Goal: Task Accomplishment & Management: Use online tool/utility

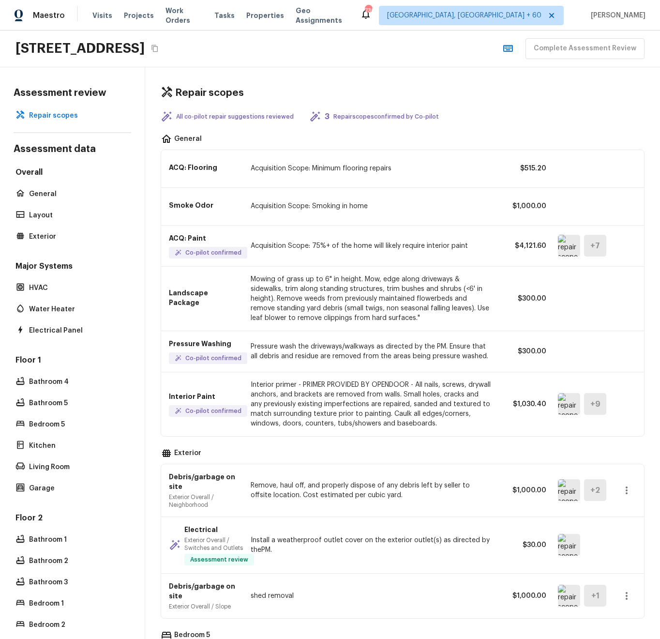
scroll to position [221, 0]
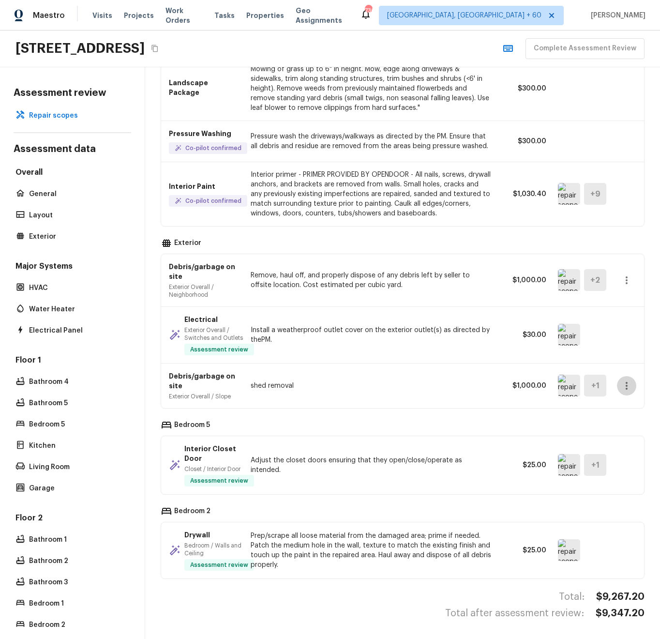
click at [621, 389] on icon "button" at bounding box center [627, 386] width 12 height 12
click at [491, 392] on div at bounding box center [330, 319] width 660 height 639
click at [621, 387] on icon "button" at bounding box center [627, 386] width 12 height 12
click at [612, 412] on li "Go To Question" at bounding box center [623, 416] width 63 height 29
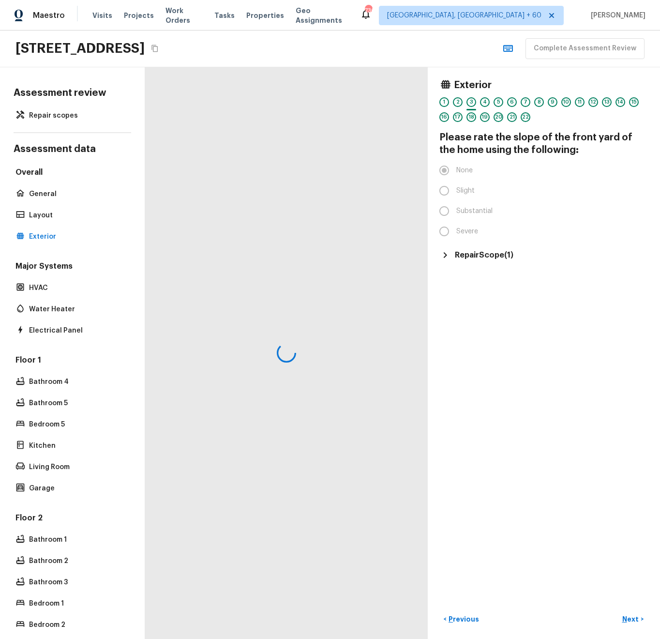
scroll to position [0, 0]
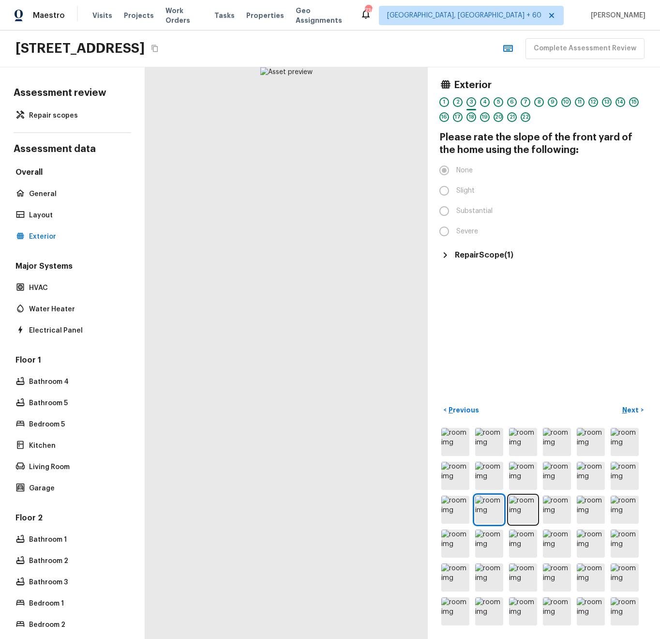
click at [479, 249] on div "Repair Scope ( 1 )" at bounding box center [544, 255] width 209 height 12
click at [607, 285] on p "$1,000.00" at bounding box center [623, 282] width 33 height 10
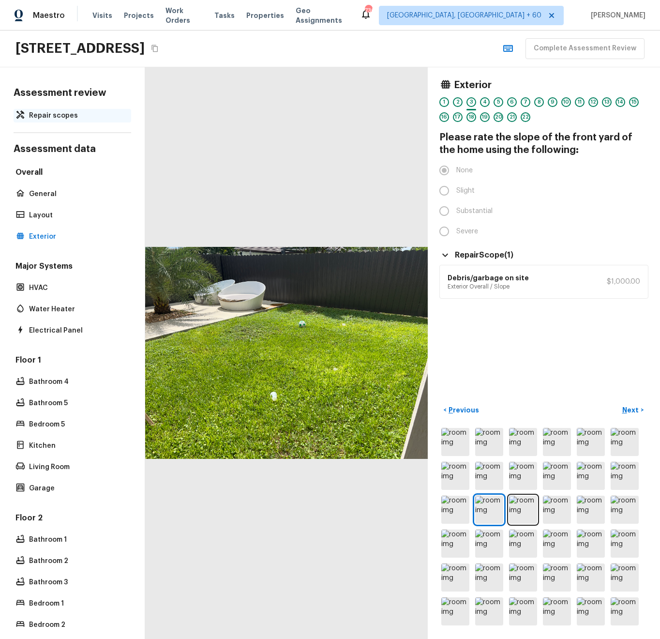
click at [61, 117] on p "Repair scopes" at bounding box center [77, 116] width 96 height 10
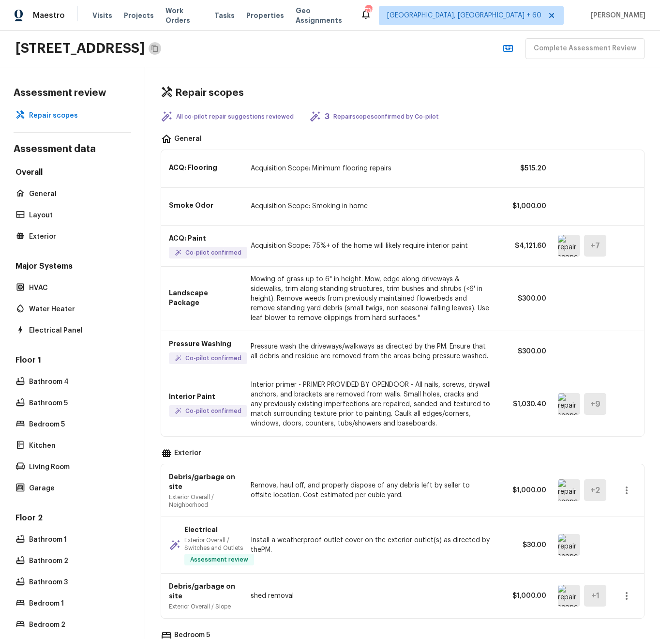
click at [159, 50] on icon "Copy Address" at bounding box center [155, 49] width 8 height 8
drag, startPoint x: 357, startPoint y: 53, endPoint x: 155, endPoint y: 74, distance: 202.5
click at [356, 53] on div "22631 SW 130th Ave, Miami, FL 33170 Complete Assessment Review" at bounding box center [330, 49] width 660 height 37
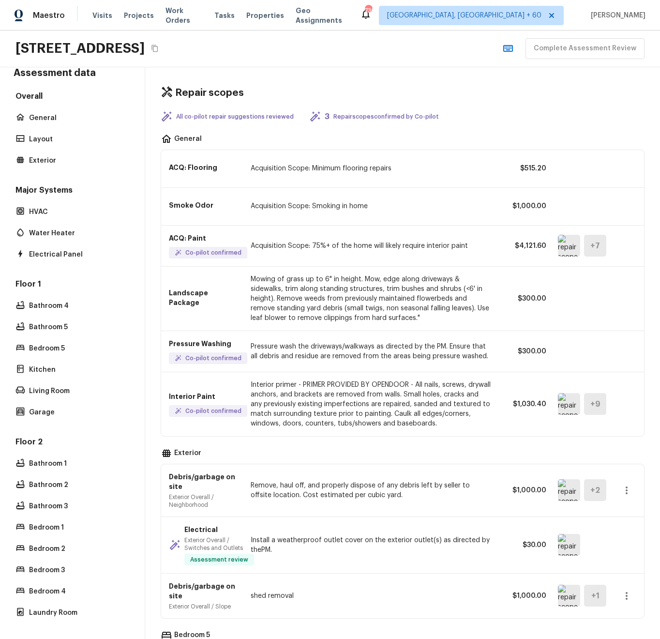
click at [159, 50] on icon "Copy Address" at bounding box center [155, 49] width 8 height 8
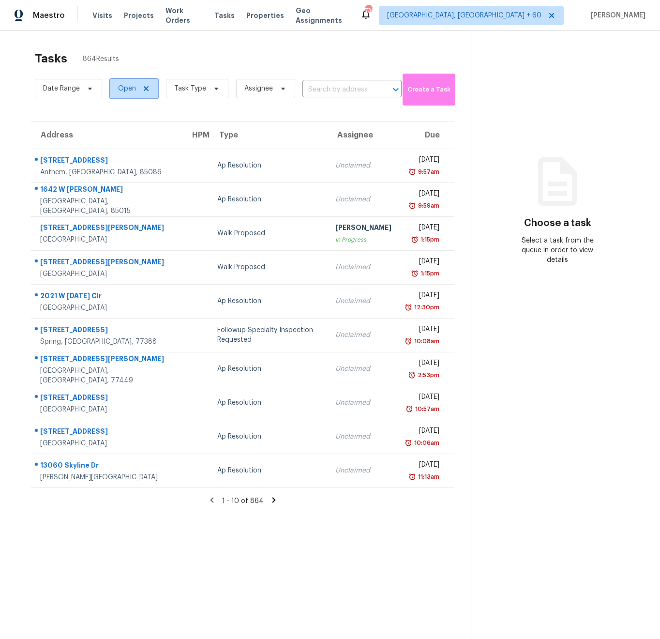
click at [132, 94] on span "Open" at bounding box center [134, 88] width 48 height 19
click at [185, 91] on span "Task Type" at bounding box center [190, 89] width 32 height 10
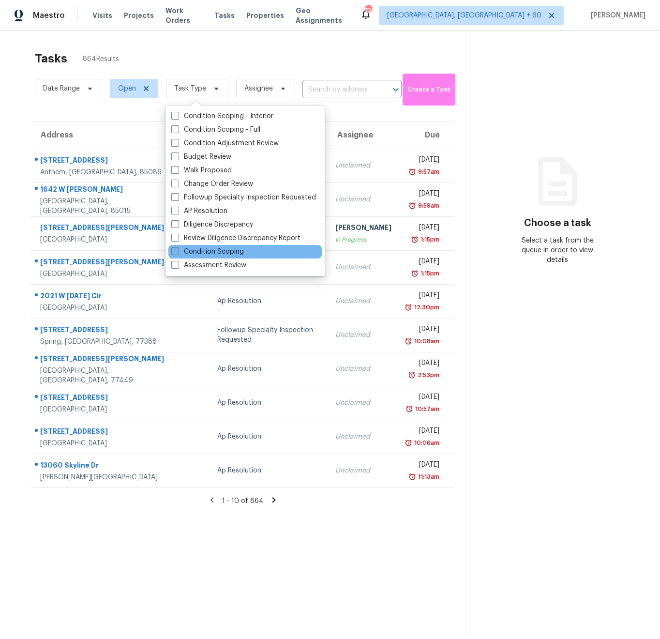
click at [225, 251] on label "Condition Scoping" at bounding box center [207, 252] width 73 height 10
click at [178, 251] on input "Condition Scoping" at bounding box center [174, 250] width 6 height 6
checkbox input "true"
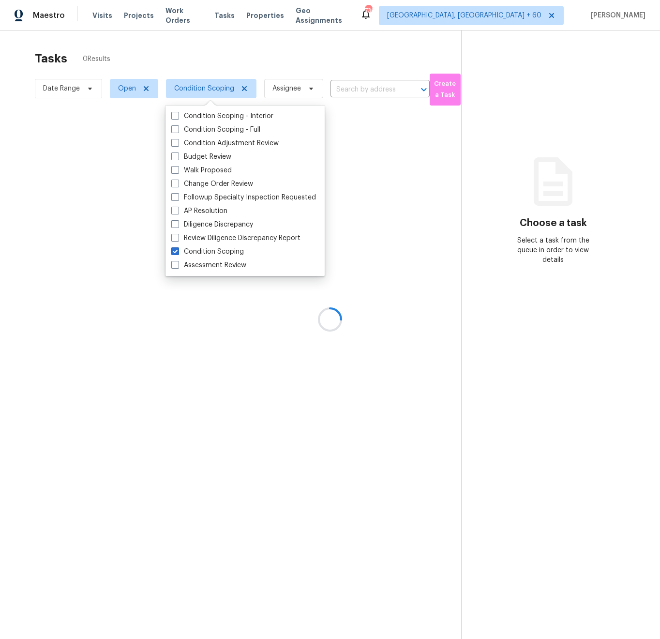
click at [131, 98] on div at bounding box center [330, 319] width 660 height 639
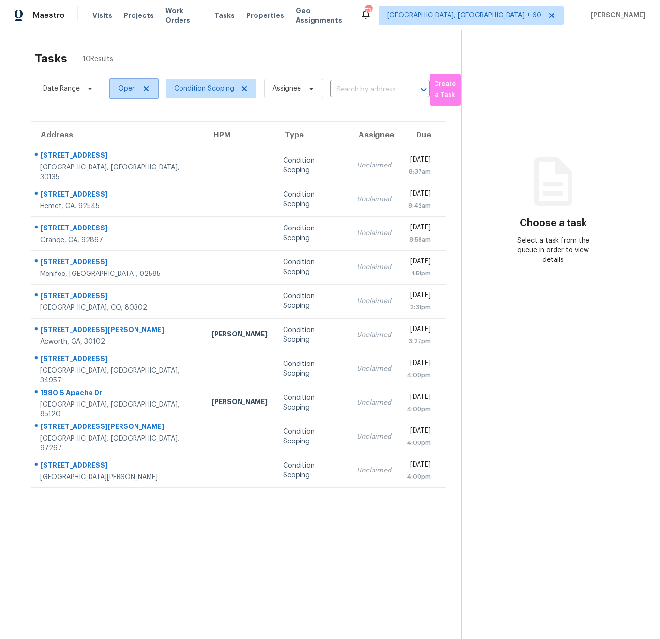
click at [122, 82] on span "Open" at bounding box center [134, 88] width 48 height 19
click at [133, 129] on label "Closed" at bounding box center [132, 130] width 35 height 10
click at [122, 129] on input "Closed" at bounding box center [118, 128] width 6 height 6
checkbox input "true"
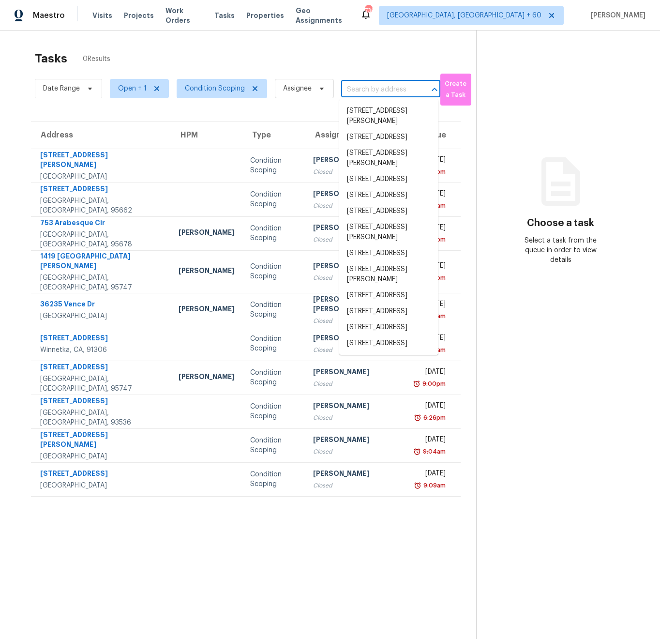
click at [365, 89] on input "text" at bounding box center [377, 89] width 72 height 15
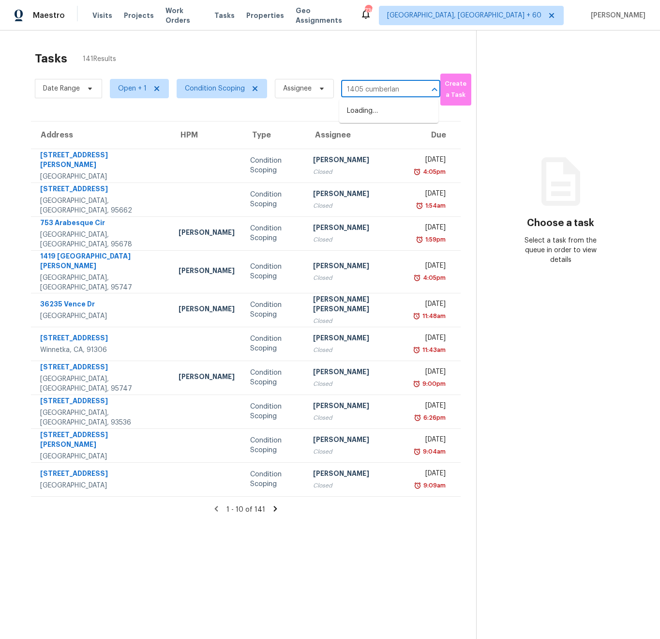
type input "1405 cumberland"
click at [388, 117] on li "1405 Cumberland Ct SE, Smyrna, GA 30080" at bounding box center [388, 111] width 99 height 16
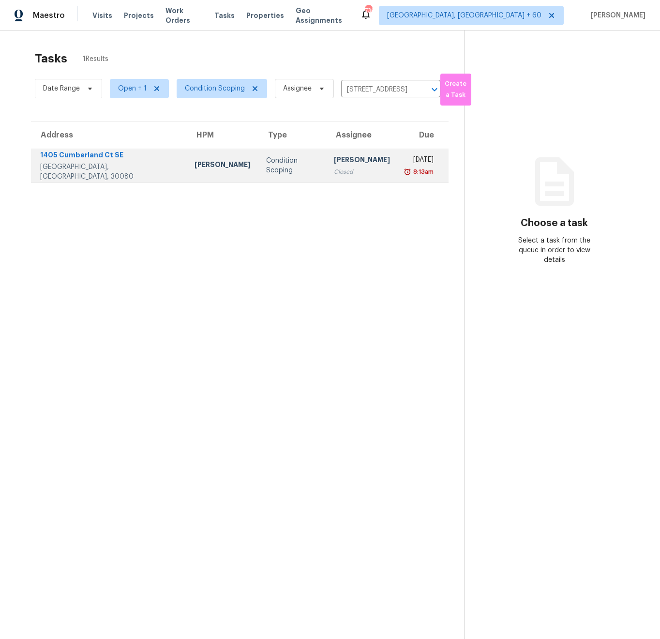
click at [209, 174] on td "Samuel Vetrik" at bounding box center [223, 166] width 72 height 34
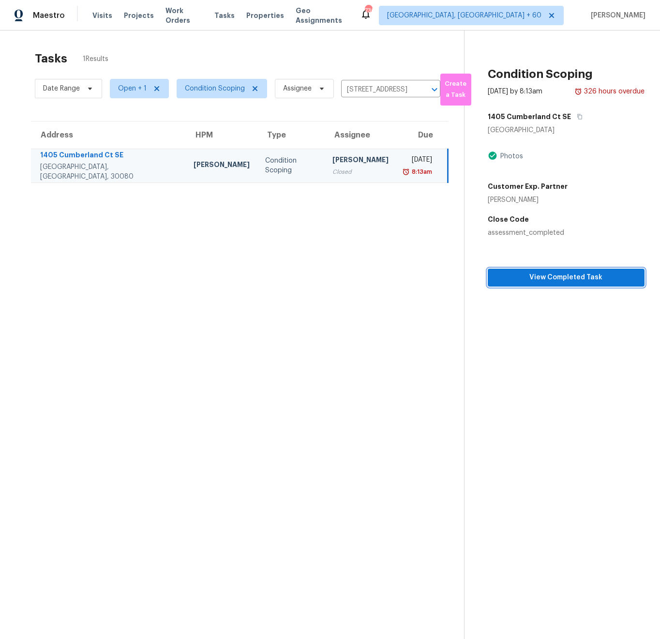
scroll to position [6, 0]
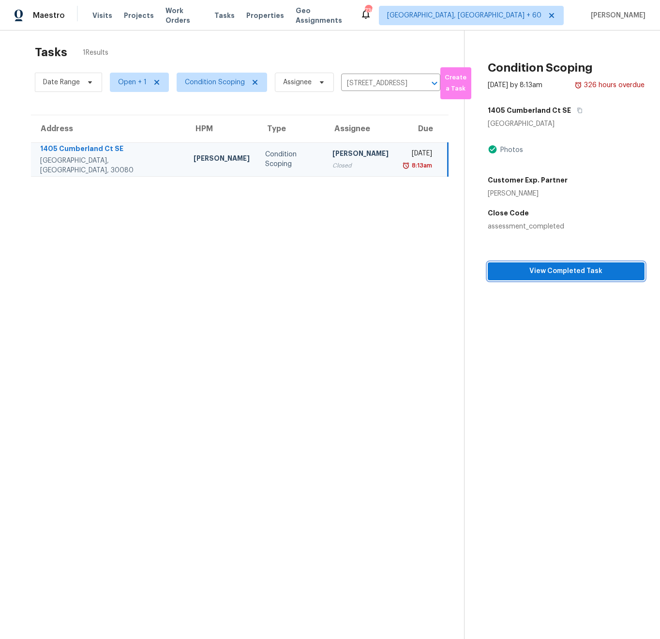
click at [532, 268] on span "View Completed Task" at bounding box center [566, 271] width 141 height 12
click at [571, 110] on button "button" at bounding box center [577, 110] width 13 height 17
click at [71, 79] on span "Date Range" at bounding box center [61, 82] width 37 height 10
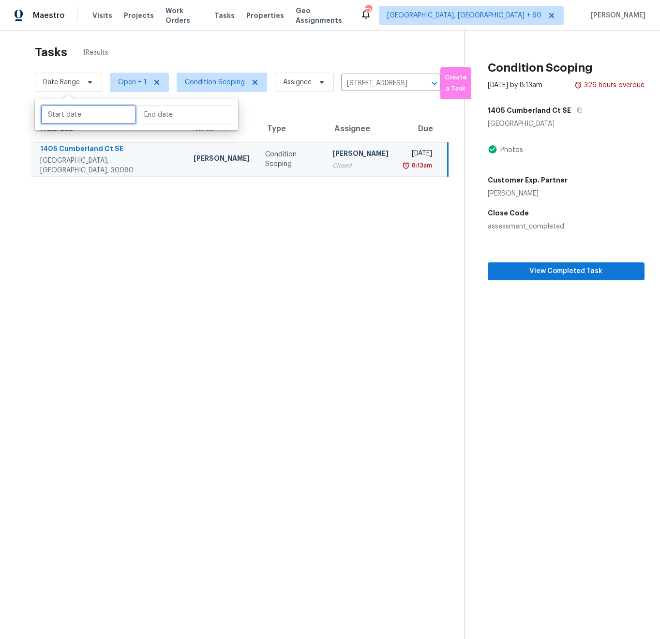
select select "8"
select select "2025"
select select "9"
select select "2025"
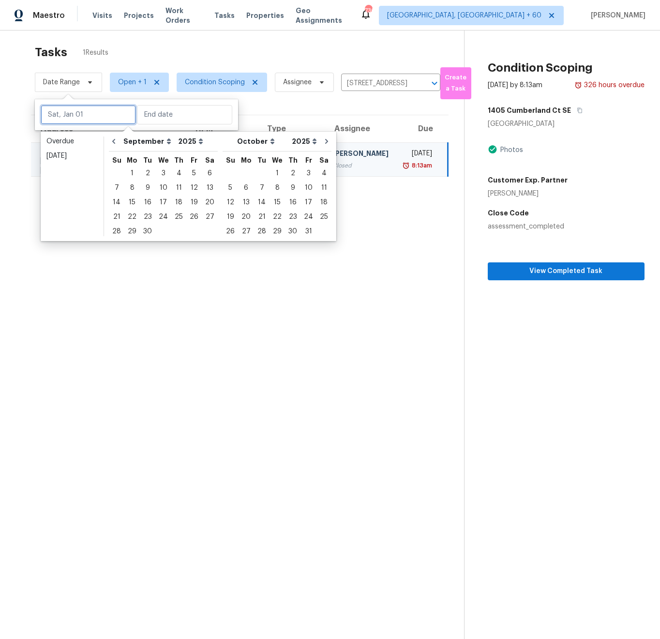
click at [71, 112] on input "text" at bounding box center [88, 114] width 95 height 19
click at [127, 202] on div "15" at bounding box center [131, 203] width 15 height 14
type input "Mon, Sep 15"
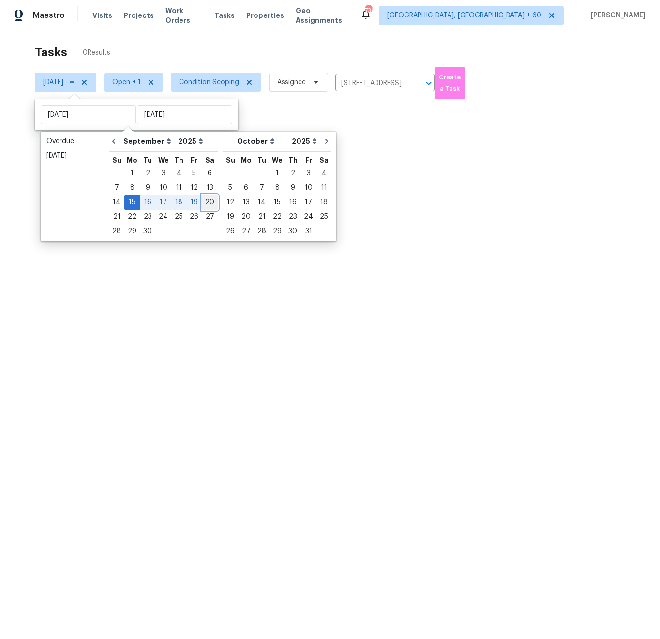
click at [202, 201] on div "20" at bounding box center [210, 203] width 16 height 14
type input "Sat, Sep 20"
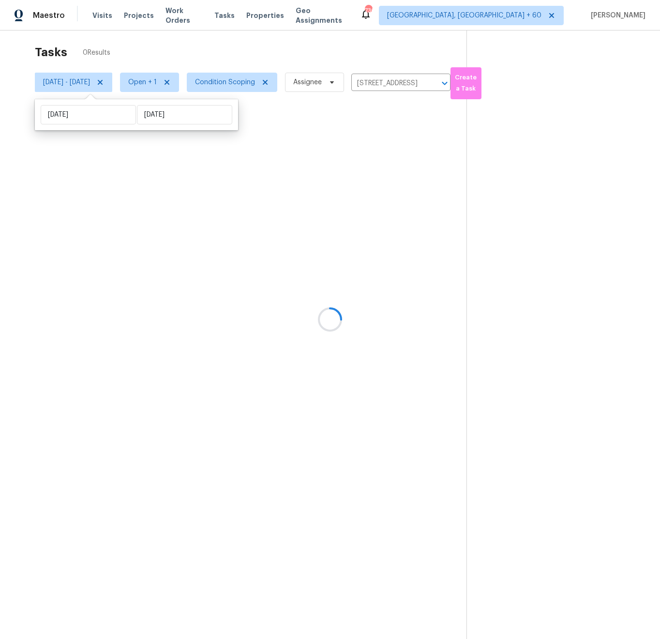
click at [170, 56] on div at bounding box center [330, 319] width 660 height 639
click at [413, 83] on input "1405 Cumberland Ct SE, Smyrna, GA 30080" at bounding box center [388, 83] width 72 height 15
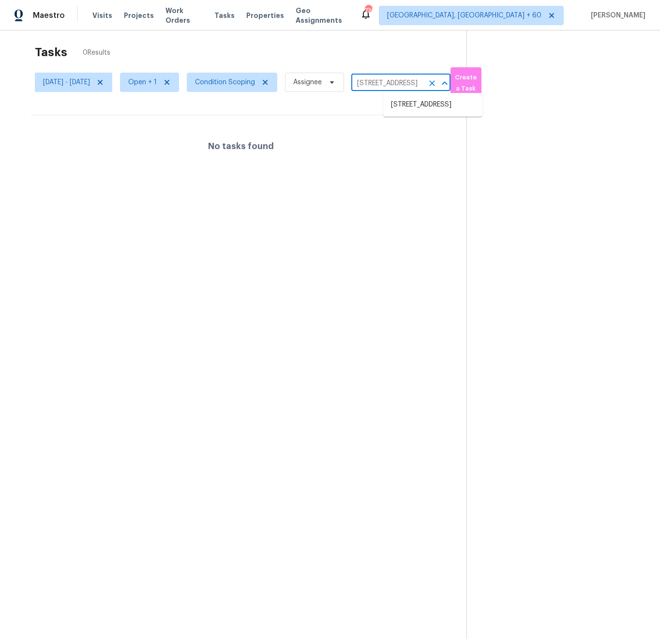
click at [412, 83] on input "1405 Cumberland Ct SE, Smyrna, GA 30080" at bounding box center [388, 83] width 72 height 15
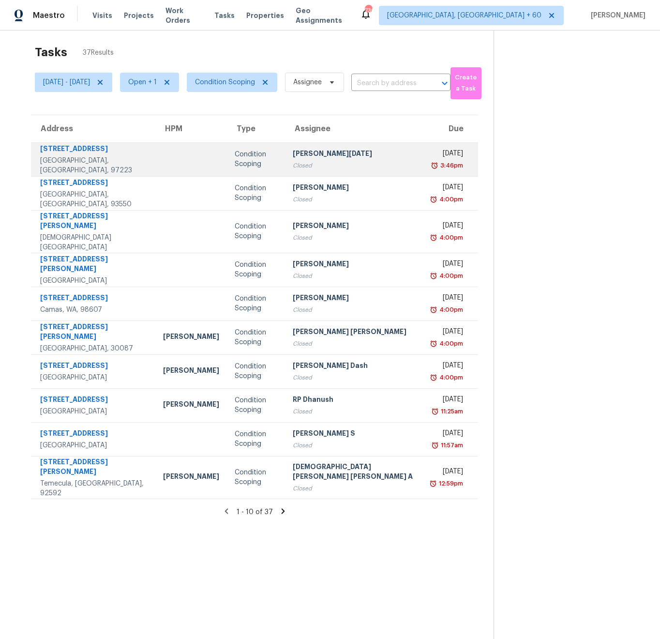
click at [163, 160] on div at bounding box center [191, 159] width 56 height 2
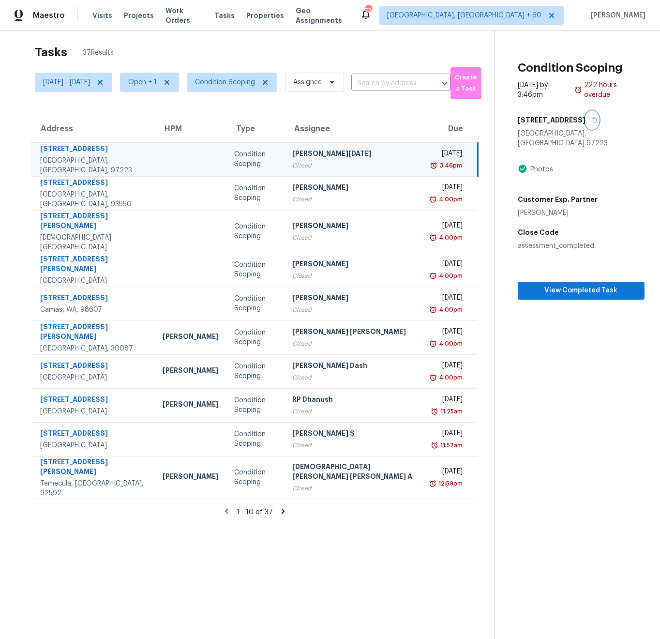
click at [592, 122] on icon "button" at bounding box center [595, 120] width 6 height 6
click at [590, 285] on span "View Completed Task" at bounding box center [582, 291] width 112 height 12
click at [88, 88] on span "Mon, Sep 15 - Sat, Sep 20" at bounding box center [73, 82] width 77 height 19
click at [76, 118] on input "Mon, Sep 15" at bounding box center [88, 114] width 95 height 19
select select "8"
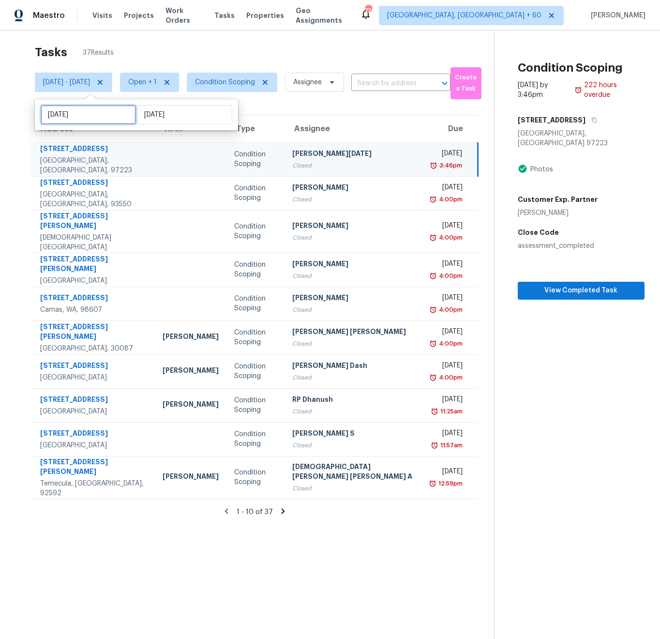
select select "2025"
select select "9"
select select "2025"
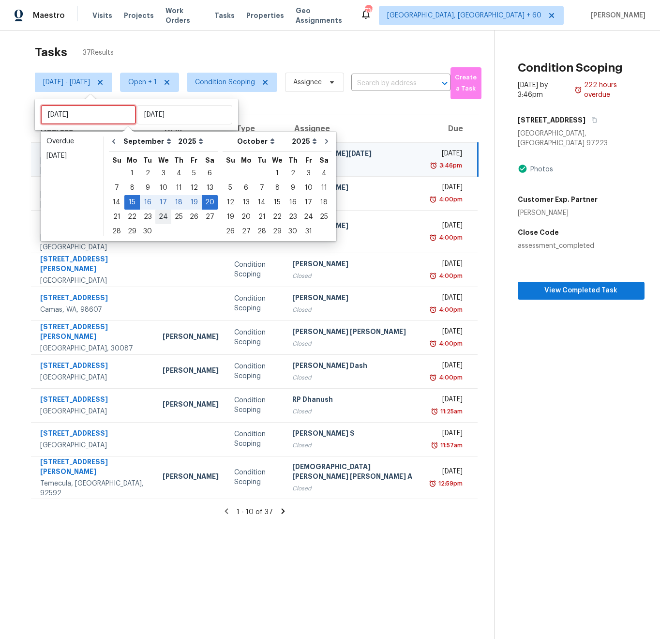
type input "Wed, Sep 24"
click at [161, 215] on div "24" at bounding box center [163, 217] width 16 height 14
type input "Wed, Sep 24"
type input "Sat, Sep 20"
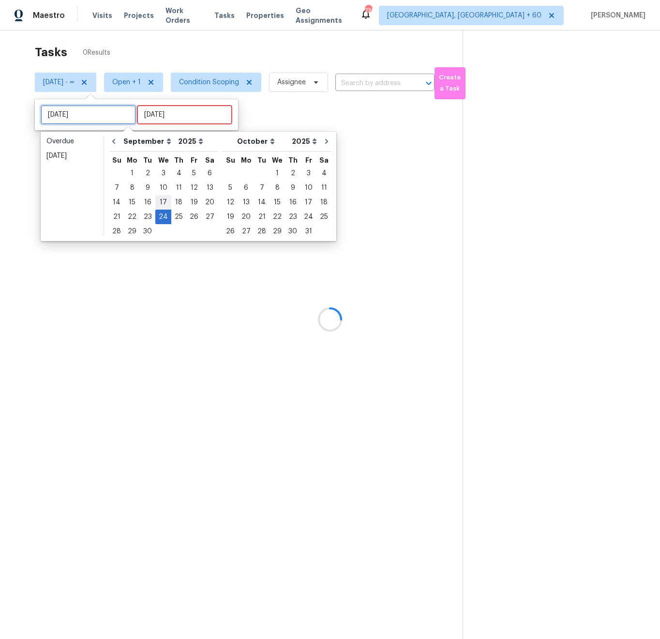
type input "Wed, Sep 17"
type input "Wed, Sep 24"
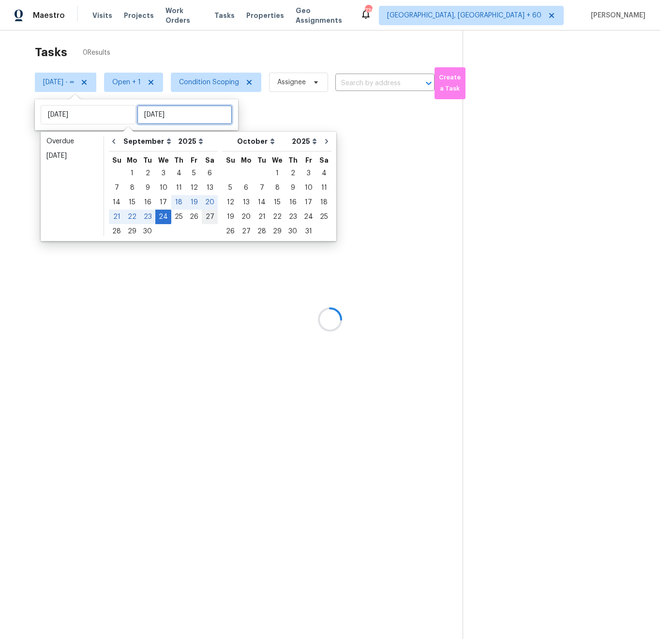
type input "Wed, Sep 24"
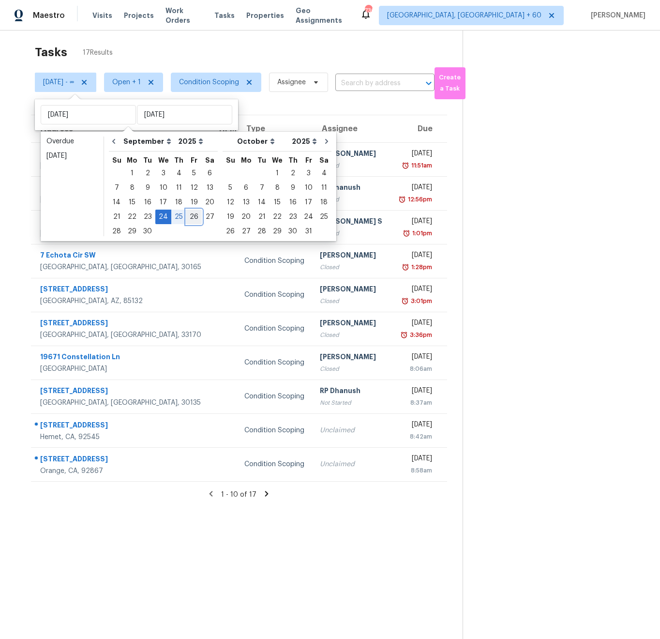
click at [193, 217] on div "26" at bounding box center [193, 217] width 15 height 14
type input "Fri, Sep 26"
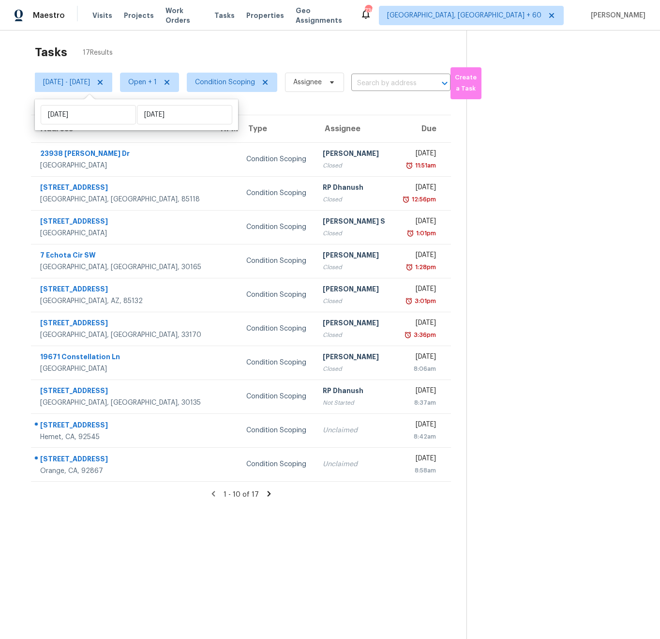
click at [258, 100] on section "Tasks 17 Results Wed, Sep 24 - Fri, Sep 26 Open + 1 Condition Scoping Assignee …" at bounding box center [240, 352] width 451 height 624
click at [157, 79] on span "Open + 1" at bounding box center [149, 82] width 59 height 19
click at [260, 104] on section "Tasks 17 Results Wed, Sep 24 - Fri, Sep 26 Open + 1 Condition Scoping Assignee …" at bounding box center [240, 352] width 451 height 624
click at [179, 90] on span "Open + 1" at bounding box center [149, 82] width 59 height 19
click at [179, 110] on label "Open" at bounding box center [173, 110] width 31 height 10
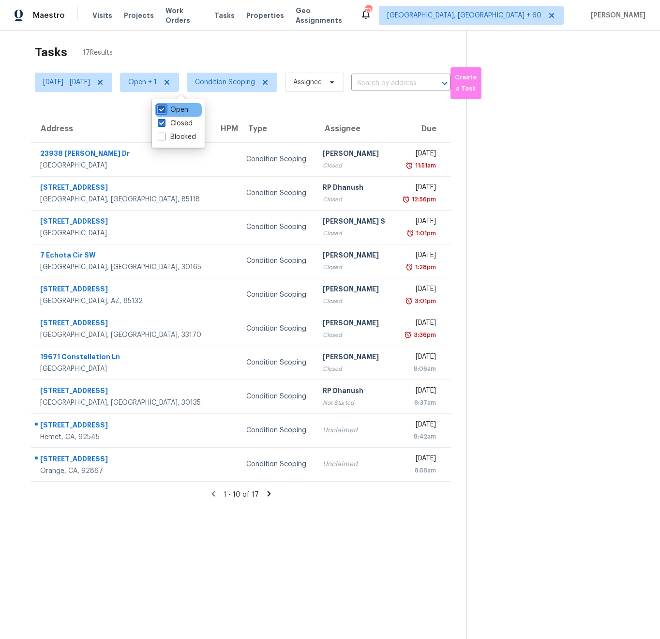
click at [164, 110] on input "Open" at bounding box center [161, 108] width 6 height 6
checkbox input "false"
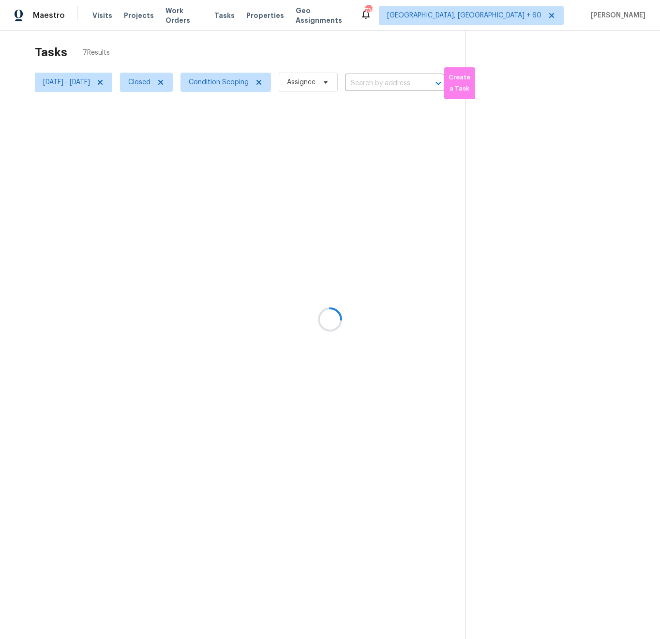
click at [236, 107] on div at bounding box center [330, 319] width 660 height 639
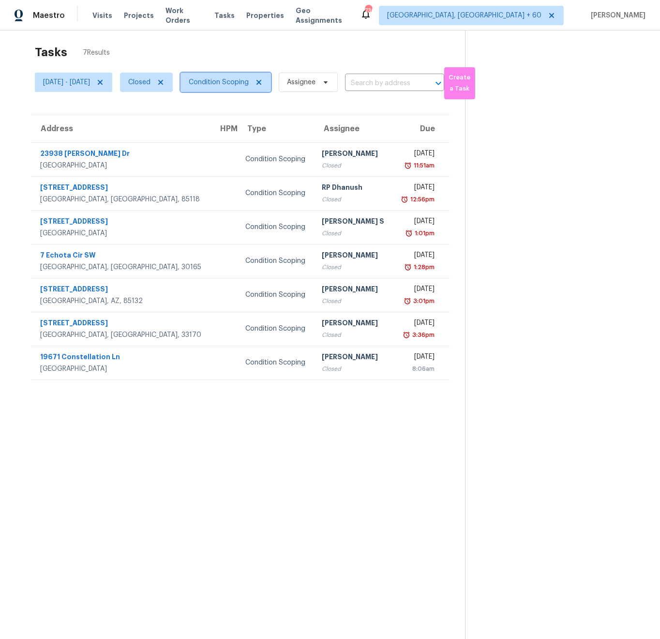
click at [249, 84] on span "Condition Scoping" at bounding box center [219, 82] width 60 height 10
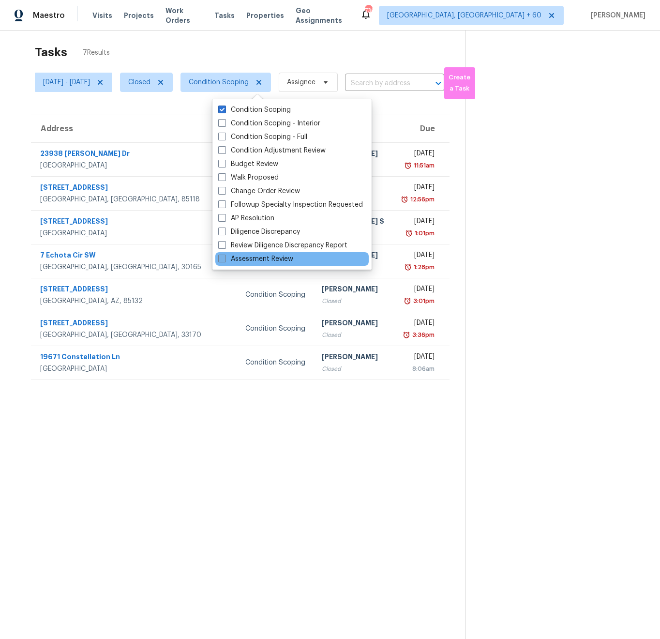
click at [253, 260] on label "Assessment Review" at bounding box center [255, 259] width 75 height 10
click at [225, 260] on input "Assessment Review" at bounding box center [221, 257] width 6 height 6
checkbox input "true"
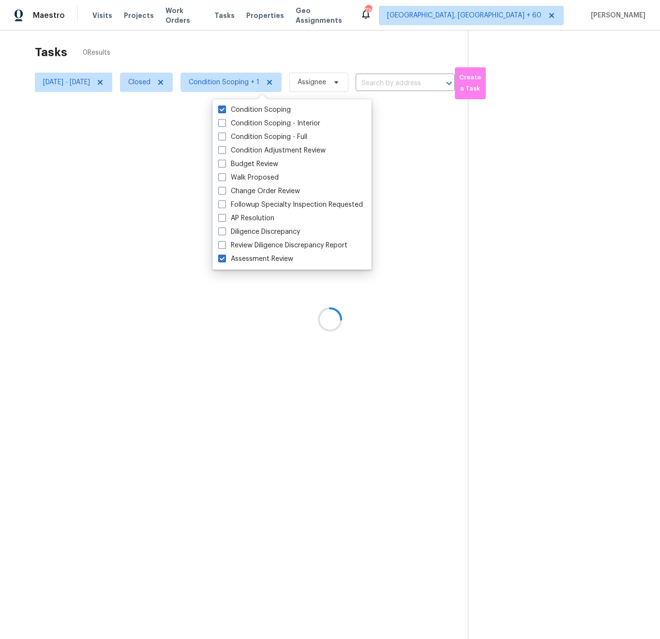
click at [189, 413] on div at bounding box center [330, 319] width 660 height 639
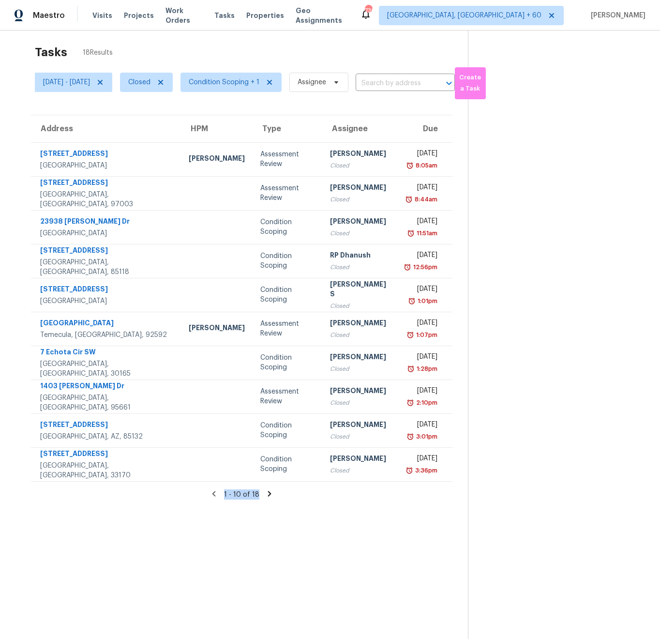
click at [263, 495] on div "1 - 10 of 18" at bounding box center [241, 495] width 453 height 10
click at [266, 493] on icon at bounding box center [269, 494] width 9 height 9
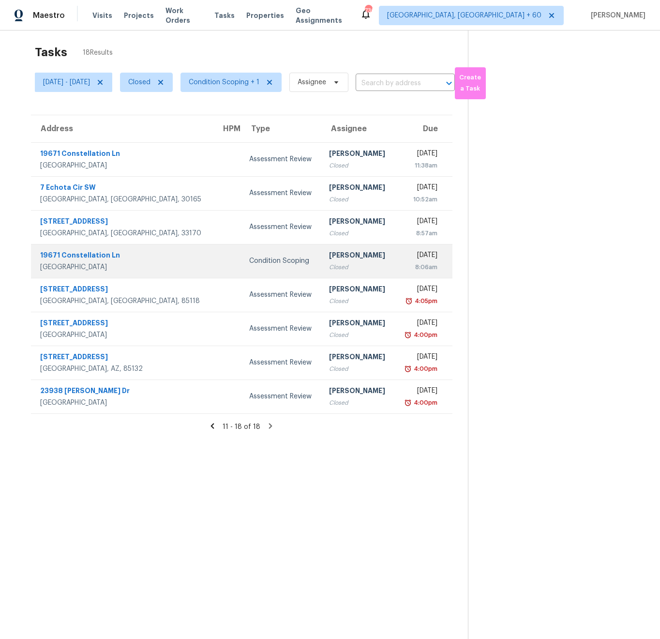
click at [214, 263] on td at bounding box center [228, 261] width 28 height 34
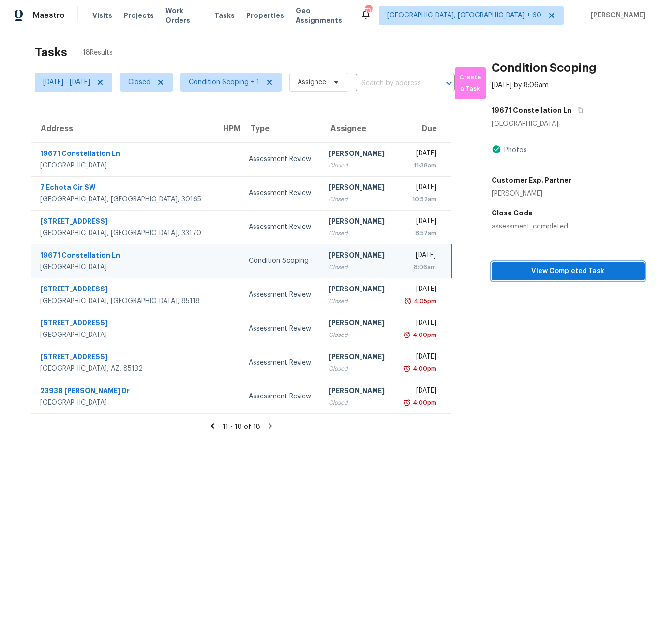
click at [538, 271] on span "View Completed Task" at bounding box center [569, 271] width 138 height 12
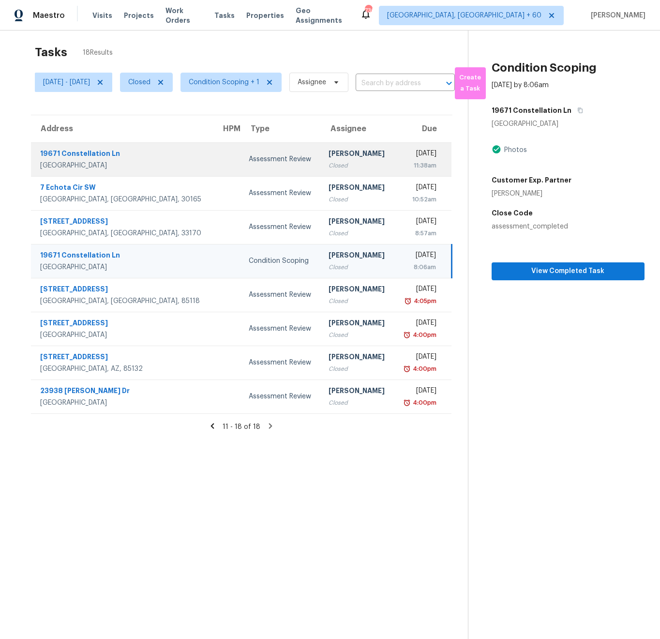
click at [132, 165] on div "Huntington Beach, CA, 92646" at bounding box center [123, 166] width 166 height 10
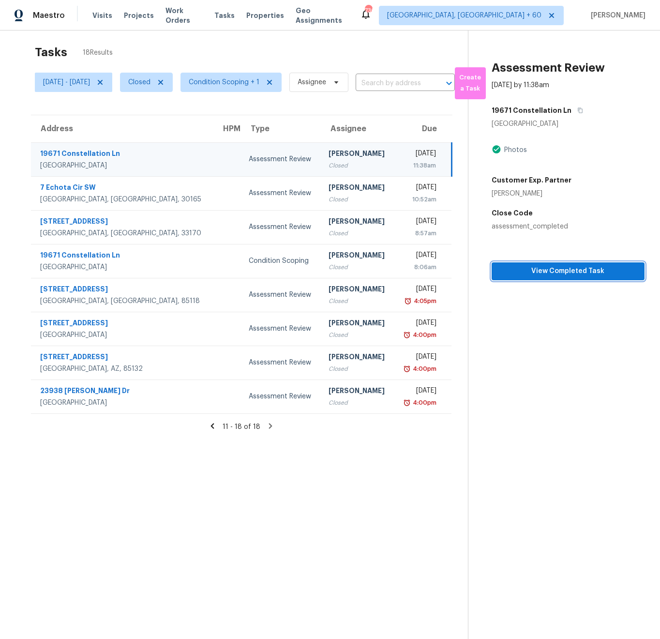
click at [548, 274] on span "View Completed Task" at bounding box center [569, 271] width 138 height 12
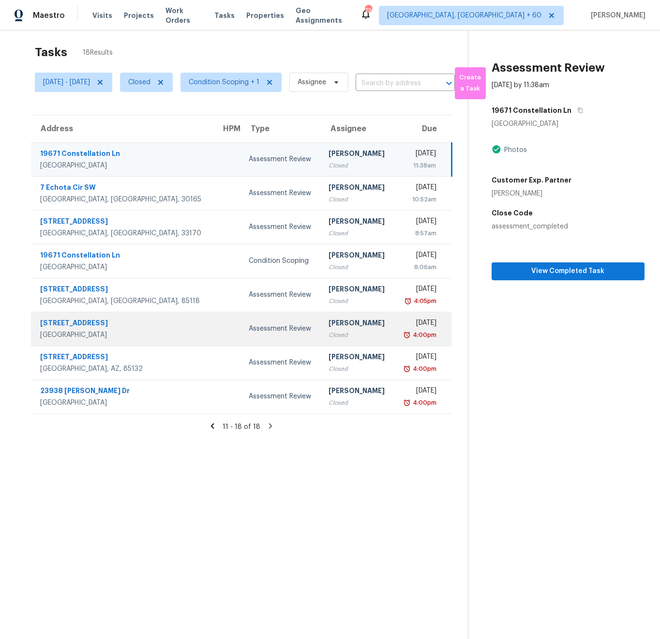
click at [153, 330] on td "9141 E Albany St Mesa, AZ, 85207" at bounding box center [122, 329] width 183 height 34
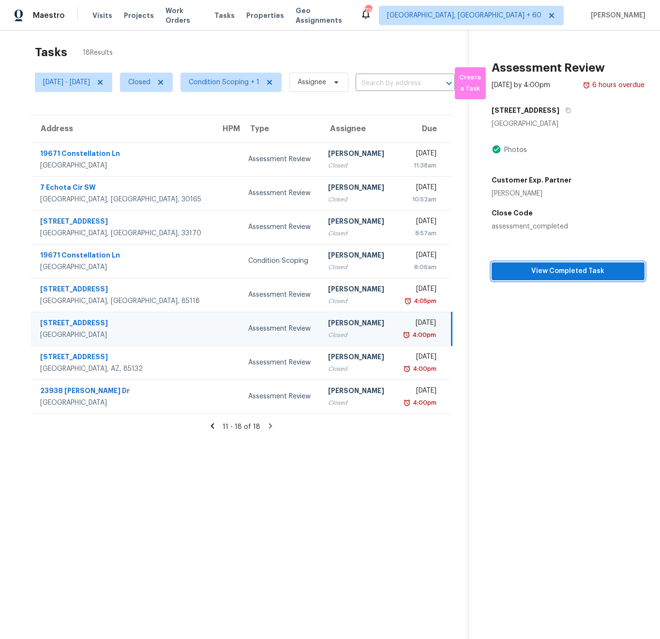
click at [543, 277] on span "View Completed Task" at bounding box center [569, 271] width 138 height 12
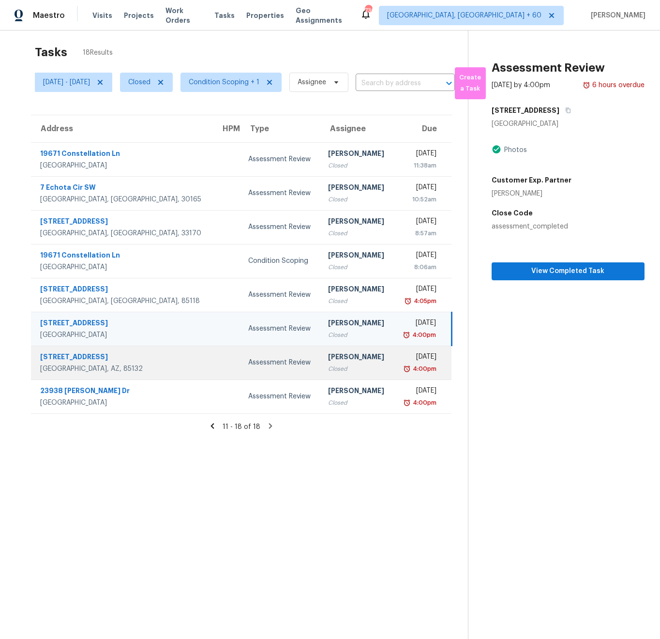
click at [146, 364] on div "Florence, AZ, 85132" at bounding box center [122, 369] width 165 height 10
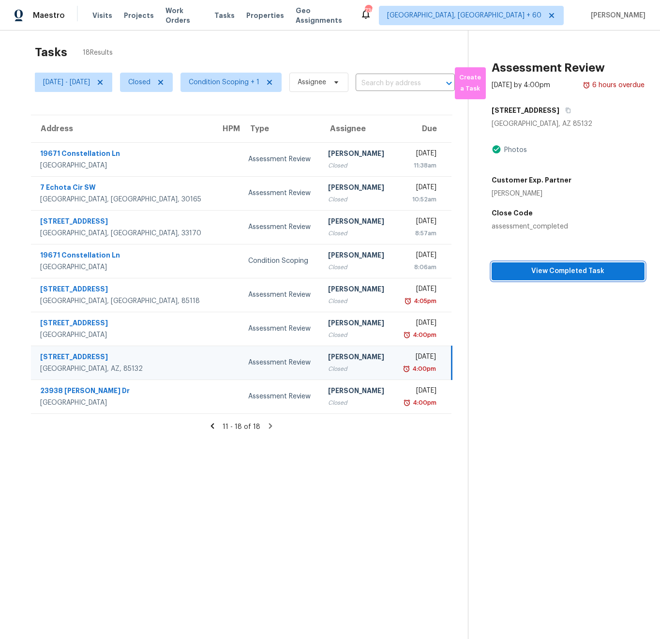
click at [579, 277] on span "View Completed Task" at bounding box center [569, 271] width 138 height 12
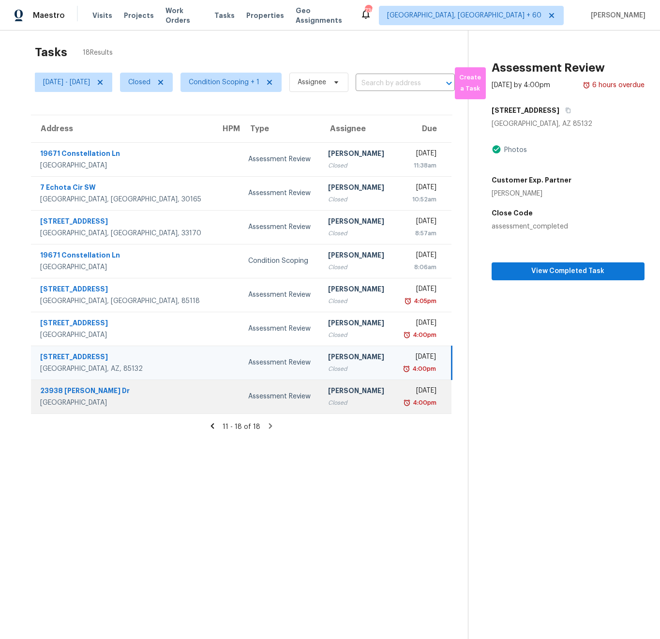
click at [112, 399] on div "West Hills, CA, 91304" at bounding box center [122, 403] width 165 height 10
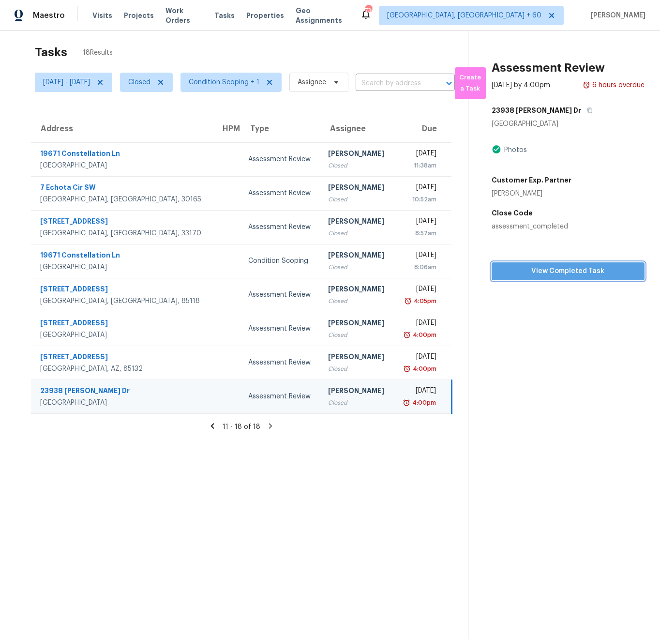
click at [586, 276] on span "View Completed Task" at bounding box center [569, 271] width 138 height 12
click at [216, 425] on icon at bounding box center [212, 426] width 9 height 9
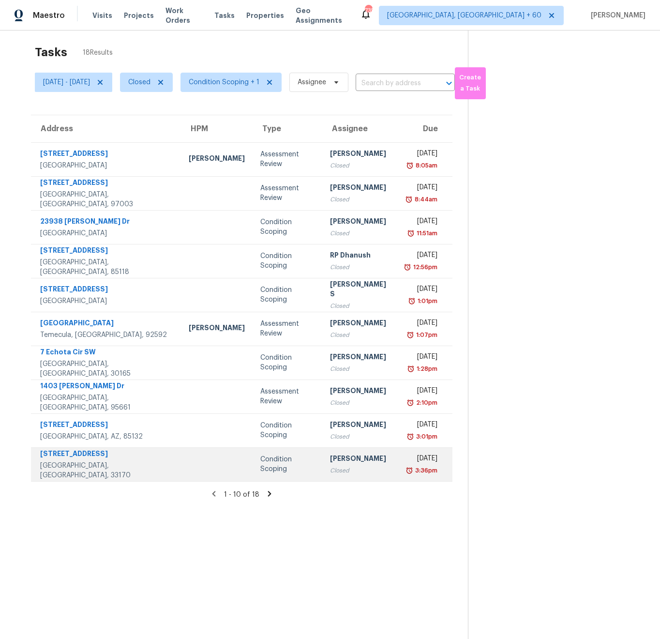
click at [189, 467] on td at bounding box center [217, 464] width 72 height 34
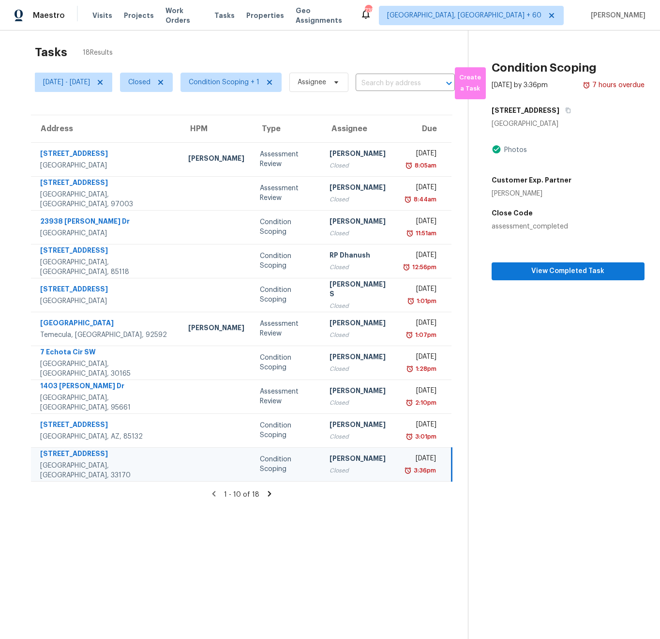
click at [268, 492] on icon at bounding box center [269, 493] width 3 height 5
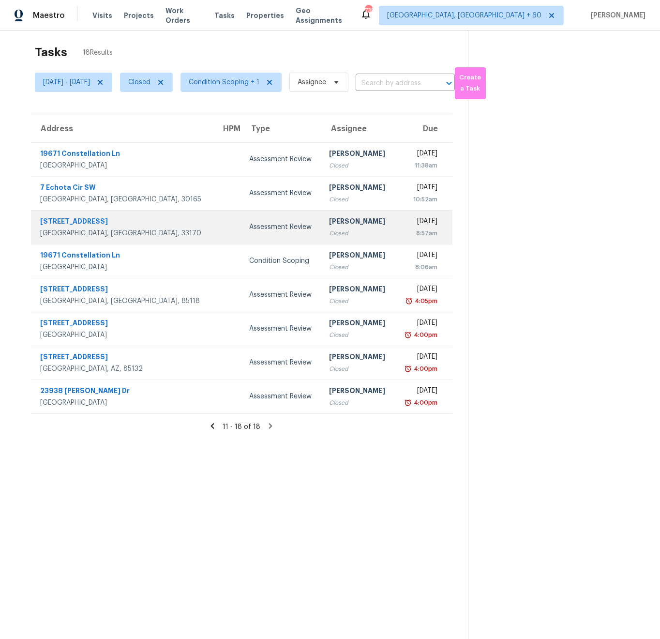
click at [137, 230] on div "Miami, FL, 33170" at bounding box center [123, 234] width 166 height 10
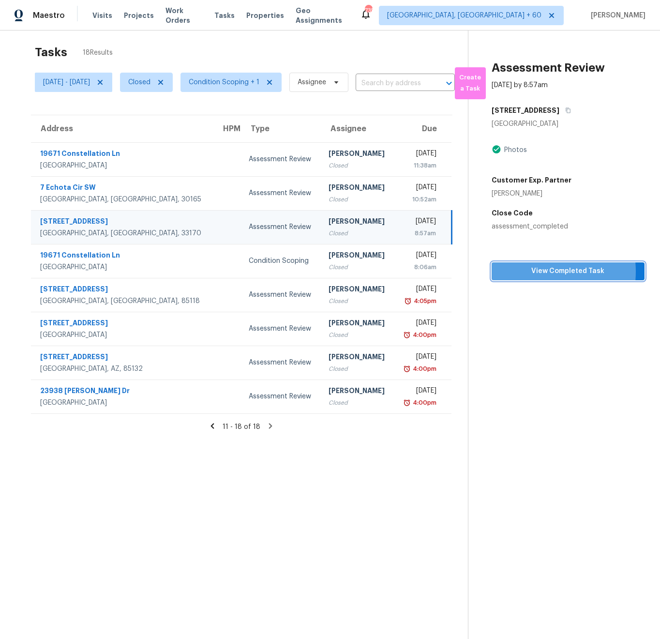
click at [533, 272] on span "View Completed Task" at bounding box center [569, 271] width 138 height 12
click at [217, 425] on icon at bounding box center [212, 426] width 9 height 9
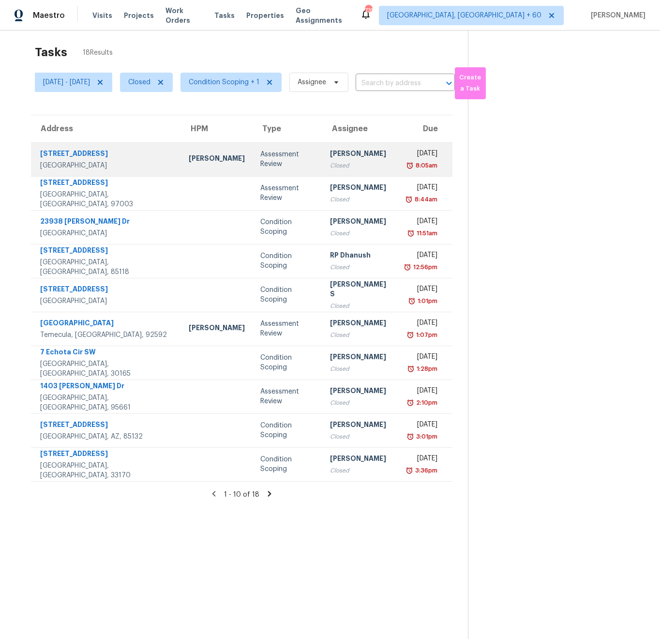
click at [187, 168] on td "Scott Nicol" at bounding box center [217, 159] width 72 height 34
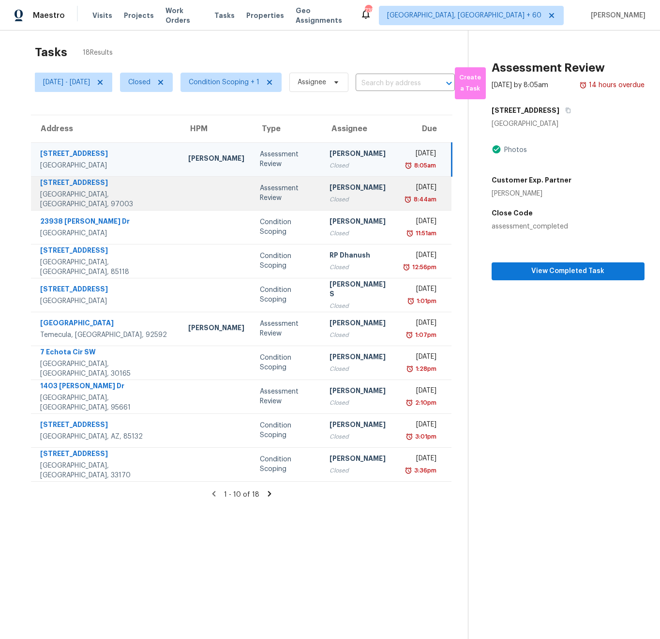
click at [181, 203] on td at bounding box center [217, 193] width 72 height 34
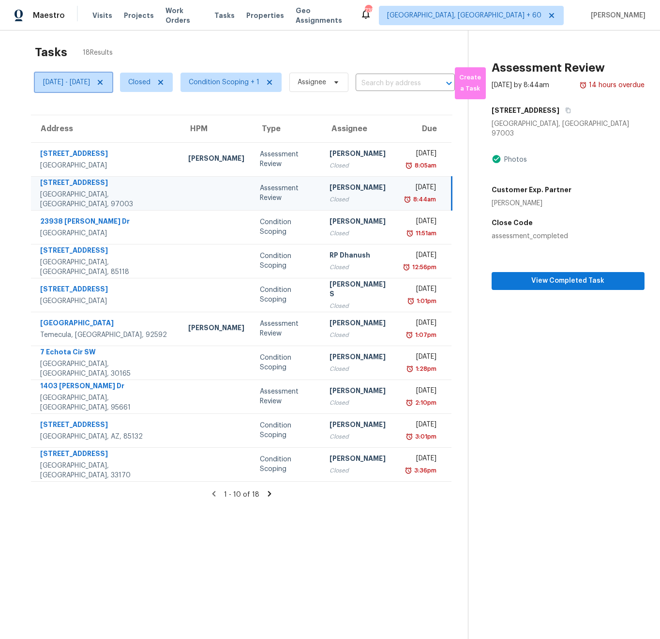
click at [79, 80] on span "Wed, Sep 24 - Fri, Sep 26" at bounding box center [66, 82] width 47 height 10
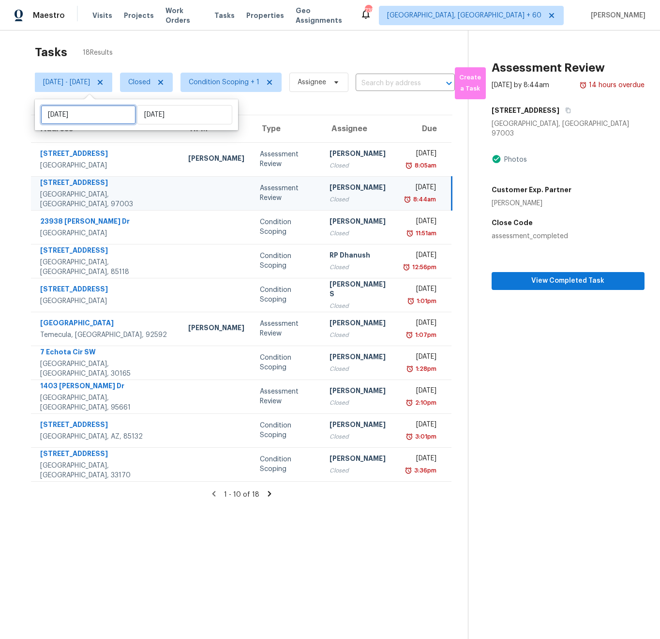
select select "8"
select select "2025"
select select "9"
select select "2025"
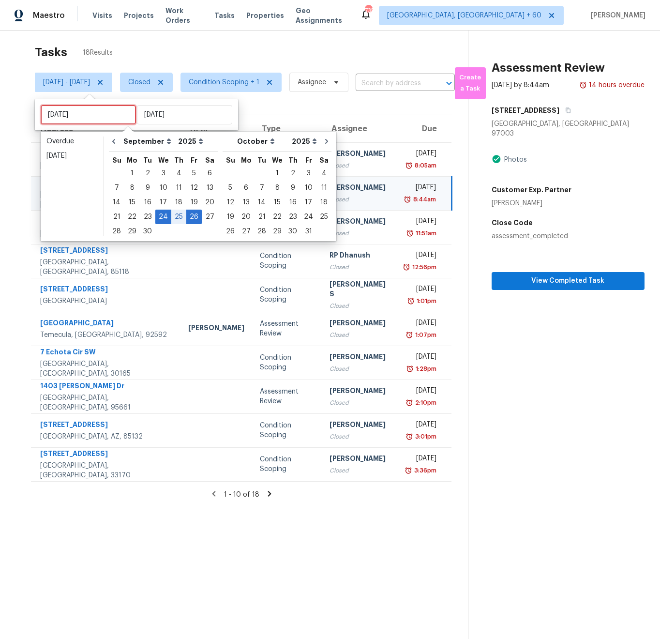
click at [82, 113] on input "Wed, Sep 24" at bounding box center [88, 114] width 95 height 19
type input "Mon, Sep 29"
type input "Mon, Sep 22"
type input "Fri, Sep 26"
click at [144, 215] on div "23" at bounding box center [147, 217] width 15 height 14
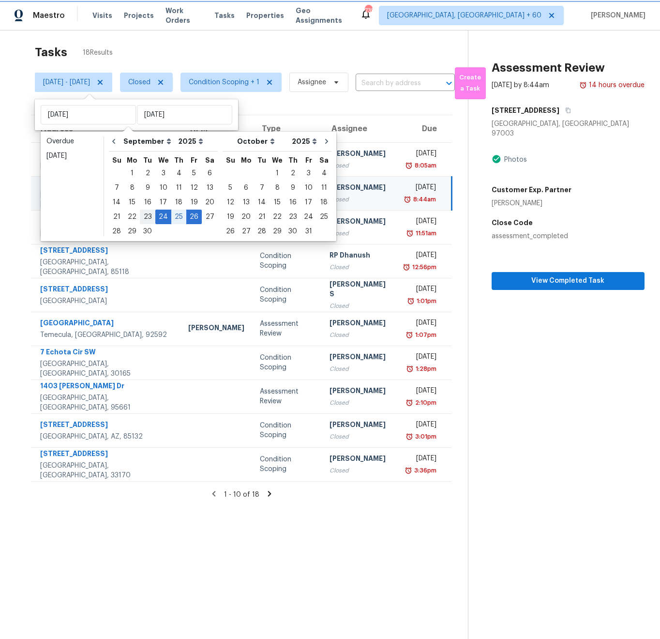
type input "Tue, Sep 23"
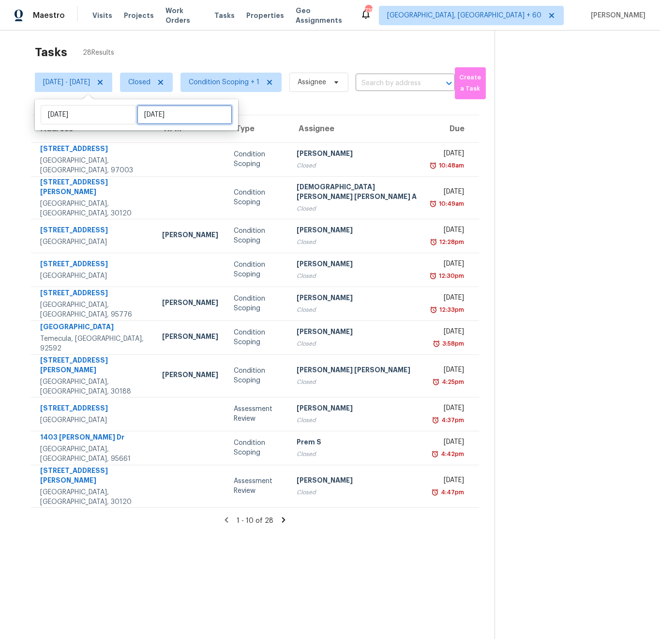
click at [150, 116] on input "Fri, Sep 26" at bounding box center [184, 114] width 95 height 19
select select "8"
select select "2025"
select select "9"
select select "2025"
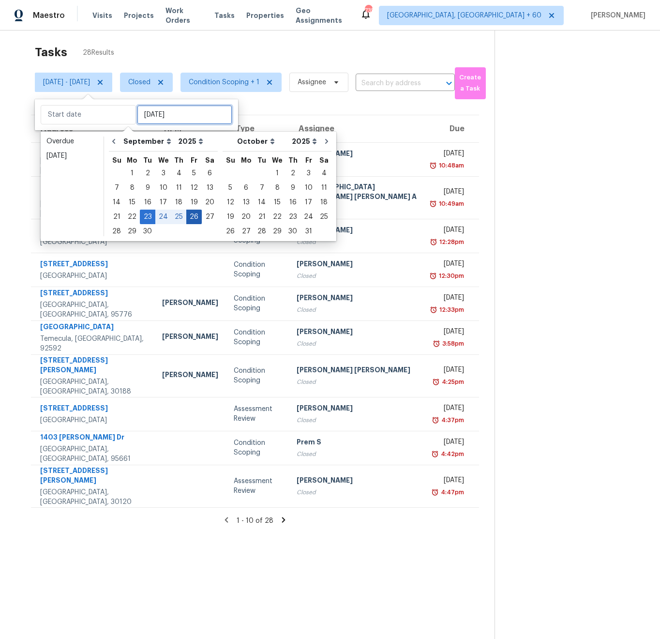
type input "Fri, Sep 19"
type input "Tue, Sep 23"
click at [175, 217] on div "25" at bounding box center [178, 217] width 15 height 14
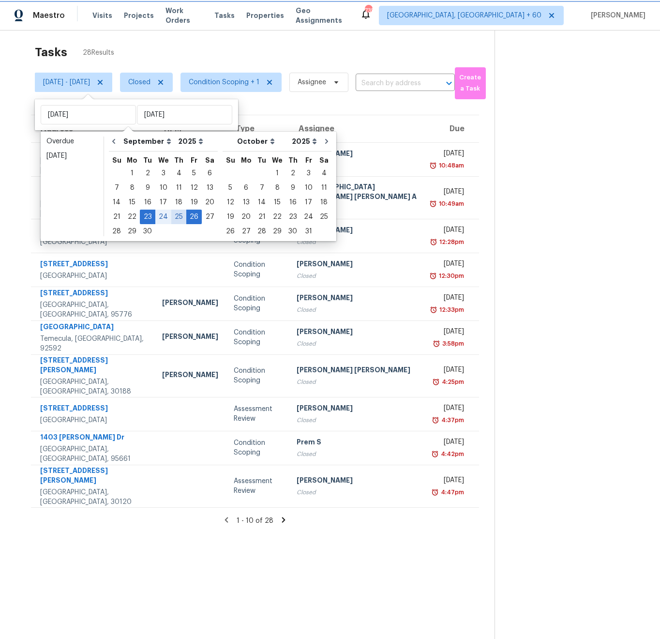
type input "Thu, Sep 25"
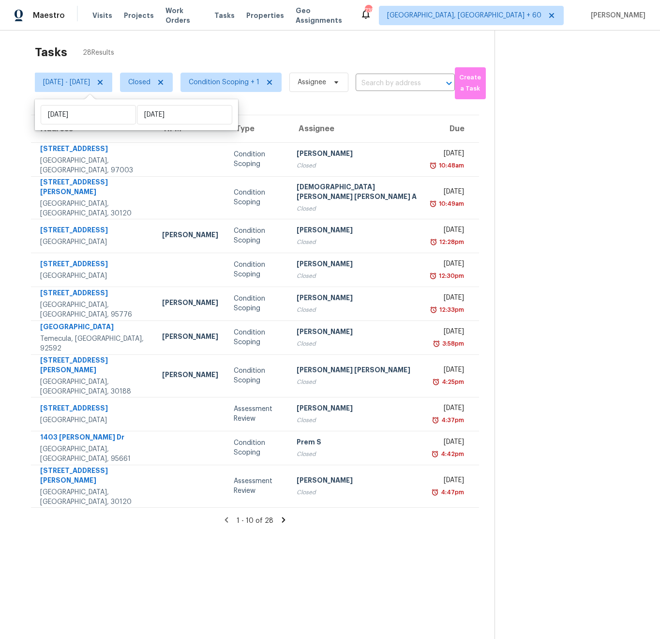
drag, startPoint x: 130, startPoint y: 536, endPoint x: 159, endPoint y: 531, distance: 29.5
click at [130, 537] on section "Tasks 28 Results Tue, Sep 23 - Thu, Sep 25 Closed Condition Scoping + 1 Assigne…" at bounding box center [254, 352] width 479 height 624
click at [78, 82] on span "Tue, Sep 23 - Thu, Sep 25" at bounding box center [66, 82] width 47 height 10
click at [201, 609] on section "Tasks 28 Results Tue, Sep 23 - Thu, Sep 25 Closed Condition Scoping + 1 Assigne…" at bounding box center [254, 352] width 479 height 624
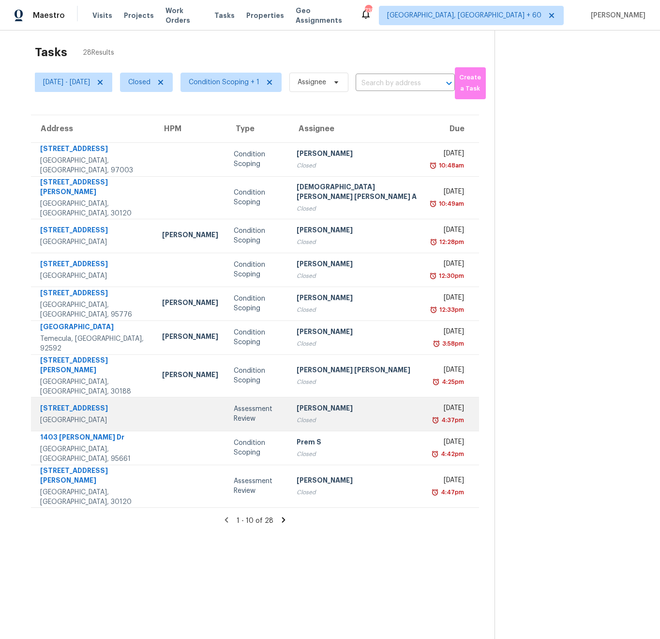
click at [159, 399] on td at bounding box center [190, 414] width 72 height 34
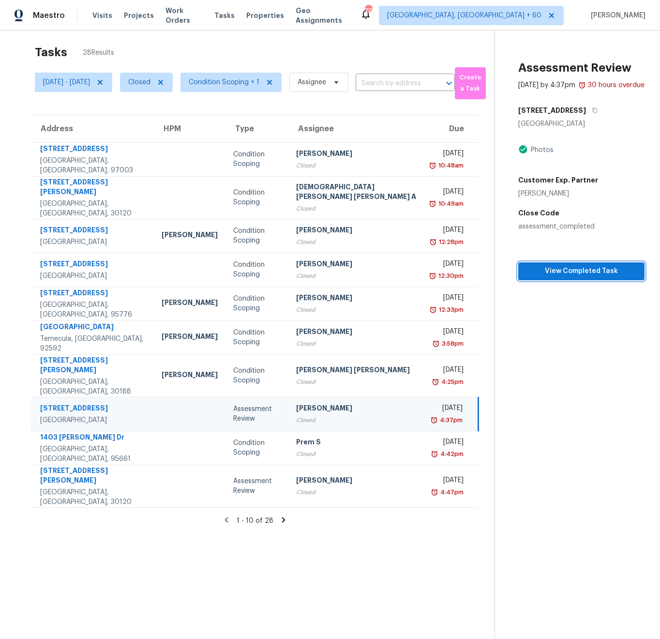
click at [559, 277] on span "View Completed Task" at bounding box center [581, 271] width 111 height 12
click at [159, 83] on span "Closed" at bounding box center [146, 82] width 53 height 19
click at [176, 123] on label "Open" at bounding box center [174, 124] width 31 height 10
click at [166, 123] on input "Open" at bounding box center [162, 122] width 6 height 6
checkbox input "true"
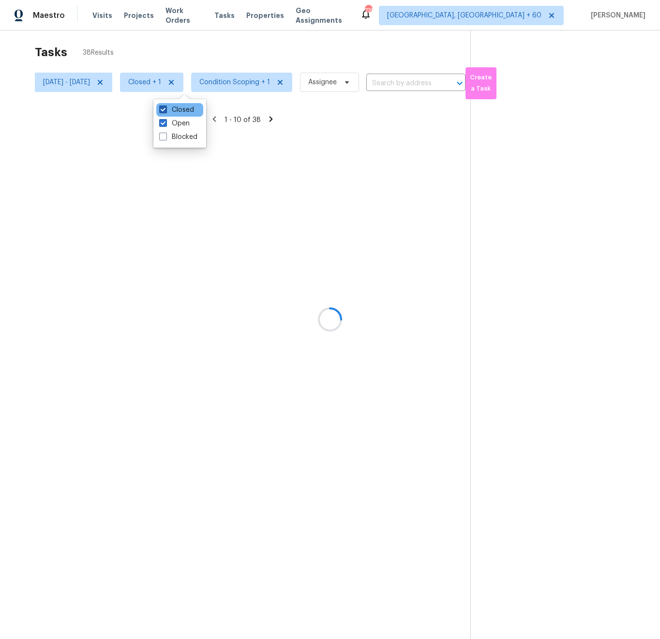
click at [169, 109] on label "Closed" at bounding box center [176, 110] width 35 height 10
click at [166, 109] on input "Closed" at bounding box center [162, 108] width 6 height 6
checkbox input "false"
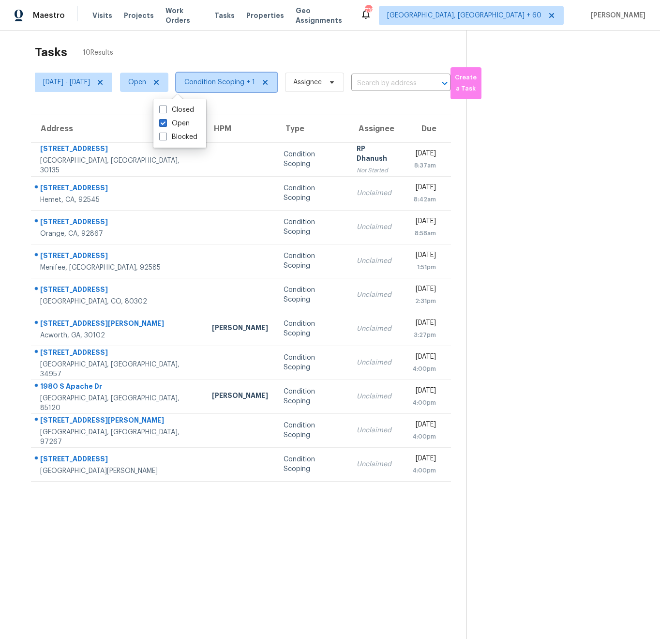
click at [252, 86] on span "Condition Scoping + 1" at bounding box center [219, 82] width 71 height 10
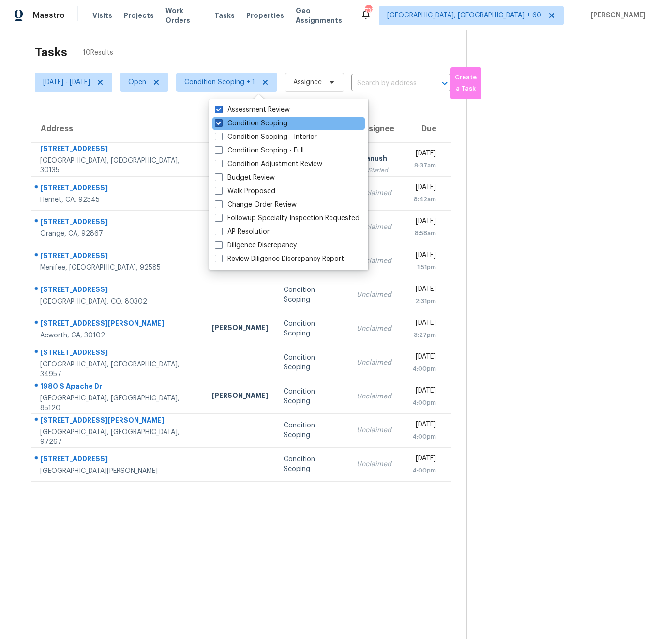
click at [253, 122] on label "Condition Scoping" at bounding box center [251, 124] width 73 height 10
click at [221, 122] on input "Condition Scoping" at bounding box center [218, 122] width 6 height 6
checkbox input "false"
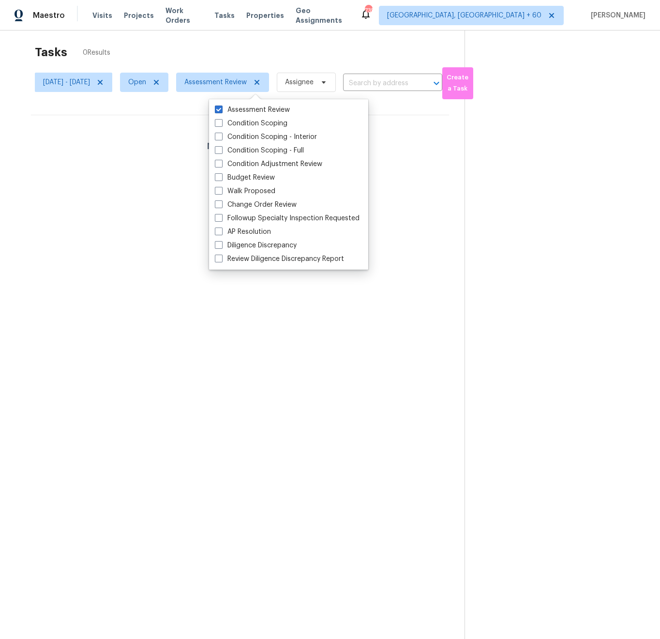
click at [225, 498] on section "Tasks 0 Results Tue, Sep 23 - Thu, Sep 25 Open Assessment Review Assignee ​ Cre…" at bounding box center [239, 352] width 449 height 624
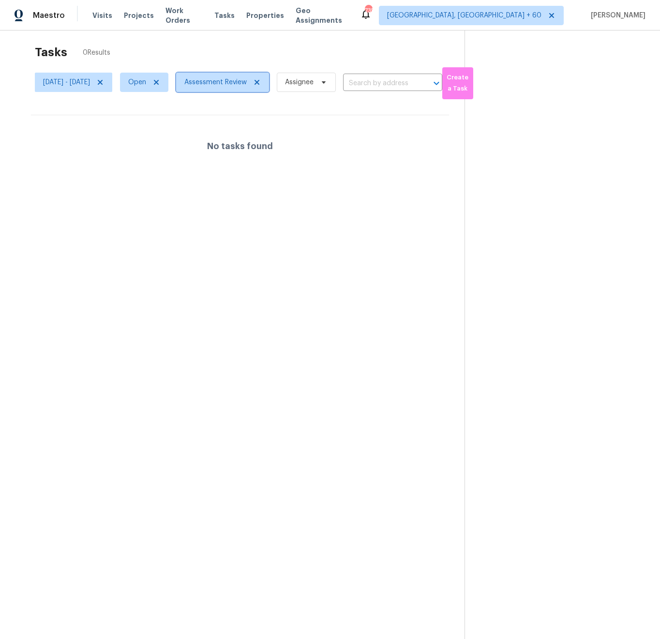
click at [247, 85] on span "Assessment Review" at bounding box center [215, 82] width 62 height 10
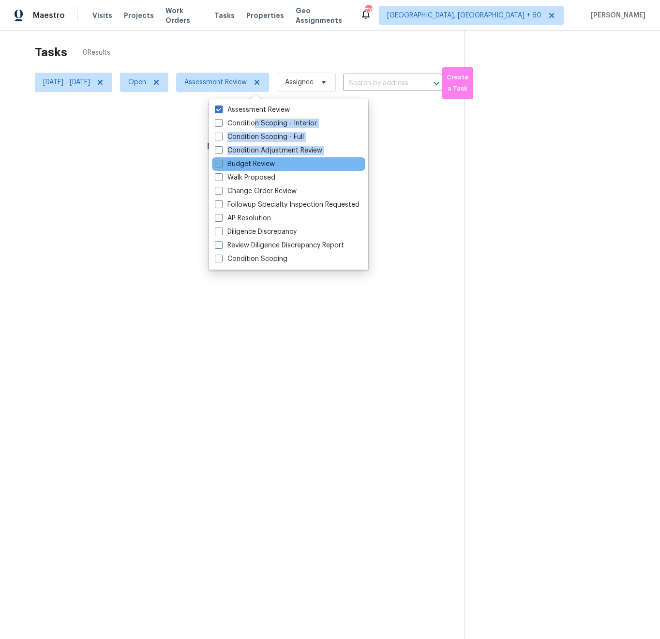
drag, startPoint x: 253, startPoint y: 123, endPoint x: 253, endPoint y: 159, distance: 36.3
click at [253, 159] on div "Assessment Review Condition Scoping - Interior Condition Scoping - Full Conditi…" at bounding box center [288, 184] width 159 height 170
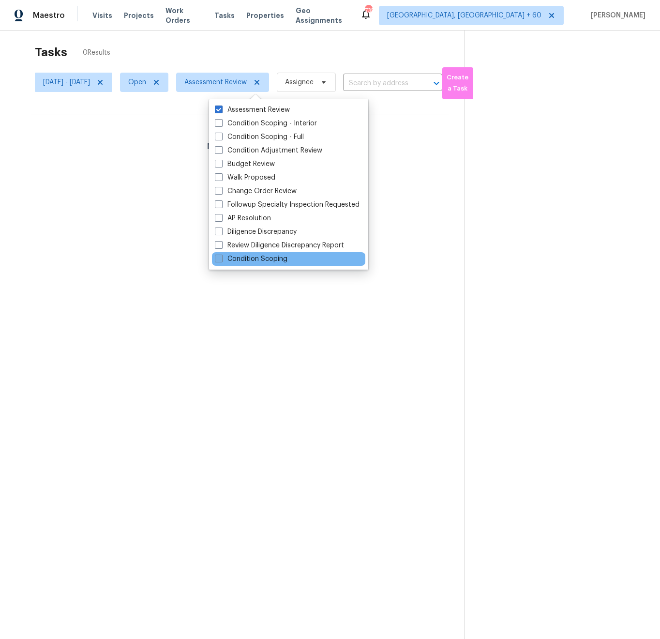
click at [265, 260] on label "Condition Scoping" at bounding box center [251, 259] width 73 height 10
click at [221, 260] on input "Condition Scoping" at bounding box center [218, 257] width 6 height 6
checkbox input "true"
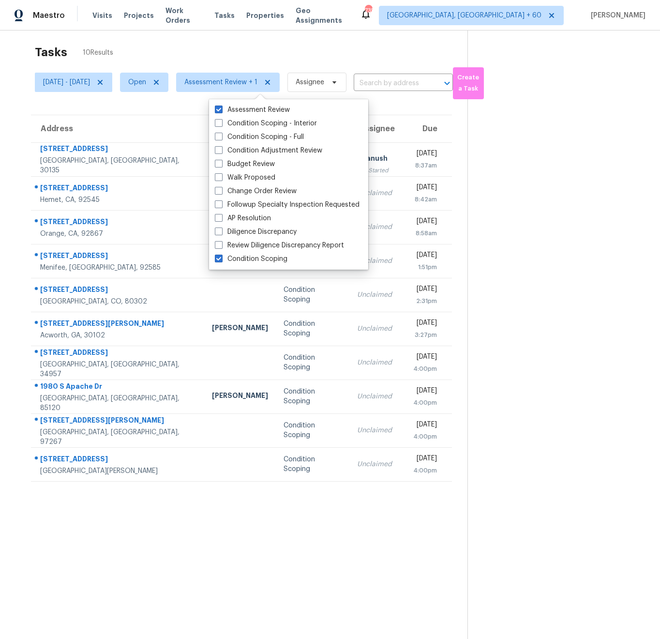
click at [294, 524] on section "Tasks 10 Results Tue, Sep 23 - Thu, Sep 25 Open Assessment Review + 1 Assignee …" at bounding box center [241, 352] width 452 height 624
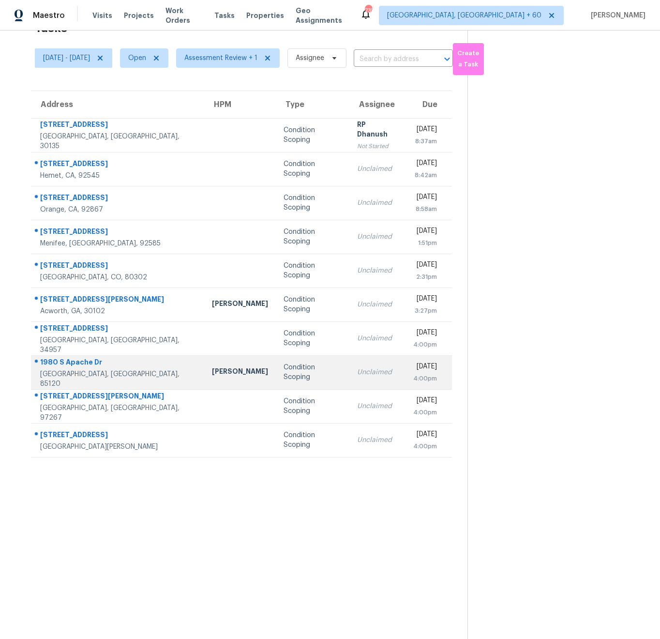
scroll to position [32, 0]
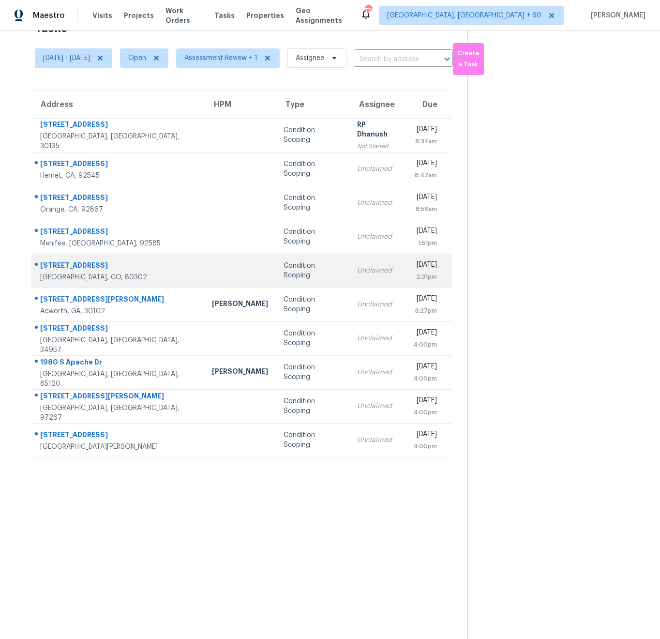
click at [204, 263] on td at bounding box center [240, 271] width 72 height 34
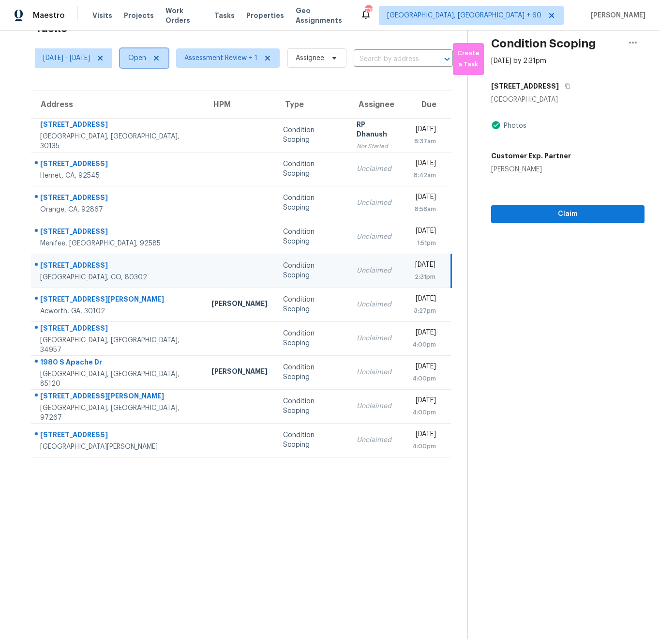
click at [146, 56] on span "Open" at bounding box center [137, 58] width 18 height 10
click at [176, 96] on label "Closed" at bounding box center [176, 98] width 35 height 10
click at [166, 96] on input "Closed" at bounding box center [162, 96] width 6 height 6
checkbox input "true"
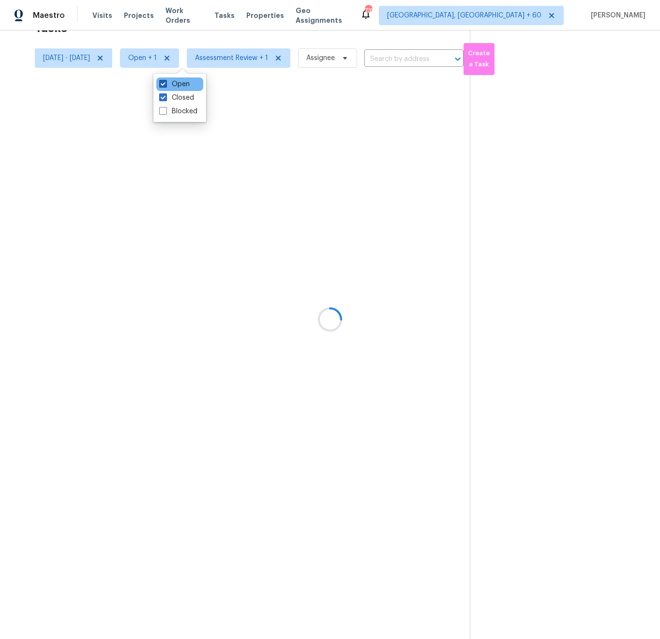
click at [172, 82] on label "Open" at bounding box center [174, 84] width 31 height 10
click at [166, 82] on input "Open" at bounding box center [162, 82] width 6 height 6
checkbox input "false"
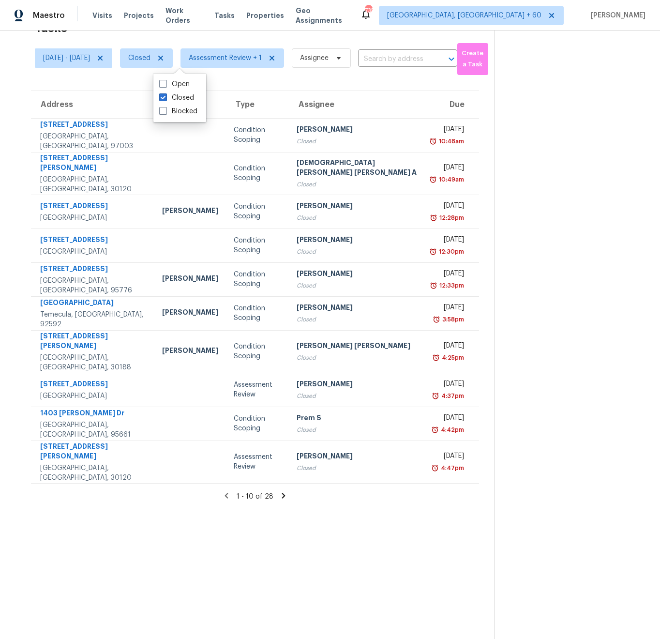
click at [248, 37] on div "Tasks 28 Results" at bounding box center [265, 27] width 460 height 25
click at [90, 58] on span "Tue, Sep 23 - Thu, Sep 25" at bounding box center [66, 58] width 47 height 10
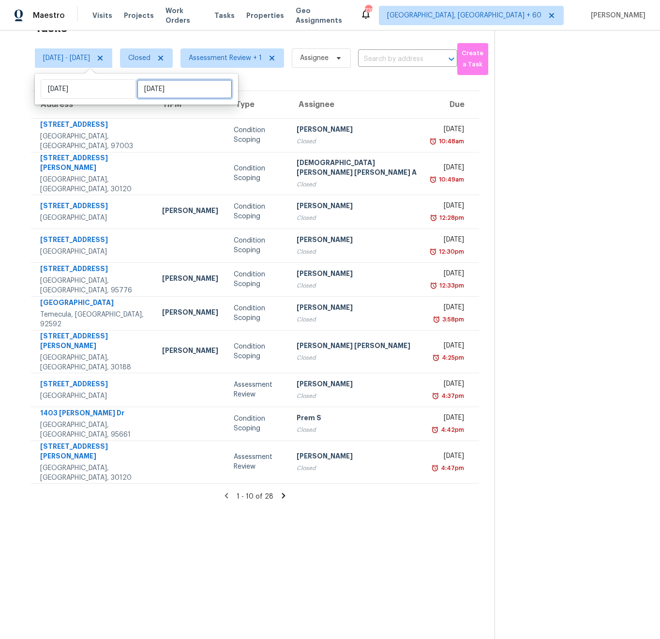
select select "8"
select select "2025"
select select "9"
select select "2025"
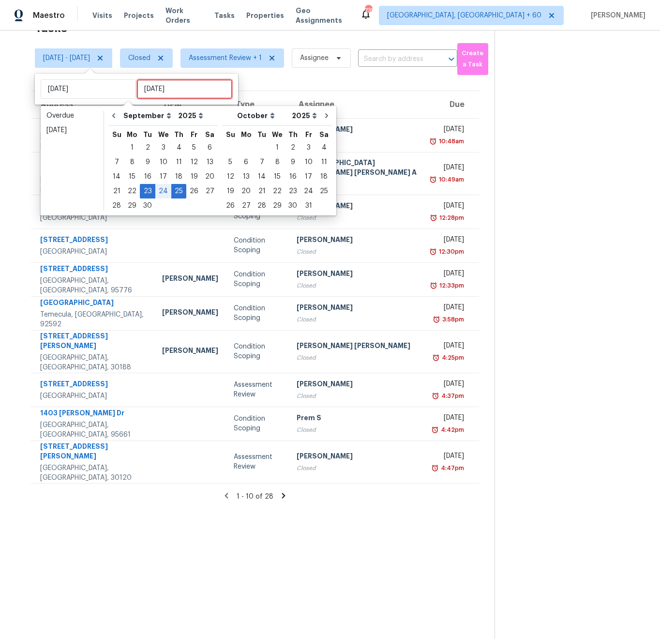
click at [165, 89] on input "Thu, Sep 25" at bounding box center [184, 88] width 95 height 19
type input "Fri, Sep 19"
type input "Tue, Sep 23"
click at [209, 190] on div "27" at bounding box center [210, 191] width 16 height 14
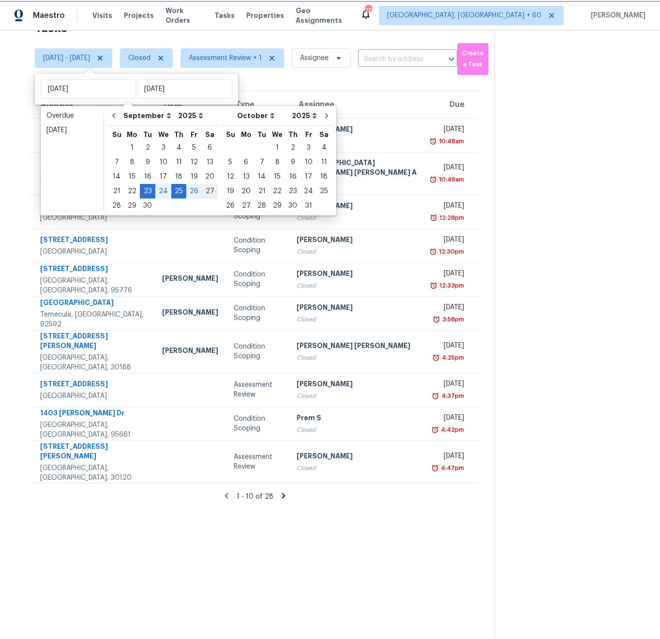
type input "Sat, Sep 27"
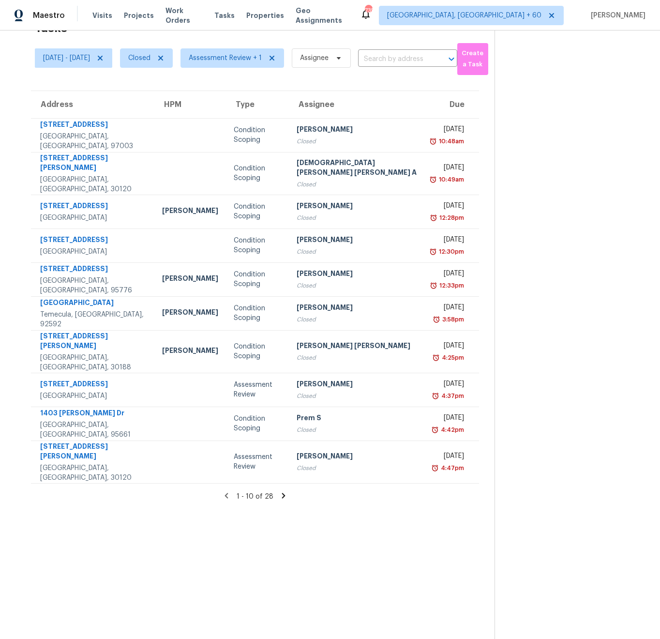
drag, startPoint x: 229, startPoint y: 43, endPoint x: 195, endPoint y: 51, distance: 34.9
click at [228, 43] on div "Tue, Sep 23 - Sat, Sep 27 Closed Assessment Review + 1 Assignee ​" at bounding box center [246, 58] width 423 height 34
click at [151, 53] on span "Closed" at bounding box center [139, 58] width 22 height 10
click at [180, 98] on label "Open" at bounding box center [172, 98] width 31 height 10
click at [163, 98] on input "Open" at bounding box center [160, 96] width 6 height 6
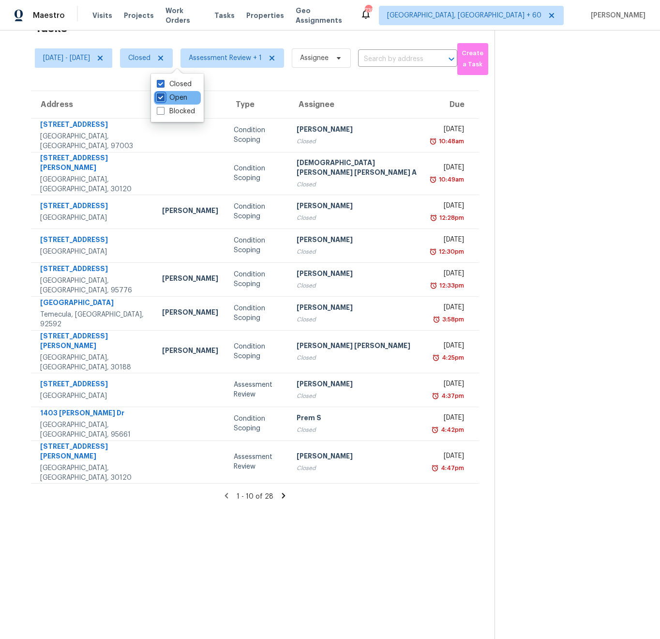
checkbox input "true"
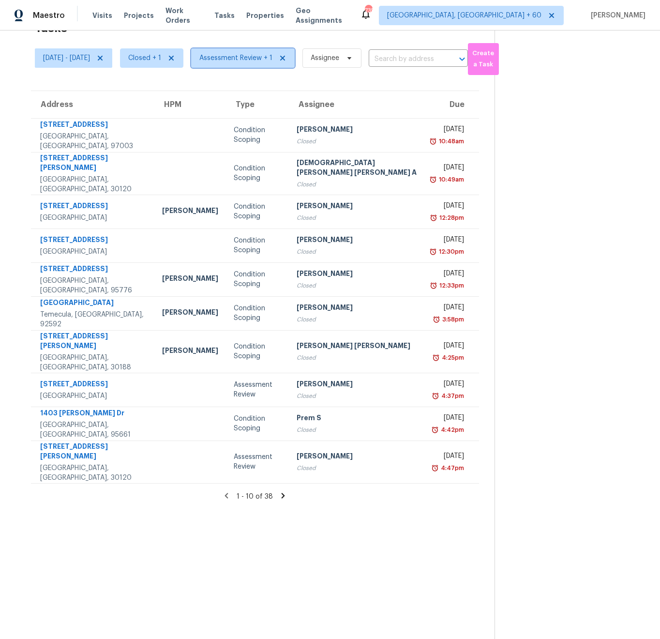
drag, startPoint x: 251, startPoint y: 56, endPoint x: 207, endPoint y: 57, distance: 44.6
click at [251, 55] on span "Assessment Review + 1" at bounding box center [236, 58] width 73 height 10
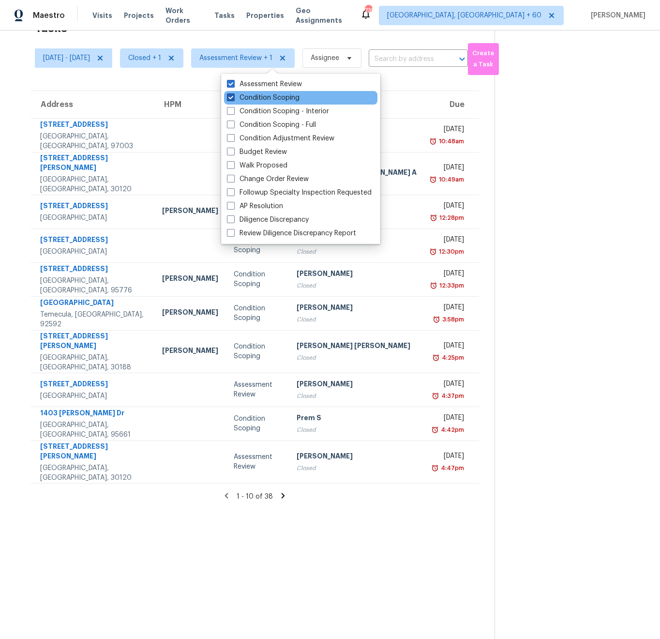
click at [248, 96] on label "Condition Scoping" at bounding box center [263, 98] width 73 height 10
click at [233, 96] on input "Condition Scoping" at bounding box center [230, 96] width 6 height 6
checkbox input "false"
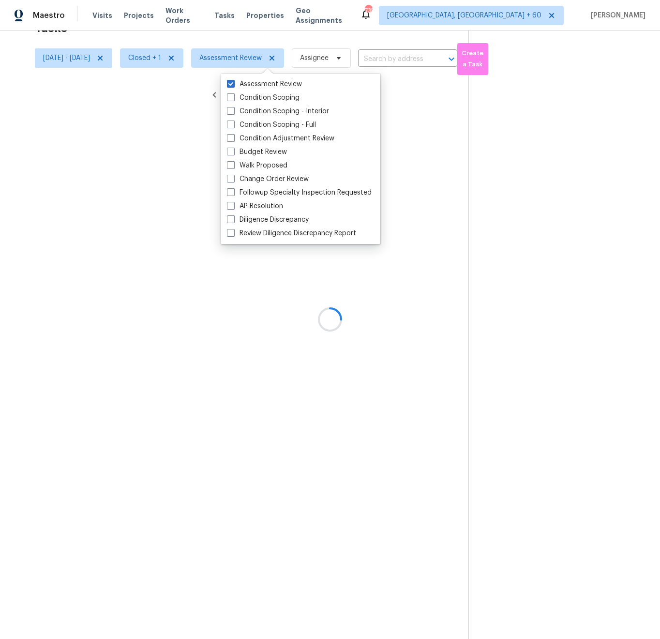
click at [246, 38] on div at bounding box center [330, 319] width 660 height 639
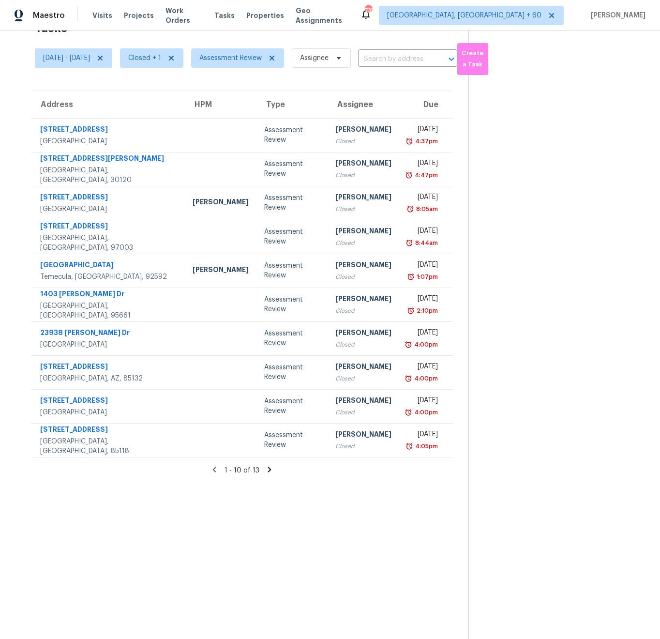
click at [268, 468] on icon at bounding box center [269, 469] width 9 height 9
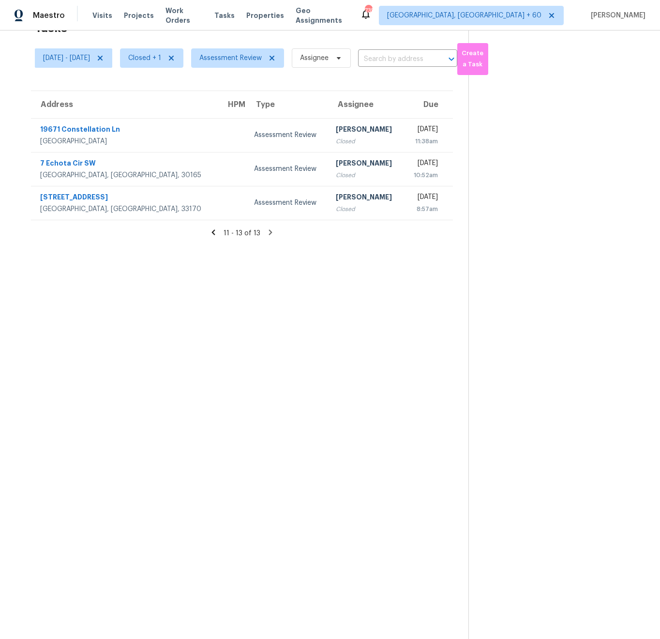
click at [215, 234] on icon at bounding box center [213, 232] width 9 height 9
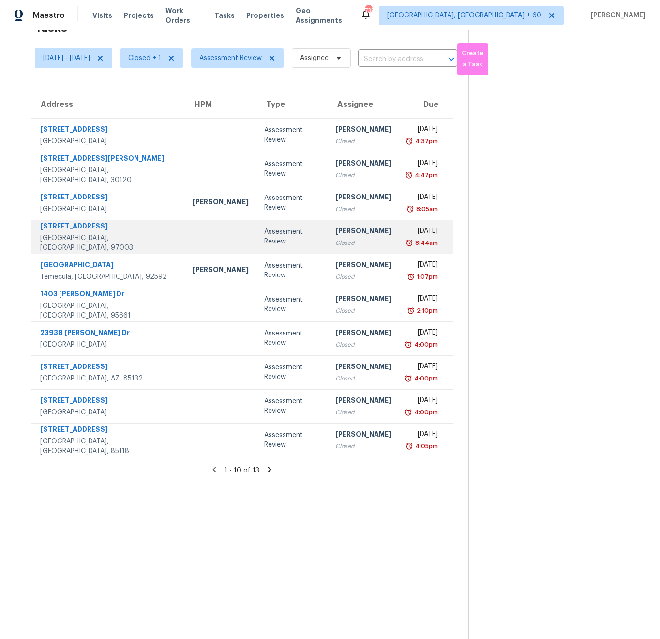
click at [185, 227] on td at bounding box center [221, 237] width 72 height 34
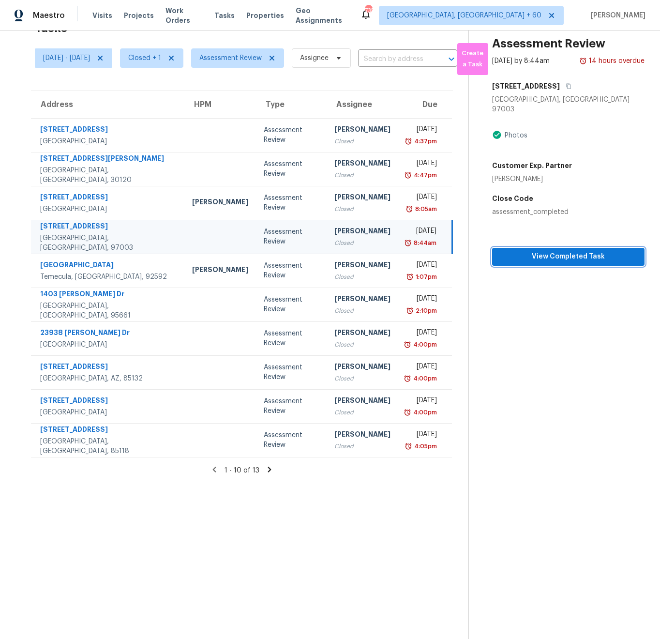
click at [552, 259] on span "View Completed Task" at bounding box center [568, 257] width 137 height 12
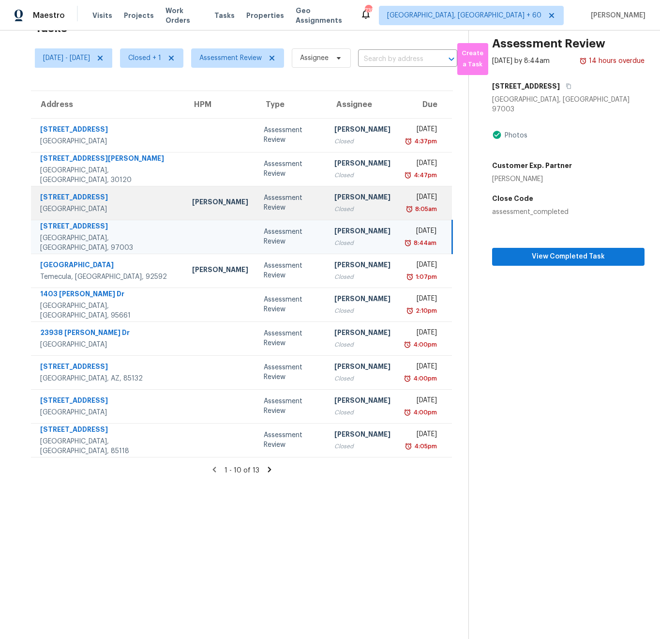
click at [184, 208] on td "Scott Nicol" at bounding box center [220, 203] width 72 height 34
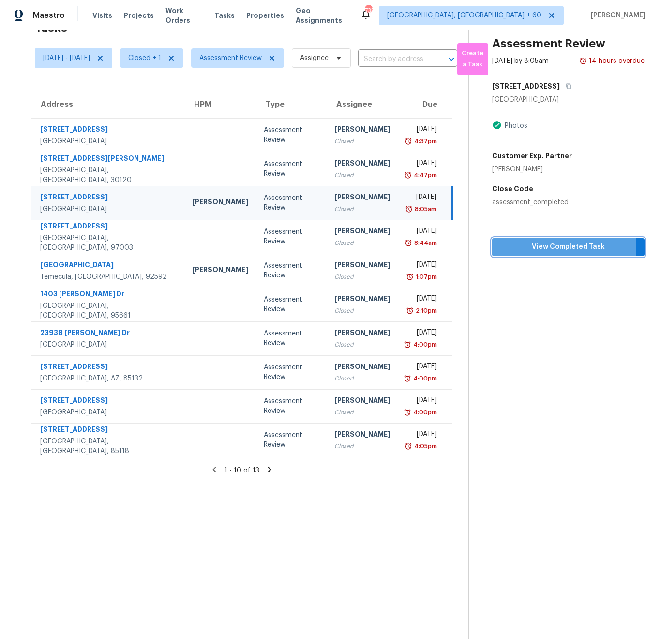
click at [545, 253] on span "View Completed Task" at bounding box center [568, 247] width 137 height 12
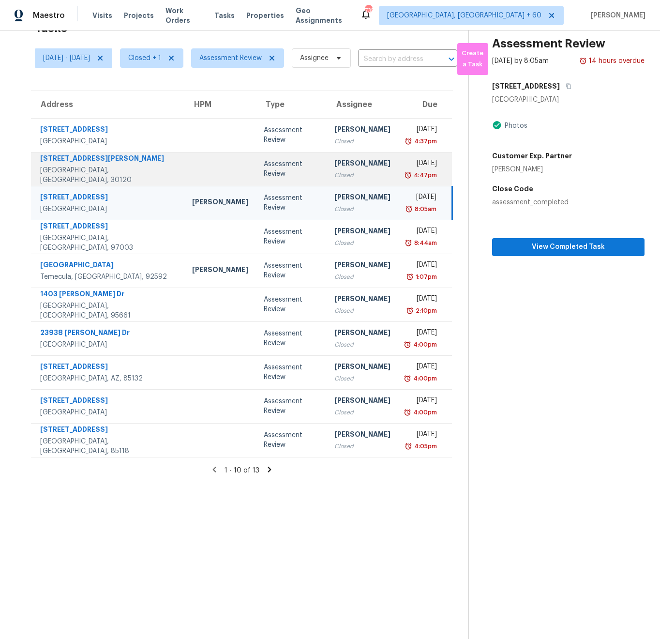
click at [256, 178] on td "Assessment Review" at bounding box center [291, 169] width 71 height 34
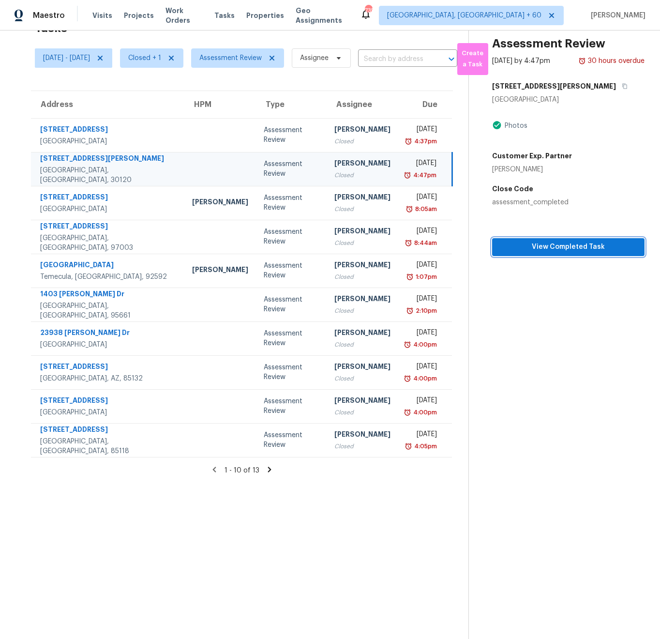
click at [507, 253] on span "View Completed Task" at bounding box center [568, 247] width 137 height 12
click at [256, 56] on span "Assessment Review" at bounding box center [231, 58] width 62 height 10
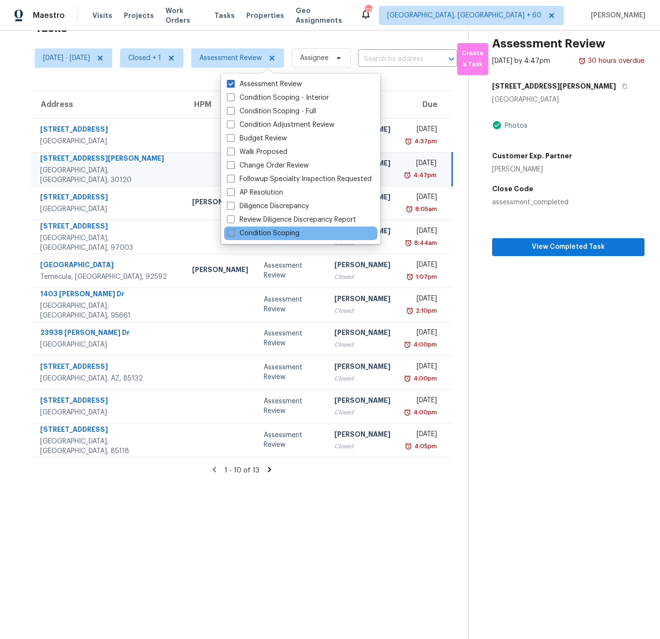
click at [281, 231] on label "Condition Scoping" at bounding box center [263, 234] width 73 height 10
click at [233, 231] on input "Condition Scoping" at bounding box center [230, 232] width 6 height 6
checkbox input "true"
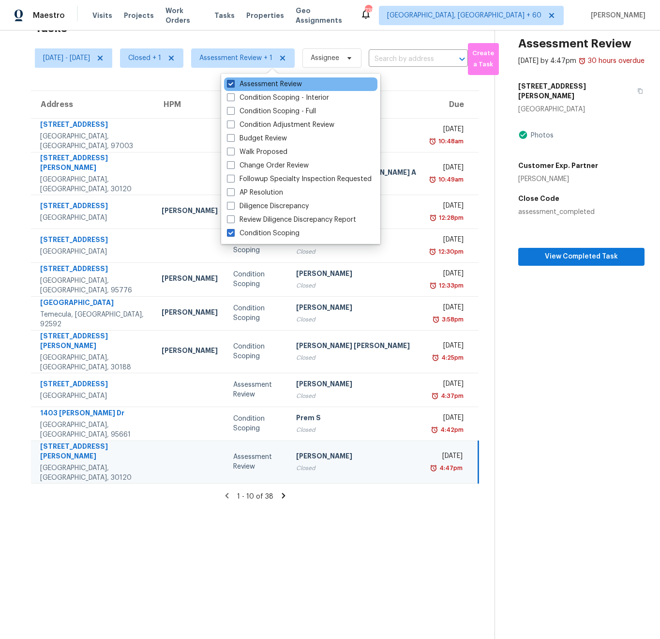
click at [263, 83] on label "Assessment Review" at bounding box center [264, 84] width 75 height 10
click at [233, 83] on input "Assessment Review" at bounding box center [230, 82] width 6 height 6
checkbox input "false"
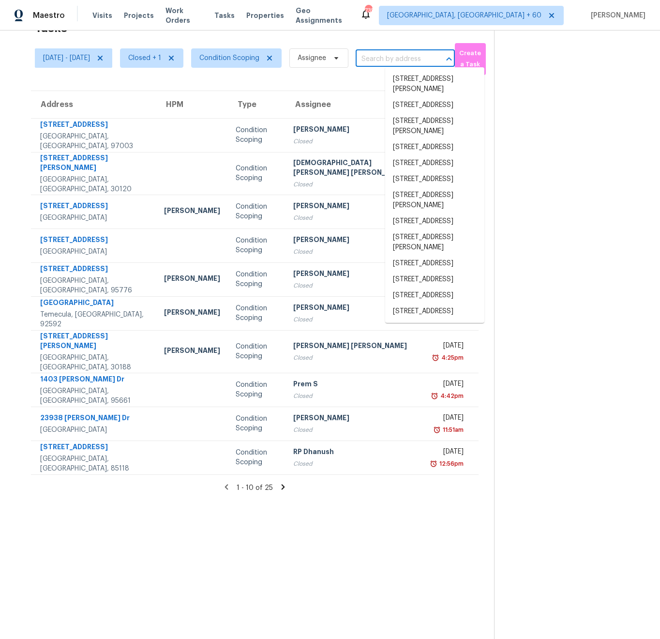
click at [406, 55] on input "text" at bounding box center [392, 59] width 72 height 15
paste input "[STREET_ADDRESS]"
type input "[STREET_ADDRESS]"
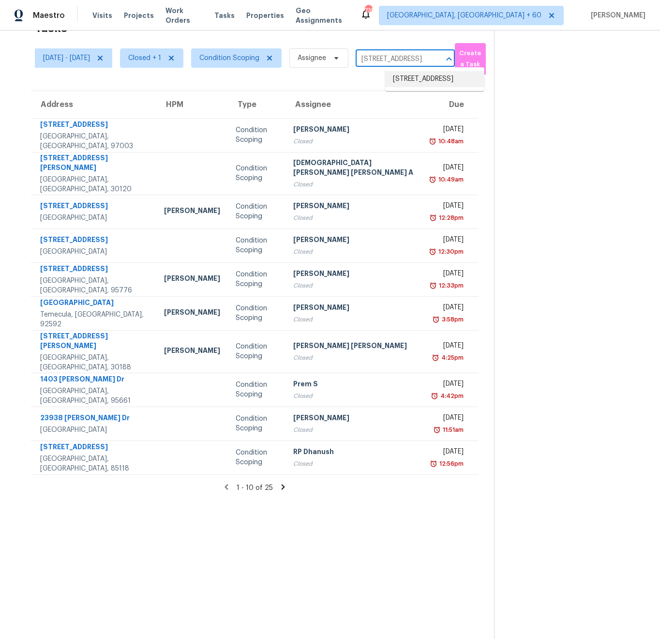
click at [419, 83] on li "[STREET_ADDRESS]" at bounding box center [434, 79] width 99 height 16
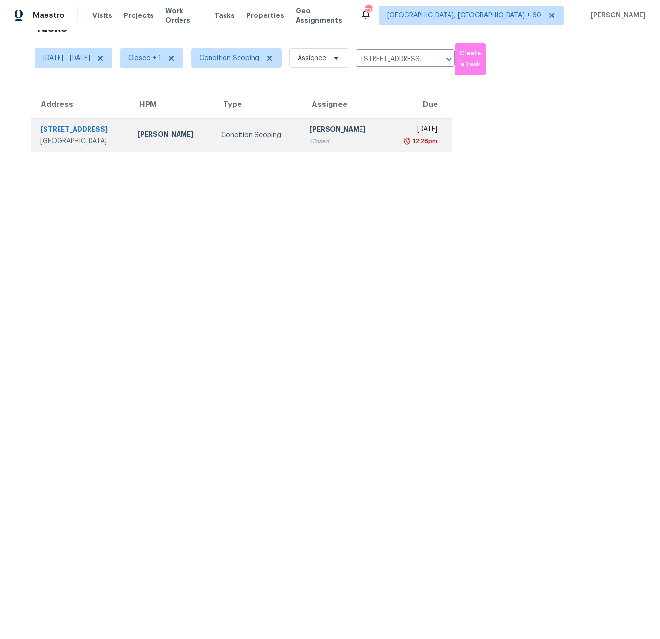
click at [140, 140] on td "Scott Nicol" at bounding box center [172, 135] width 84 height 34
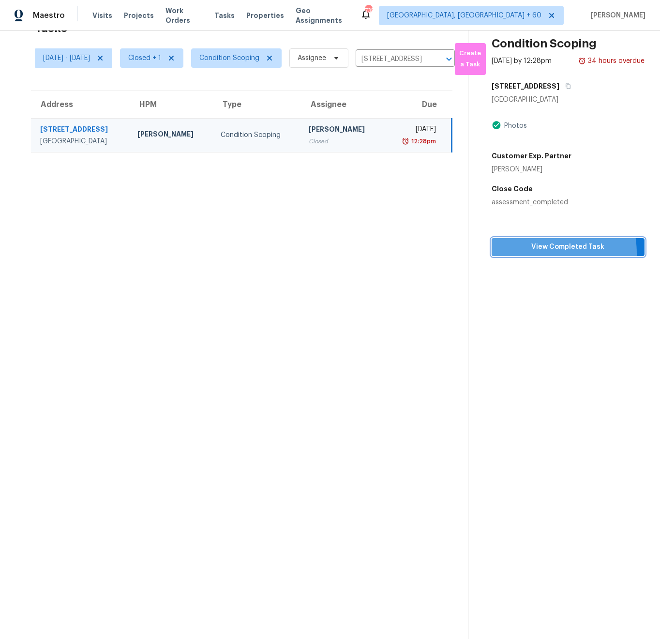
click at [529, 256] on button "View Completed Task" at bounding box center [568, 247] width 153 height 18
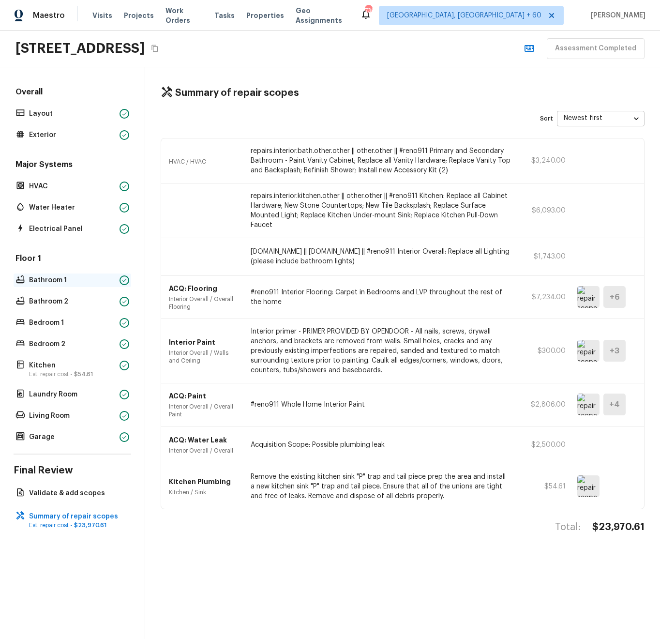
click at [53, 283] on p "Bathroom 1" at bounding box center [72, 281] width 87 height 10
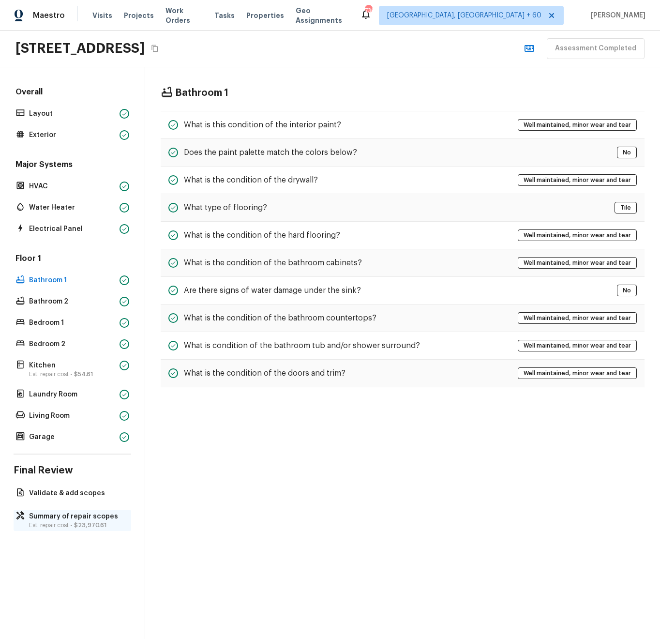
click at [88, 514] on p "Summary of repair scopes" at bounding box center [77, 517] width 96 height 10
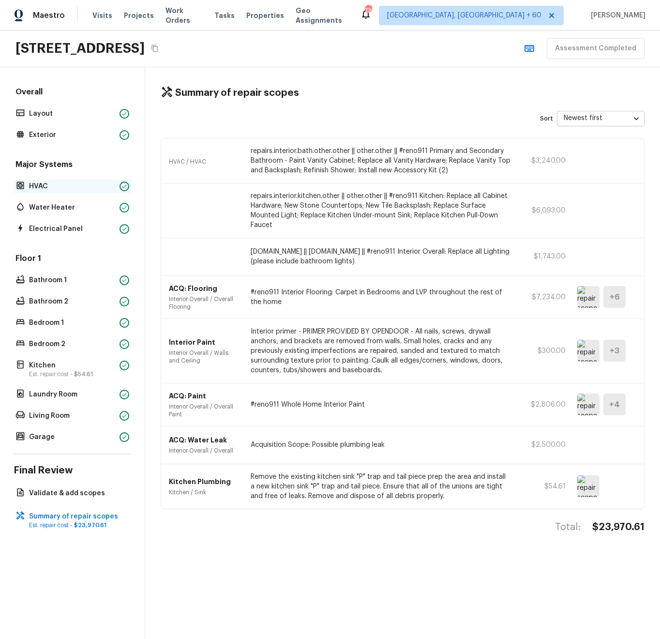
click at [54, 188] on p "HVAC" at bounding box center [72, 187] width 87 height 10
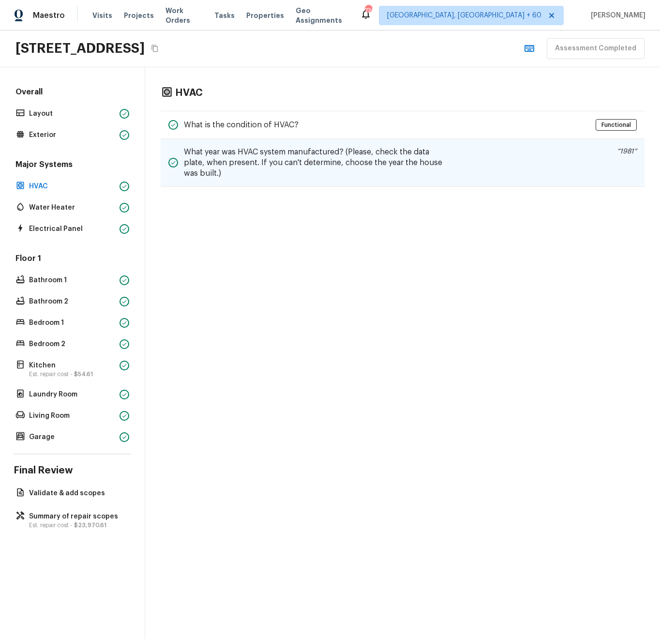
click at [328, 166] on h5 "What year was HVAC system manufactured? (Please, check the data plate, when pre…" at bounding box center [317, 163] width 266 height 32
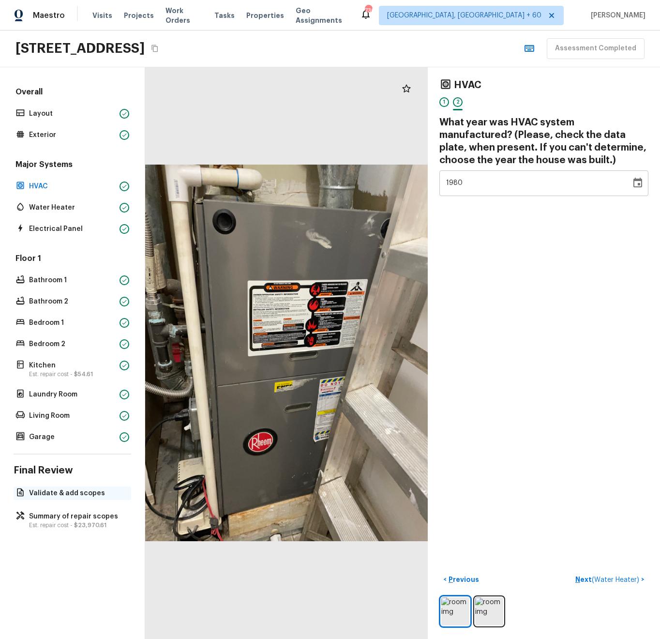
click at [70, 495] on p "Validate & add scopes" at bounding box center [77, 494] width 96 height 10
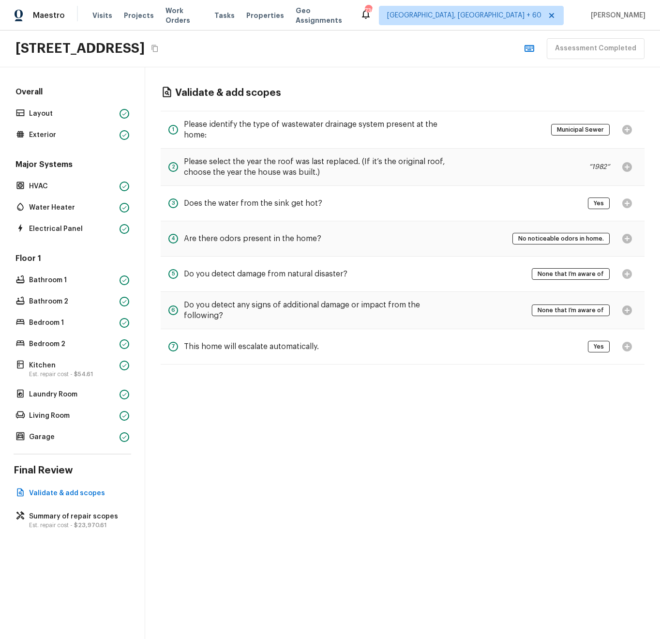
click at [247, 292] on div "6 Do you detect any signs of additional damage or impact from the following? No…" at bounding box center [403, 310] width 484 height 37
click at [250, 307] on h5 "Do you detect any signs of additional damage or impact from the following?" at bounding box center [317, 310] width 266 height 21
click at [618, 309] on div "None that I’m aware of" at bounding box center [584, 310] width 105 height 21
click at [46, 517] on p "Summary of repair scopes" at bounding box center [77, 517] width 96 height 10
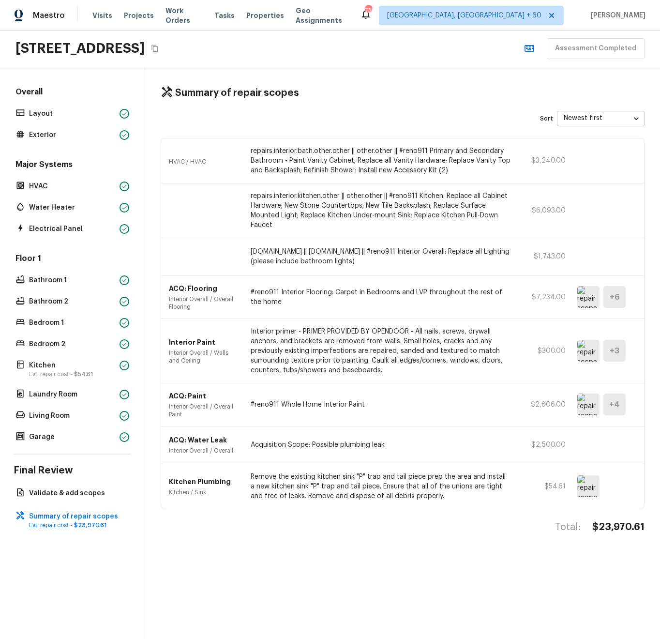
click at [310, 347] on p "Interior primer - PRIMER PROVIDED BY OPENDOOR - All nails, screws, drywall anch…" at bounding box center [381, 351] width 260 height 48
click at [186, 341] on p "Interior Paint" at bounding box center [204, 343] width 70 height 10
click at [588, 353] on img at bounding box center [589, 351] width 22 height 22
click at [61, 443] on div "Garage" at bounding box center [73, 437] width 118 height 14
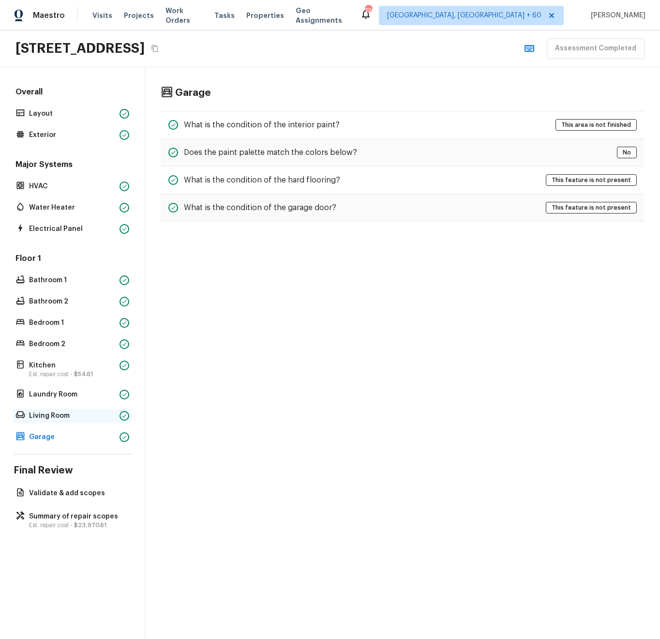
click at [61, 418] on p "Living Room" at bounding box center [72, 416] width 87 height 10
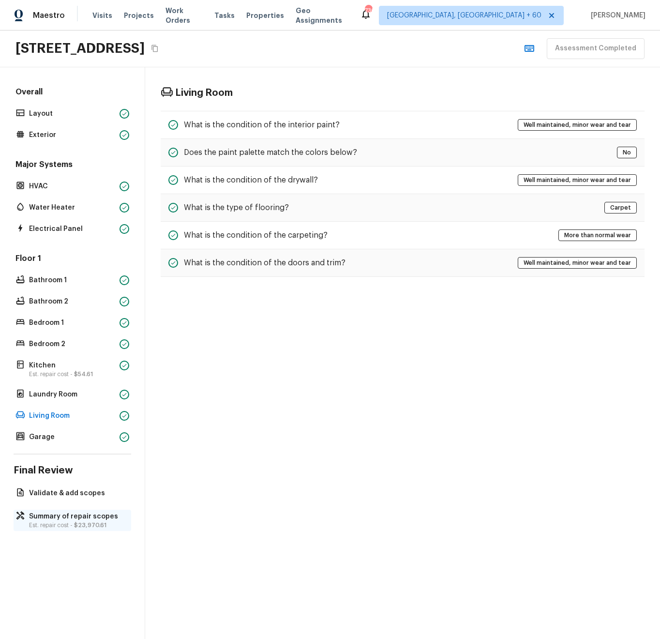
click at [57, 513] on p "Summary of repair scopes" at bounding box center [77, 517] width 96 height 10
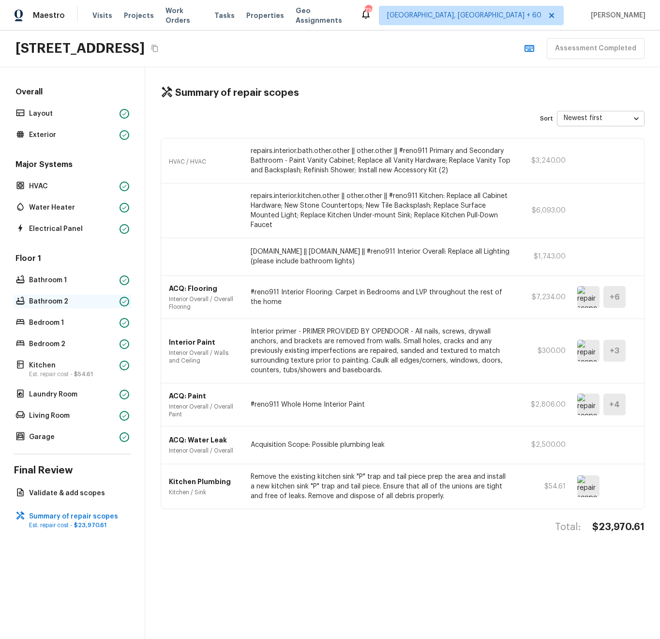
click at [58, 300] on p "Bathroom 2" at bounding box center [72, 302] width 87 height 10
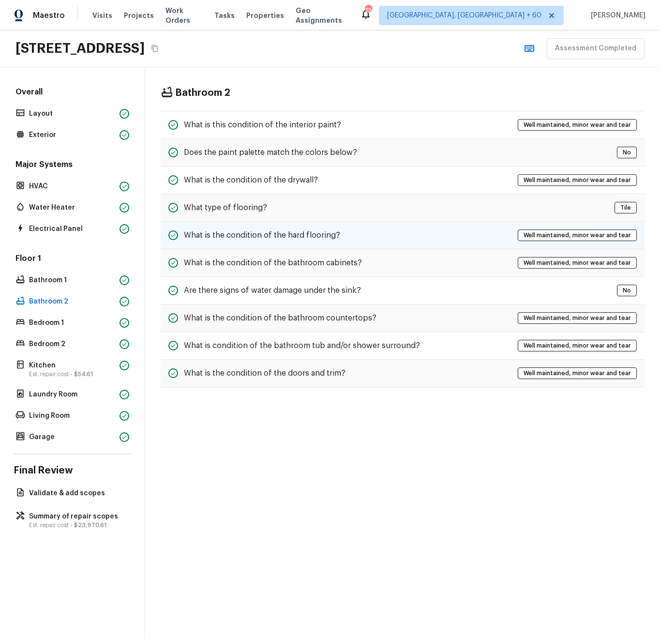
click at [373, 233] on div "What is the condition of the hard flooring? Well maintained, minor wear and tear" at bounding box center [403, 236] width 484 height 28
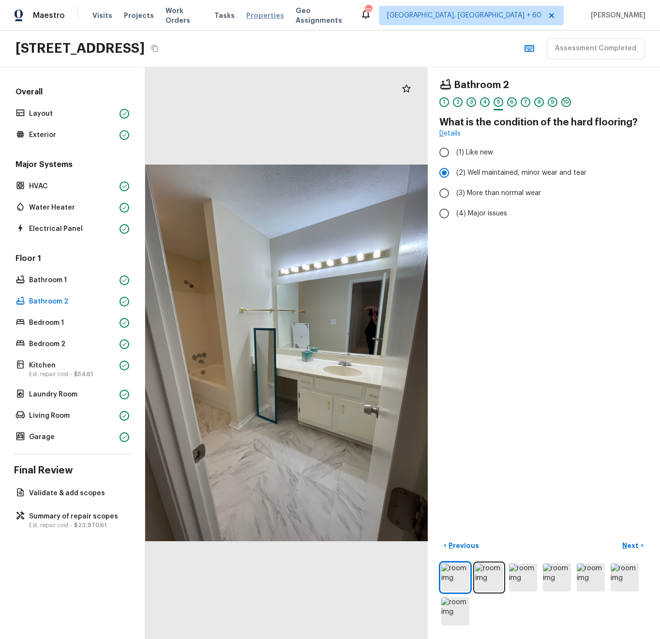
click at [261, 15] on span "Properties" at bounding box center [265, 16] width 38 height 10
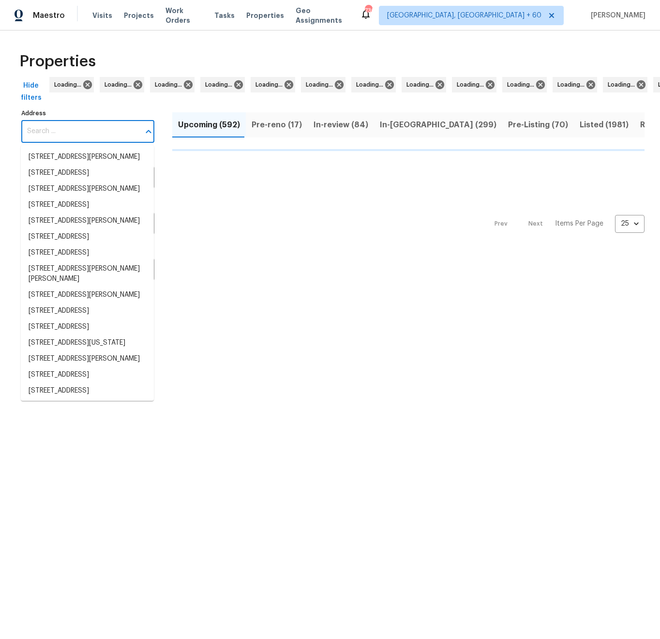
click at [70, 131] on input "Address" at bounding box center [80, 131] width 119 height 23
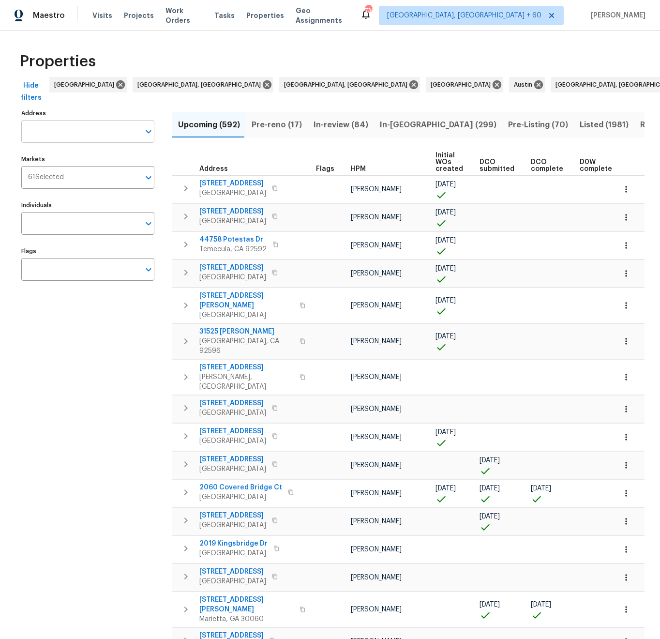
click at [73, 133] on input "Address" at bounding box center [80, 131] width 119 height 23
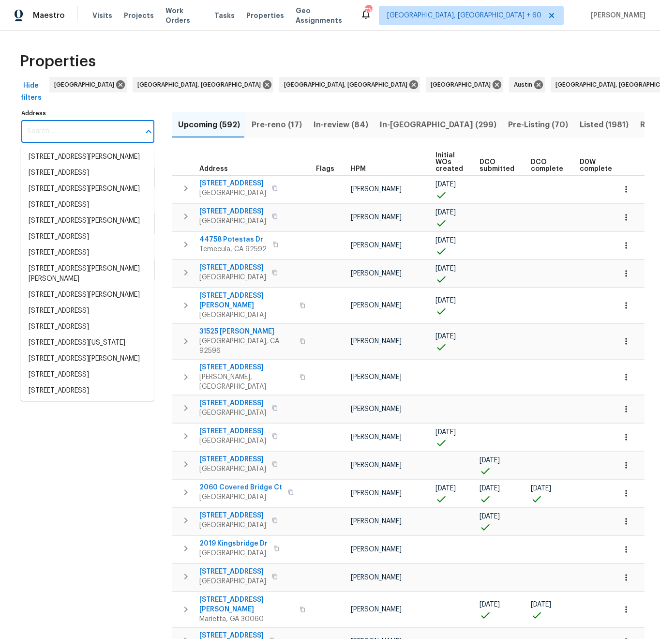
paste input "2806ce49-4743-5763-829a-a247af137181"
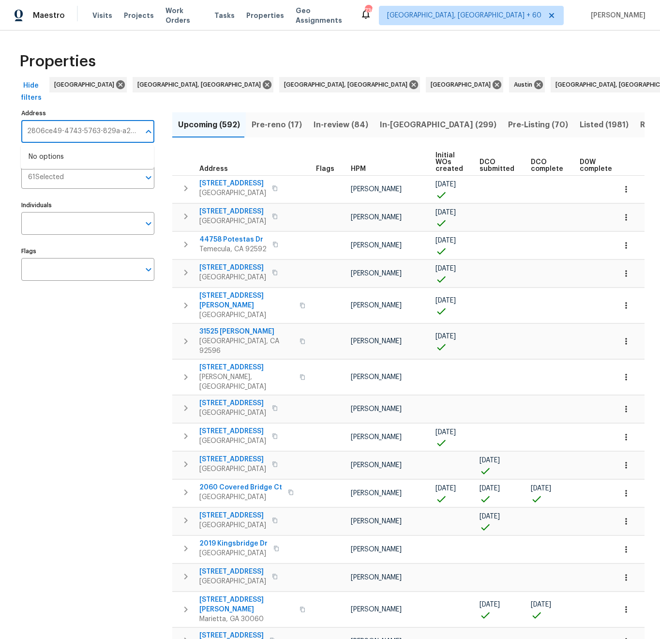
click at [91, 133] on input "2806ce49-4743-5763-829a-a247af137181" at bounding box center [80, 131] width 119 height 23
paste input "1405 Cumberland Ct SE, Smyrna, GA 30080"
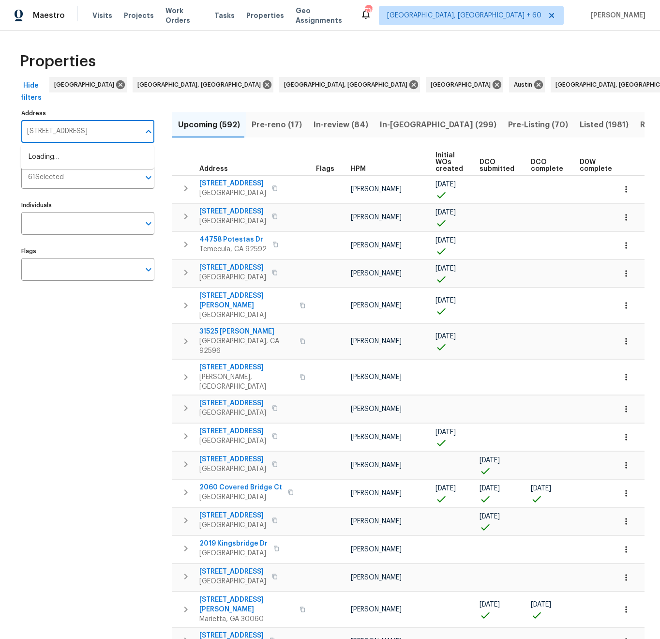
type input "1405 Cumberland Ct SE, Smyrna, GA 30080"
click at [87, 156] on li "1405 Cumberland Ct SE Smyrna GA 30080" at bounding box center [87, 157] width 133 height 16
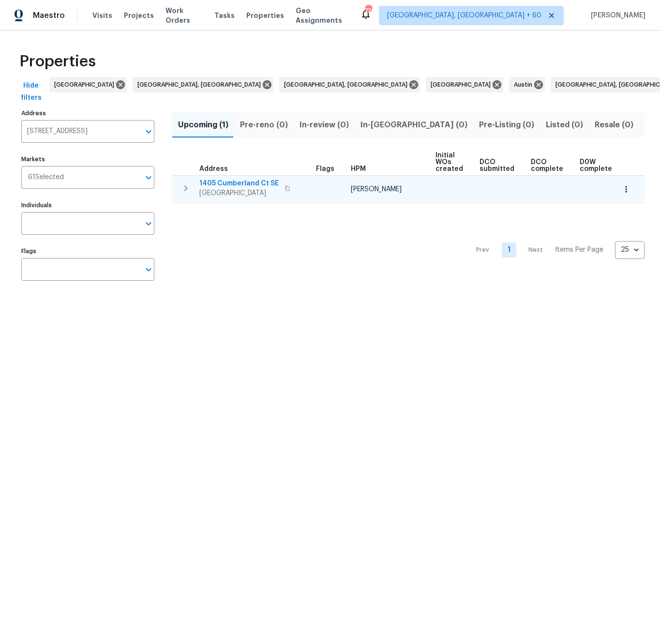
click at [254, 181] on span "1405 Cumberland Ct SE" at bounding box center [239, 184] width 79 height 10
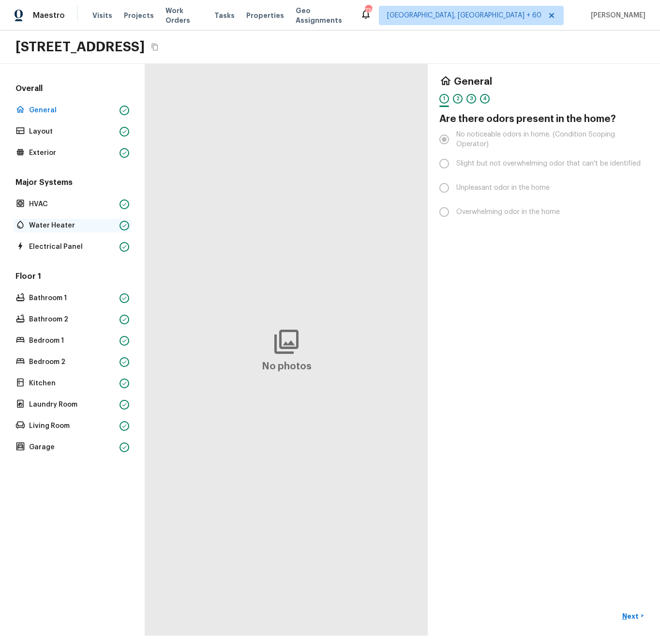
click at [58, 225] on p "Water Heater" at bounding box center [72, 226] width 87 height 10
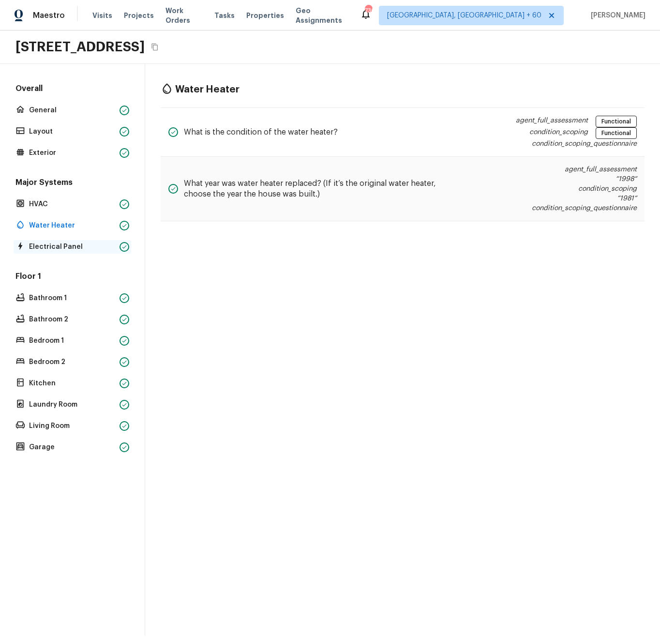
click at [70, 251] on p "Electrical Panel" at bounding box center [72, 247] width 87 height 10
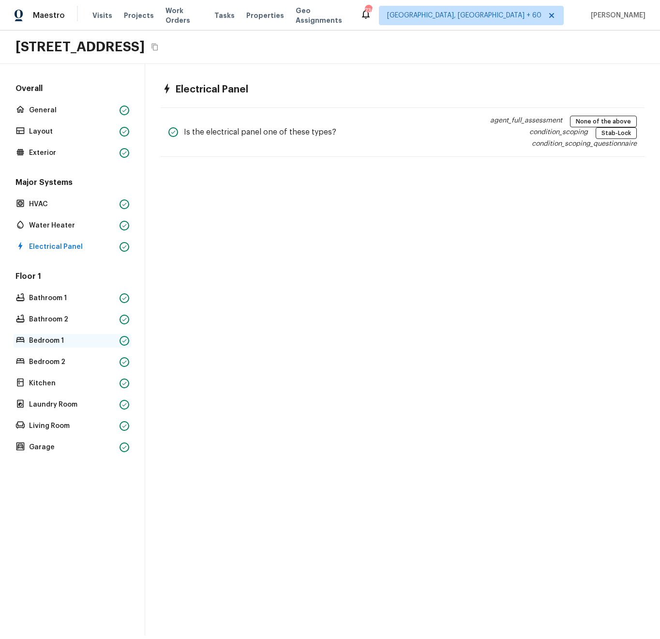
click at [76, 337] on p "Bedroom 1" at bounding box center [72, 341] width 87 height 10
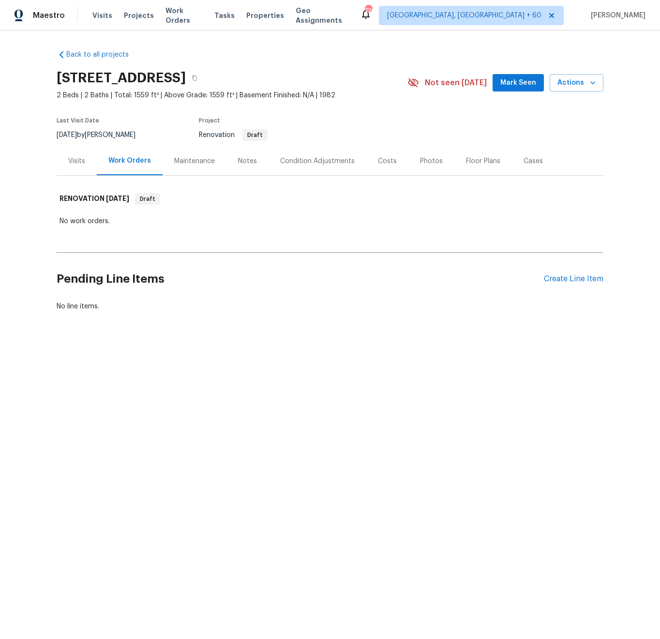
click at [70, 162] on div "Visits" at bounding box center [76, 161] width 17 height 10
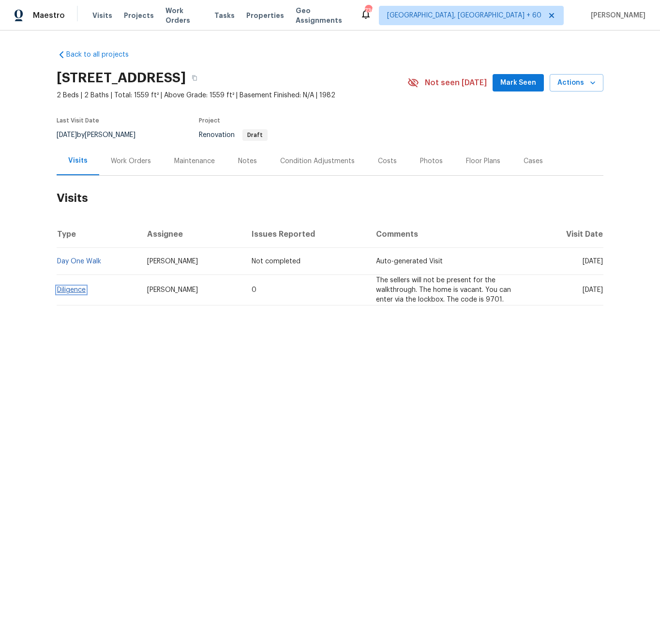
click at [71, 289] on link "Diligence" at bounding box center [71, 290] width 29 height 7
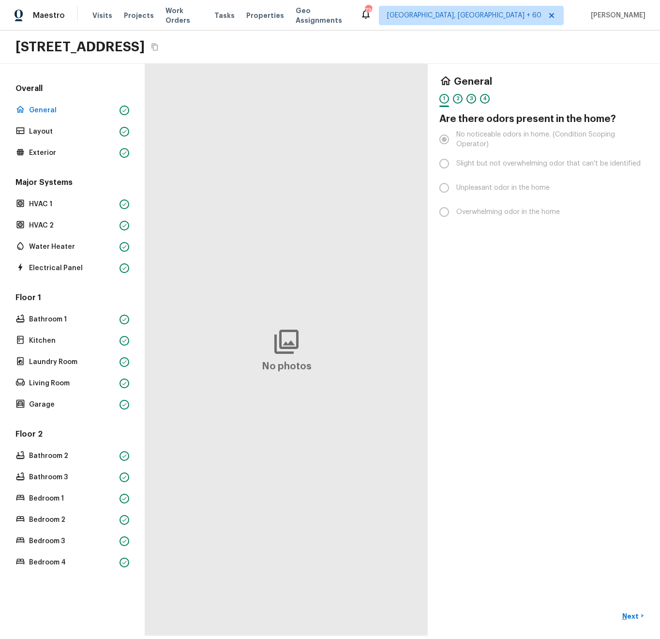
click at [64, 214] on div "Major Systems HVAC 1 HVAC 2 Water Heater Electrical Panel" at bounding box center [73, 226] width 118 height 98
click at [62, 222] on p "HVAC 2" at bounding box center [72, 226] width 87 height 10
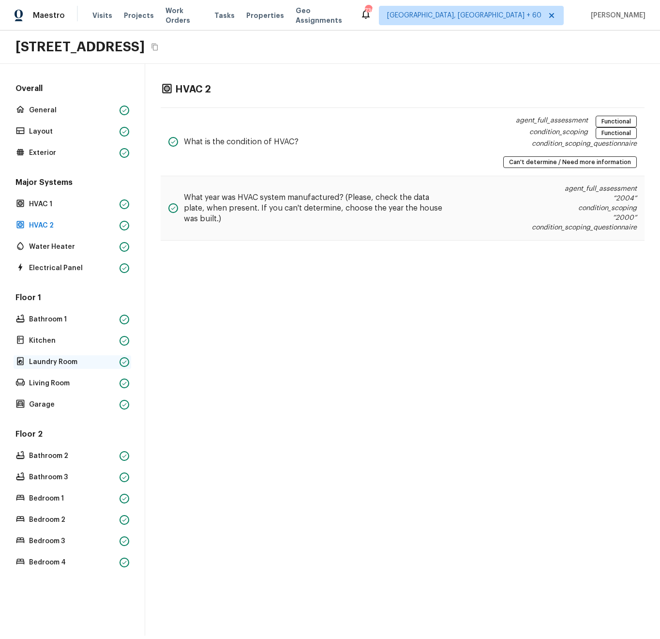
click at [44, 365] on p "Laundry Room" at bounding box center [72, 362] width 87 height 10
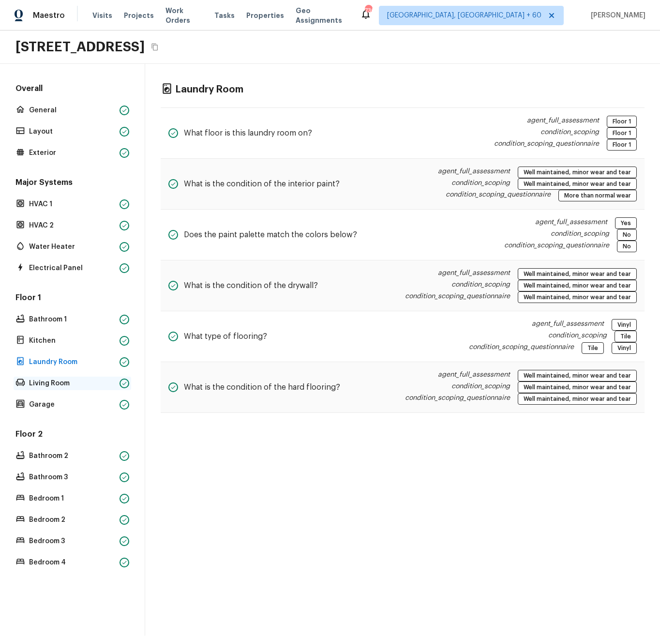
click at [50, 386] on p "Living Room" at bounding box center [72, 384] width 87 height 10
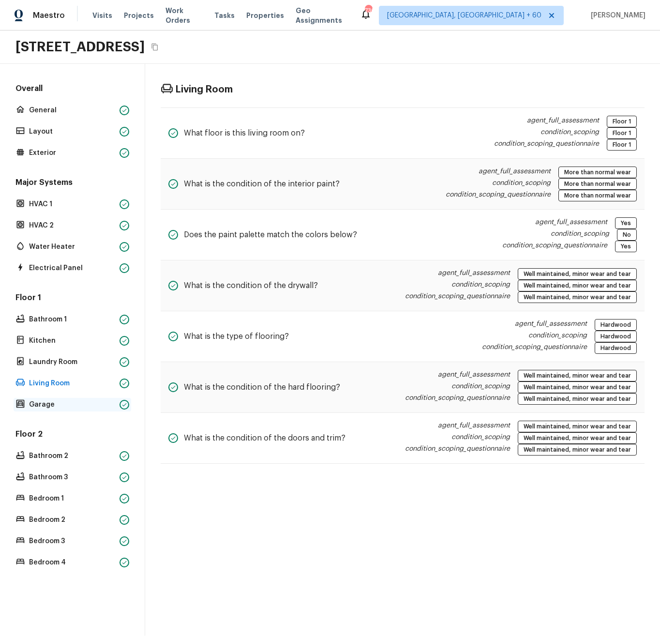
click at [49, 403] on p "Garage" at bounding box center [72, 405] width 87 height 10
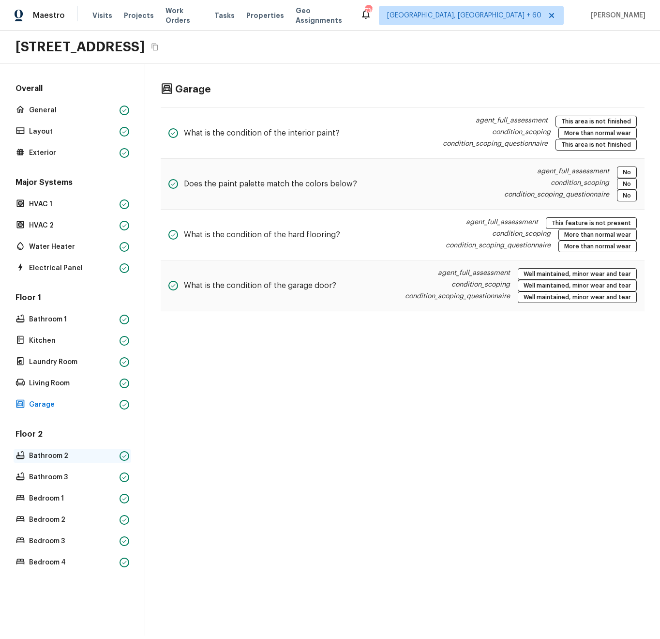
click at [57, 449] on div "Bathroom 2" at bounding box center [73, 456] width 118 height 14
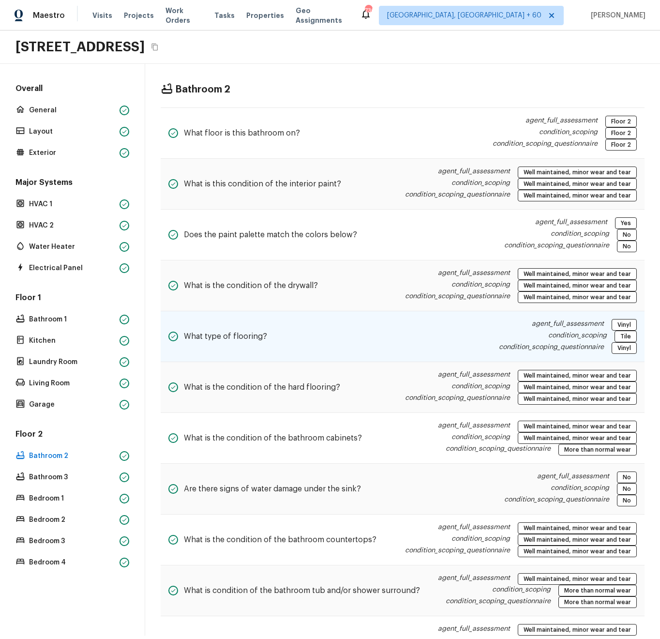
click at [395, 337] on div "What type of flooring? agent_full_assessment Vinyl condition_scoping Tile condi…" at bounding box center [403, 336] width 484 height 51
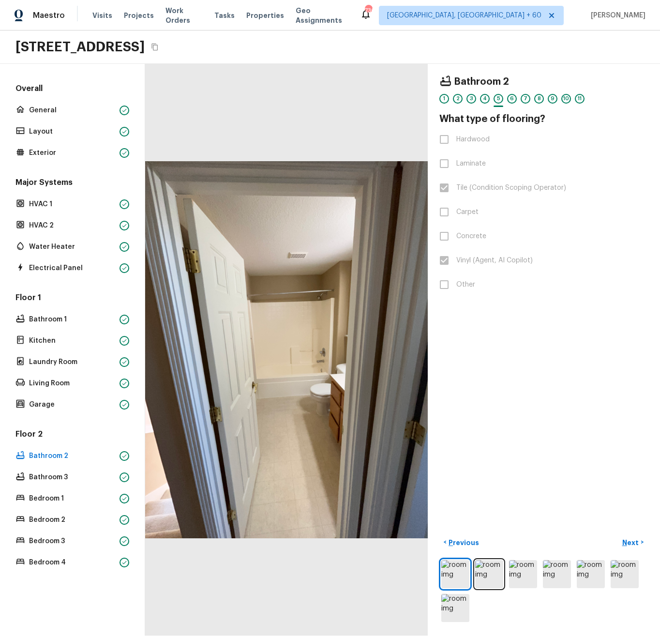
click at [276, 483] on div at bounding box center [286, 350] width 283 height 572
click at [478, 560] on img at bounding box center [490, 574] width 28 height 28
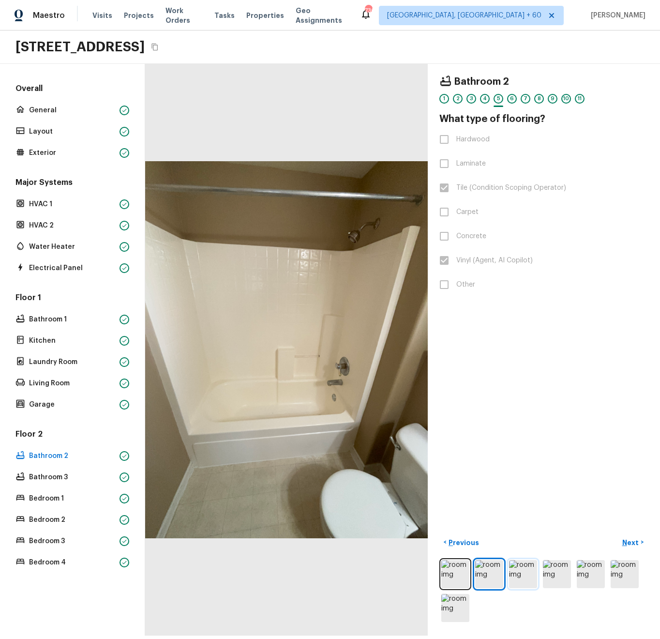
click at [509, 562] on img at bounding box center [523, 574] width 28 height 28
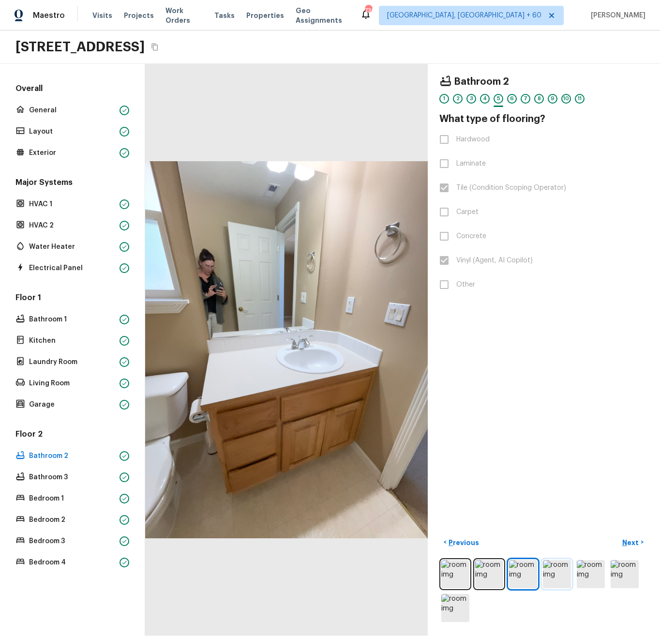
click at [552, 562] on img at bounding box center [557, 574] width 28 height 28
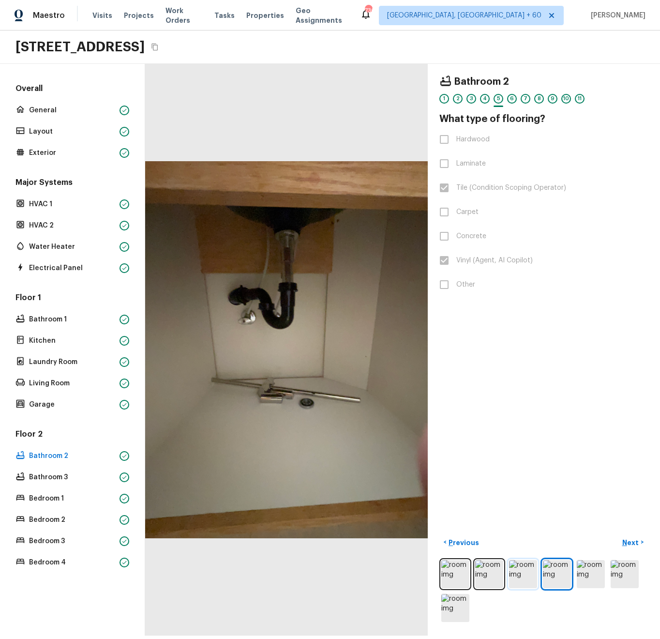
click at [521, 565] on img at bounding box center [523, 574] width 28 height 28
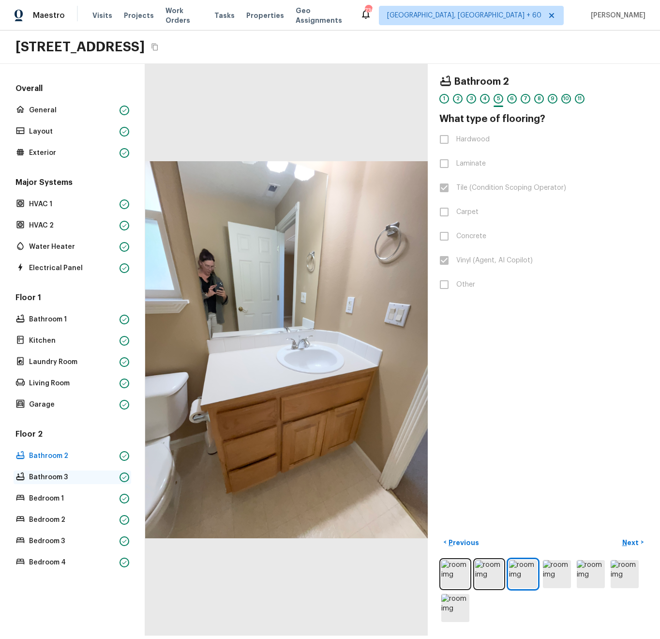
click at [66, 479] on p "Bathroom 3" at bounding box center [72, 478] width 87 height 10
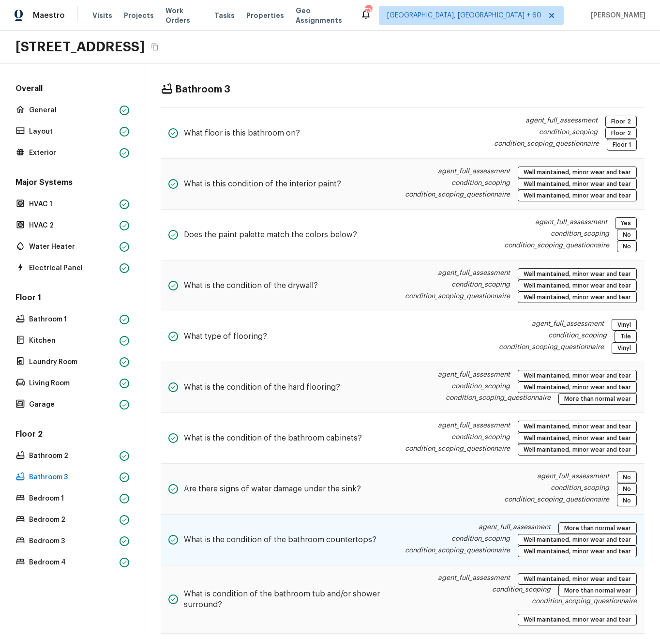
scroll to position [76, 0]
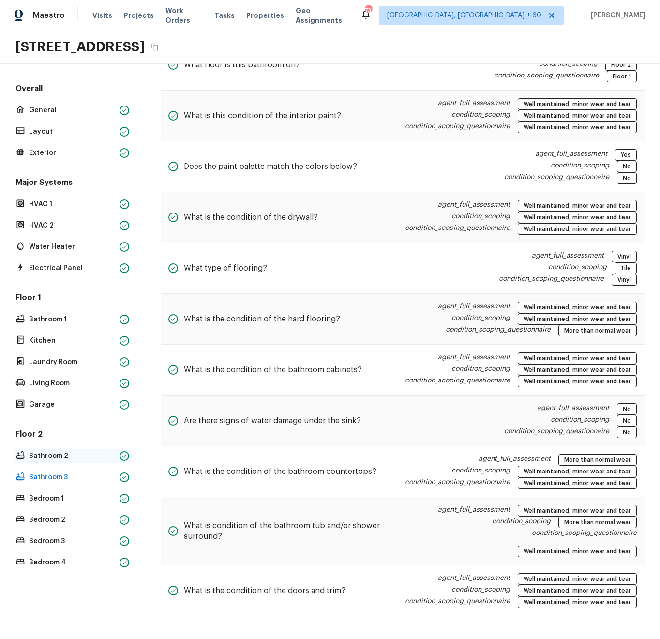
click at [77, 456] on p "Bathroom 2" at bounding box center [72, 456] width 87 height 10
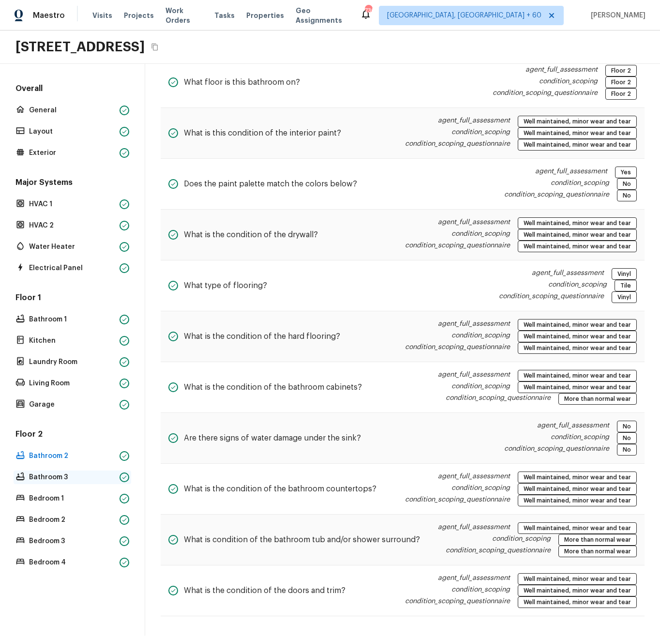
click at [77, 478] on p "Bathroom 3" at bounding box center [72, 478] width 87 height 10
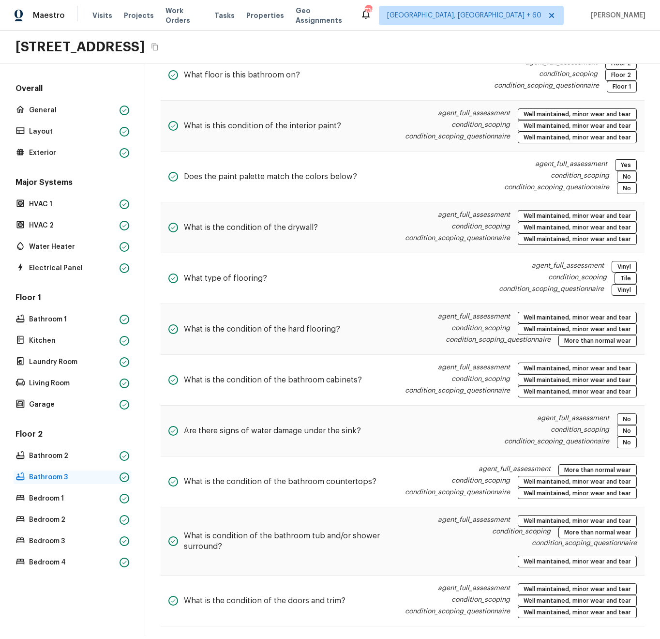
scroll to position [76, 0]
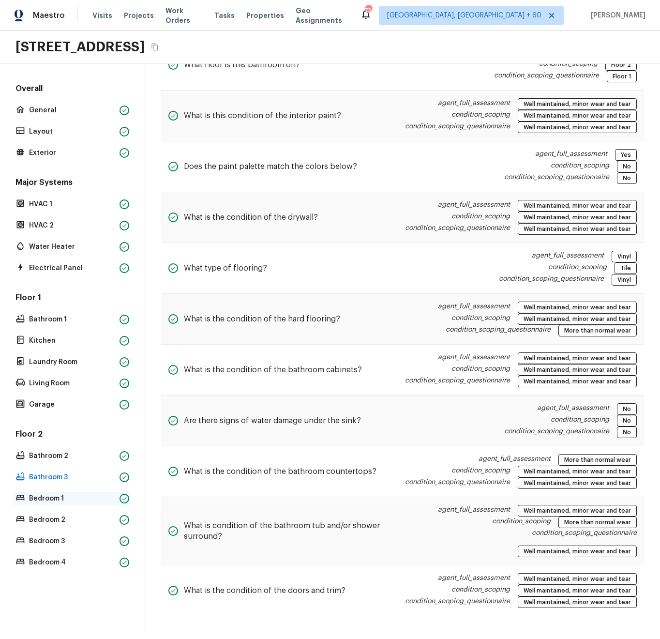
click at [70, 494] on p "Bedroom 1" at bounding box center [72, 499] width 87 height 10
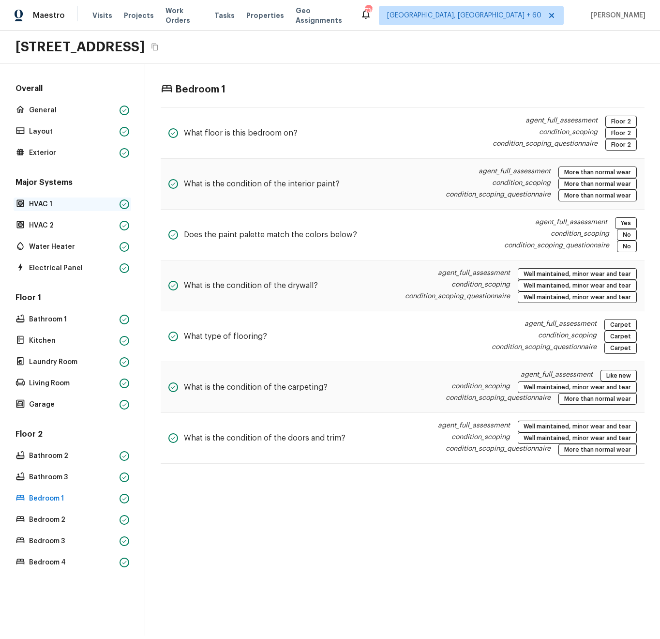
click at [54, 205] on p "HVAC 1" at bounding box center [72, 205] width 87 height 10
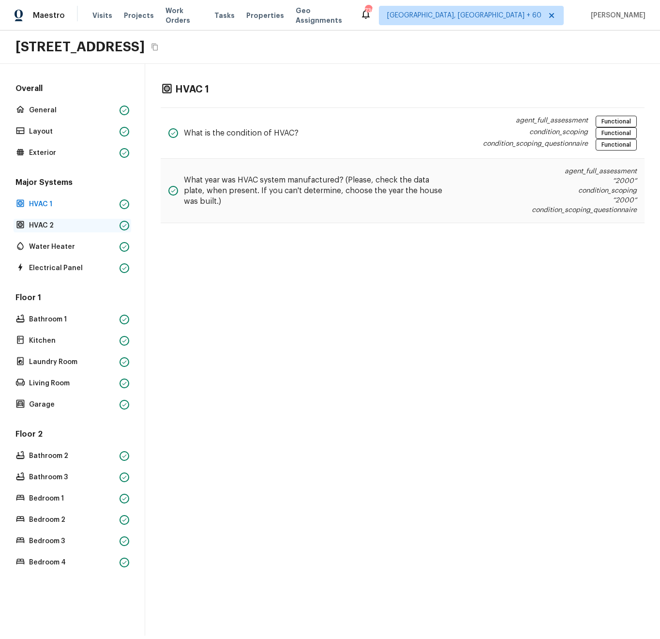
click at [58, 230] on p "HVAC 2" at bounding box center [72, 226] width 87 height 10
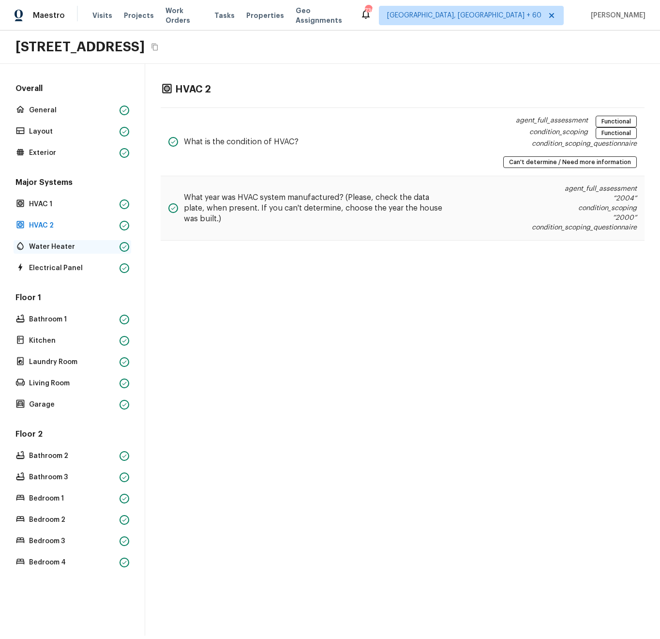
click at [63, 249] on p "Water Heater" at bounding box center [72, 247] width 87 height 10
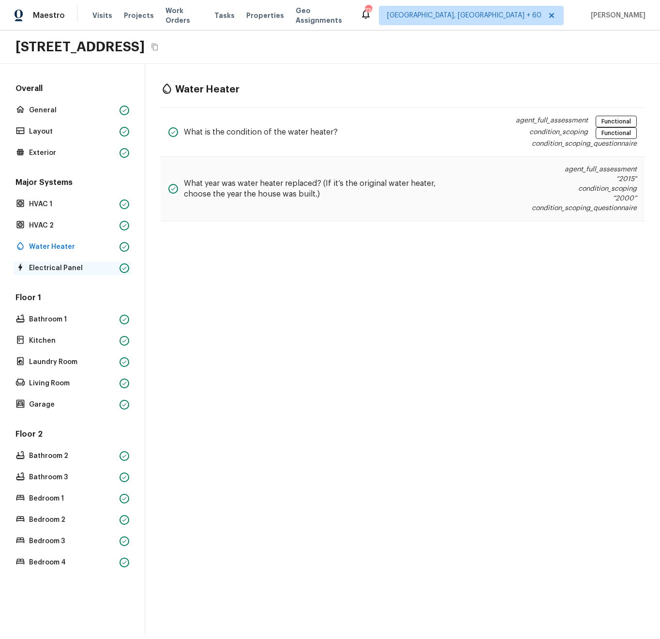
click at [70, 271] on p "Electrical Panel" at bounding box center [72, 268] width 87 height 10
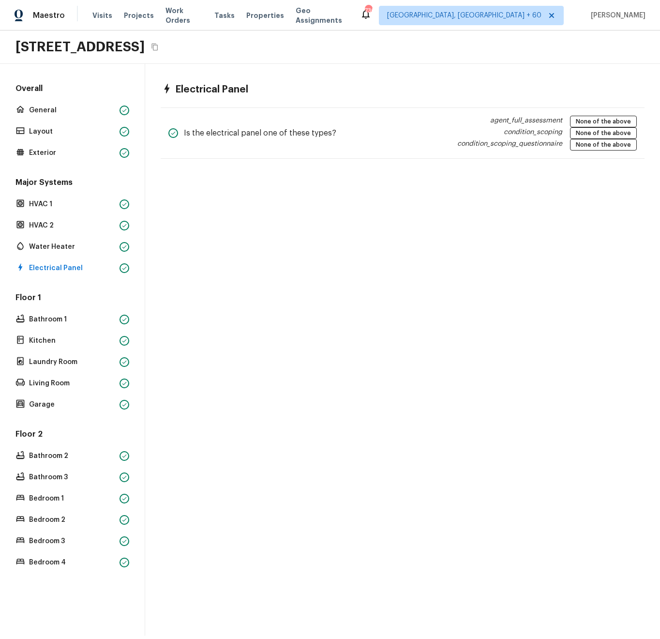
click at [61, 237] on div "Major Systems HVAC 1 HVAC 2 Water Heater Electrical Panel" at bounding box center [73, 226] width 118 height 98
click at [60, 245] on p "Water Heater" at bounding box center [72, 247] width 87 height 10
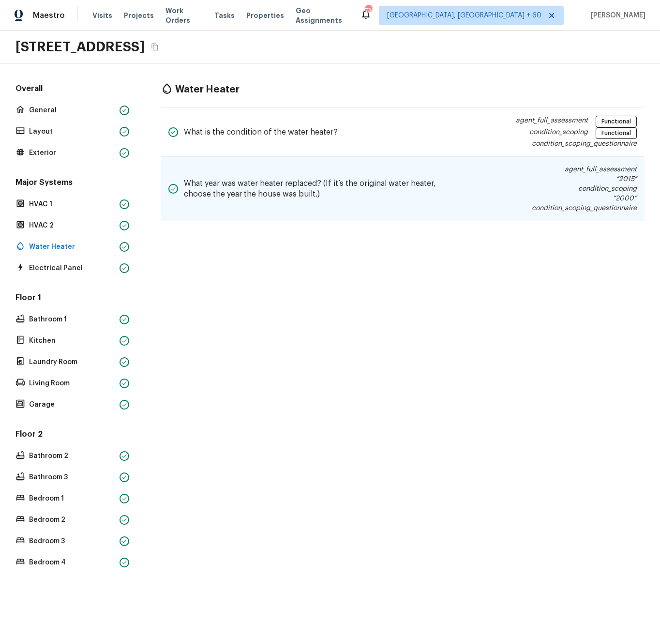
click at [257, 179] on h5 "What year was water heater replaced? (If it’s the original water heater, choose…" at bounding box center [317, 188] width 266 height 21
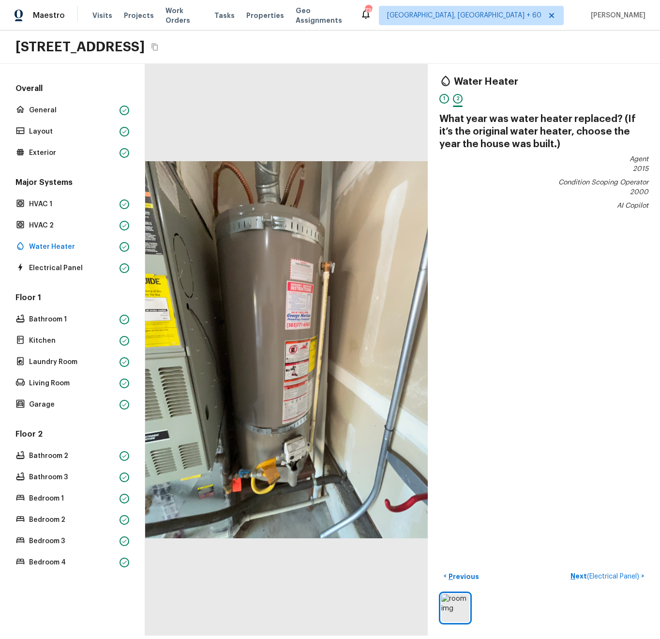
click at [291, 405] on div at bounding box center [286, 350] width 283 height 572
click at [287, 393] on div at bounding box center [286, 350] width 283 height 572
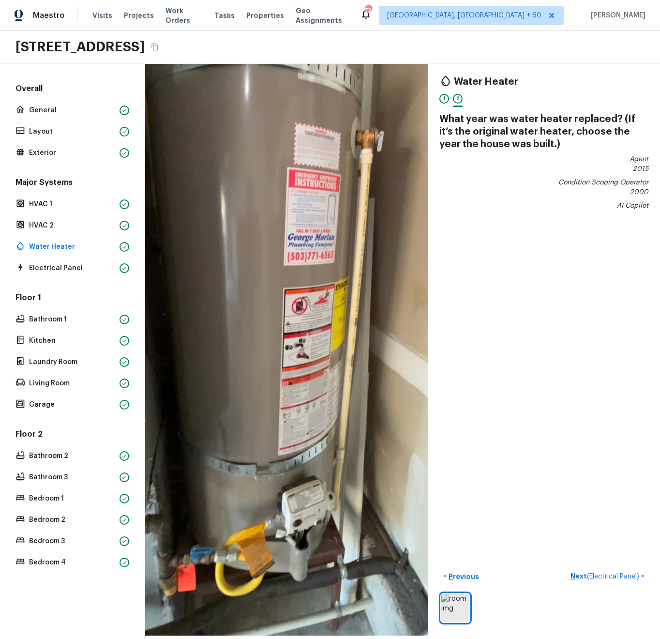
click at [286, 392] on div at bounding box center [286, 306] width 568 height 1150
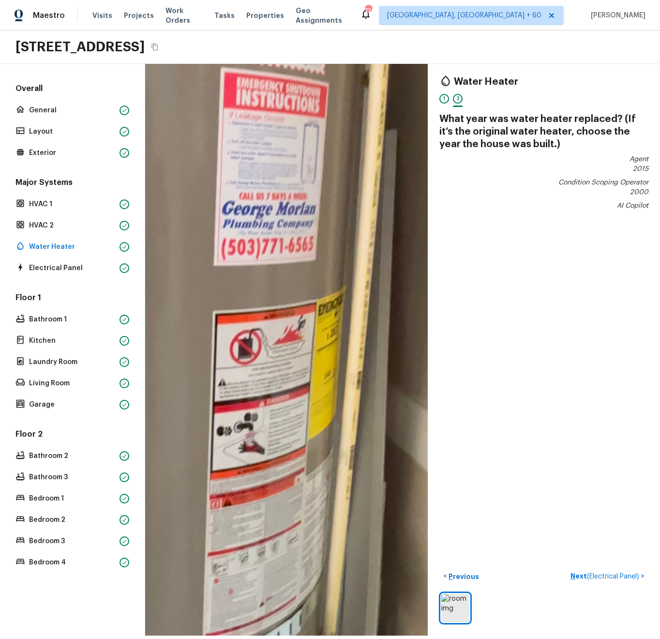
drag, startPoint x: 327, startPoint y: 318, endPoint x: 261, endPoint y: 452, distance: 150.3
click at [261, 452] on div at bounding box center [219, 347] width 1145 height 2316
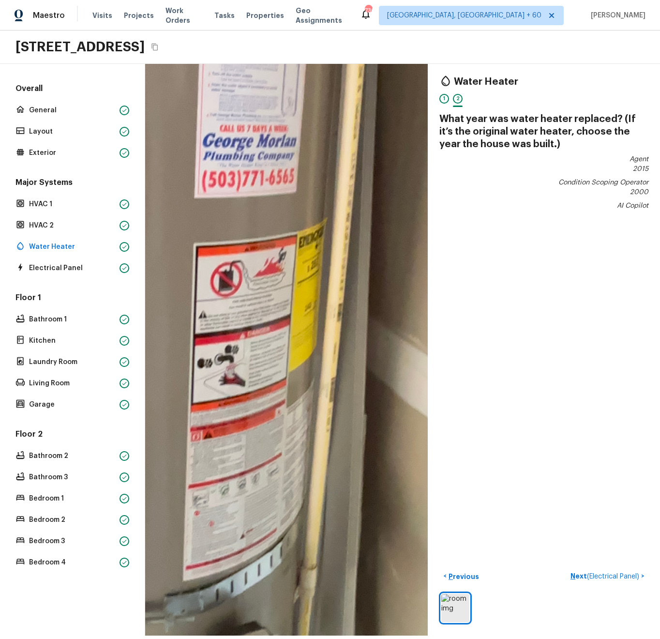
drag, startPoint x: 275, startPoint y: 239, endPoint x: 254, endPoint y: 154, distance: 87.7
click at [254, 152] on div at bounding box center [199, 280] width 1145 height 2316
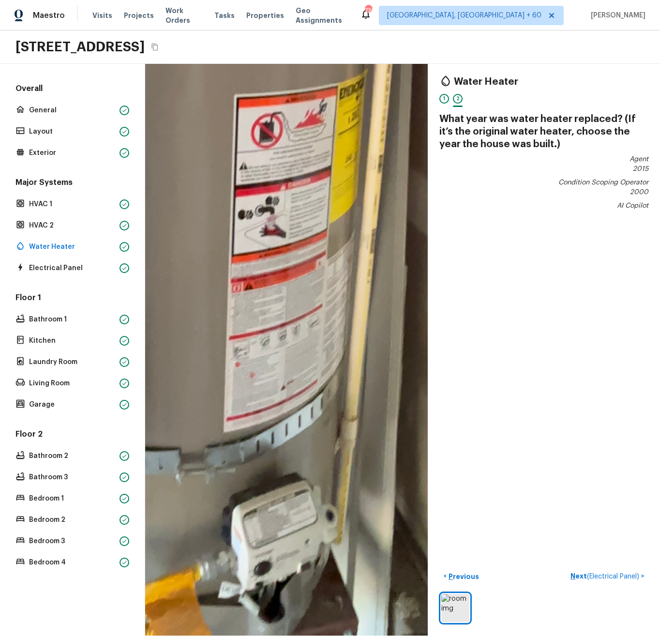
drag, startPoint x: 261, startPoint y: 356, endPoint x: 300, endPoint y: 210, distance: 150.8
click at [300, 210] on div at bounding box center [240, 131] width 1145 height 2316
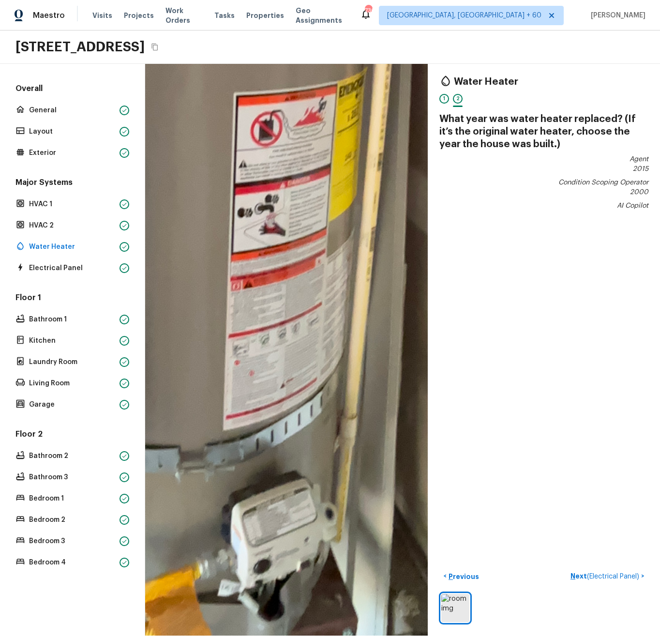
click at [254, 353] on div at bounding box center [239, 129] width 1145 height 2316
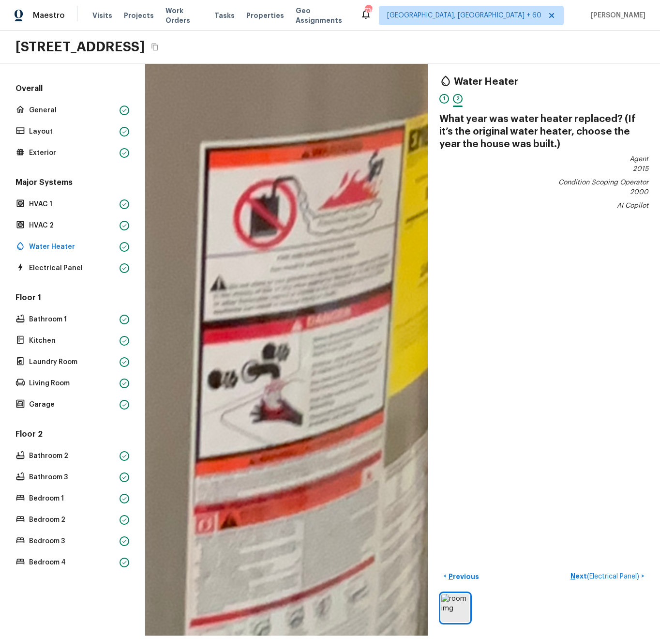
drag, startPoint x: 319, startPoint y: 259, endPoint x: 303, endPoint y: 595, distance: 336.4
click at [303, 599] on div at bounding box center [213, 214] width 2262 height 4575
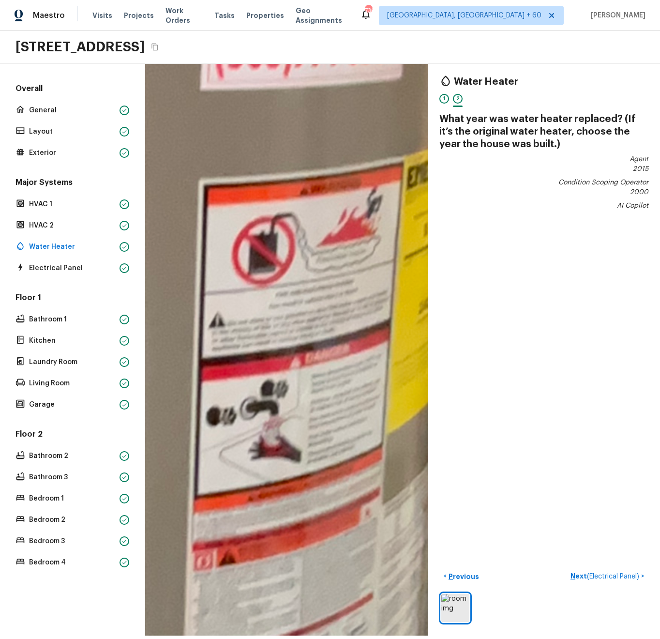
click at [280, 455] on div at bounding box center [211, 251] width 2262 height 4575
click at [279, 376] on div at bounding box center [211, 251] width 2262 height 4575
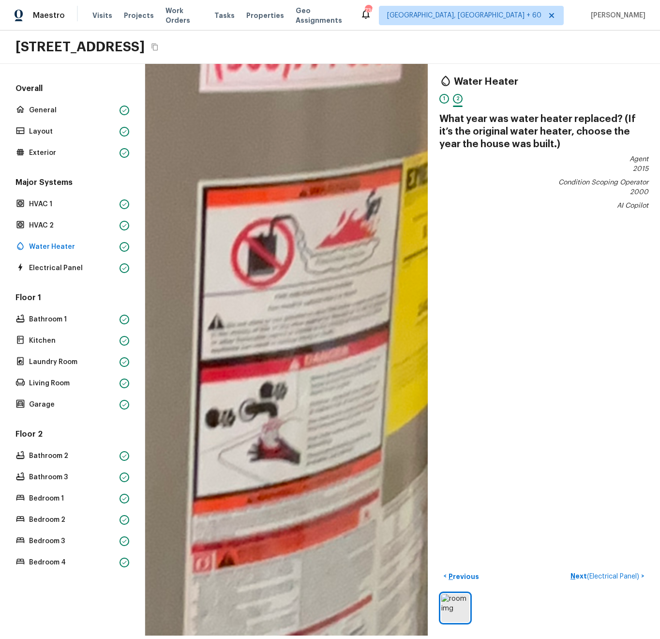
drag, startPoint x: 288, startPoint y: 518, endPoint x: 273, endPoint y: 259, distance: 259.5
click at [274, 259] on div at bounding box center [210, 253] width 2262 height 4575
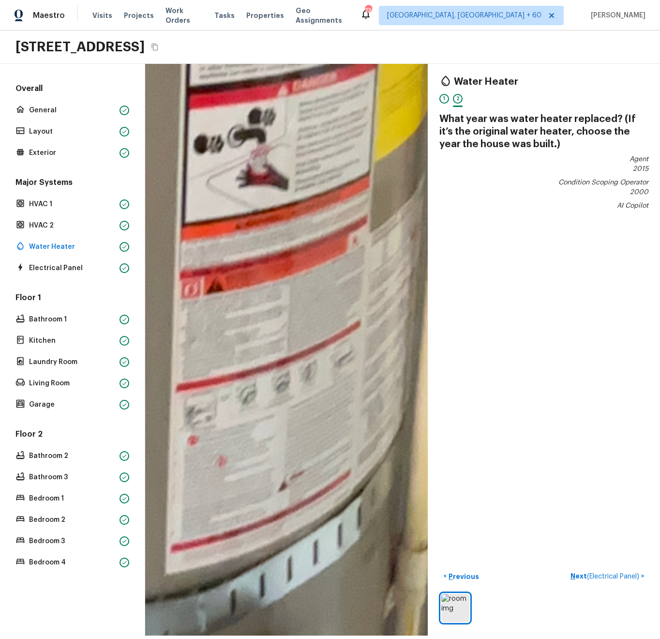
drag, startPoint x: 294, startPoint y: 425, endPoint x: 304, endPoint y: 227, distance: 198.3
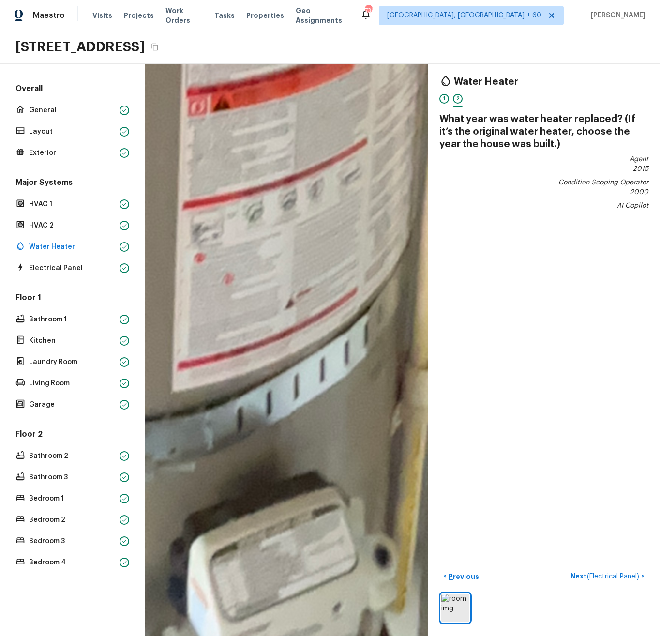
drag, startPoint x: 304, startPoint y: 332, endPoint x: 297, endPoint y: 108, distance: 223.3
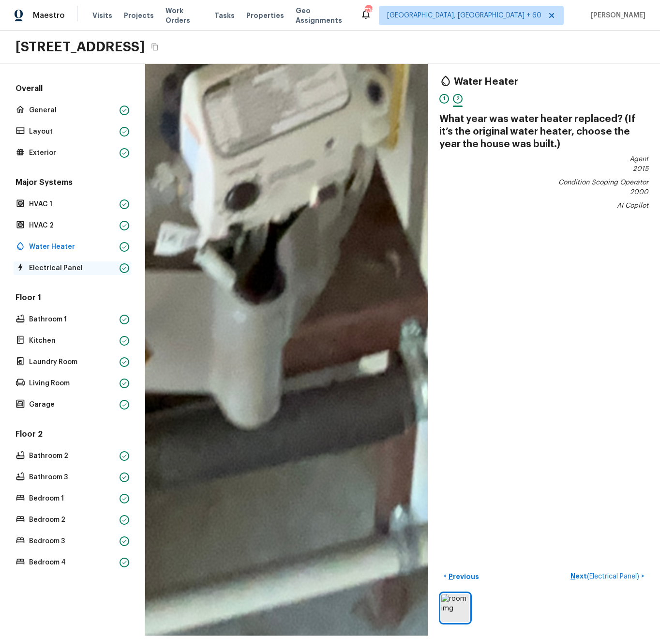
click at [60, 263] on div "Electrical Panel" at bounding box center [73, 268] width 118 height 14
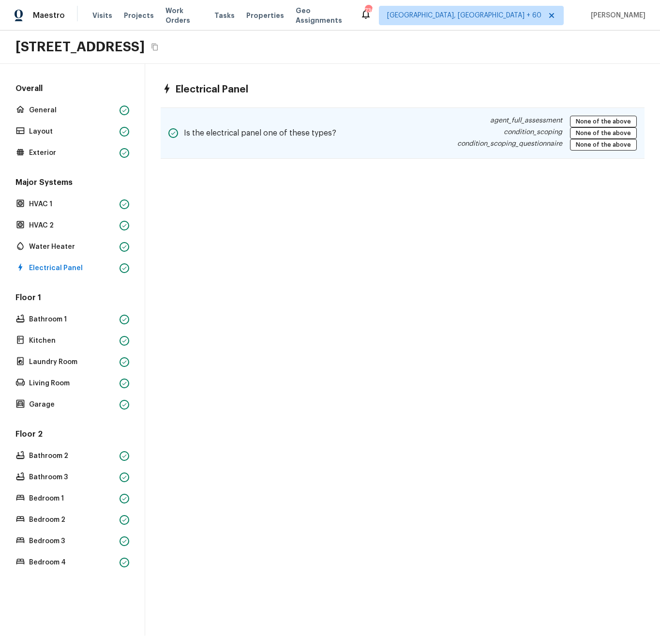
click at [232, 134] on h5 "Is the electrical panel one of these types?" at bounding box center [260, 133] width 153 height 11
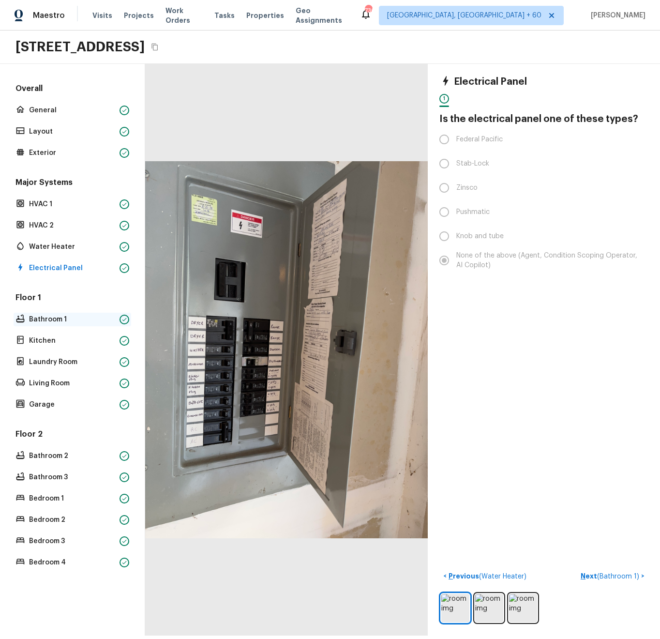
click at [60, 322] on p "Bathroom 1" at bounding box center [72, 320] width 87 height 10
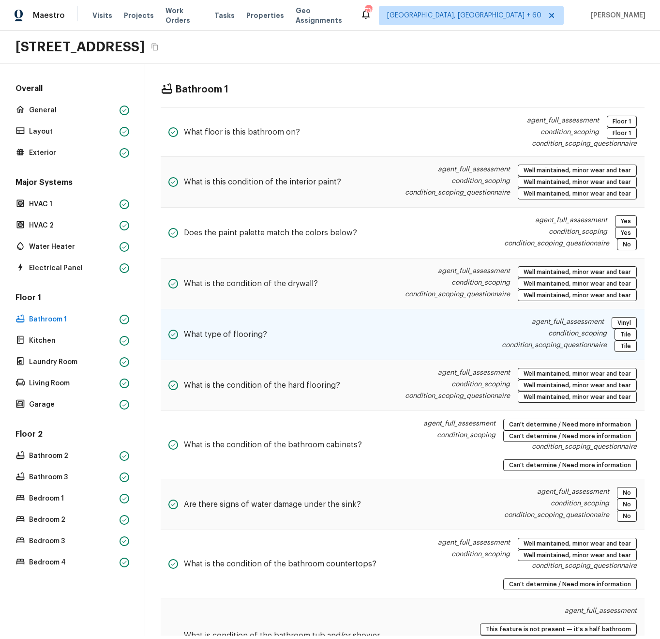
click at [395, 335] on div "What type of flooring? agent_full_assessment Vinyl condition_scoping Tile condi…" at bounding box center [403, 334] width 484 height 51
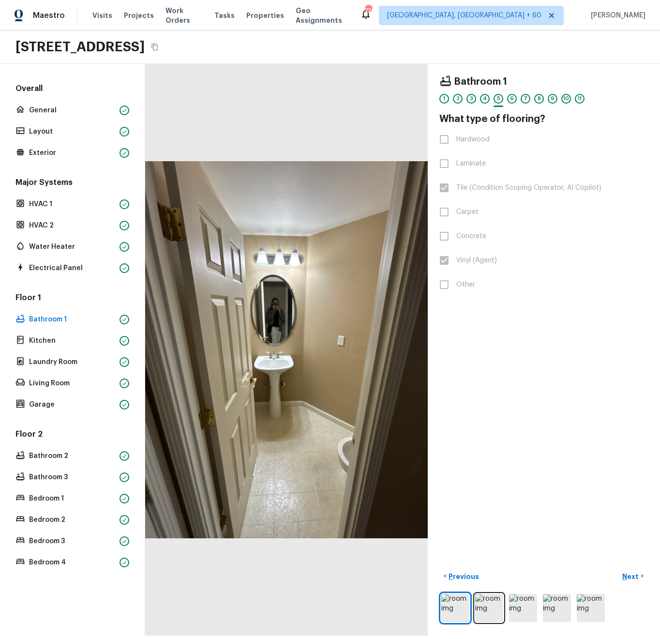
click at [287, 495] on div at bounding box center [286, 350] width 283 height 572
click at [295, 445] on div at bounding box center [286, 350] width 283 height 572
click at [289, 447] on div at bounding box center [286, 350] width 283 height 572
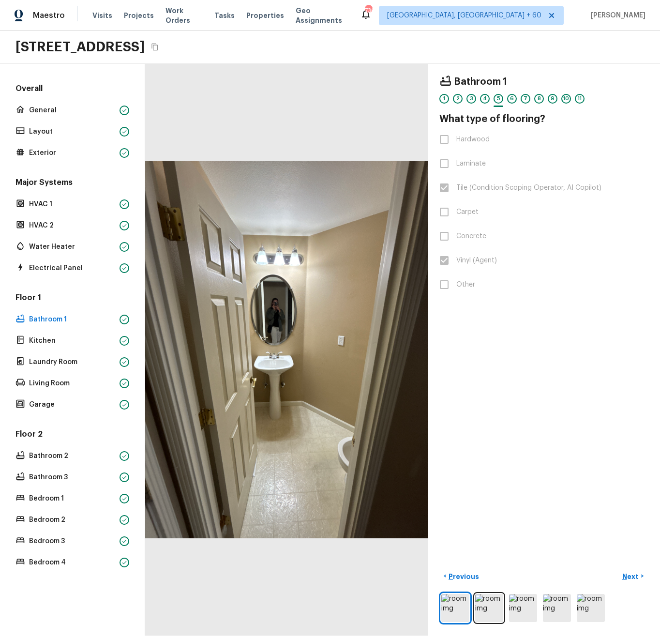
click at [289, 447] on div at bounding box center [286, 350] width 283 height 572
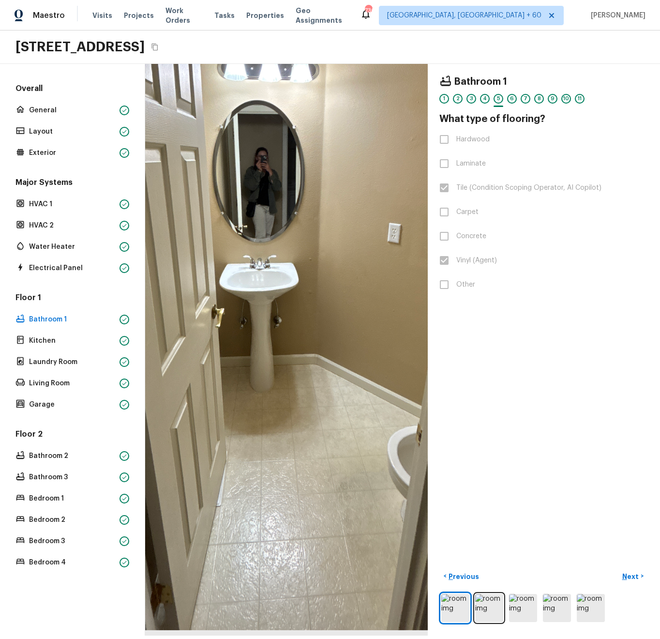
click at [288, 453] on div at bounding box center [284, 252] width 568 height 1150
click at [288, 453] on div at bounding box center [284, 251] width 568 height 1150
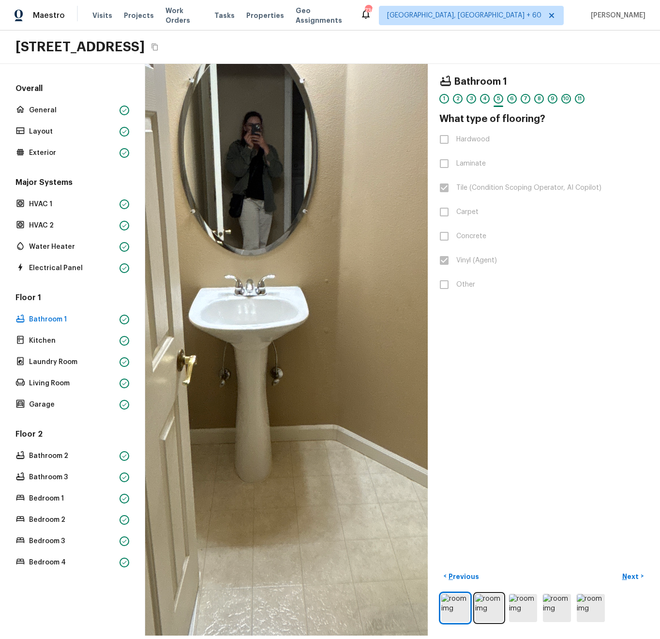
drag, startPoint x: 289, startPoint y: 343, endPoint x: 300, endPoint y: 495, distance: 153.0
click at [300, 495] on div at bounding box center [287, 269] width 861 height 1742
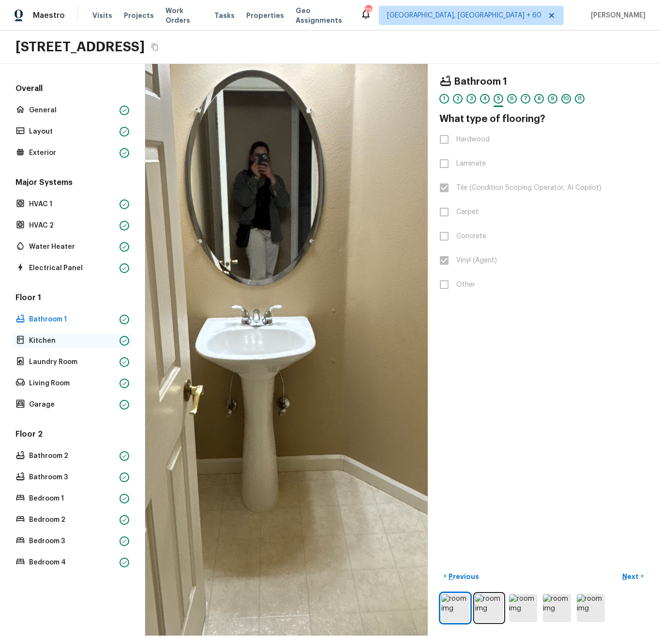
click at [72, 340] on p "Kitchen" at bounding box center [72, 341] width 87 height 10
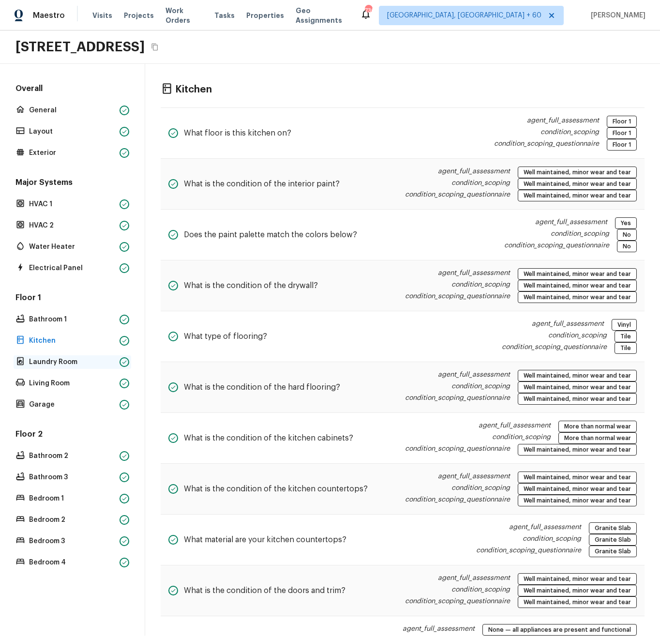
click at [46, 362] on p "Laundry Room" at bounding box center [72, 362] width 87 height 10
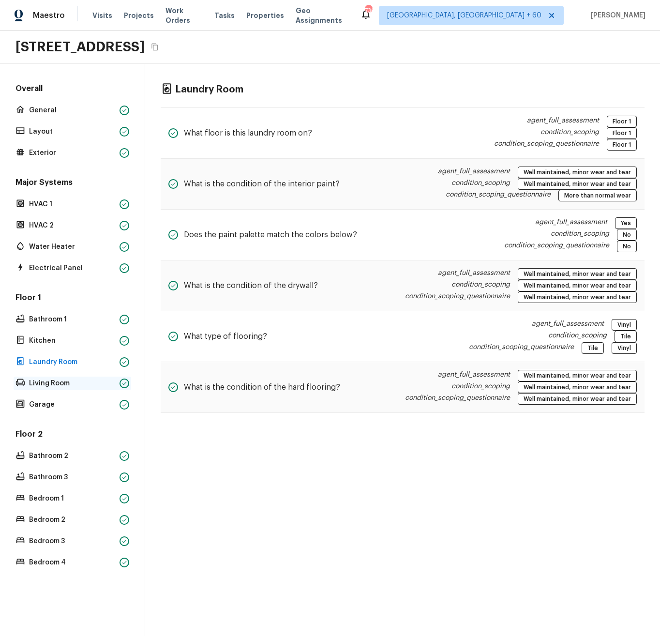
click at [60, 382] on p "Living Room" at bounding box center [72, 384] width 87 height 10
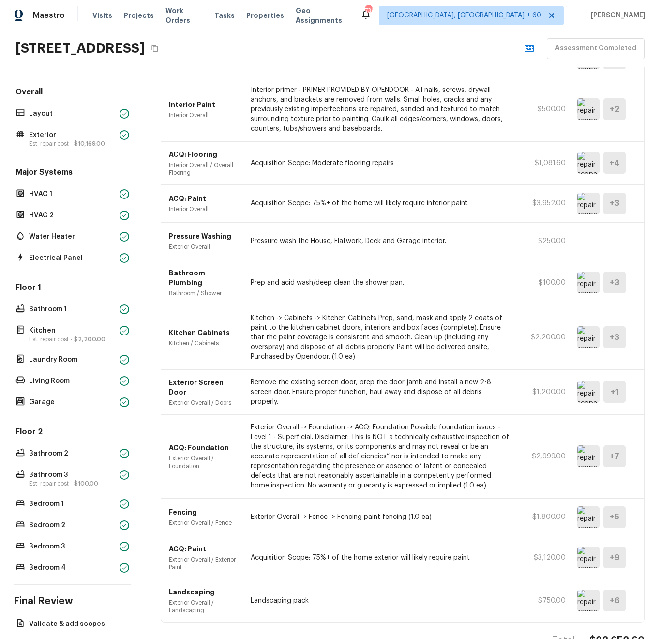
scroll to position [254, 0]
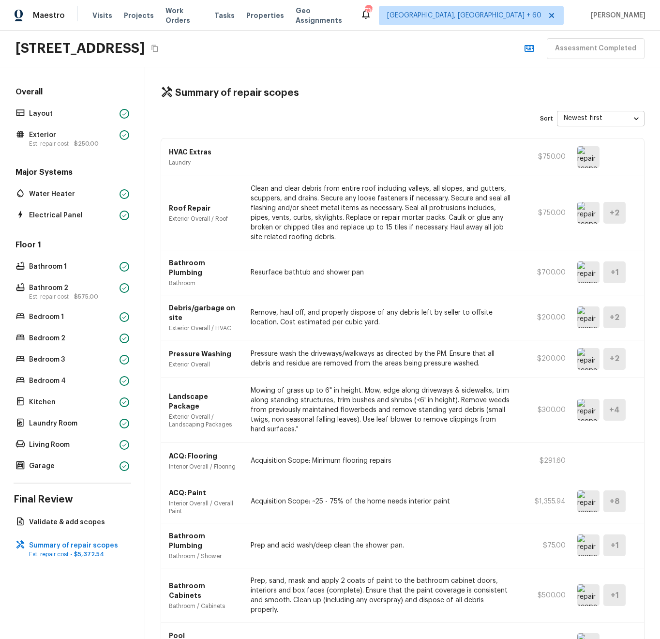
scroll to position [63, 0]
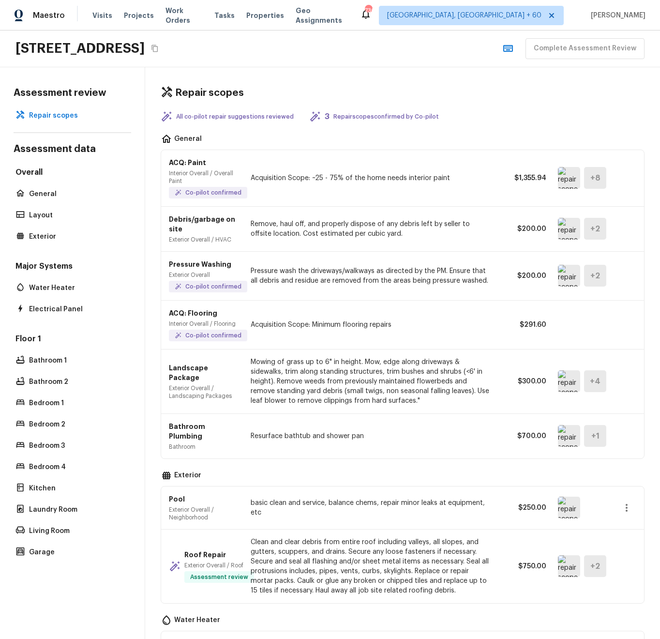
click at [558, 225] on img at bounding box center [569, 229] width 22 height 22
click at [63, 116] on p "Repair scopes" at bounding box center [77, 116] width 96 height 10
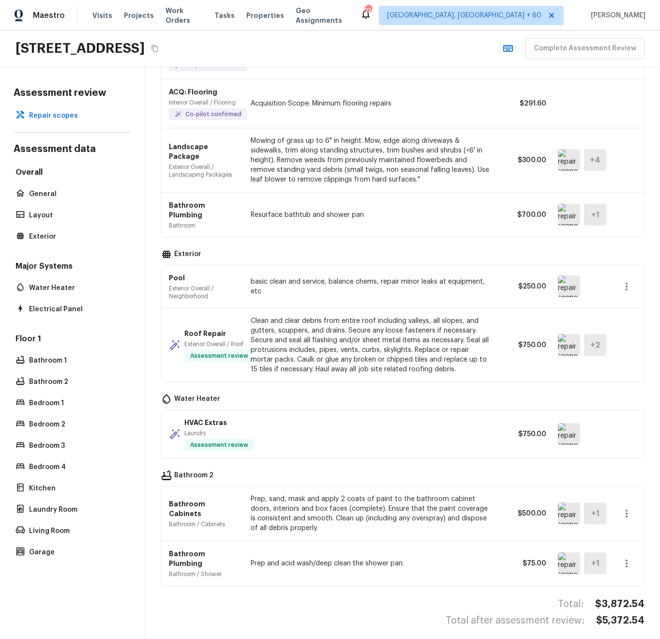
click at [558, 340] on img at bounding box center [569, 345] width 22 height 22
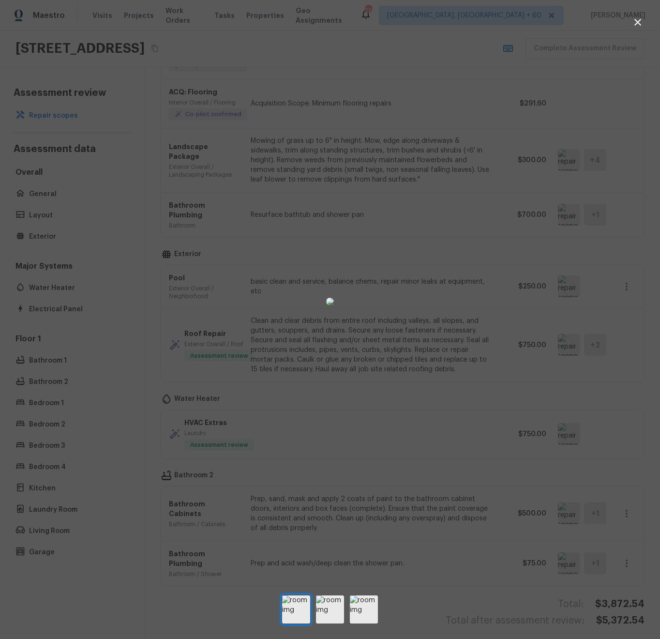
click at [326, 298] on img at bounding box center [330, 302] width 8 height 8
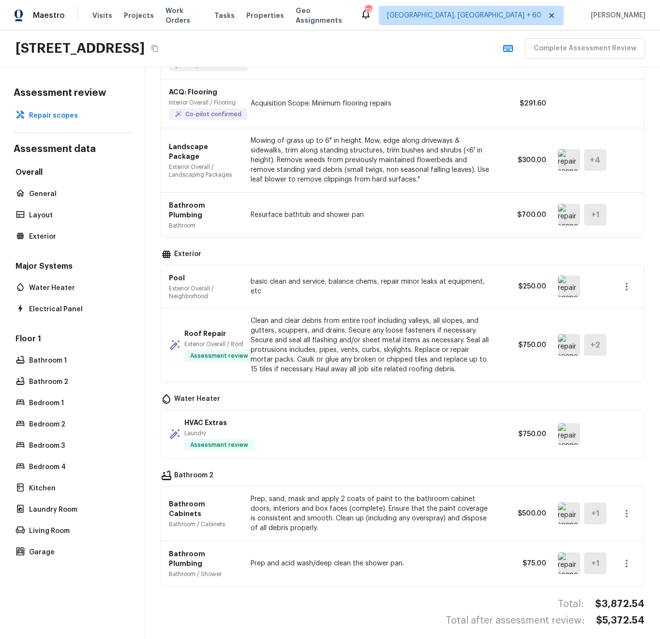
click at [559, 428] on img at bounding box center [569, 434] width 22 height 22
click at [558, 427] on img at bounding box center [569, 434] width 22 height 22
click at [55, 551] on p "Garage" at bounding box center [77, 553] width 96 height 10
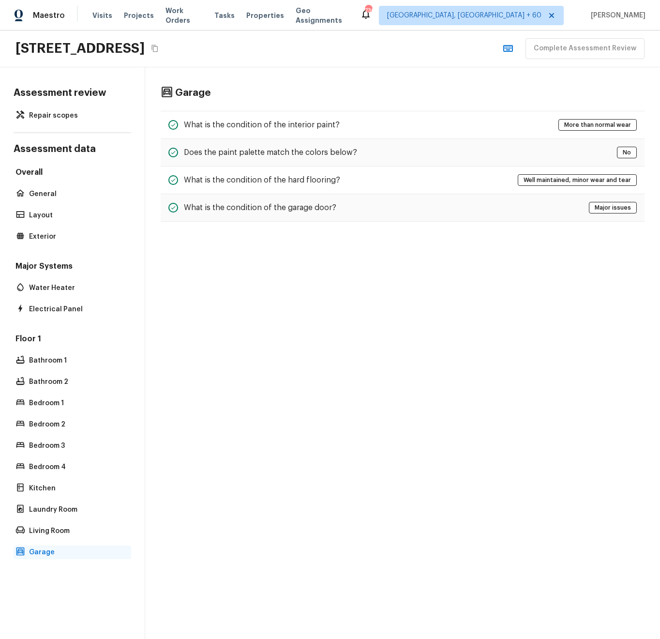
scroll to position [0, 0]
click at [50, 535] on p "Living Room" at bounding box center [77, 531] width 96 height 10
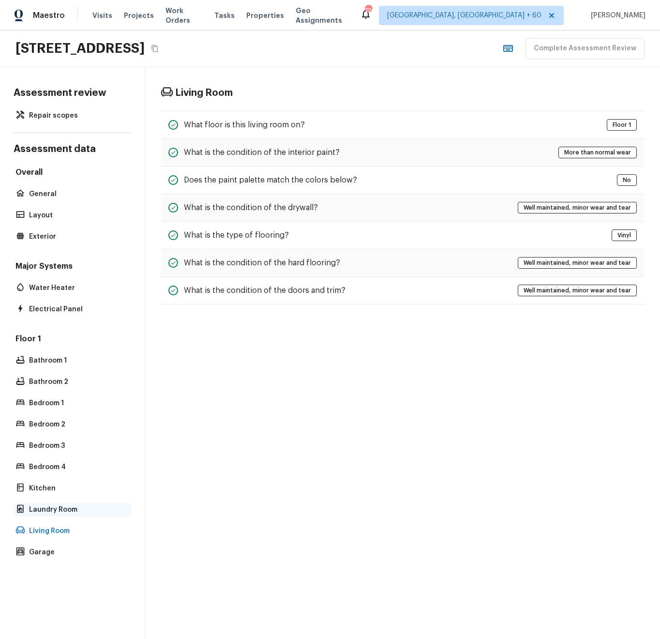
click at [55, 508] on p "Laundry Room" at bounding box center [77, 510] width 96 height 10
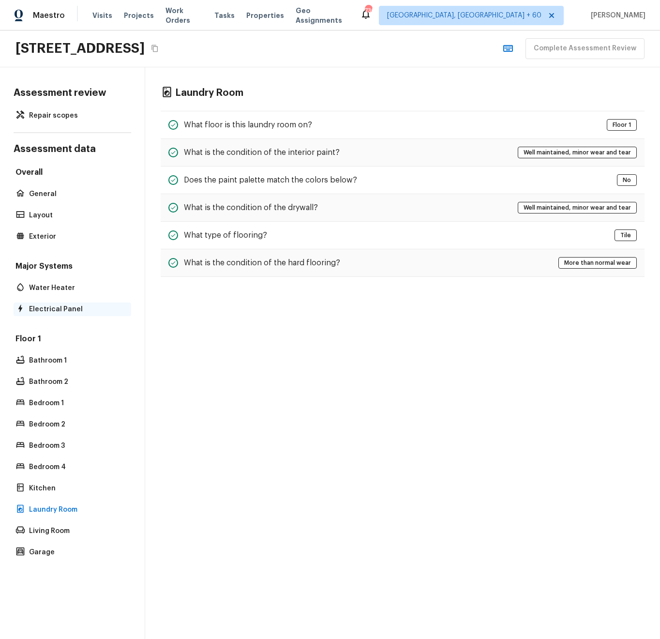
click at [49, 306] on p "Electrical Panel" at bounding box center [77, 310] width 96 height 10
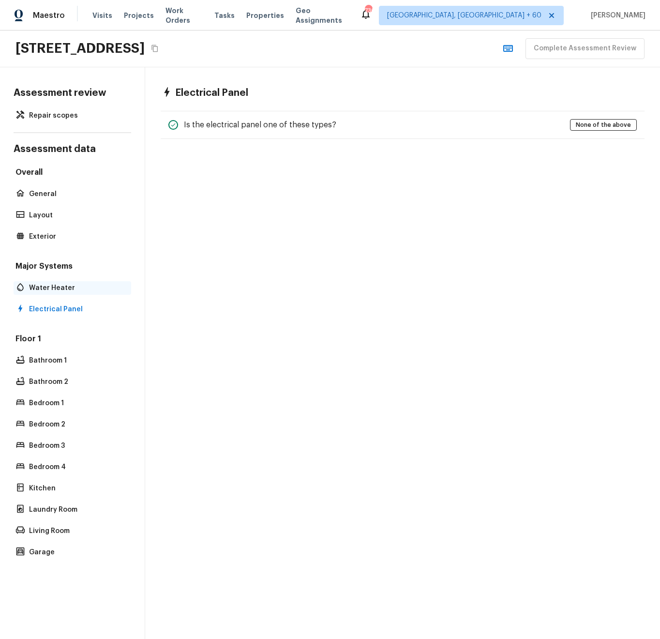
click at [51, 284] on p "Water Heater" at bounding box center [77, 288] width 96 height 10
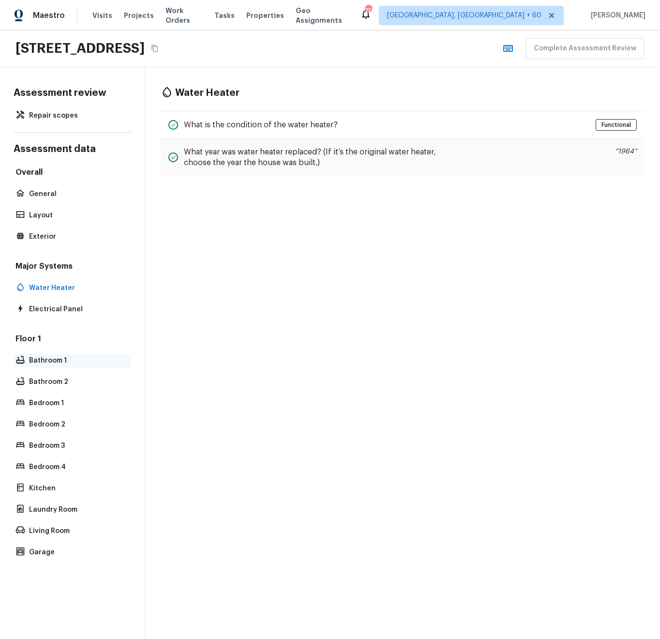
click at [55, 357] on p "Bathroom 1" at bounding box center [77, 361] width 96 height 10
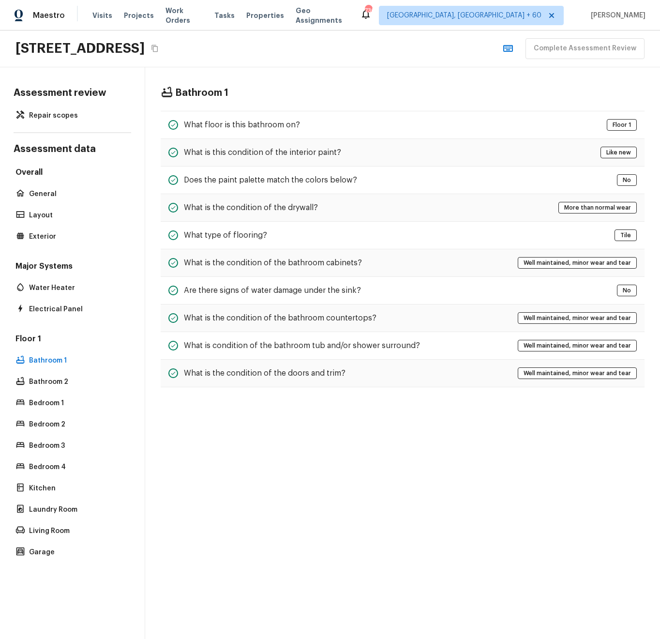
click at [57, 389] on div "Floor 1 Bathroom 1 Bathroom 2 Bedroom 1 Bedroom 2 Bedroom 3 Bedroom 4 Kitchen L…" at bounding box center [73, 447] width 118 height 226
click at [57, 384] on p "Bathroom 2" at bounding box center [77, 382] width 96 height 10
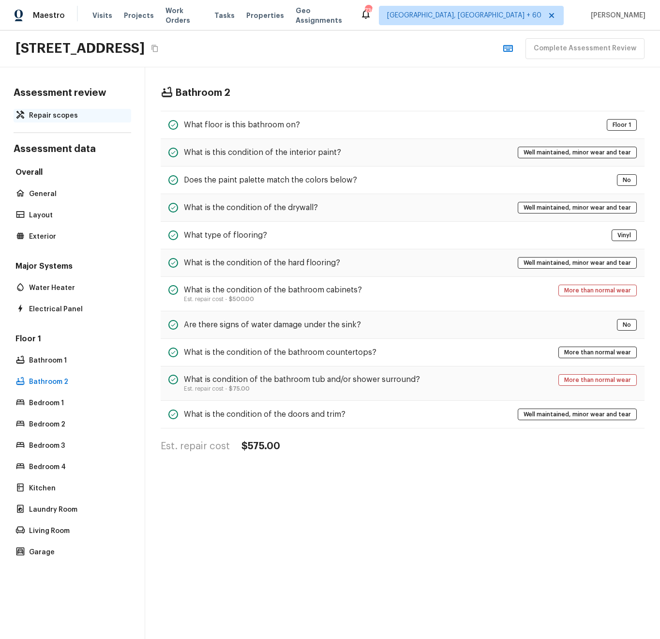
click at [51, 111] on p "Repair scopes" at bounding box center [77, 116] width 96 height 10
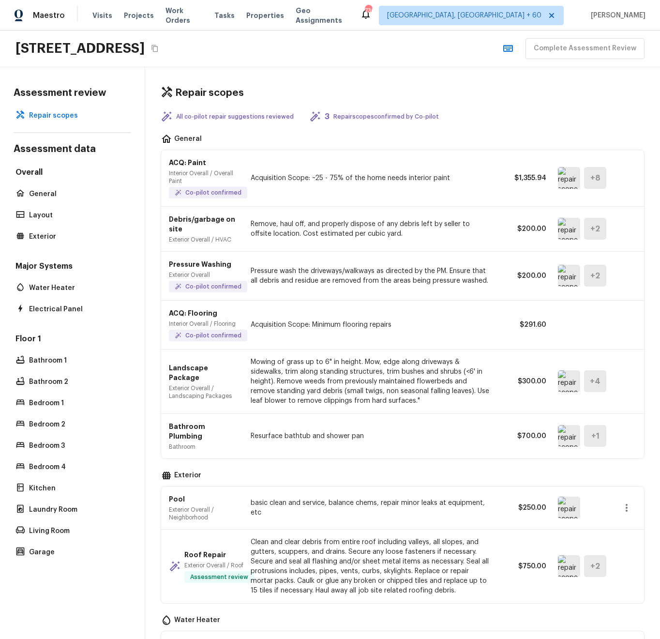
scroll to position [221, 0]
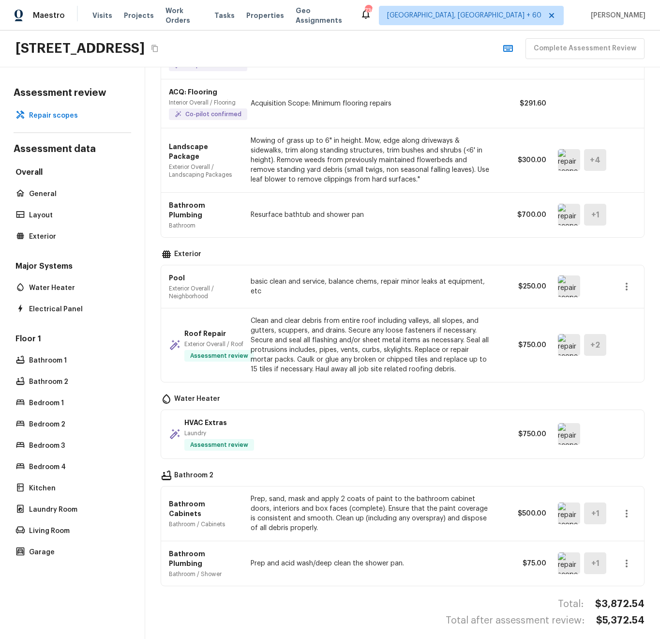
click at [292, 394] on div "Water Heater" at bounding box center [403, 400] width 484 height 12
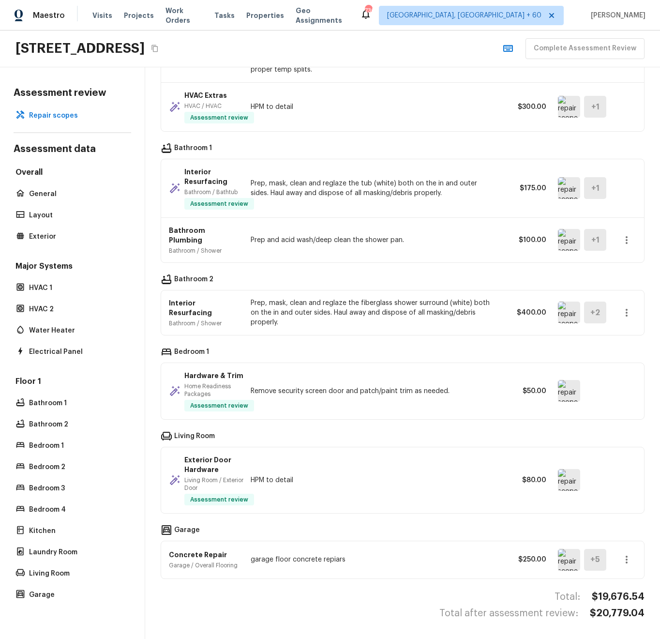
scroll to position [558, 0]
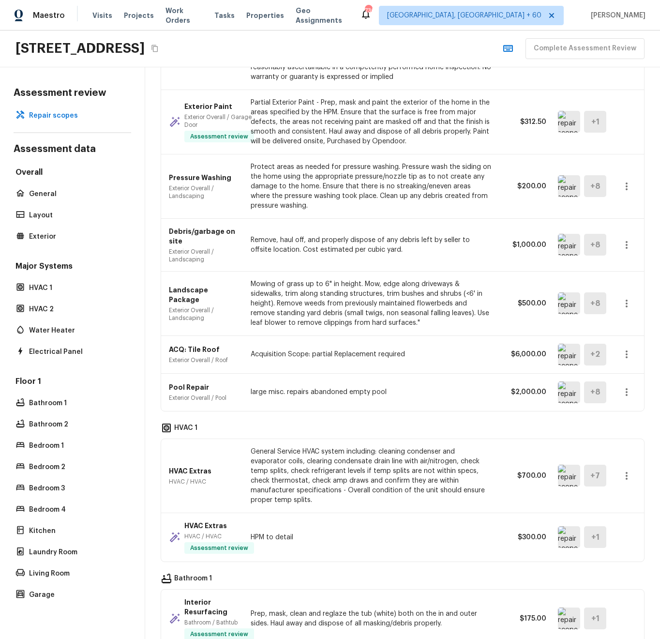
click at [558, 347] on img at bounding box center [569, 355] width 22 height 22
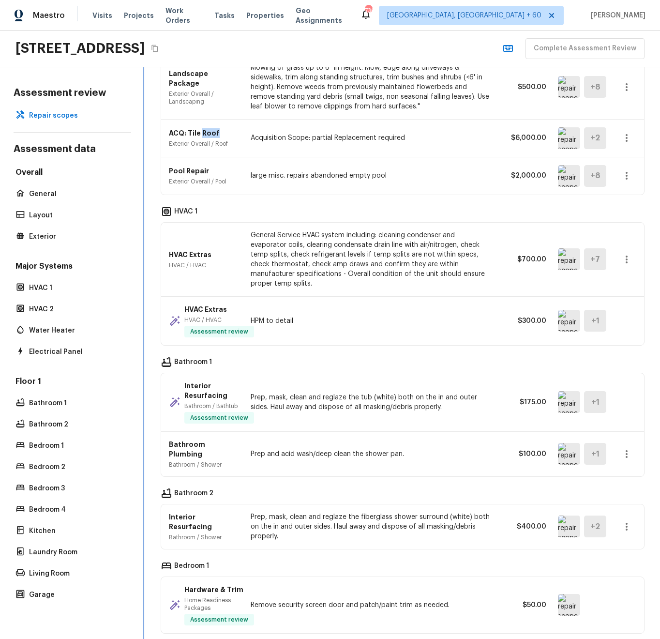
scroll to position [994, 0]
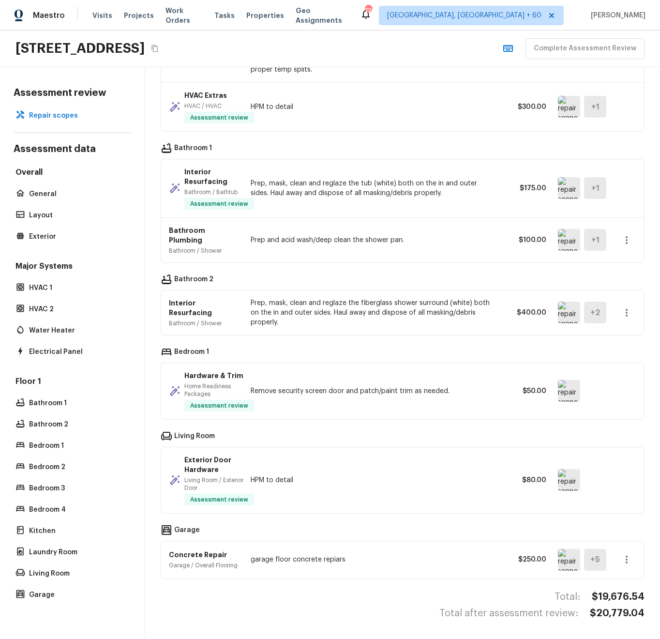
click at [558, 380] on img at bounding box center [569, 391] width 22 height 22
click at [71, 399] on p "Bathroom 1" at bounding box center [77, 404] width 96 height 10
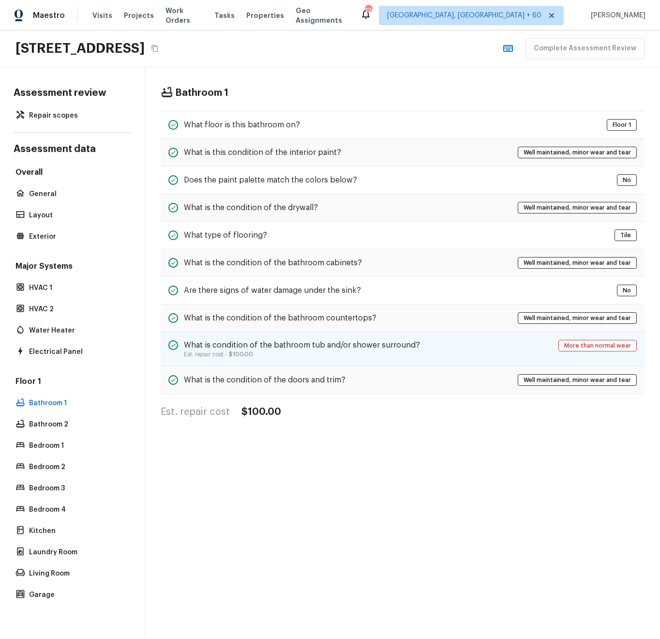
click at [353, 342] on h5 "What is condition of the bathroom tub and/or shower surround?" at bounding box center [302, 345] width 236 height 11
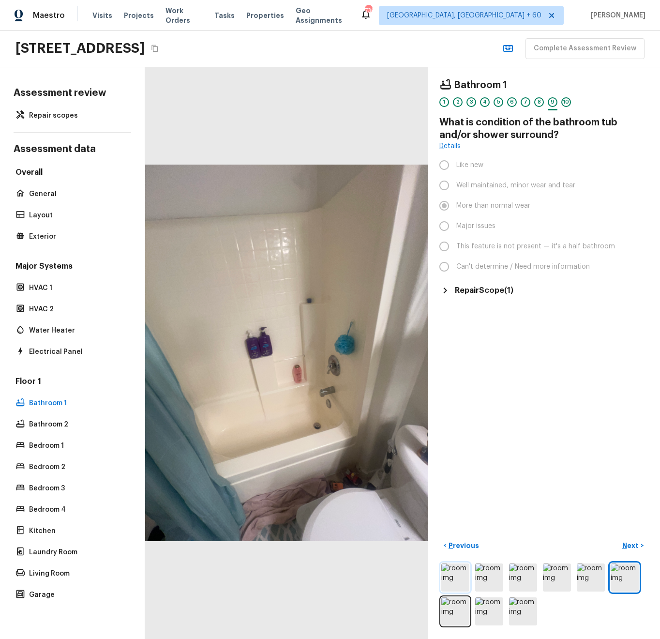
click at [442, 564] on img at bounding box center [456, 578] width 28 height 28
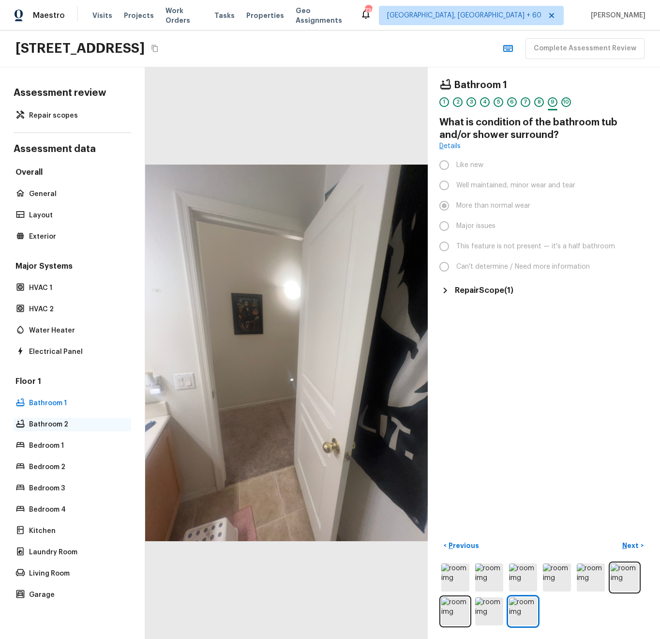
click at [46, 420] on p "Bathroom 2" at bounding box center [77, 425] width 96 height 10
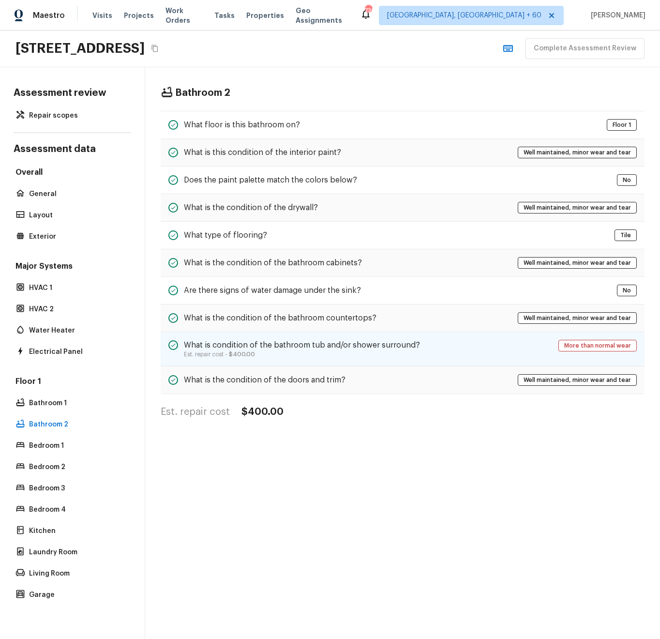
click at [272, 340] on h5 "What is condition of the bathroom tub and/or shower surround?" at bounding box center [302, 345] width 236 height 11
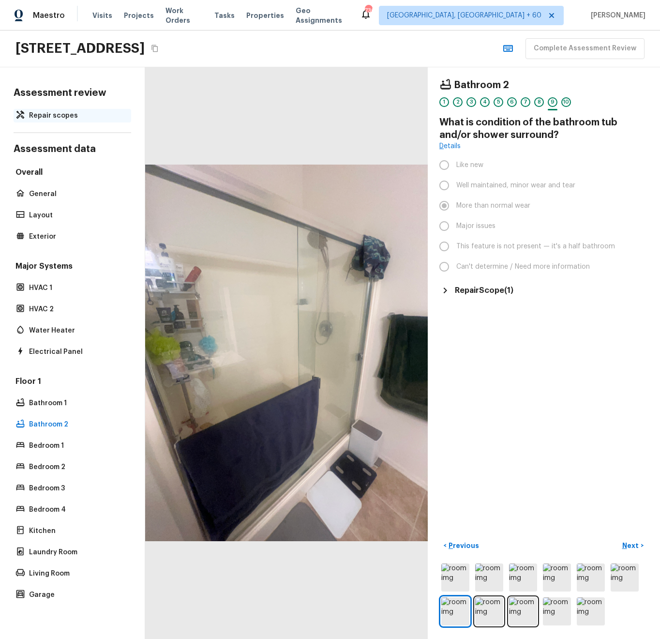
click at [57, 111] on p "Repair scopes" at bounding box center [77, 116] width 96 height 10
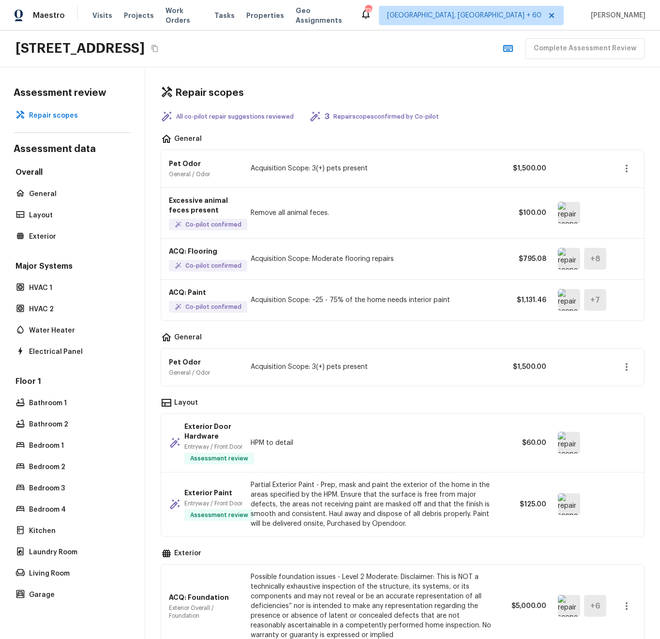
click at [558, 209] on img at bounding box center [569, 213] width 22 height 22
click at [558, 253] on img at bounding box center [569, 259] width 22 height 22
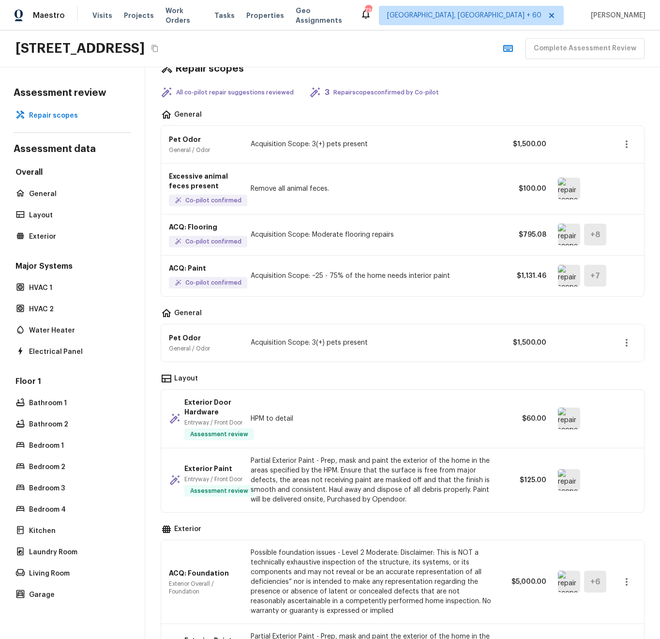
click at [558, 409] on img at bounding box center [569, 419] width 22 height 22
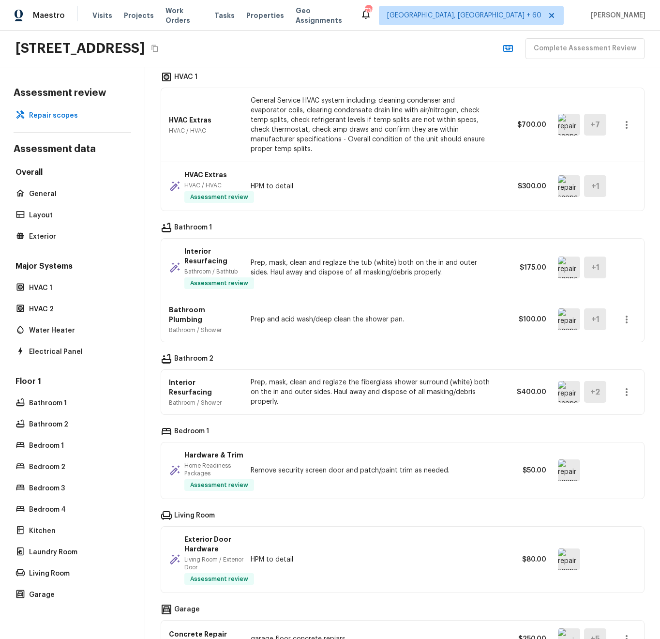
scroll to position [994, 0]
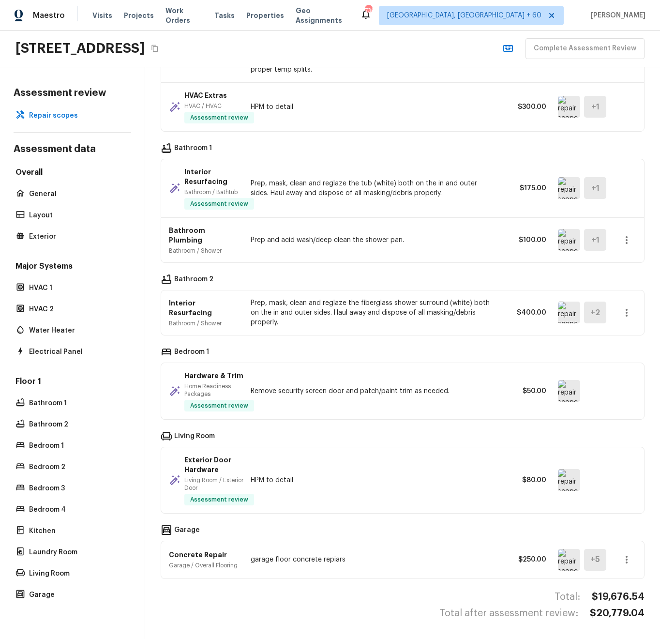
click at [558, 179] on img at bounding box center [569, 188] width 22 height 22
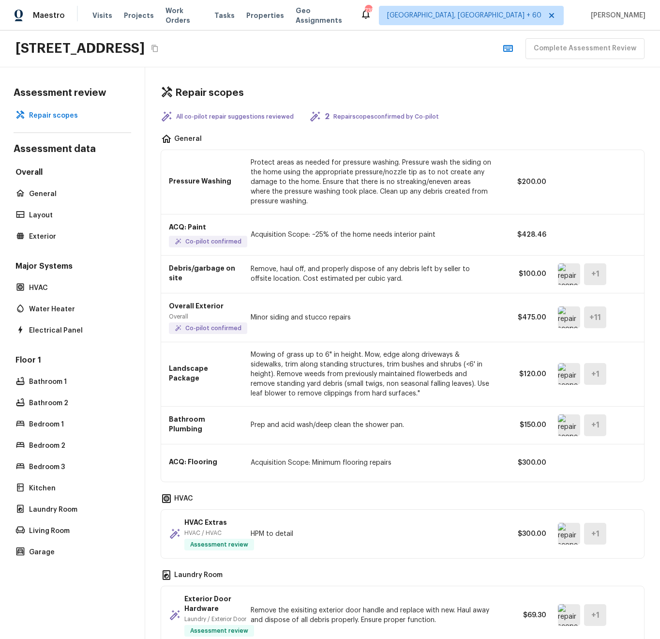
scroll to position [53, 0]
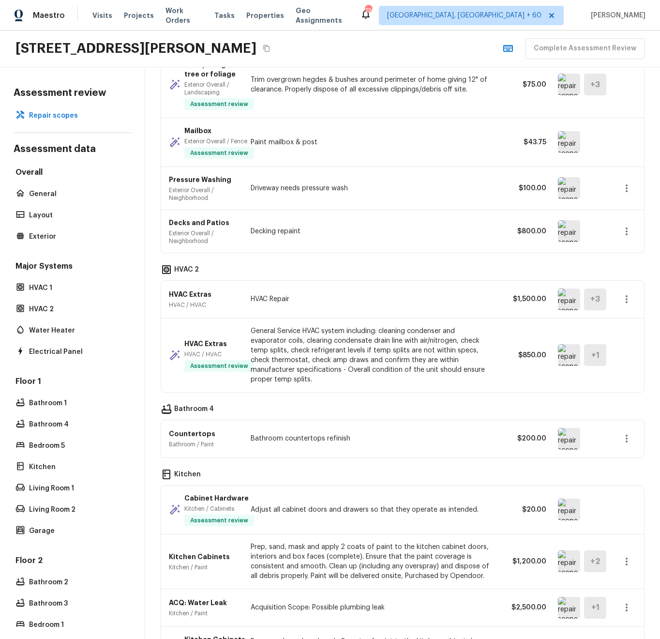
scroll to position [1107, 0]
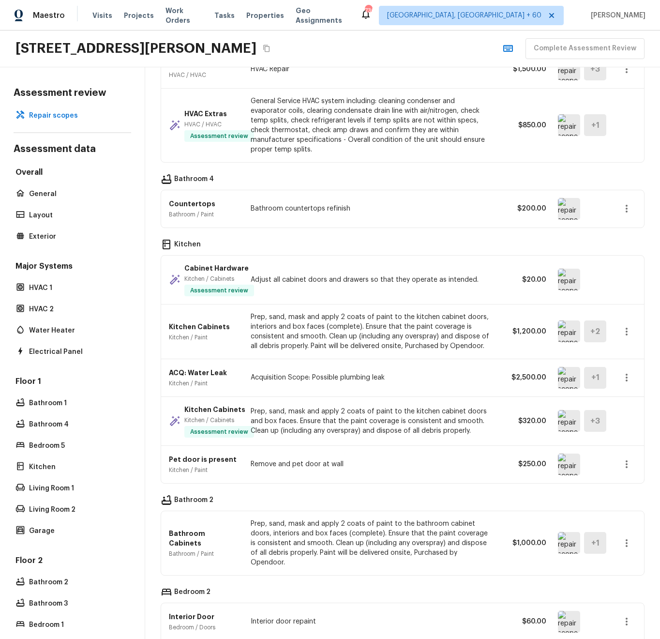
click at [558, 291] on img at bounding box center [569, 280] width 22 height 22
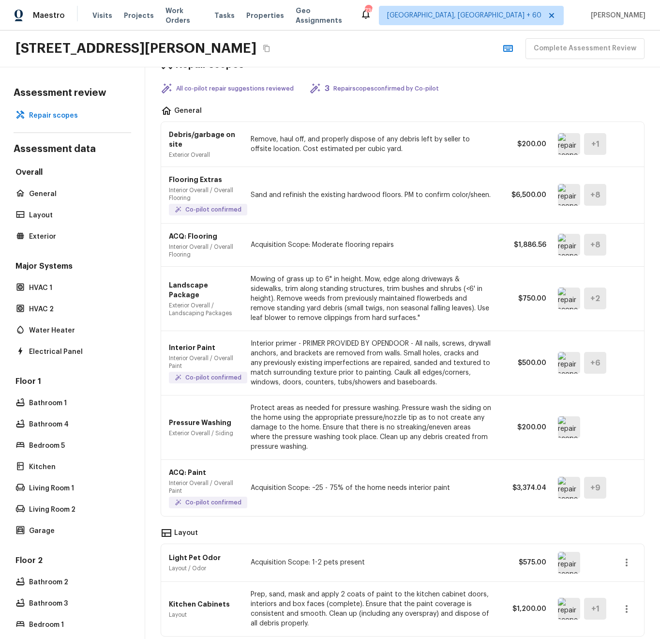
scroll to position [0, 0]
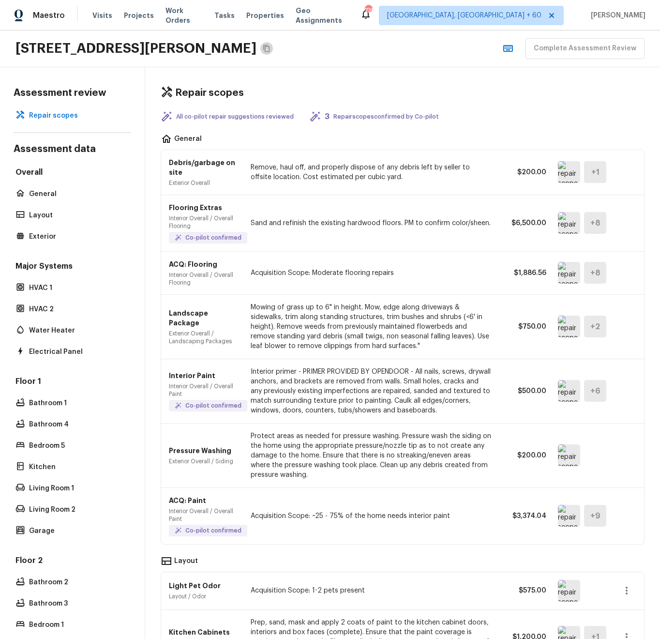
click at [270, 48] on icon "Copy Address" at bounding box center [266, 48] width 6 height 7
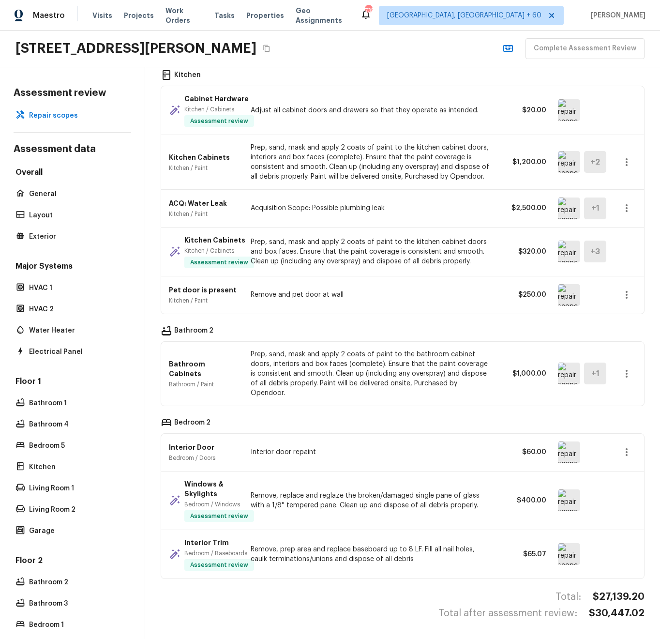
scroll to position [1309, 0]
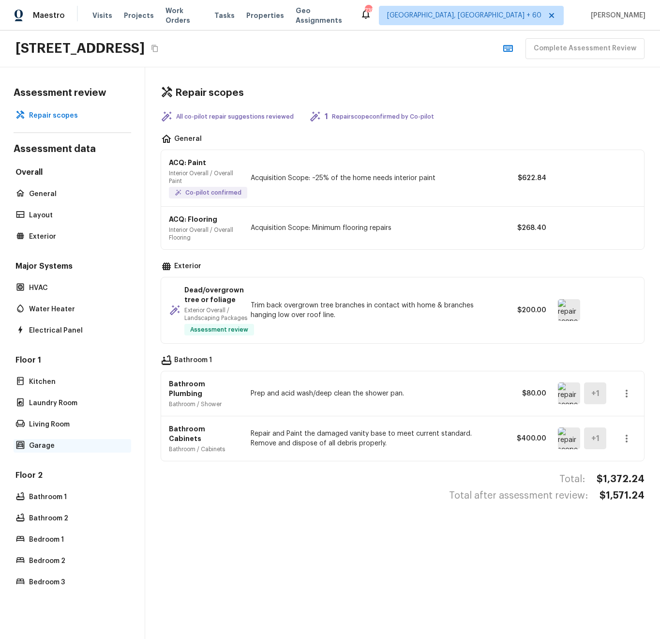
scroll to position [7, 0]
click at [78, 491] on div "Bathroom 1" at bounding box center [73, 498] width 118 height 14
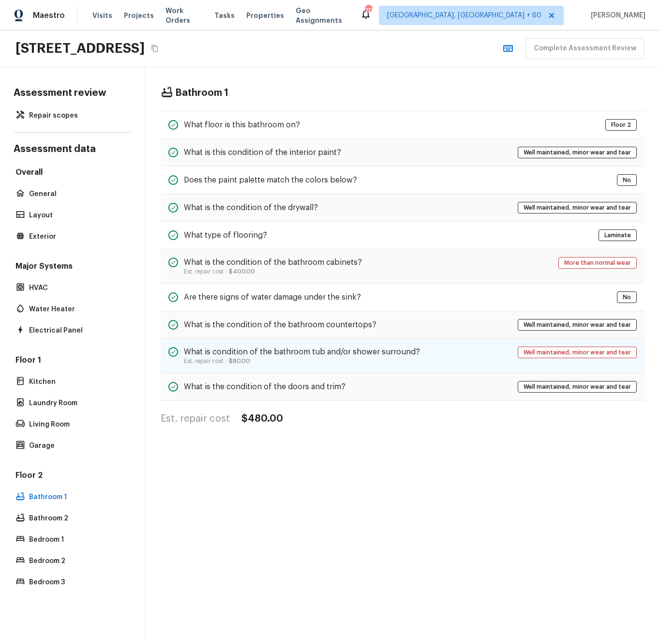
click at [287, 359] on div "What is condition of the bathroom tub and/or shower surround? Est. repair cost …" at bounding box center [403, 356] width 484 height 34
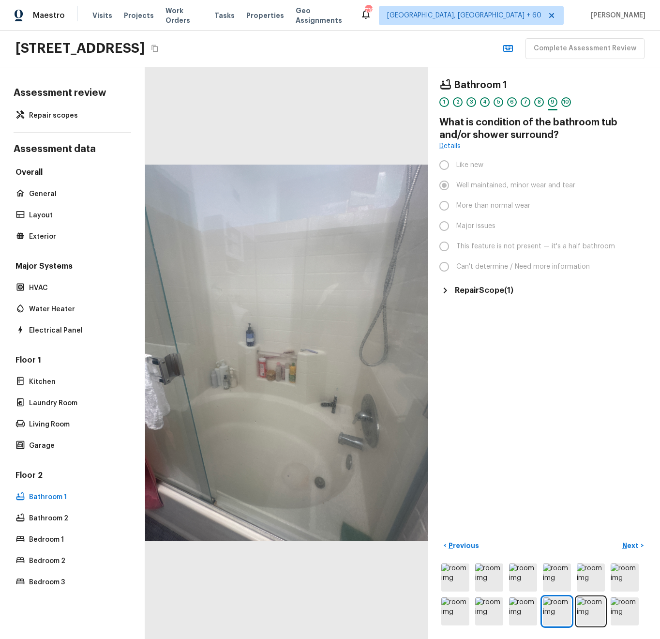
click at [39, 111] on p "Repair scopes" at bounding box center [77, 116] width 96 height 10
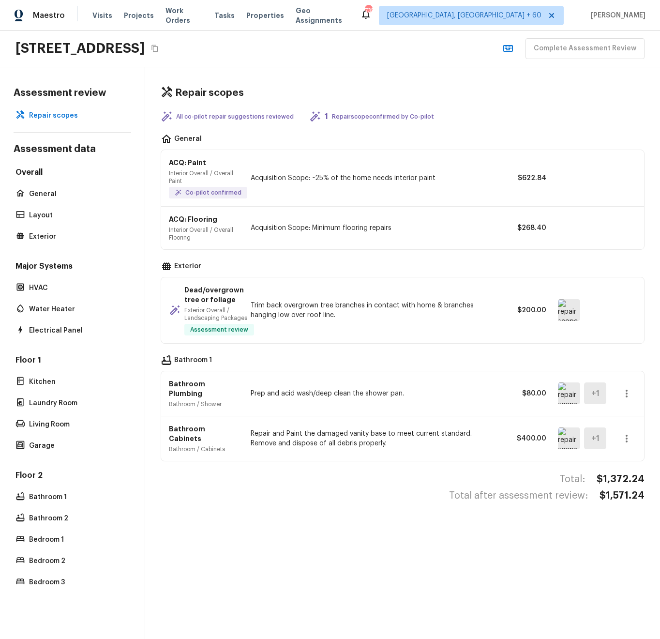
scroll to position [0, 0]
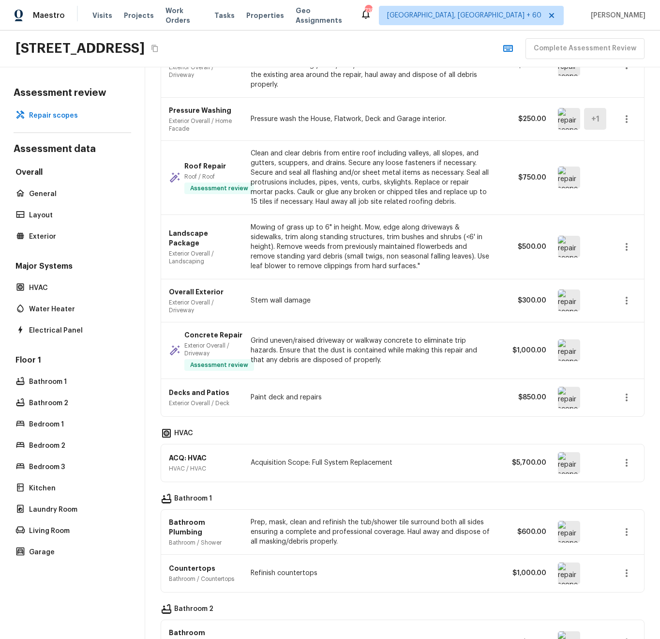
scroll to position [291, 0]
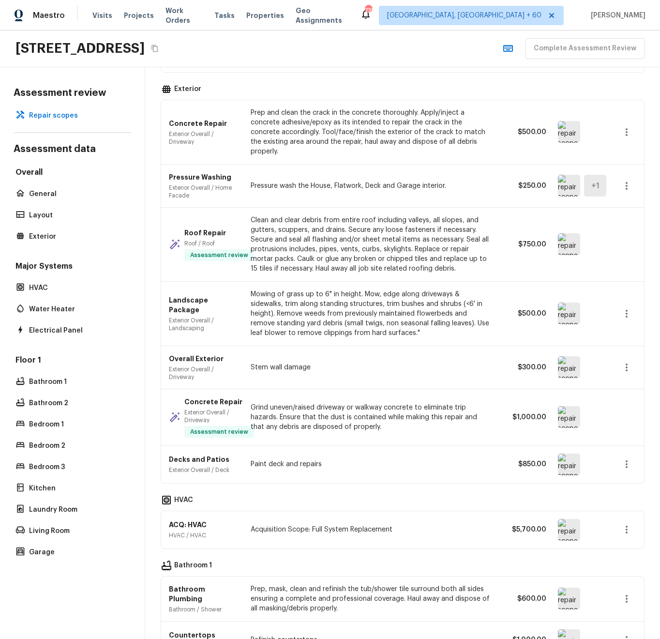
click at [558, 246] on img at bounding box center [569, 244] width 22 height 22
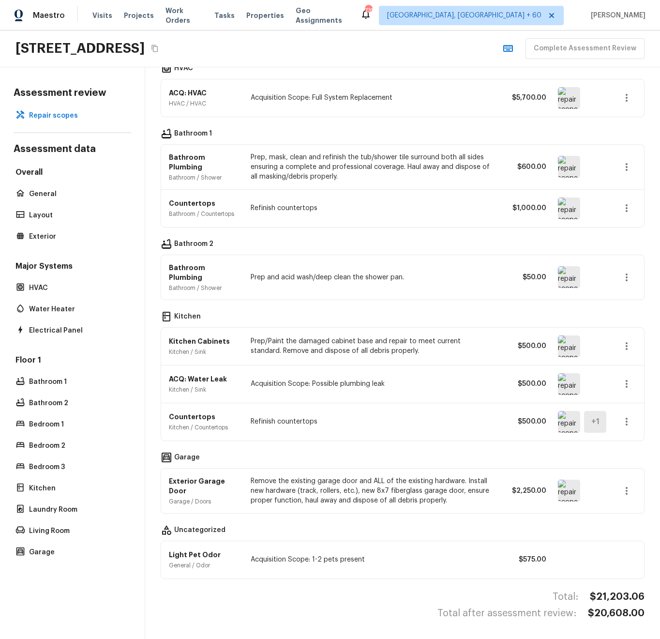
scroll to position [0, 0]
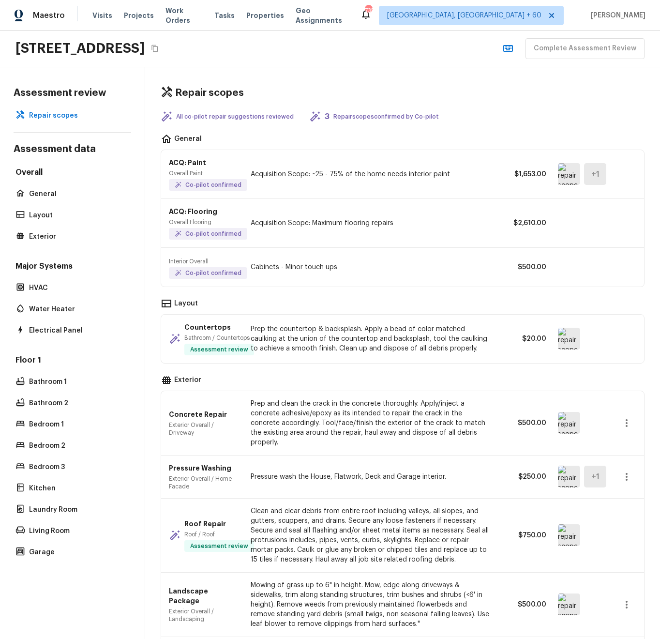
click at [241, 113] on p "All co-pilot repair suggestions reviewed" at bounding box center [235, 117] width 118 height 8
click at [65, 462] on p "Bedroom 3" at bounding box center [77, 467] width 96 height 10
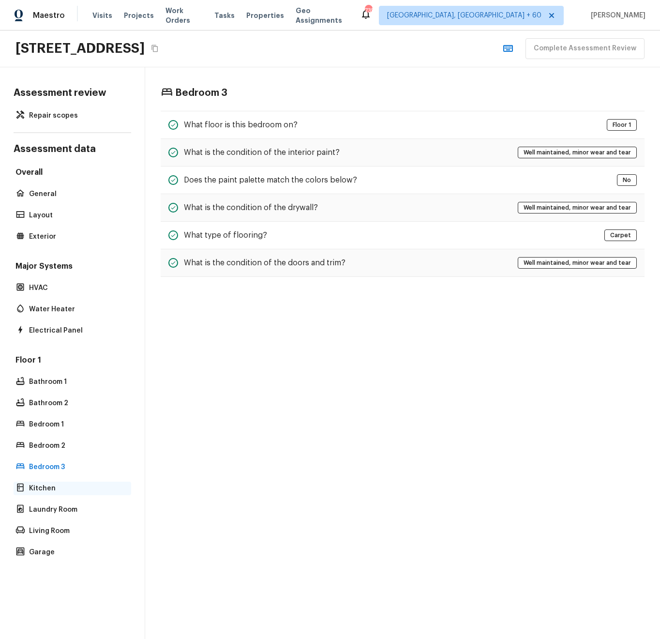
click at [58, 484] on p "Kitchen" at bounding box center [77, 489] width 96 height 10
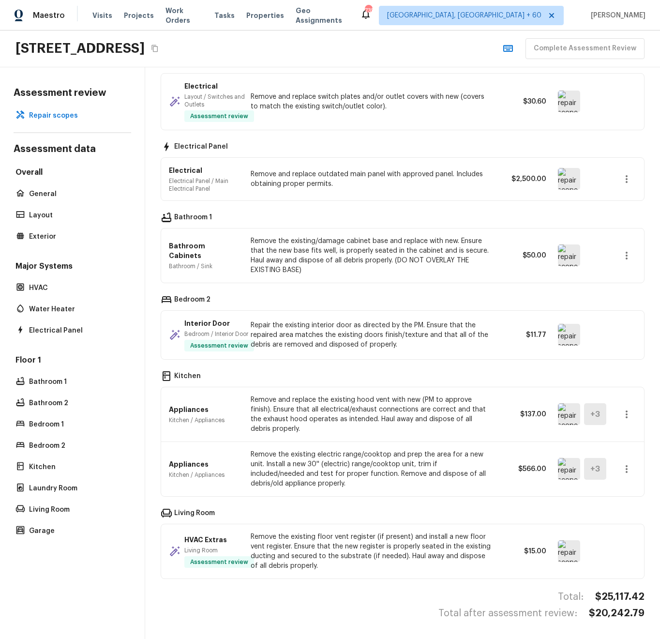
scroll to position [686, 0]
click at [558, 324] on img at bounding box center [569, 335] width 22 height 22
click at [560, 548] on img at bounding box center [569, 551] width 22 height 22
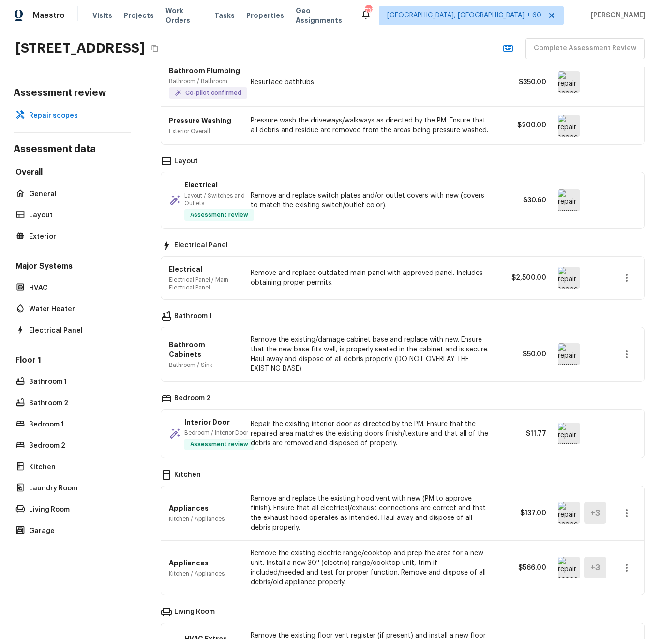
click at [558, 209] on img at bounding box center [569, 200] width 22 height 22
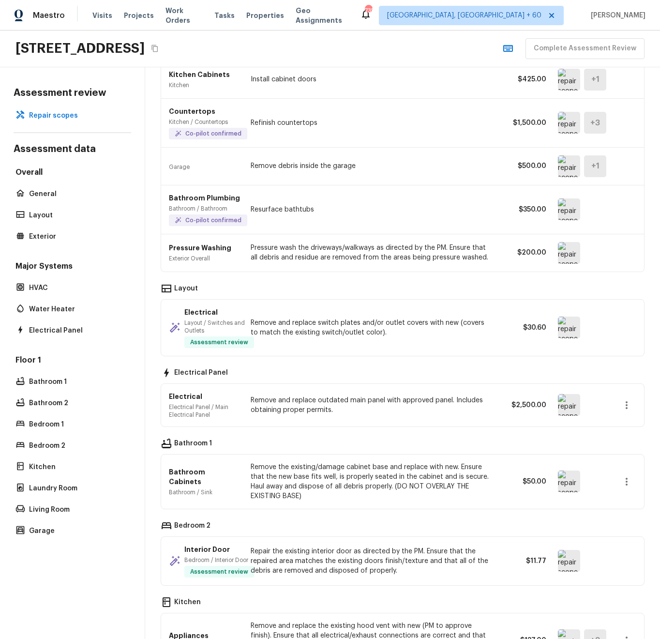
scroll to position [352, 0]
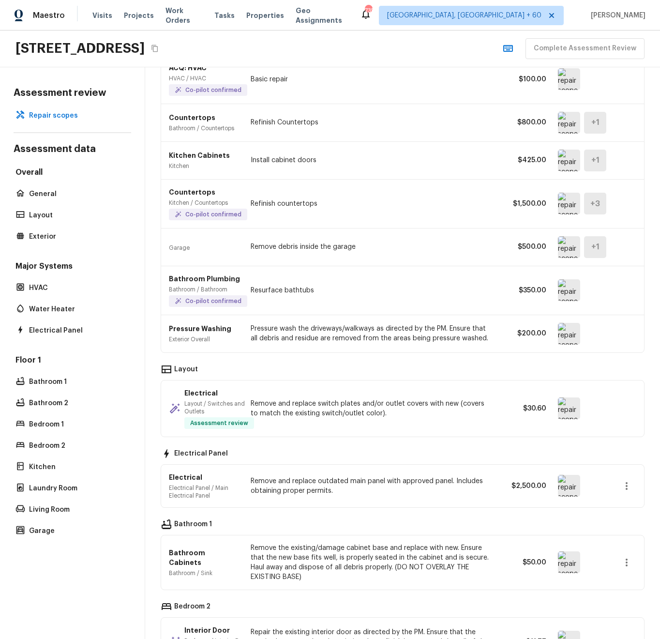
click at [543, 295] on div "Bathroom Plumbing Bathroom / Bathroom Co-pilot confirmed Resurface bathtubs $35…" at bounding box center [402, 290] width 483 height 49
click at [558, 295] on img at bounding box center [569, 290] width 22 height 22
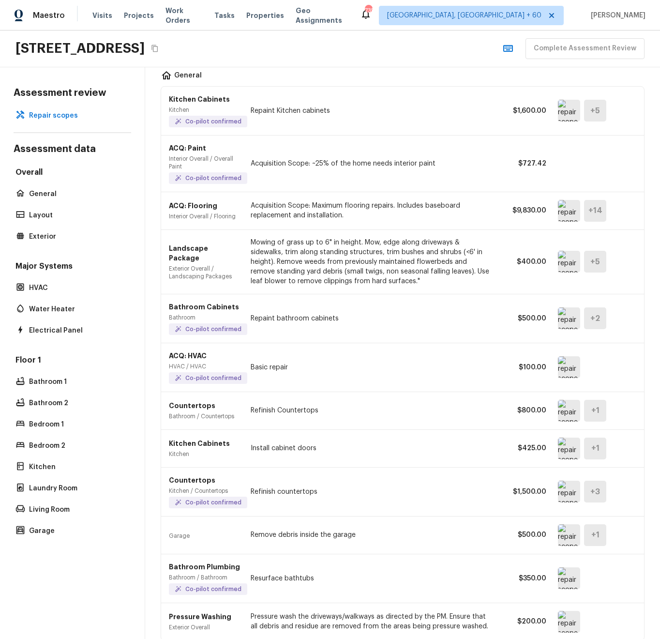
scroll to position [0, 0]
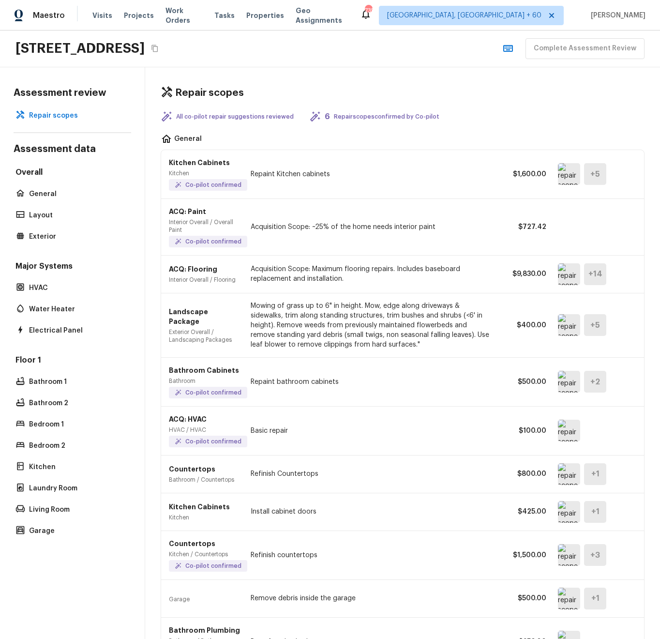
click at [159, 47] on icon "Copy Address" at bounding box center [155, 49] width 8 height 8
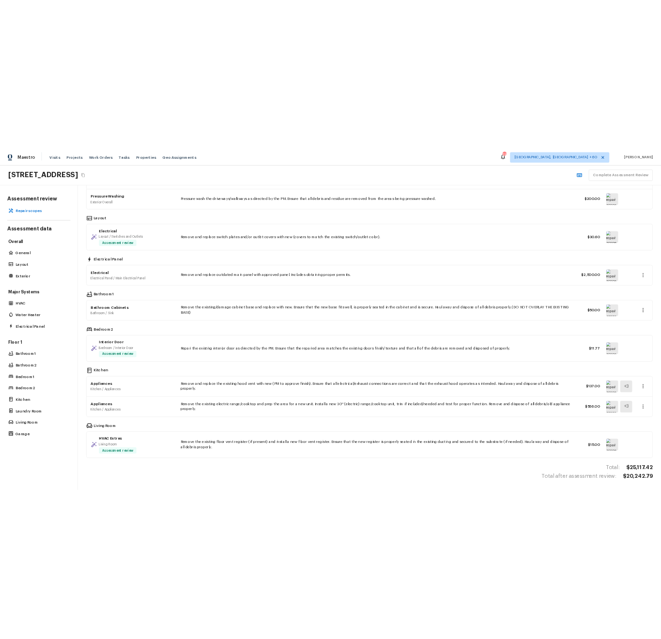
scroll to position [7, 0]
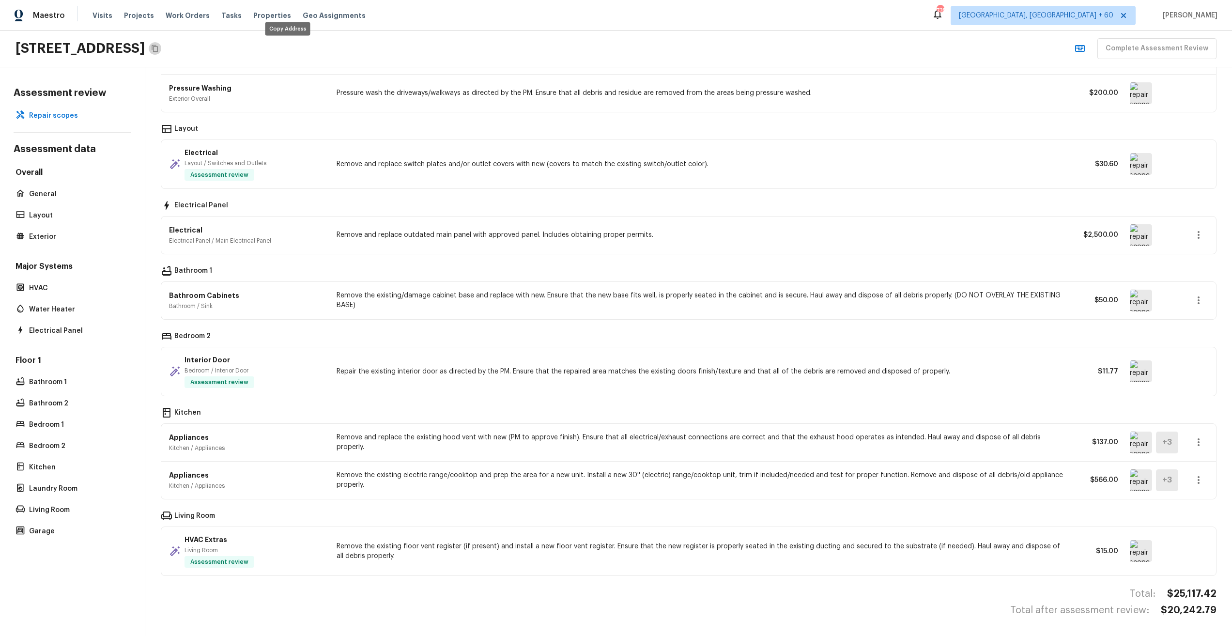
click at [159, 48] on icon "Copy Address" at bounding box center [155, 49] width 8 height 8
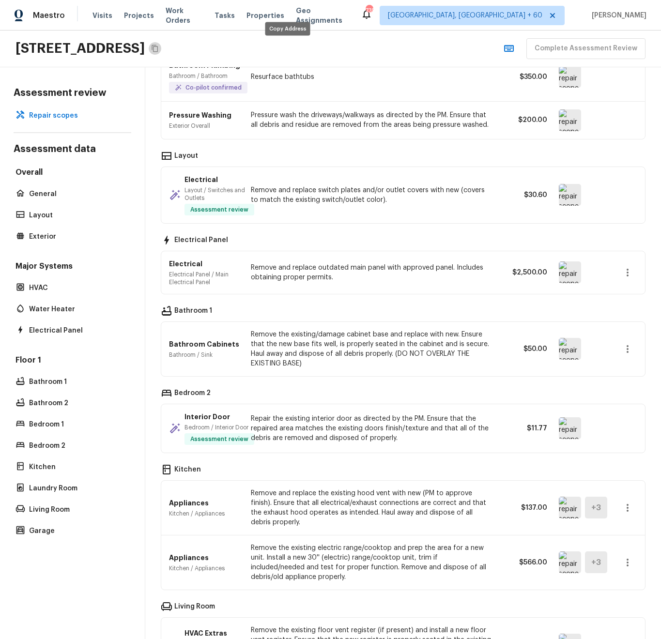
click at [159, 47] on icon "Copy Address" at bounding box center [155, 49] width 8 height 8
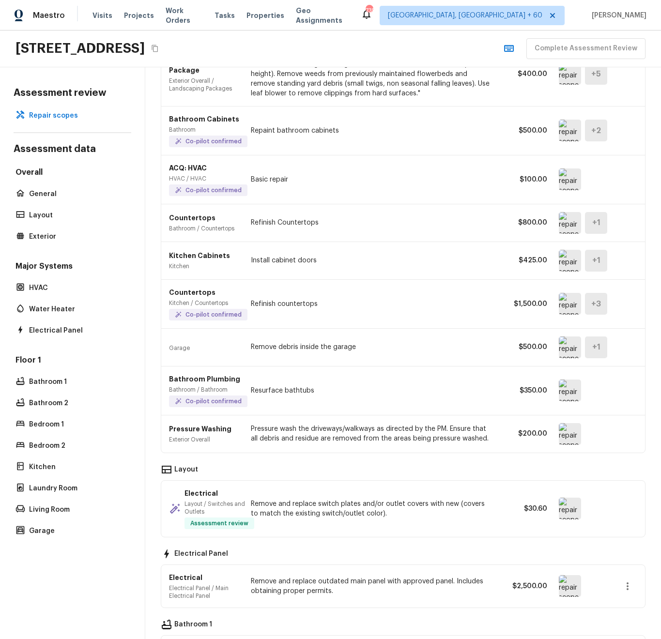
scroll to position [0, 0]
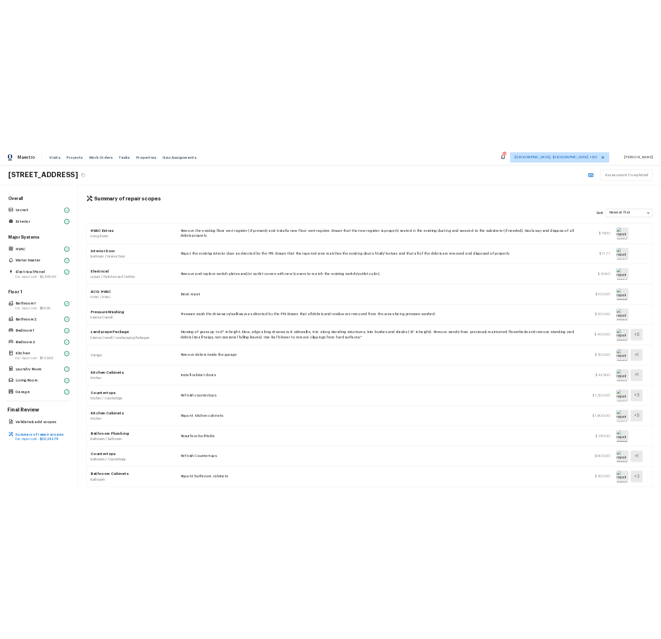
scroll to position [271, 0]
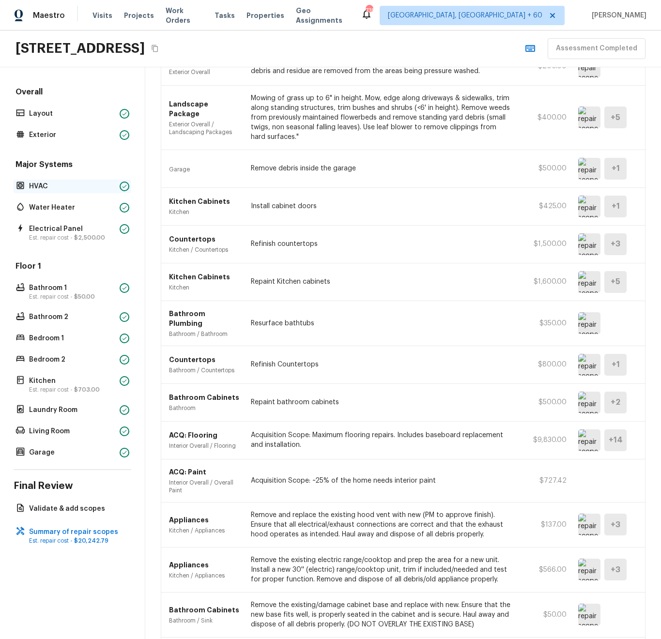
click at [46, 187] on p "HVAC" at bounding box center [72, 187] width 87 height 10
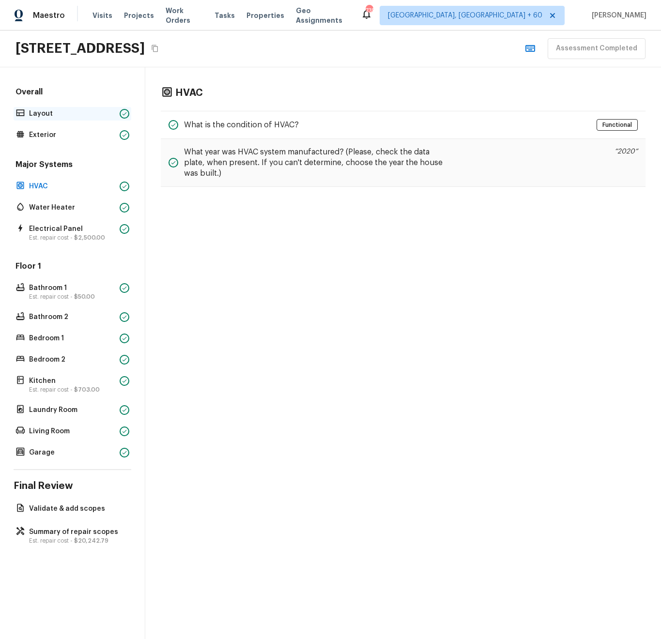
click at [55, 118] on div "Layout" at bounding box center [73, 114] width 118 height 14
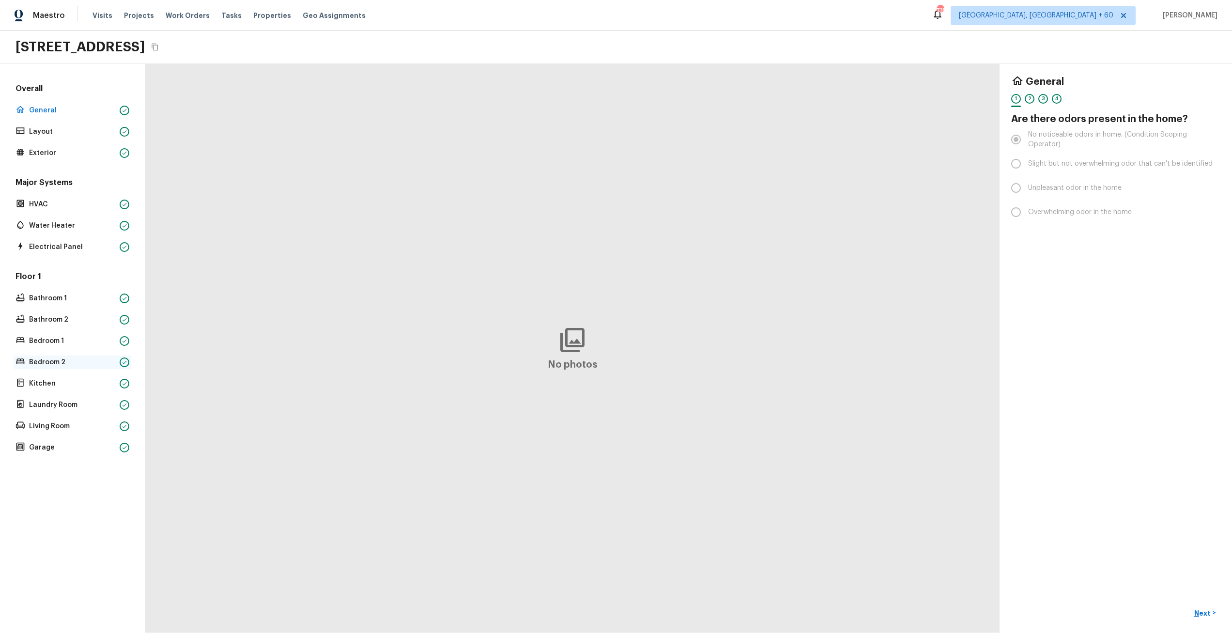
click at [49, 365] on p "Bedroom 2" at bounding box center [72, 362] width 87 height 10
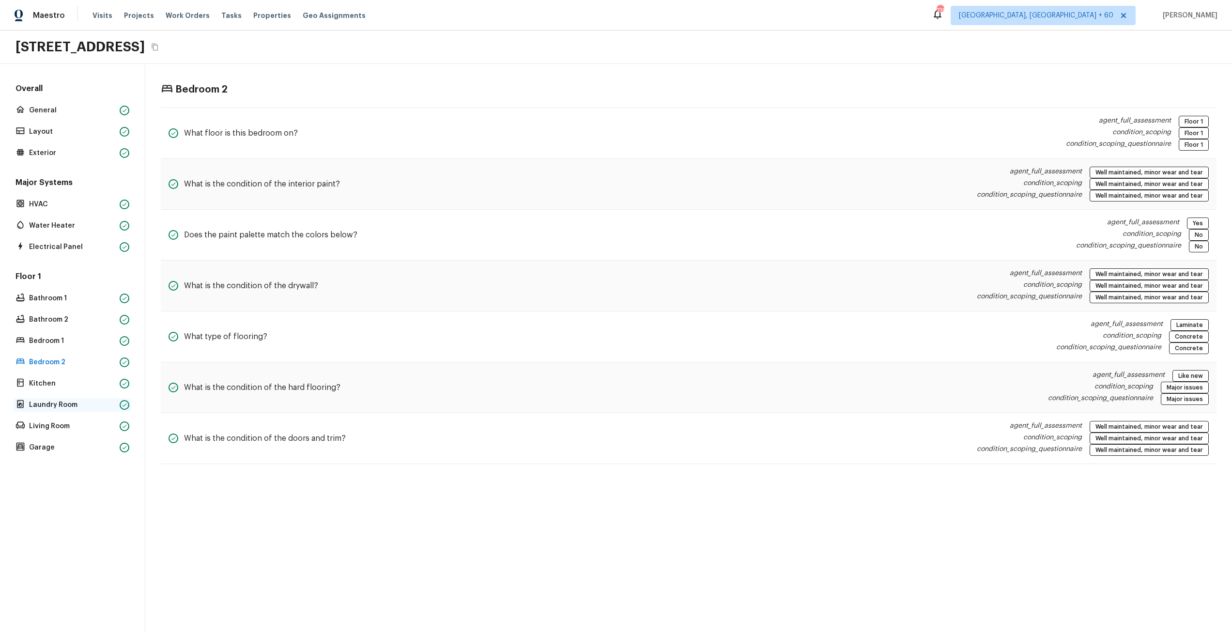
click at [64, 405] on p "Laundry Room" at bounding box center [72, 405] width 87 height 10
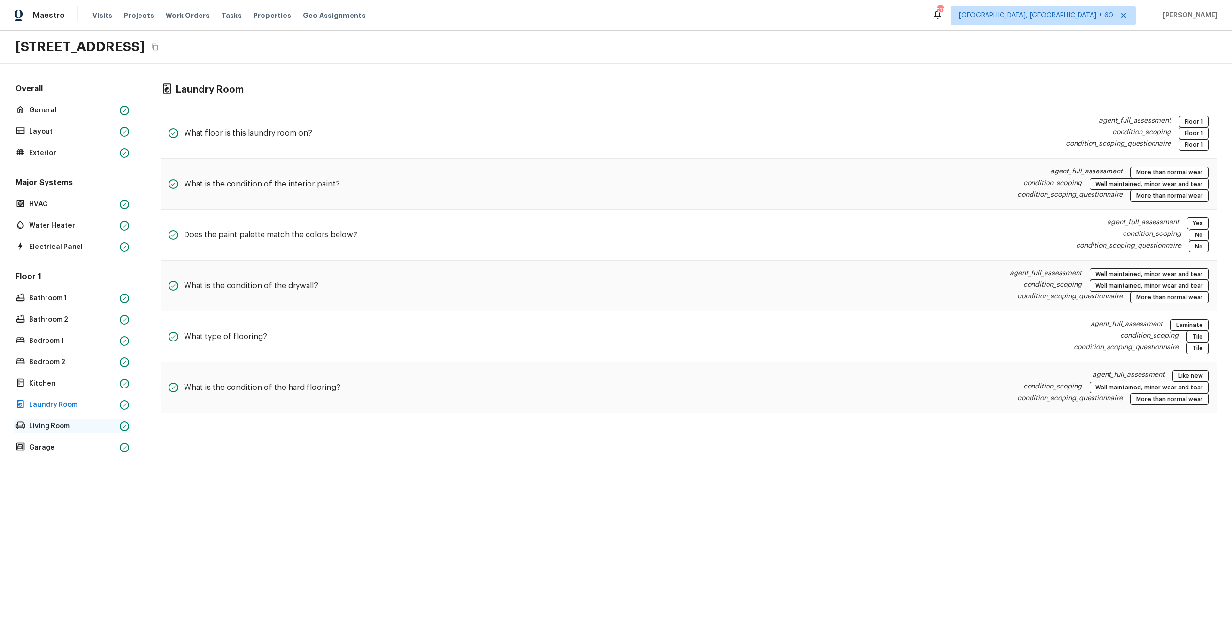
click at [64, 424] on p "Living Room" at bounding box center [72, 426] width 87 height 10
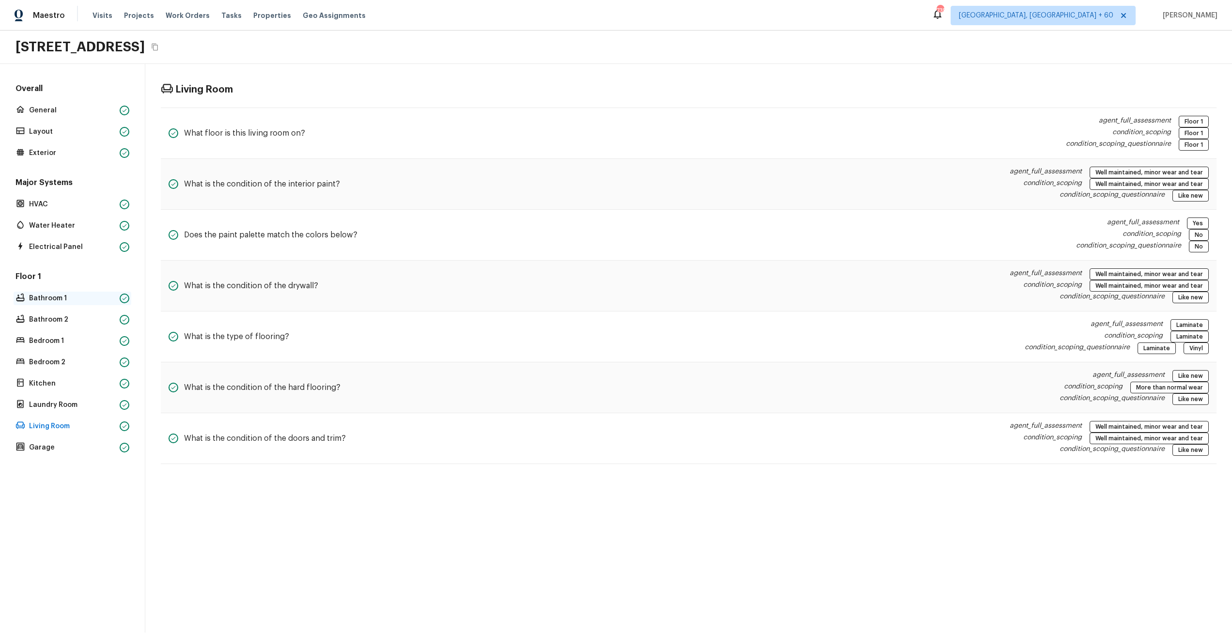
click at [56, 292] on div "Bathroom 1" at bounding box center [73, 299] width 118 height 14
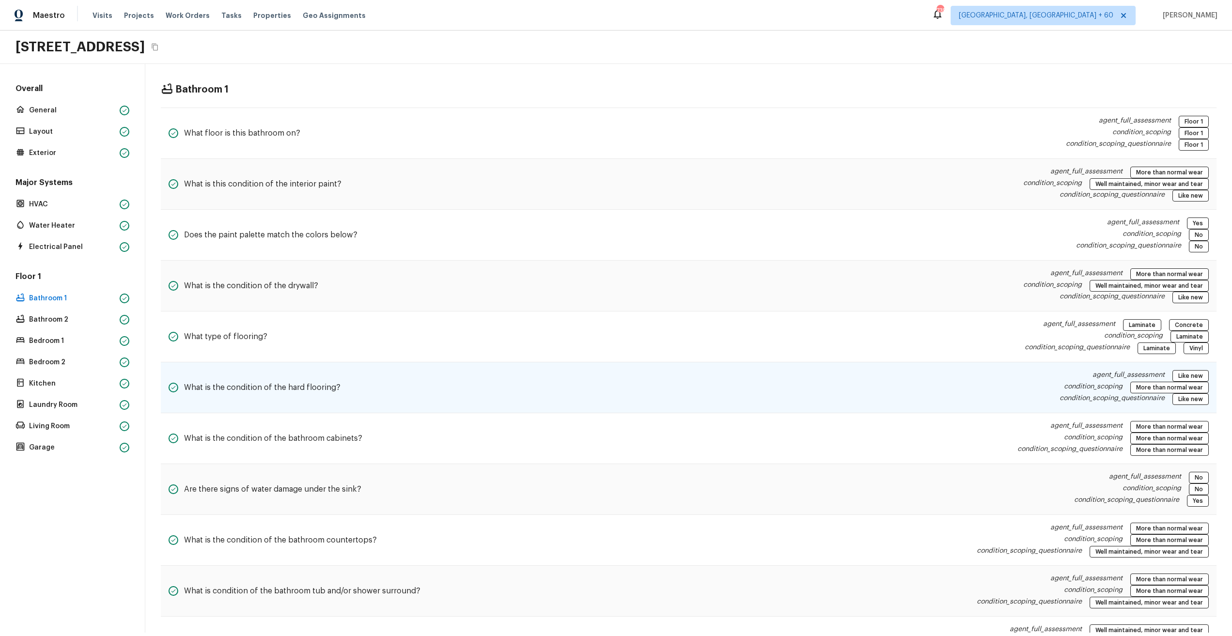
click at [342, 396] on div "What is the condition of the hard flooring? agent_full_assessment Like new cond…" at bounding box center [689, 387] width 1056 height 51
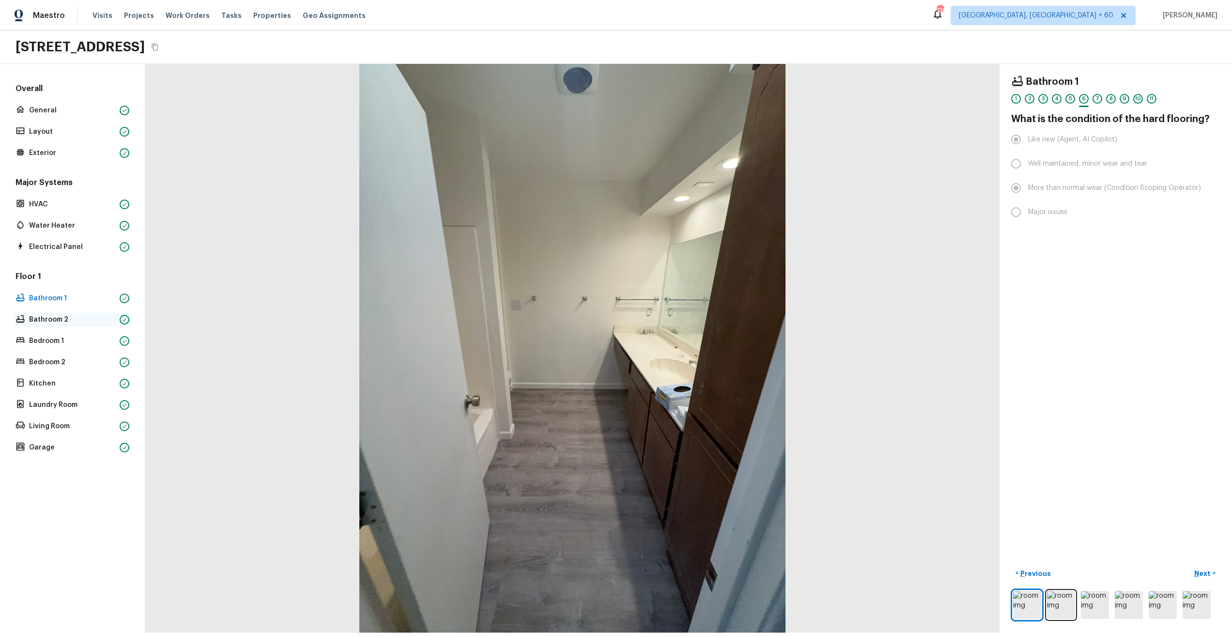
click at [67, 321] on p "Bathroom 2" at bounding box center [72, 320] width 87 height 10
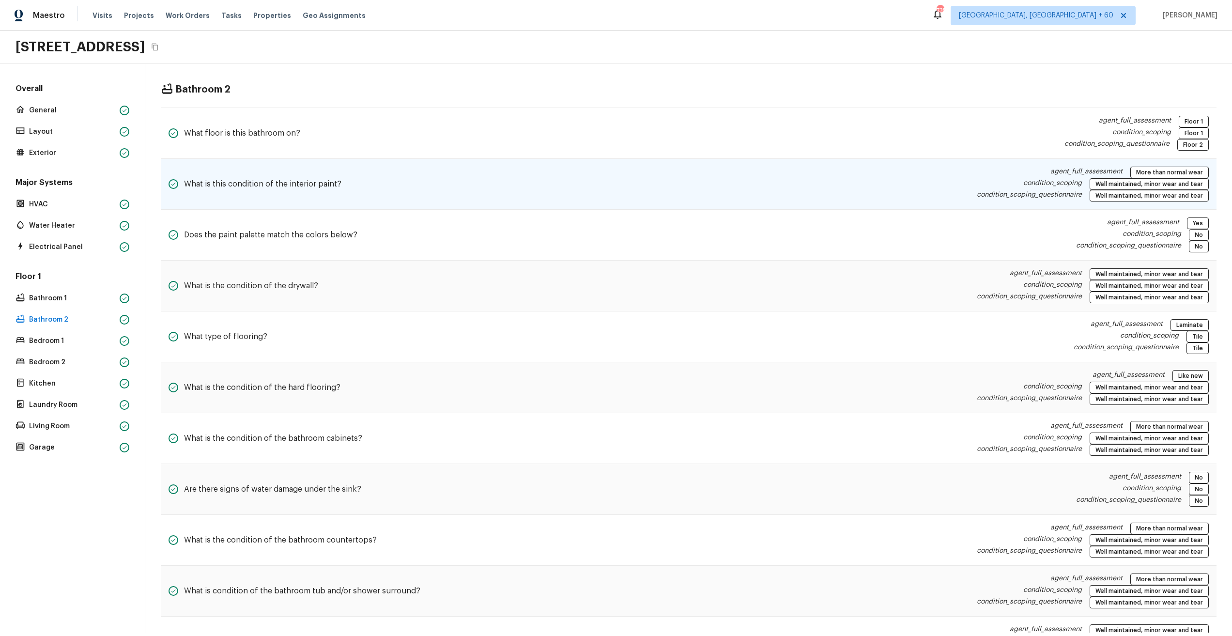
click at [417, 197] on div "What is this condition of the interior paint? agent_full_assessment More than n…" at bounding box center [689, 184] width 1056 height 51
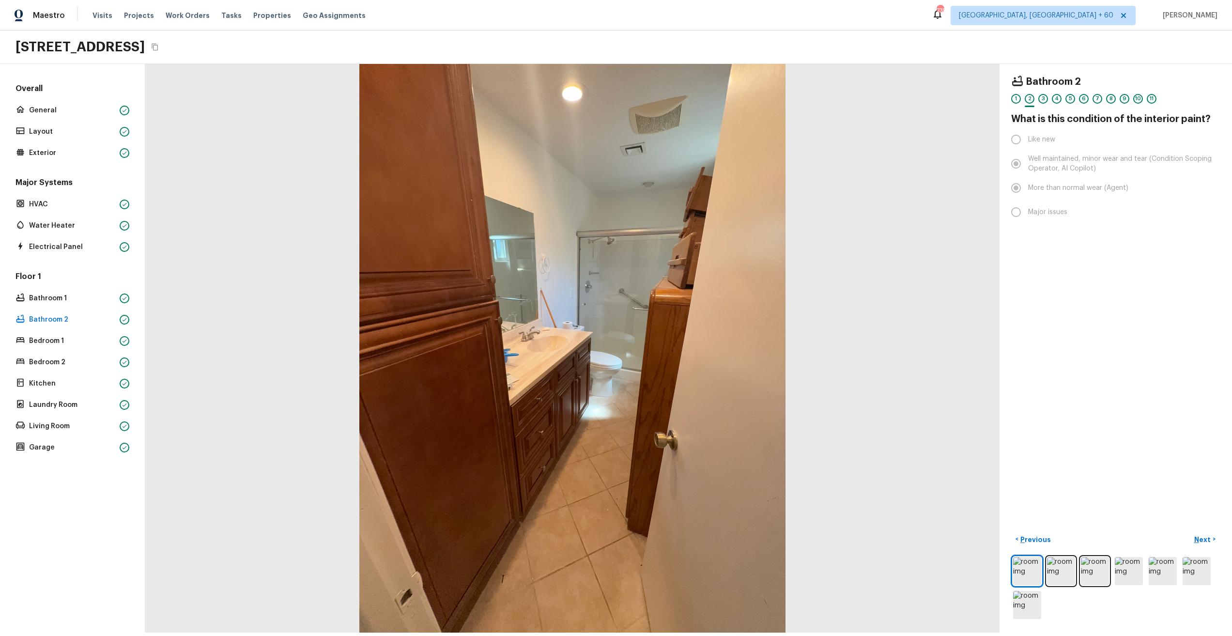
click at [1172, 566] on div at bounding box center [1115, 588] width 209 height 66
drag, startPoint x: 1183, startPoint y: 563, endPoint x: 1175, endPoint y: 564, distance: 7.3
click at [1183, 563] on img at bounding box center [1197, 571] width 28 height 28
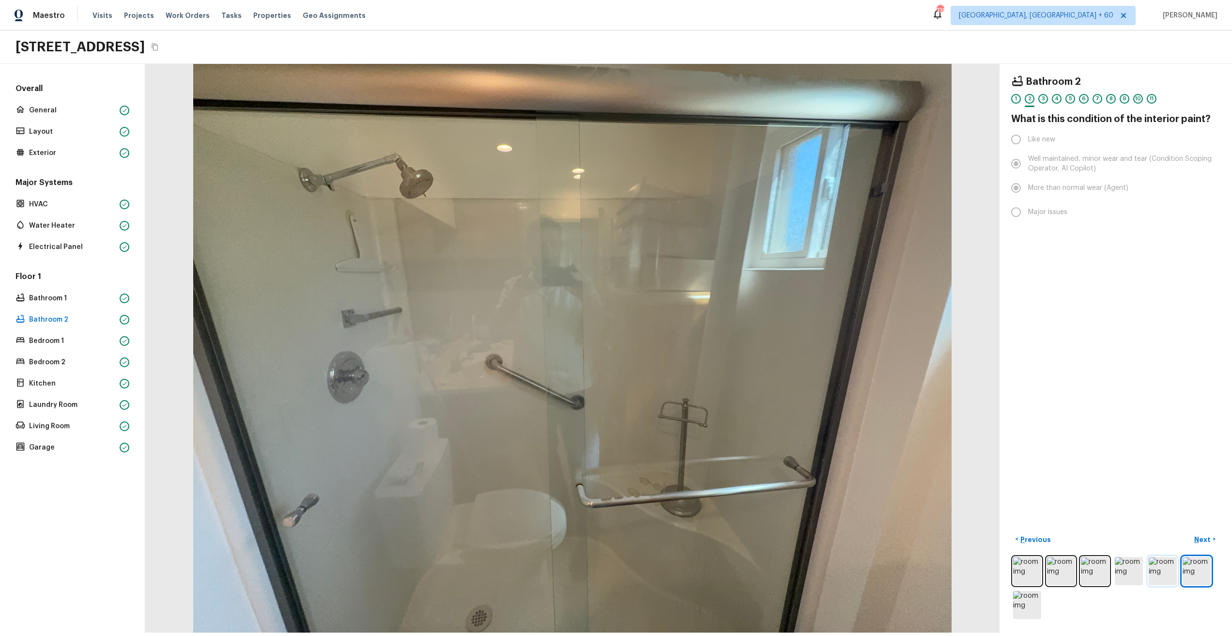
click at [1151, 564] on img at bounding box center [1163, 571] width 28 height 28
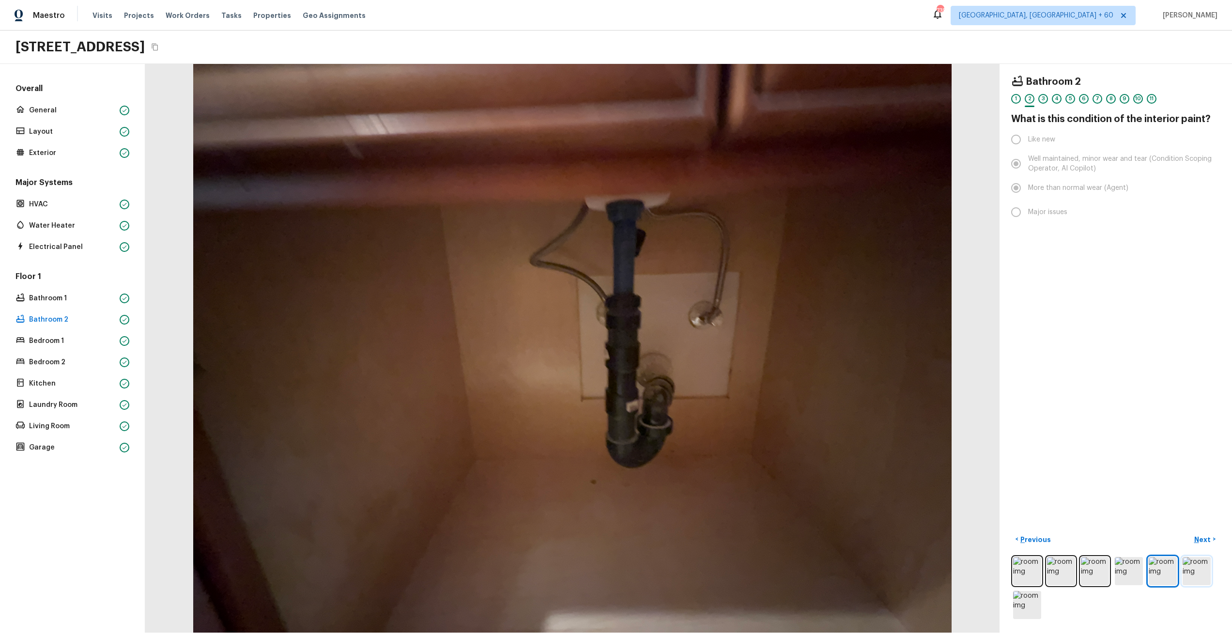
click at [1186, 564] on img at bounding box center [1197, 571] width 28 height 28
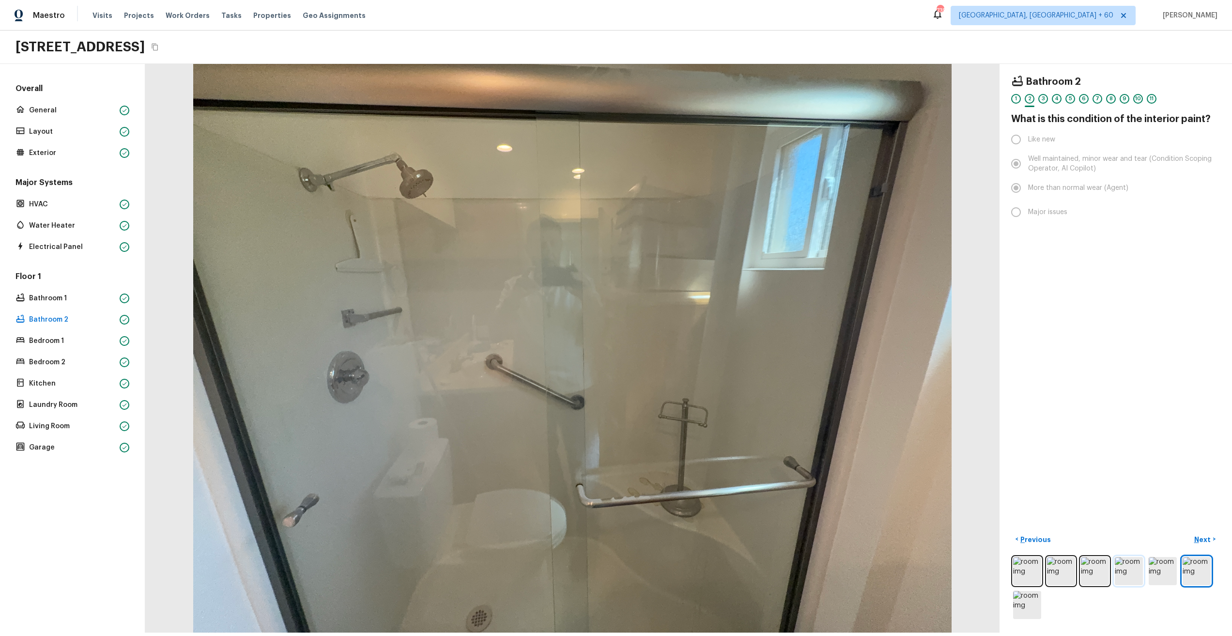
click at [1115, 568] on img at bounding box center [1129, 571] width 28 height 28
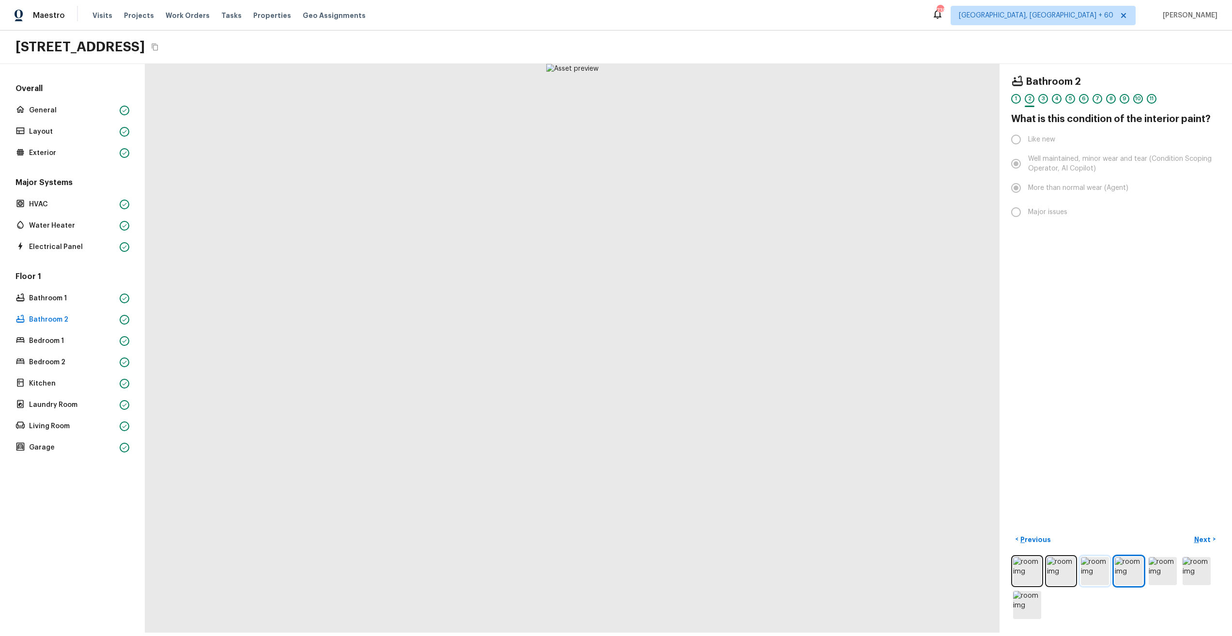
click at [1092, 568] on img at bounding box center [1095, 571] width 28 height 28
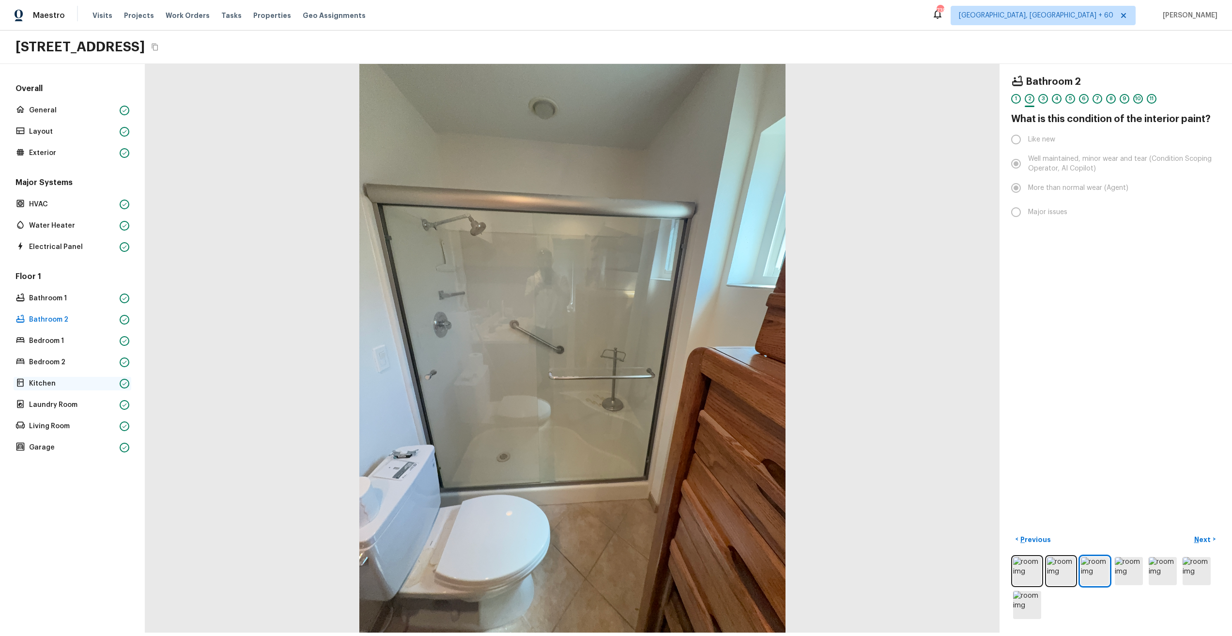
click at [55, 379] on p "Kitchen" at bounding box center [72, 384] width 87 height 10
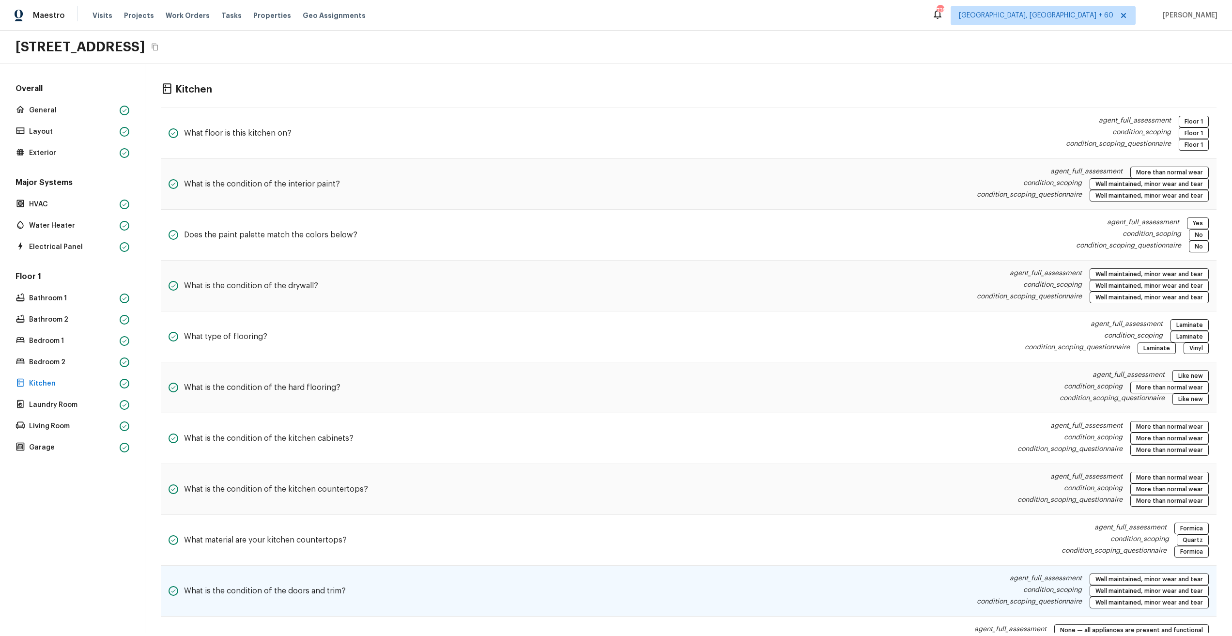
scroll to position [159, 0]
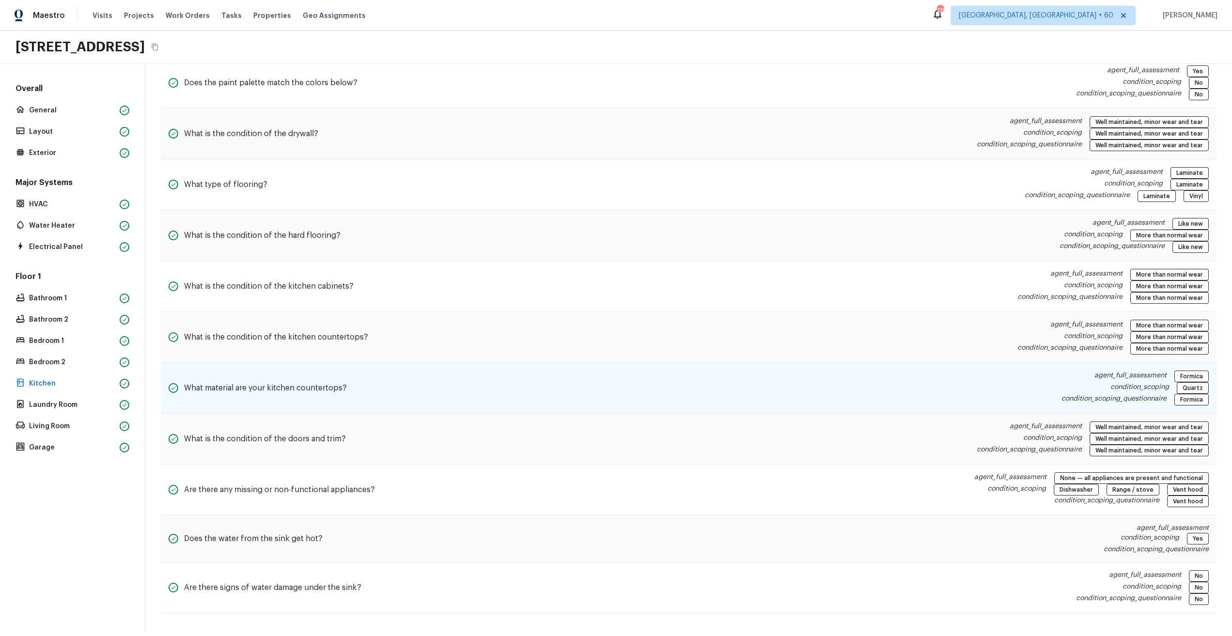
click at [565, 377] on div "What material are your kitchen countertops? agent_full_assessment Formica condi…" at bounding box center [689, 388] width 1056 height 51
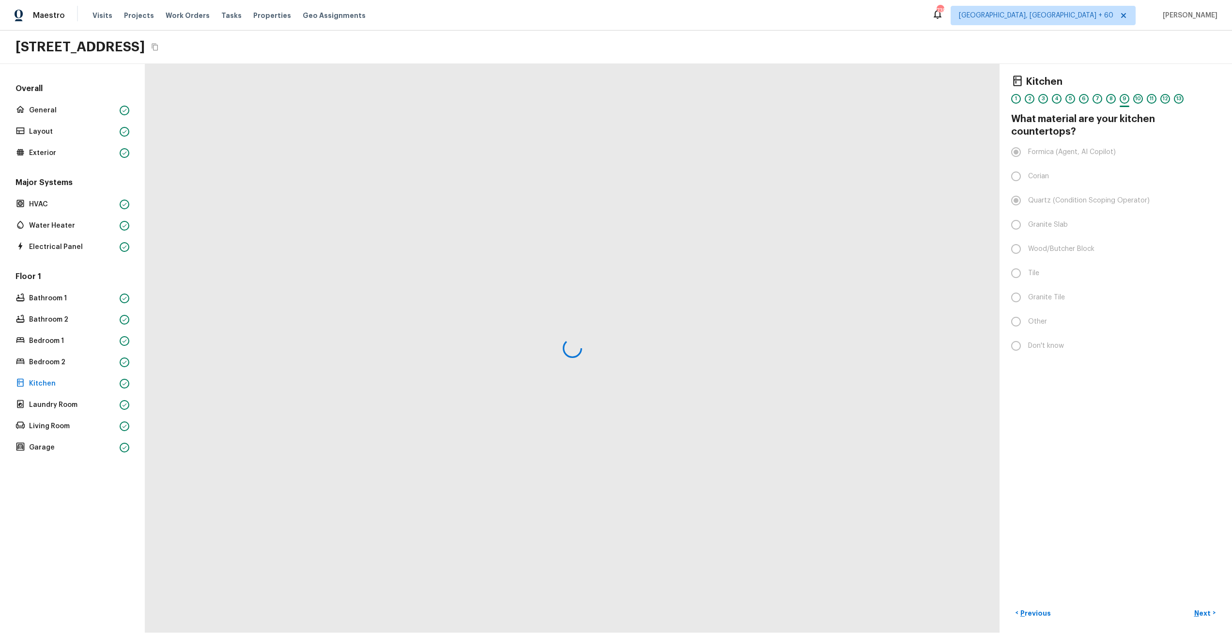
scroll to position [0, 0]
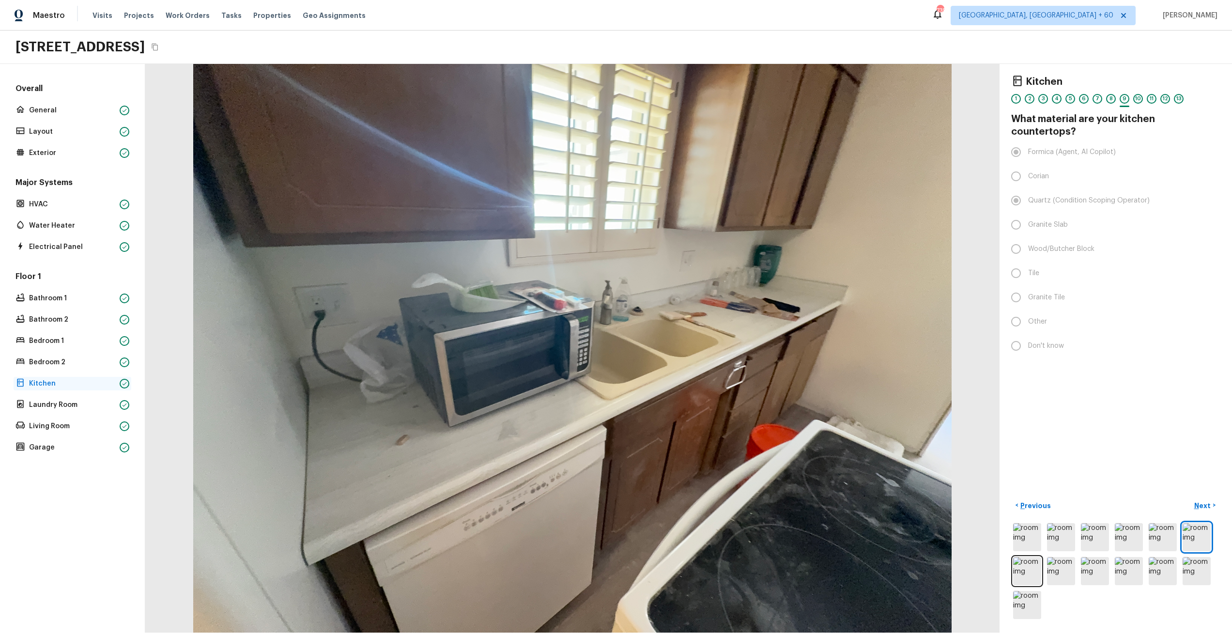
click at [36, 386] on p "Kitchen" at bounding box center [72, 384] width 87 height 10
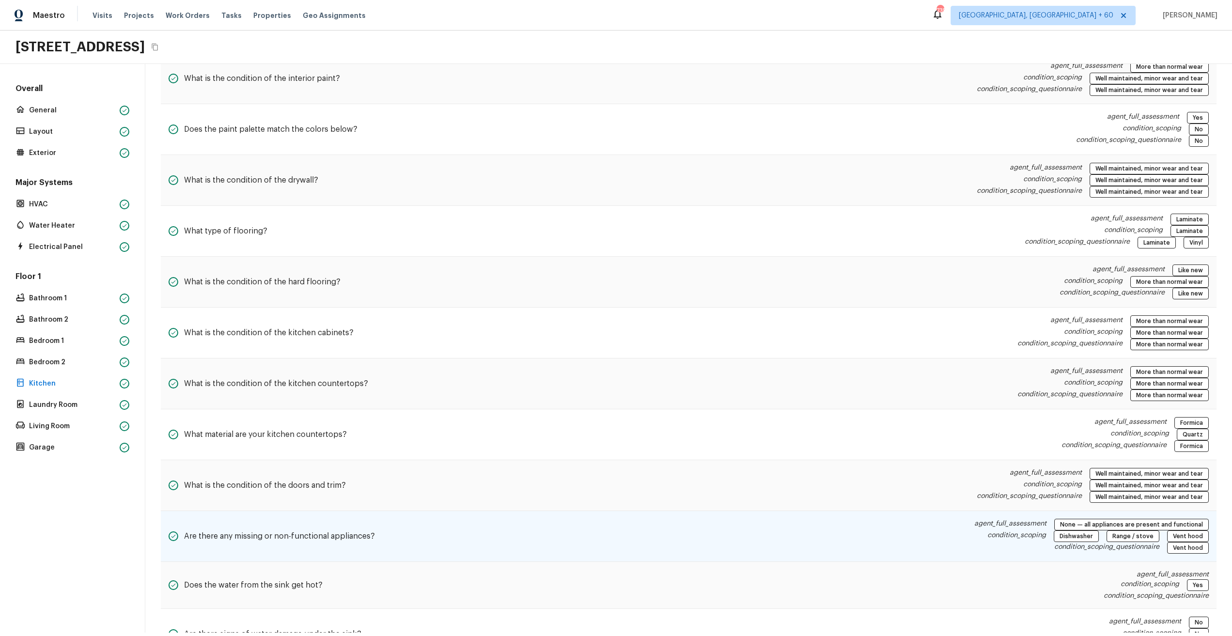
scroll to position [159, 0]
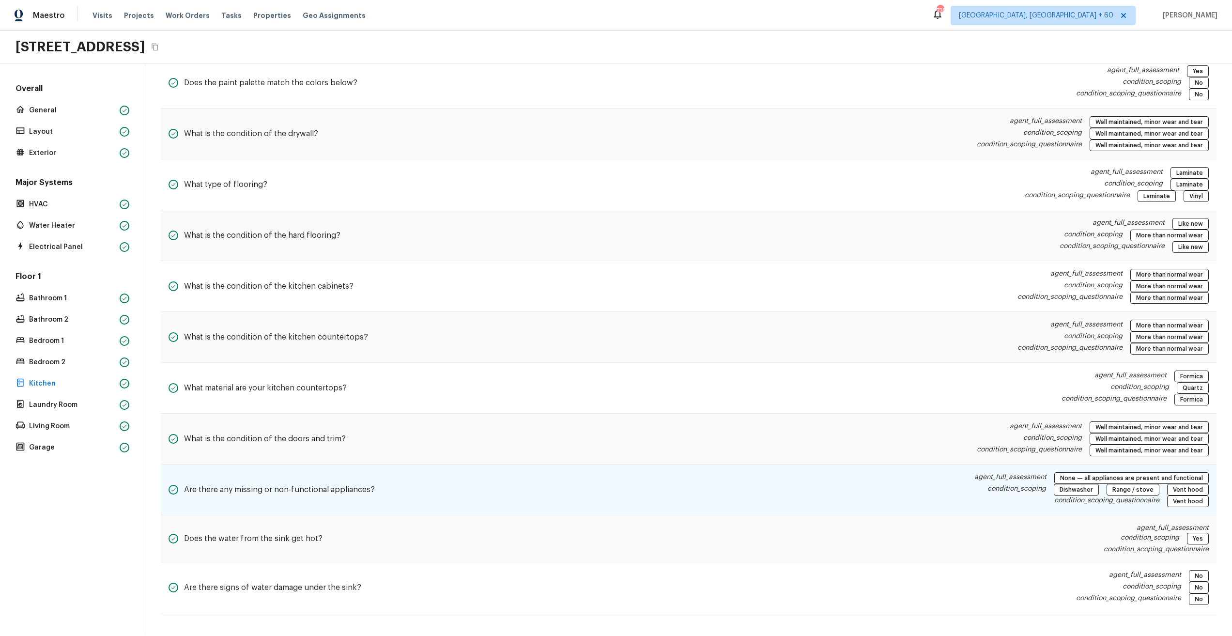
click at [454, 493] on div "Are there any missing or non-functional appliances? agent_full_assessment None …" at bounding box center [689, 489] width 1056 height 51
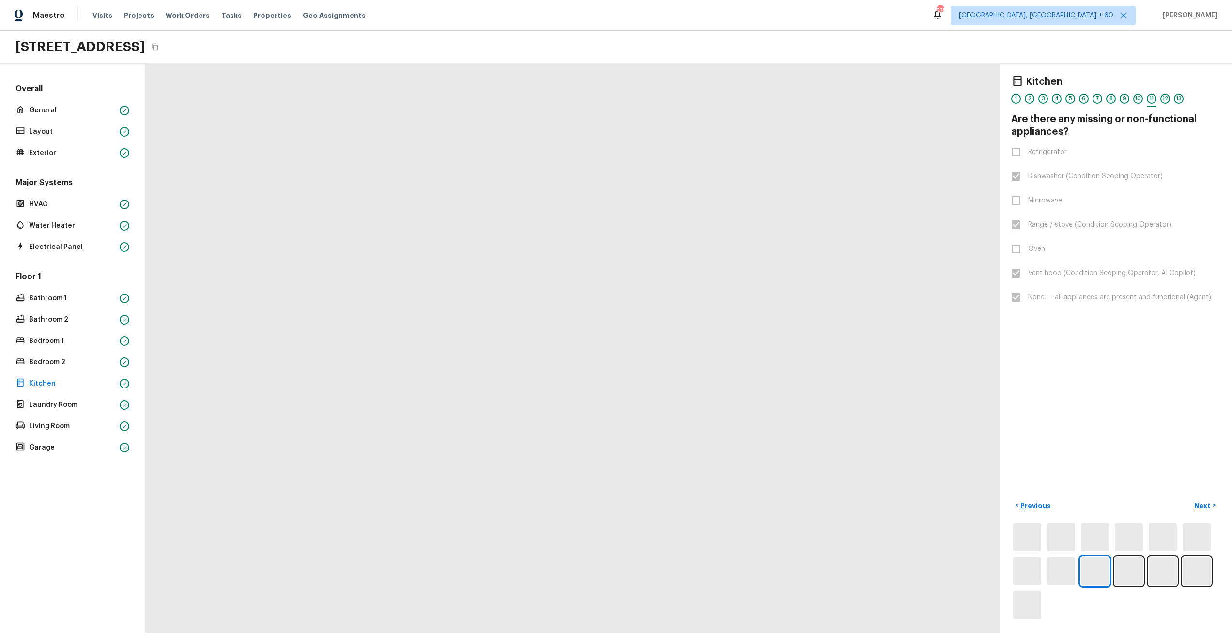
scroll to position [0, 0]
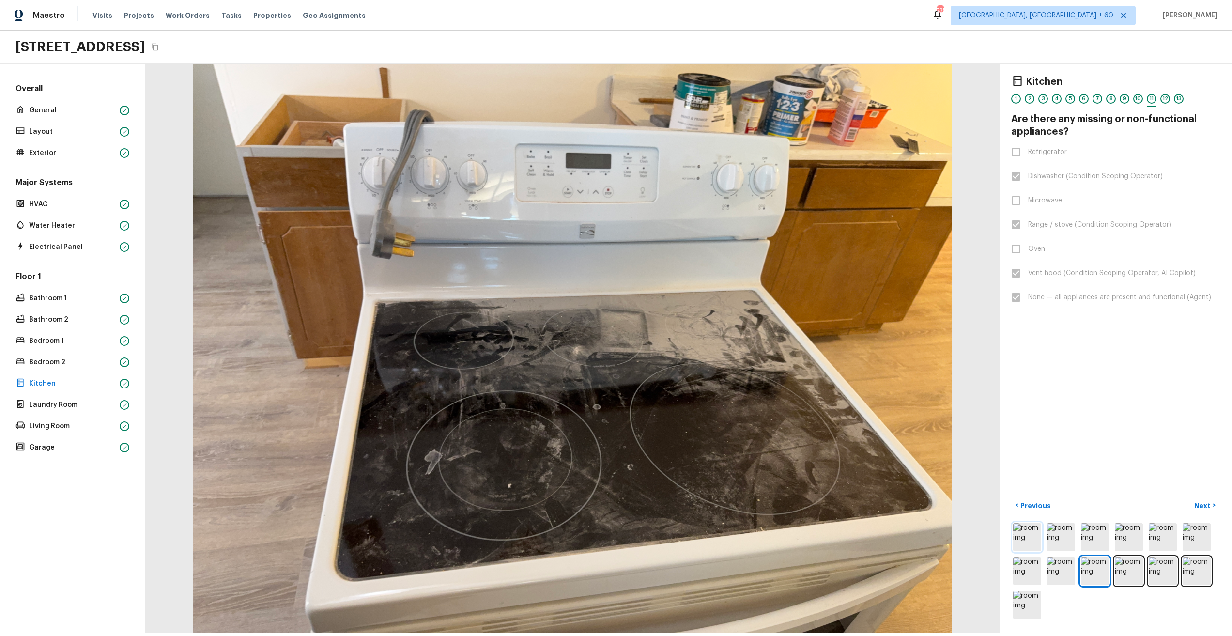
click at [1029, 534] on img at bounding box center [1027, 537] width 28 height 28
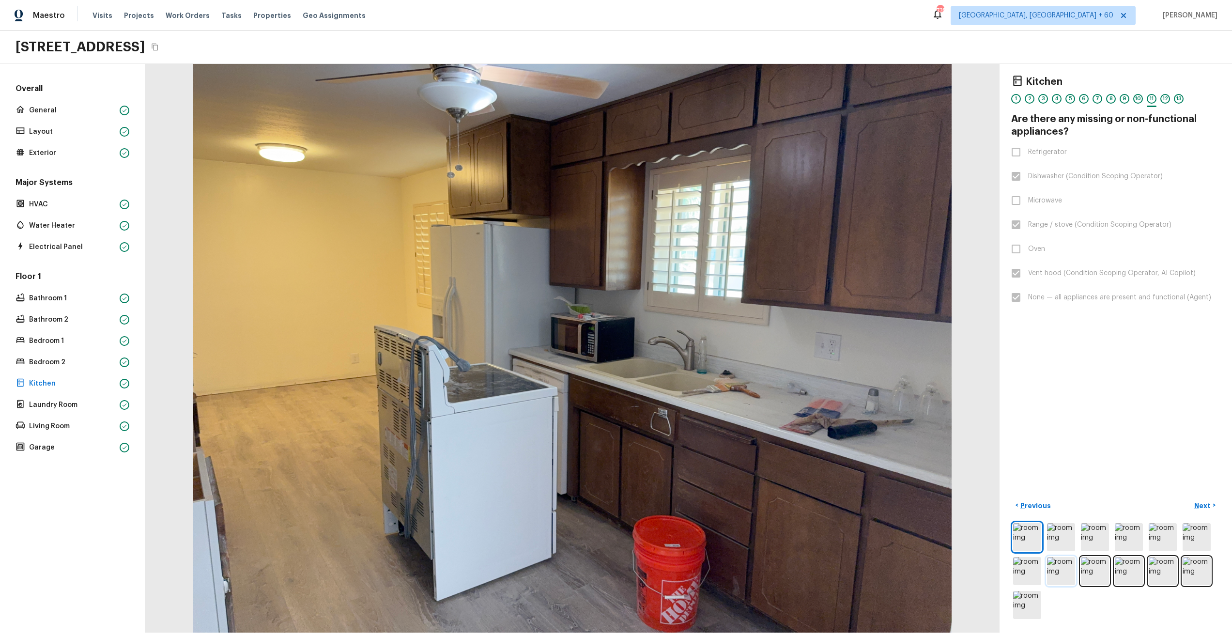
click at [1059, 562] on img at bounding box center [1061, 571] width 28 height 28
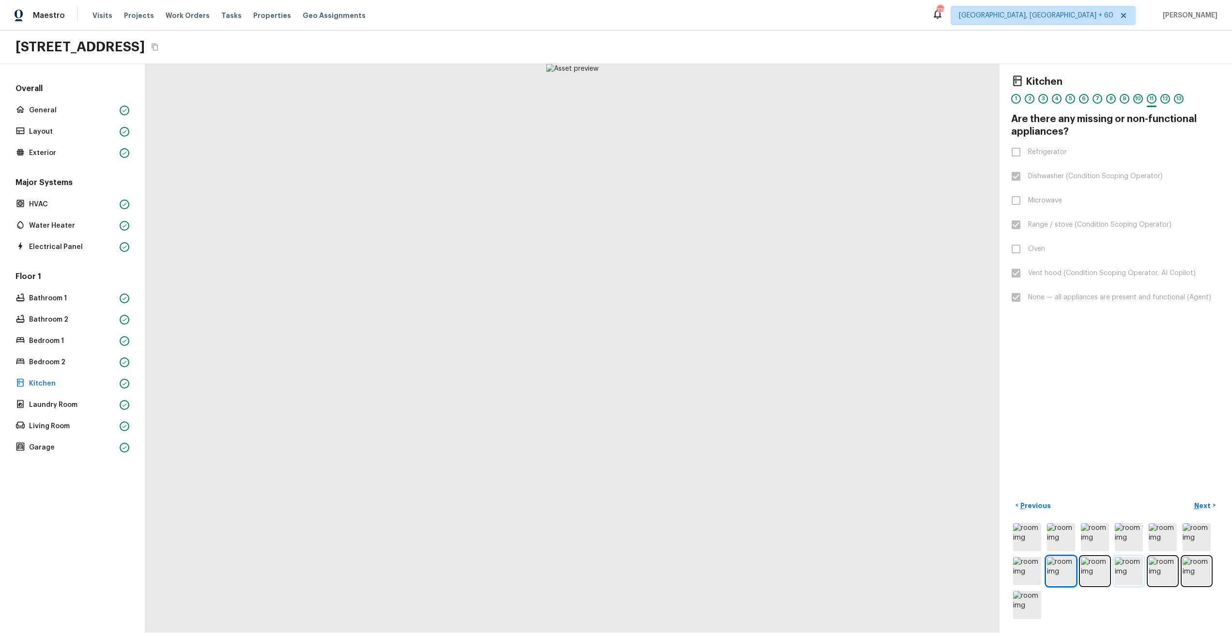
click at [1120, 567] on img at bounding box center [1129, 571] width 28 height 28
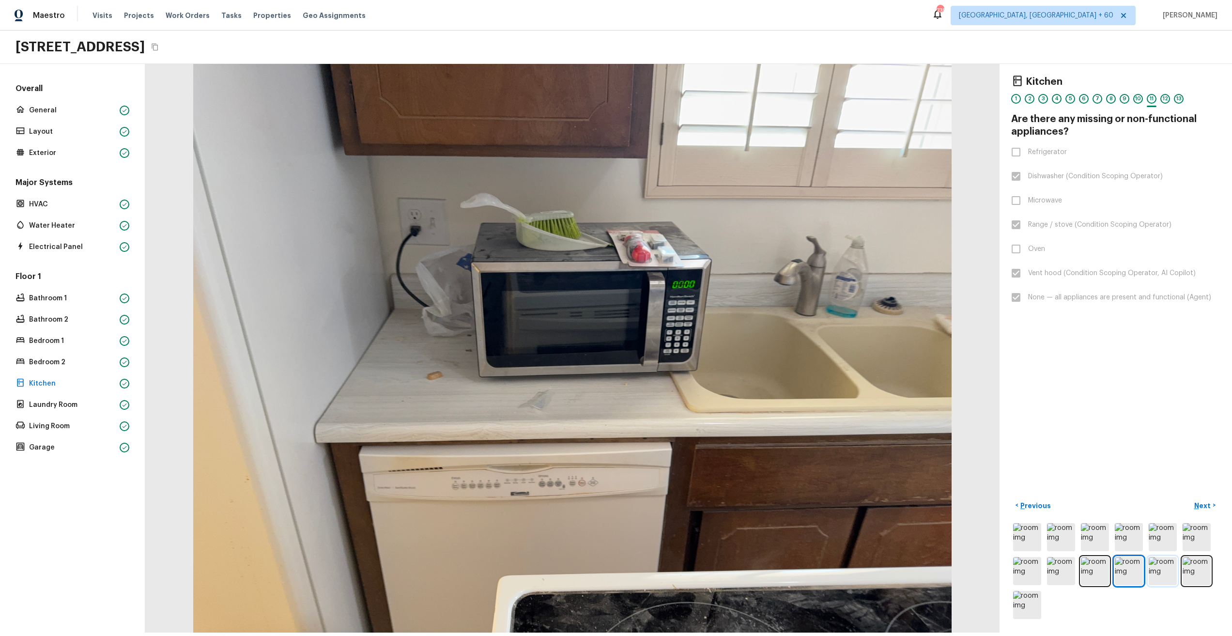
click at [1149, 567] on img at bounding box center [1163, 571] width 28 height 28
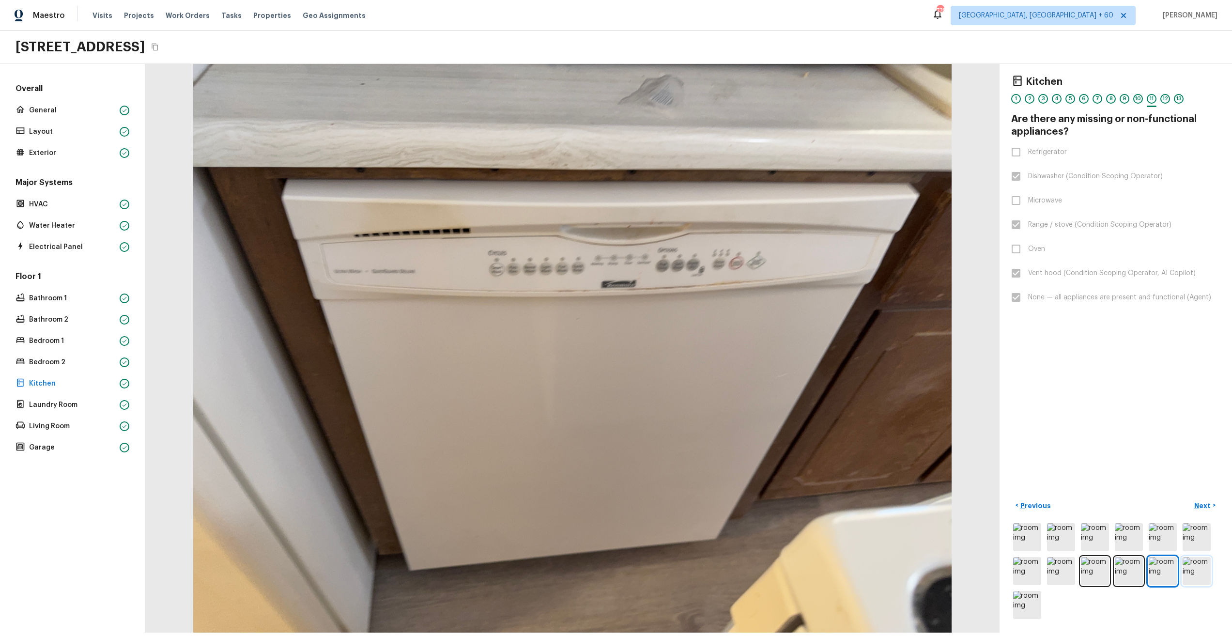
click at [1196, 568] on img at bounding box center [1197, 571] width 28 height 28
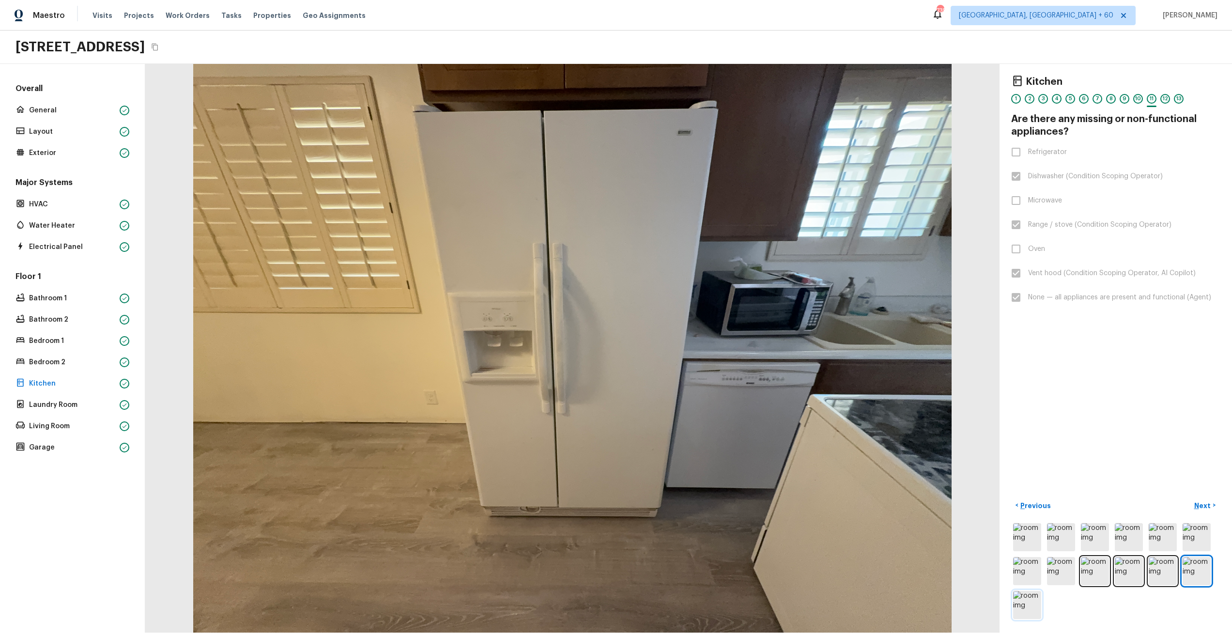
click at [1023, 598] on img at bounding box center [1027, 605] width 28 height 28
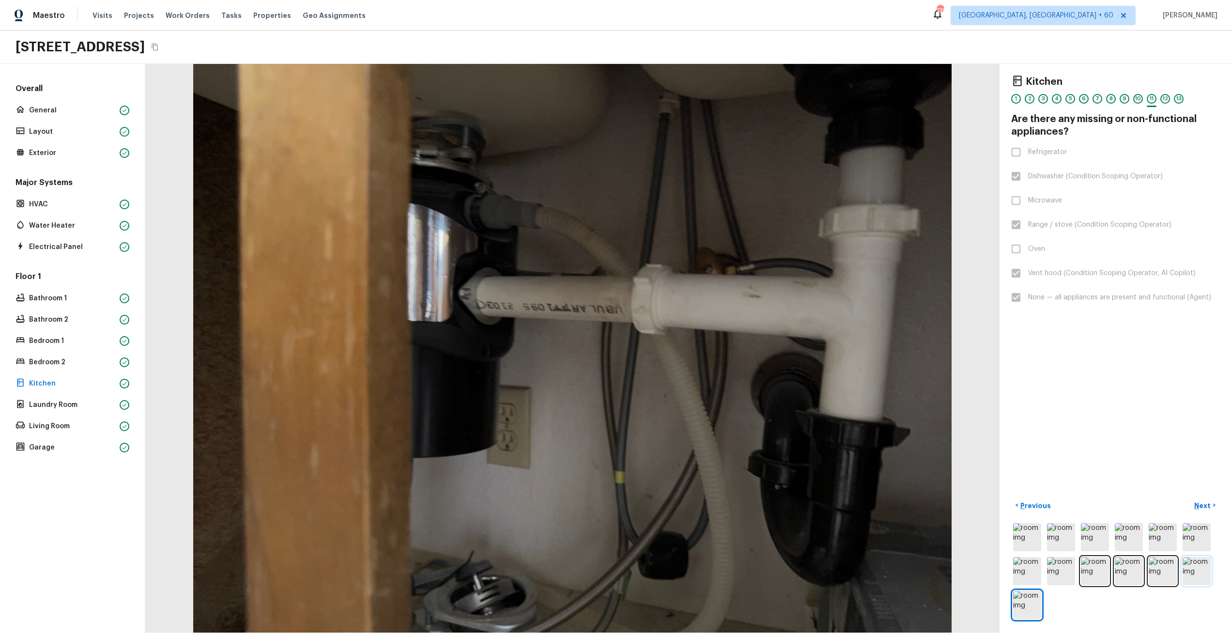
click at [1183, 570] on img at bounding box center [1197, 571] width 28 height 28
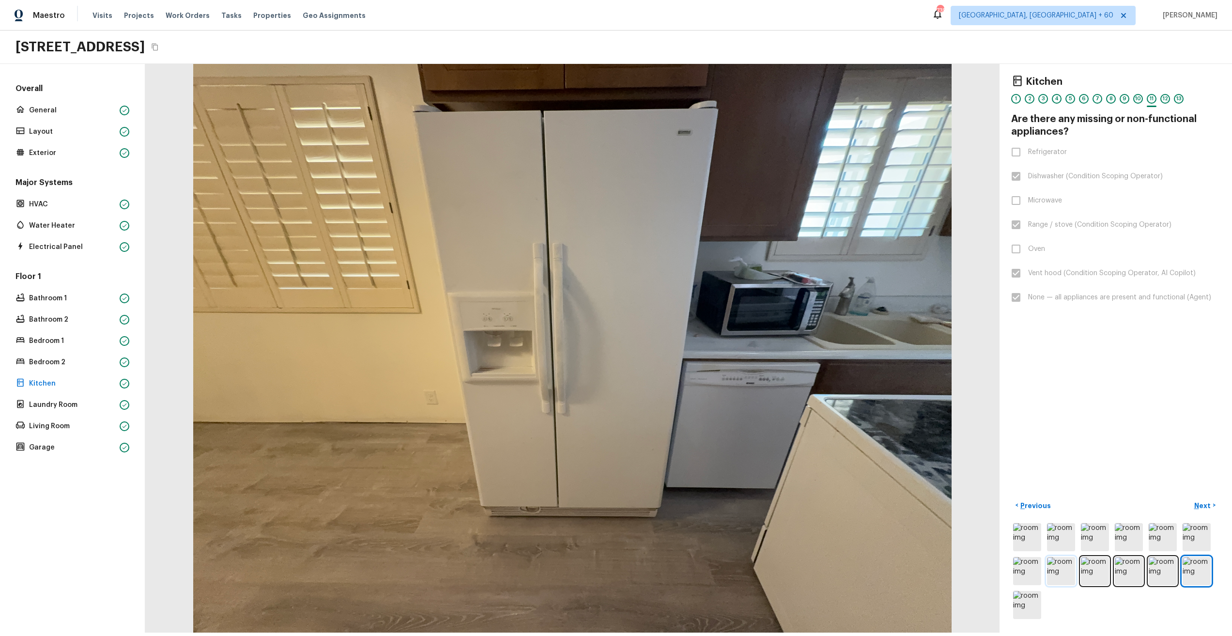
click at [1051, 569] on img at bounding box center [1061, 571] width 28 height 28
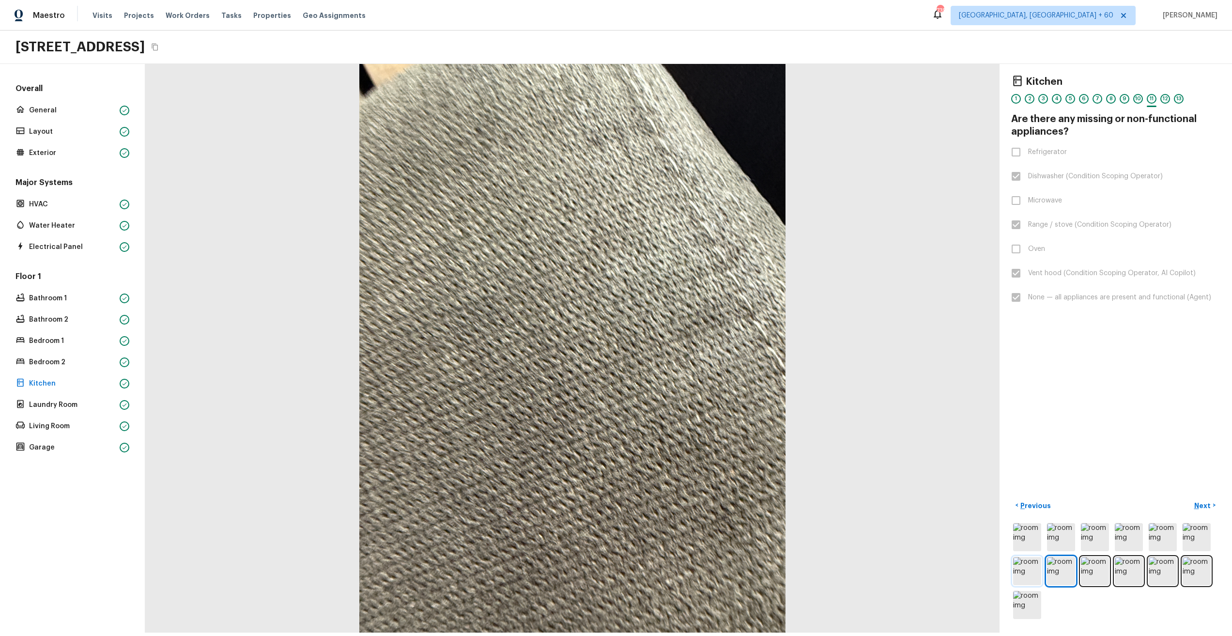
click at [1017, 566] on img at bounding box center [1027, 571] width 28 height 28
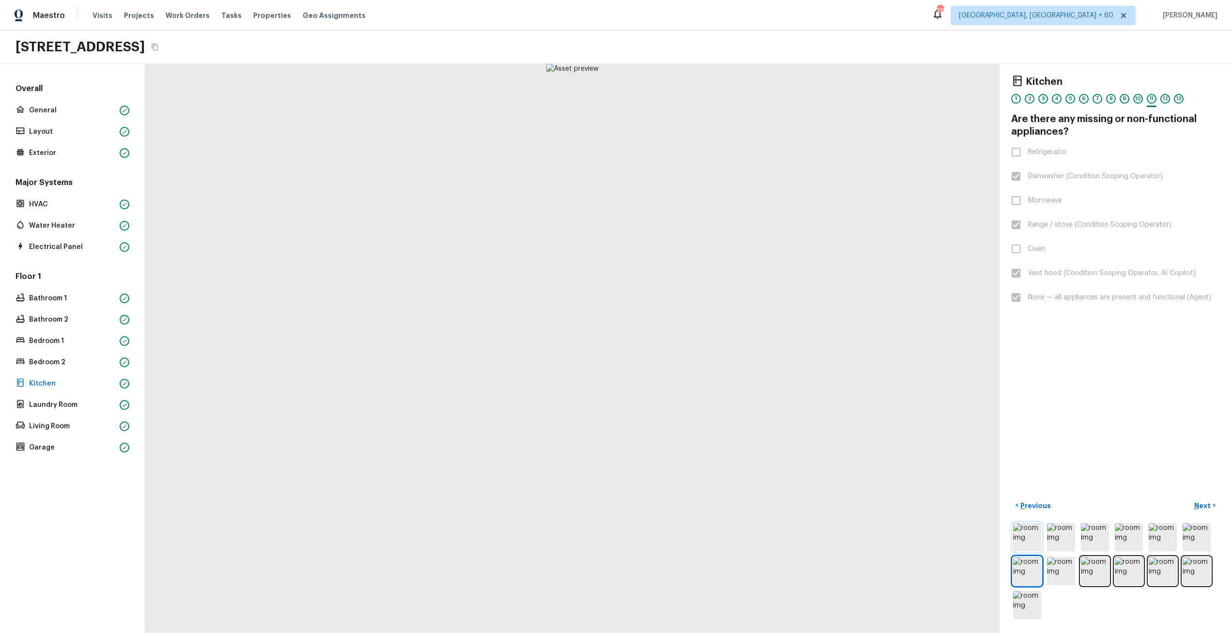
click at [1018, 528] on img at bounding box center [1027, 537] width 28 height 28
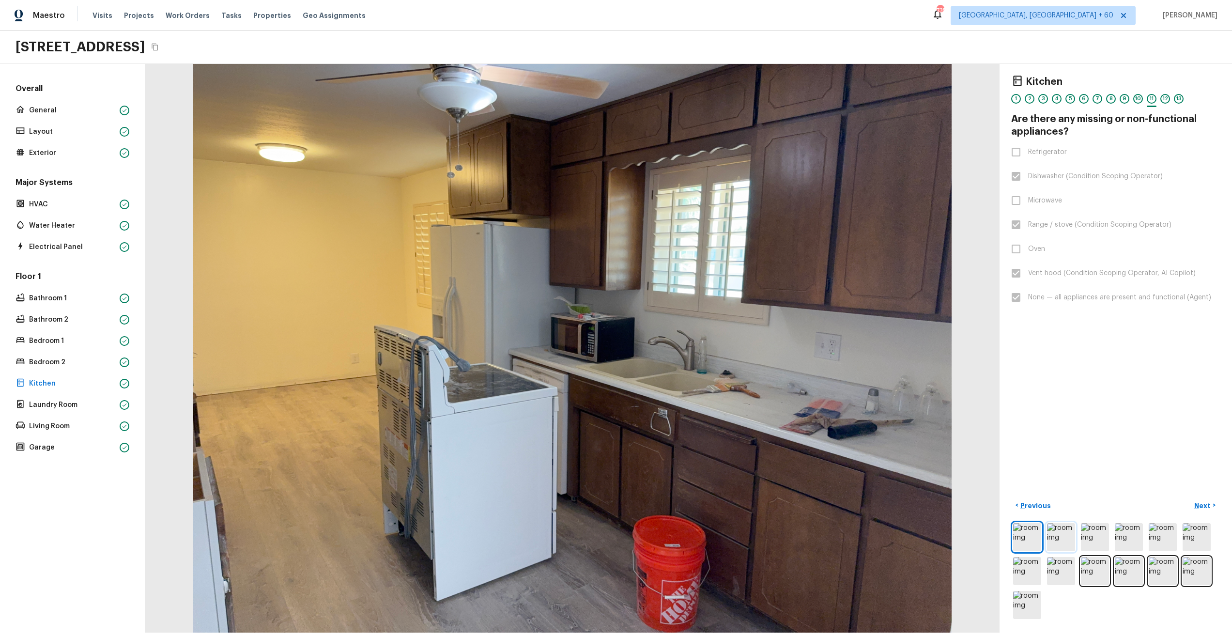
click at [1051, 530] on img at bounding box center [1061, 537] width 28 height 28
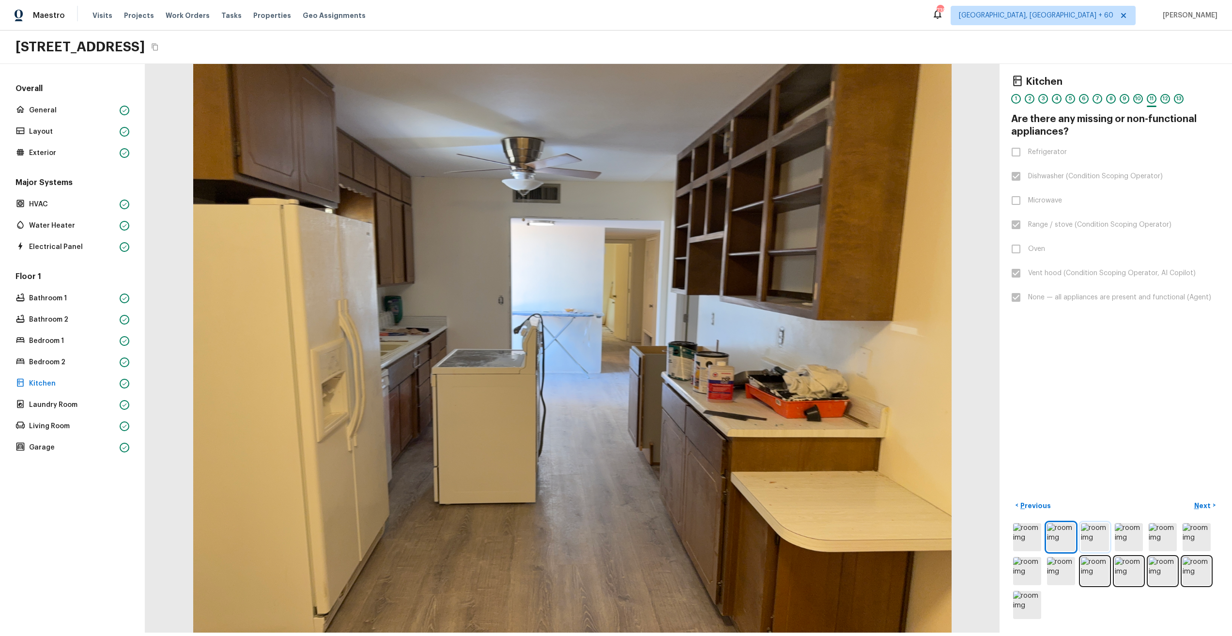
click at [1090, 534] on img at bounding box center [1095, 537] width 28 height 28
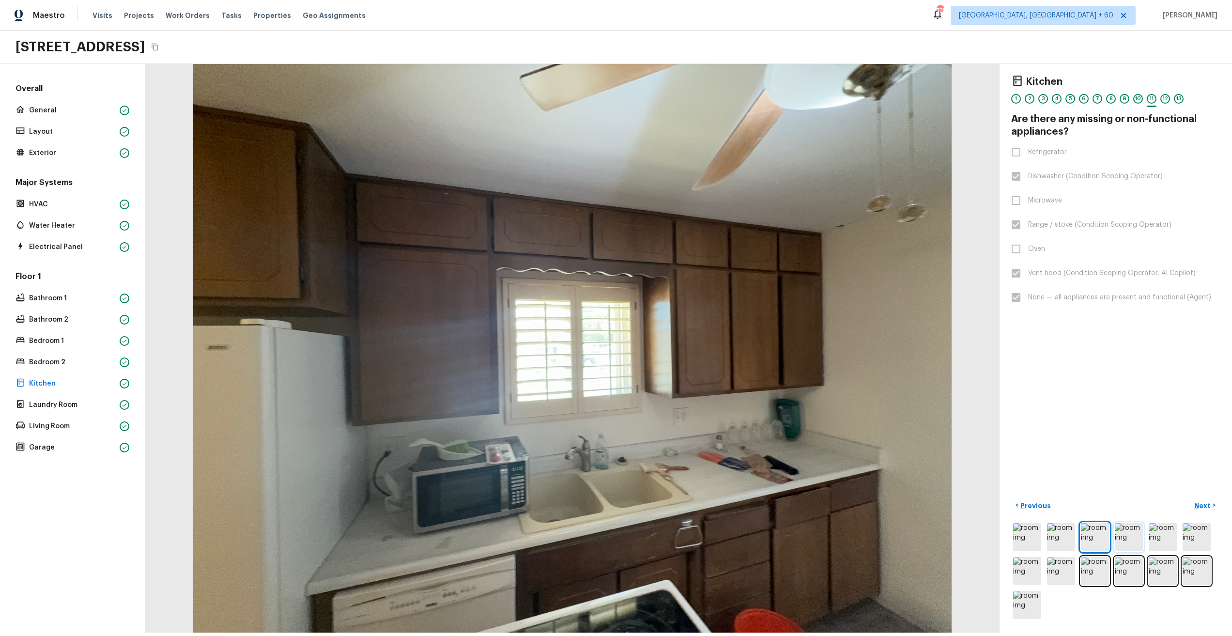
click at [1127, 533] on img at bounding box center [1129, 537] width 28 height 28
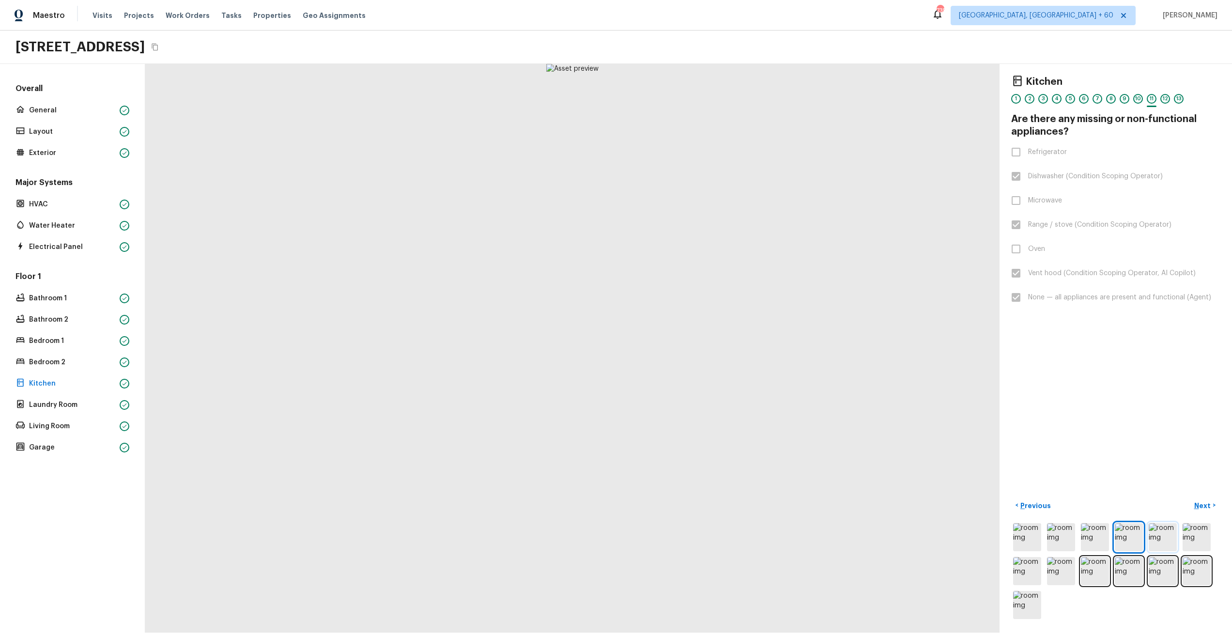
click at [1154, 530] on img at bounding box center [1163, 537] width 28 height 28
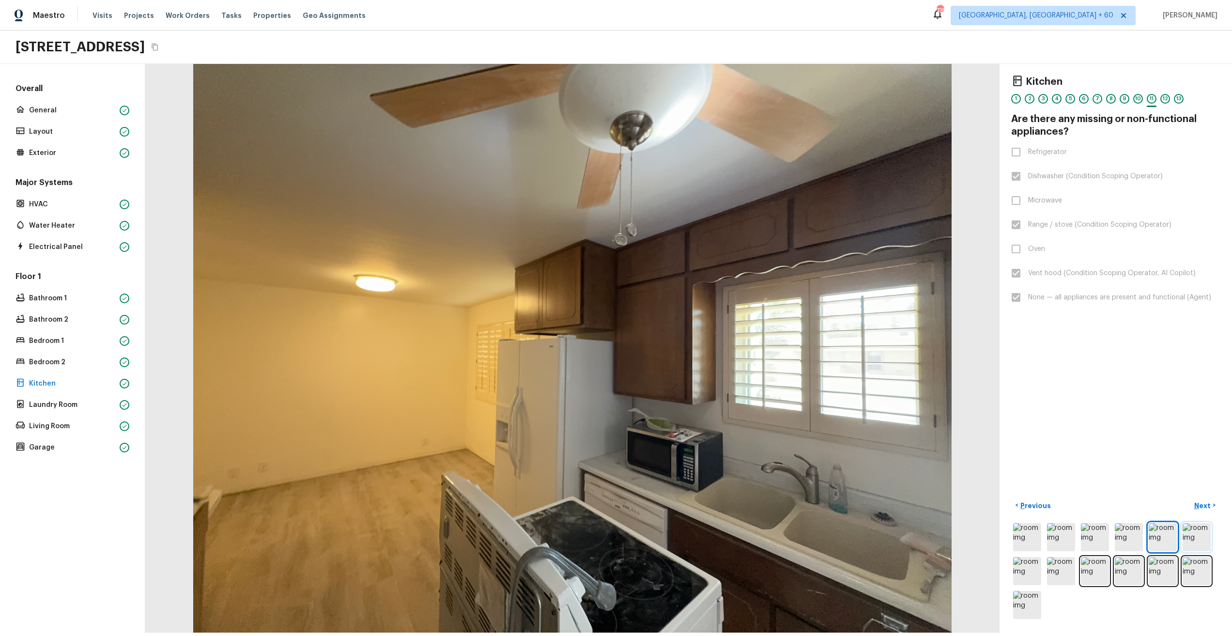
click at [1183, 531] on img at bounding box center [1197, 537] width 28 height 28
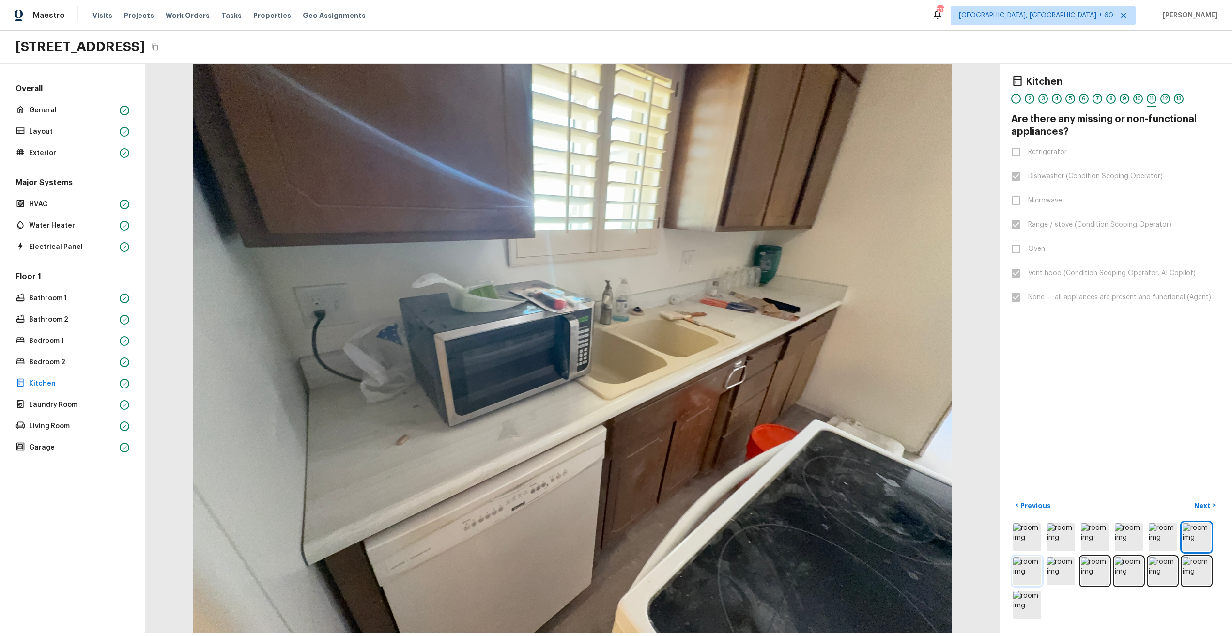
click at [1015, 567] on img at bounding box center [1027, 571] width 28 height 28
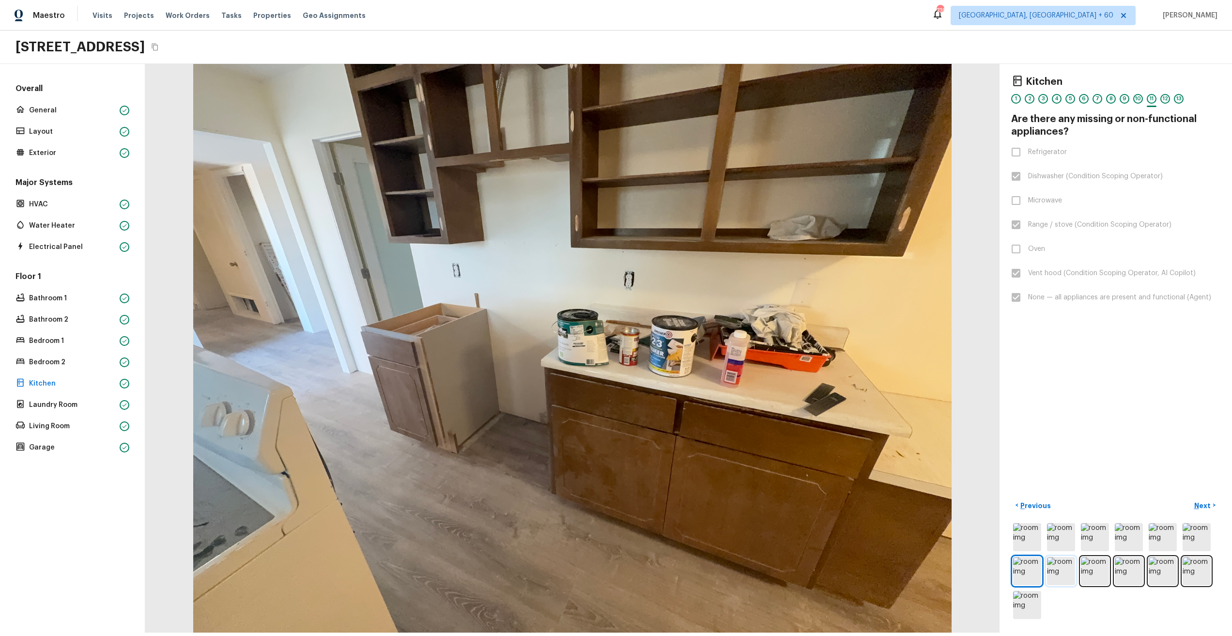
click at [1055, 567] on img at bounding box center [1061, 571] width 28 height 28
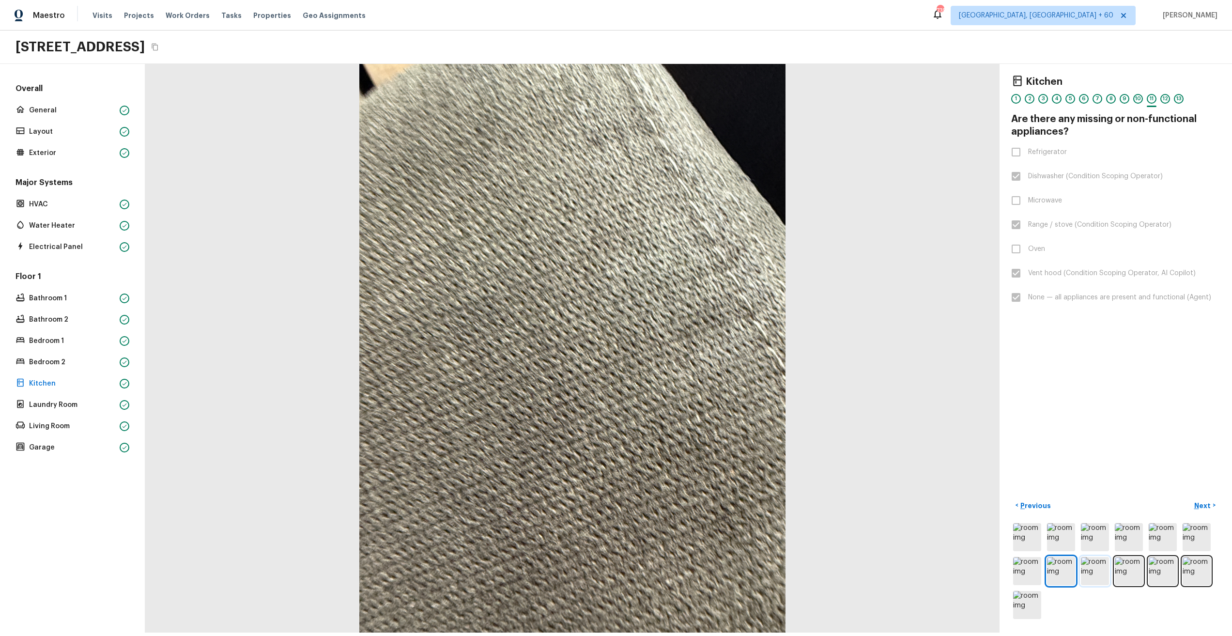
click at [1086, 566] on img at bounding box center [1095, 571] width 28 height 28
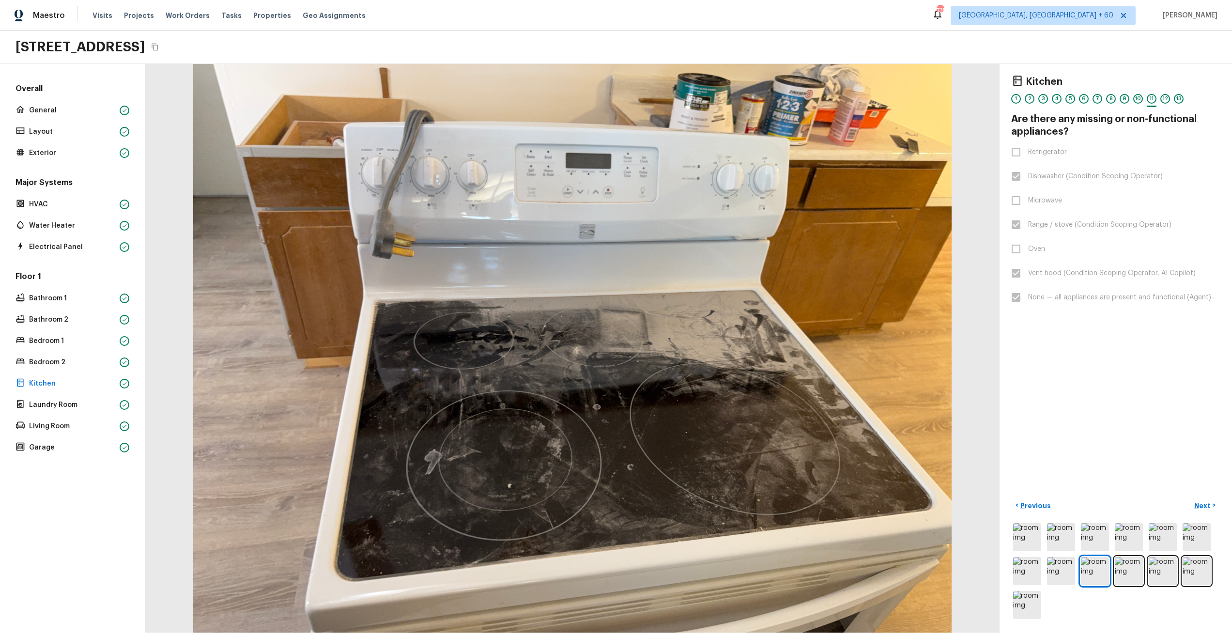
click at [1139, 565] on div at bounding box center [1115, 571] width 209 height 100
click at [1132, 564] on img at bounding box center [1129, 571] width 28 height 28
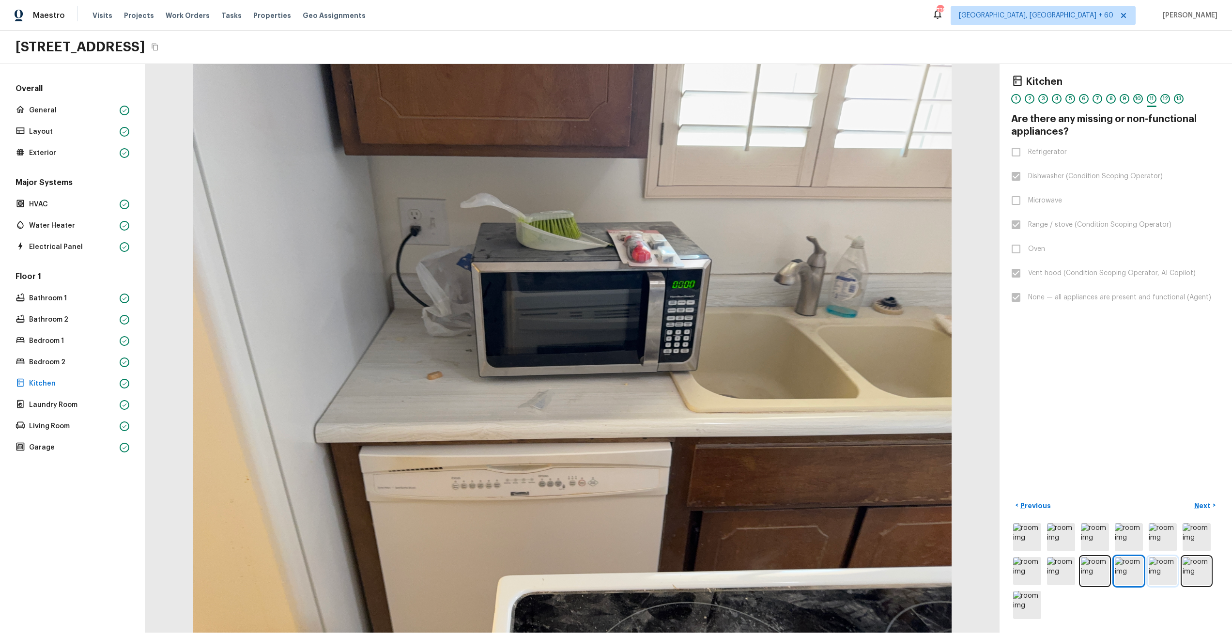
click at [1157, 565] on img at bounding box center [1163, 571] width 28 height 28
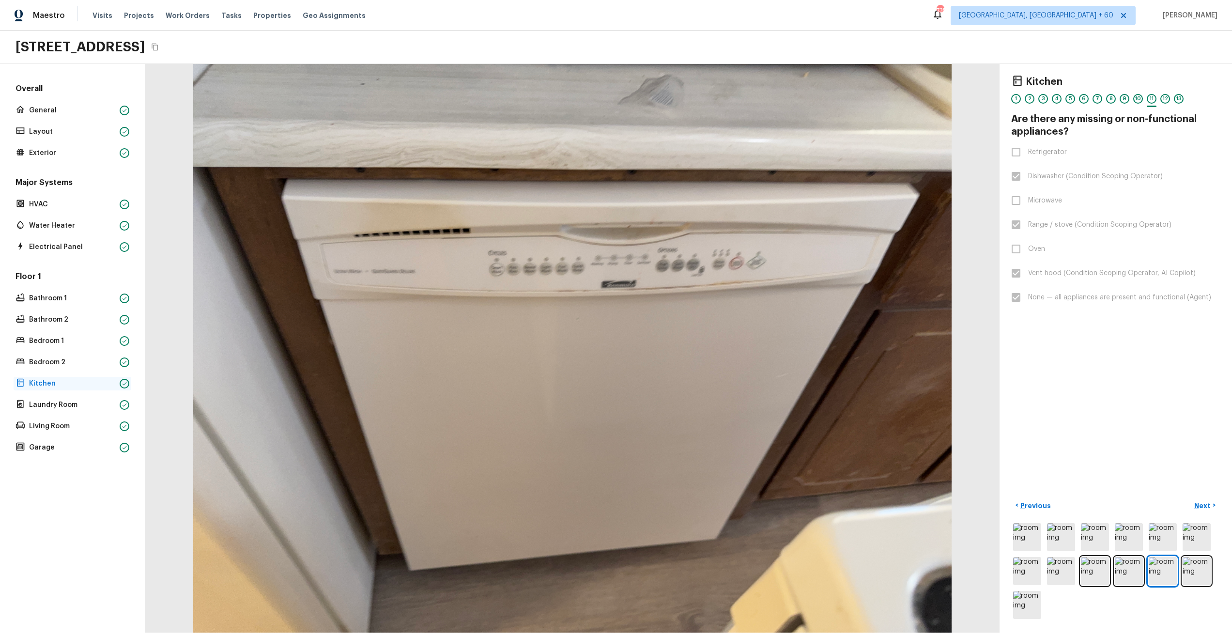
click at [55, 380] on p "Kitchen" at bounding box center [72, 384] width 87 height 10
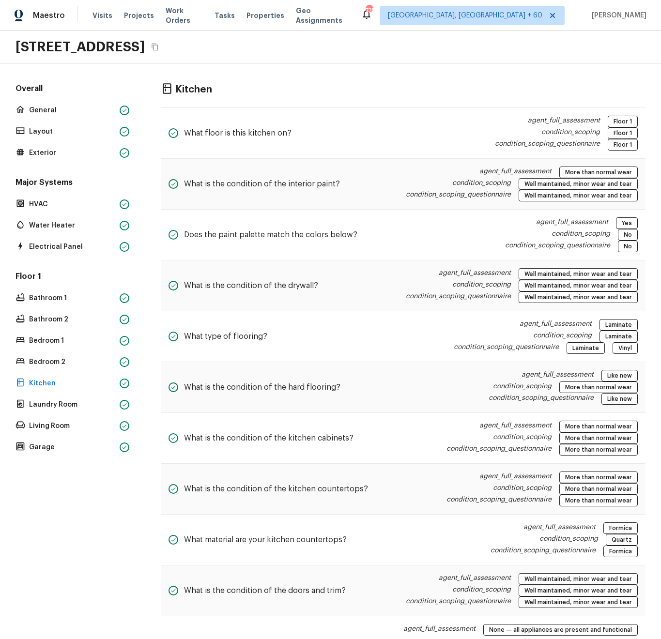
click at [352, 72] on div "Kitchen What floor is this kitchen on? agent_full_assessment Floor 1 condition_…" at bounding box center [403, 424] width 516 height 721
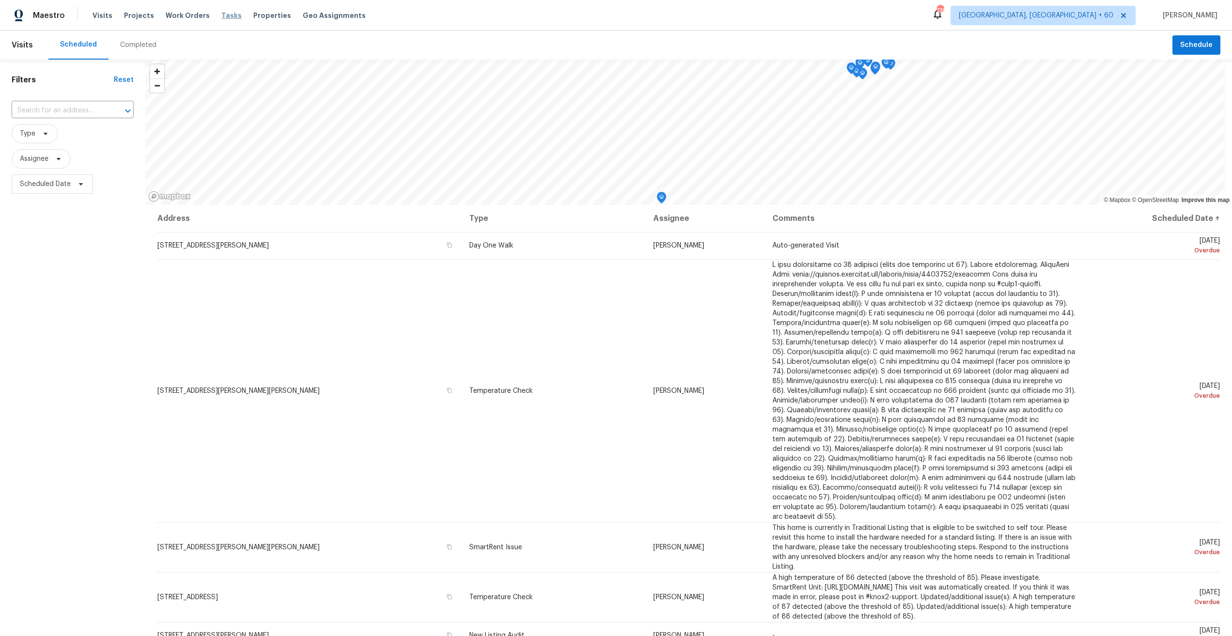
click at [221, 15] on span "Tasks" at bounding box center [231, 15] width 20 height 7
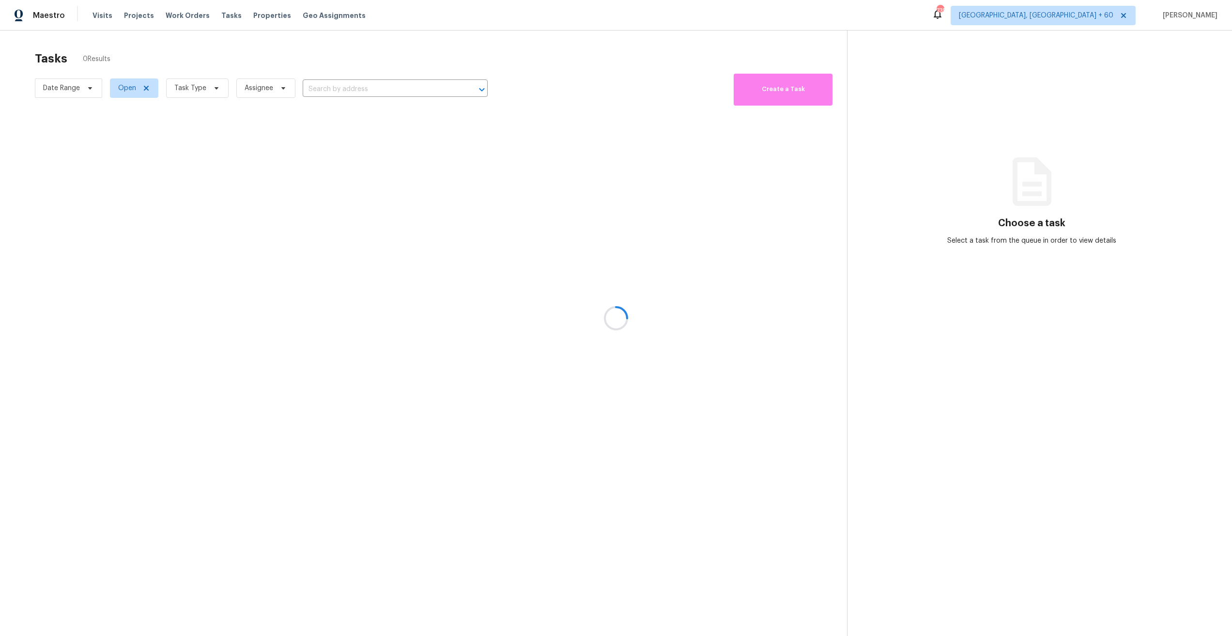
click at [260, 15] on div at bounding box center [616, 318] width 1232 height 636
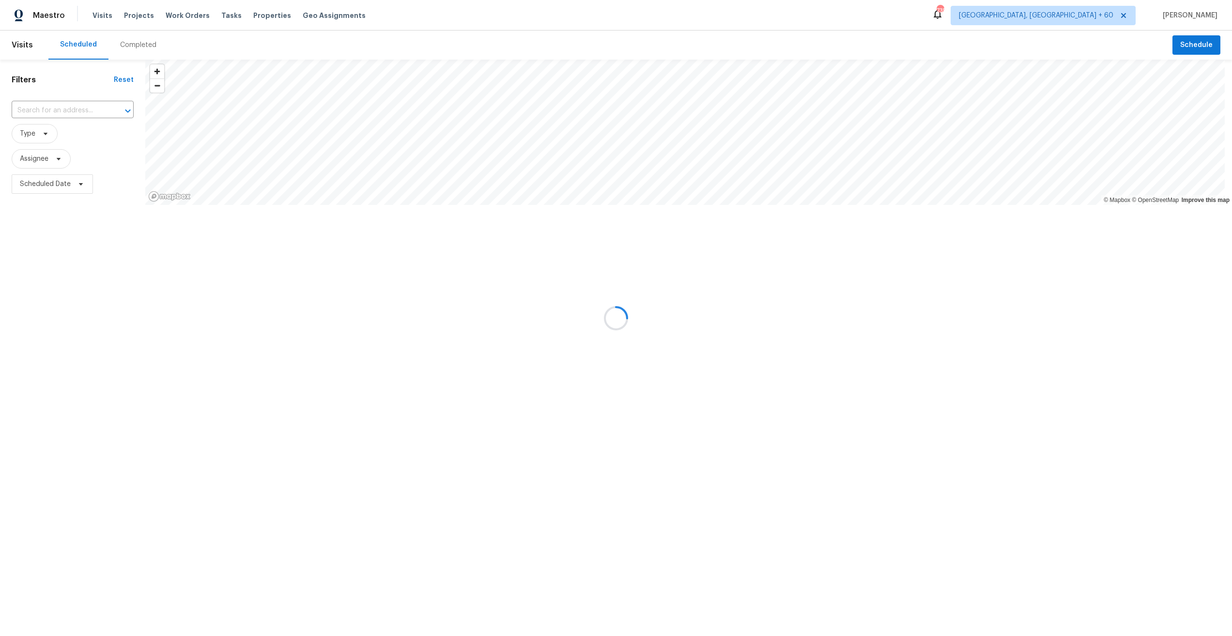
click at [256, 14] on div at bounding box center [616, 318] width 1232 height 636
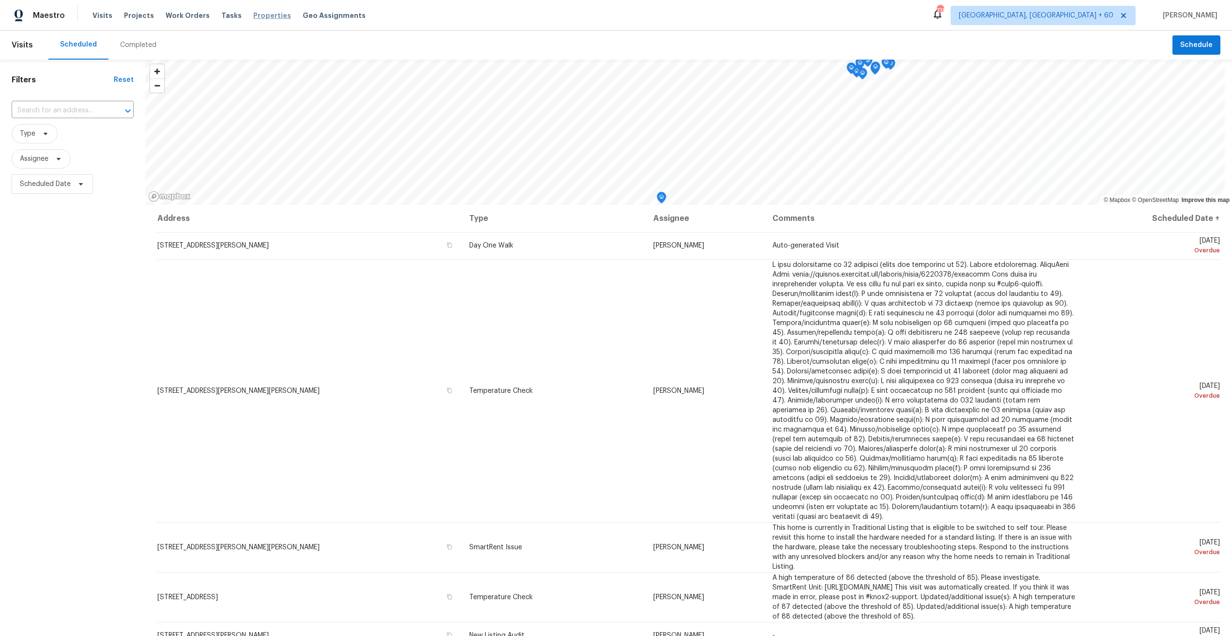
click at [253, 16] on span "Properties" at bounding box center [272, 16] width 38 height 10
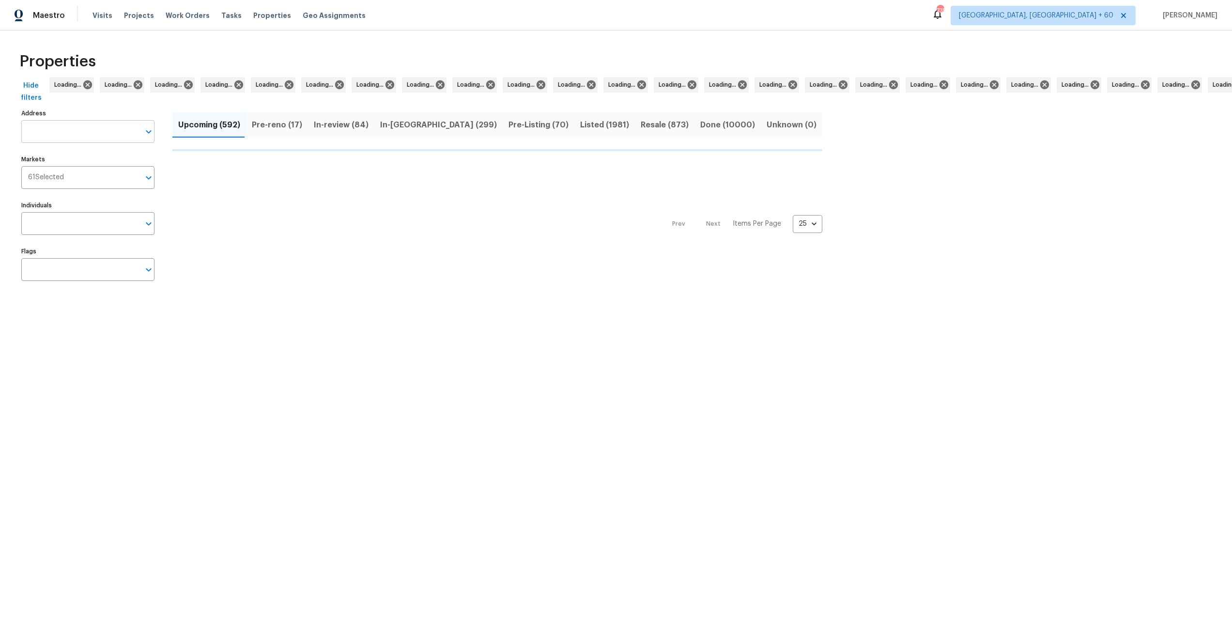
click at [71, 132] on input "Address" at bounding box center [80, 131] width 119 height 23
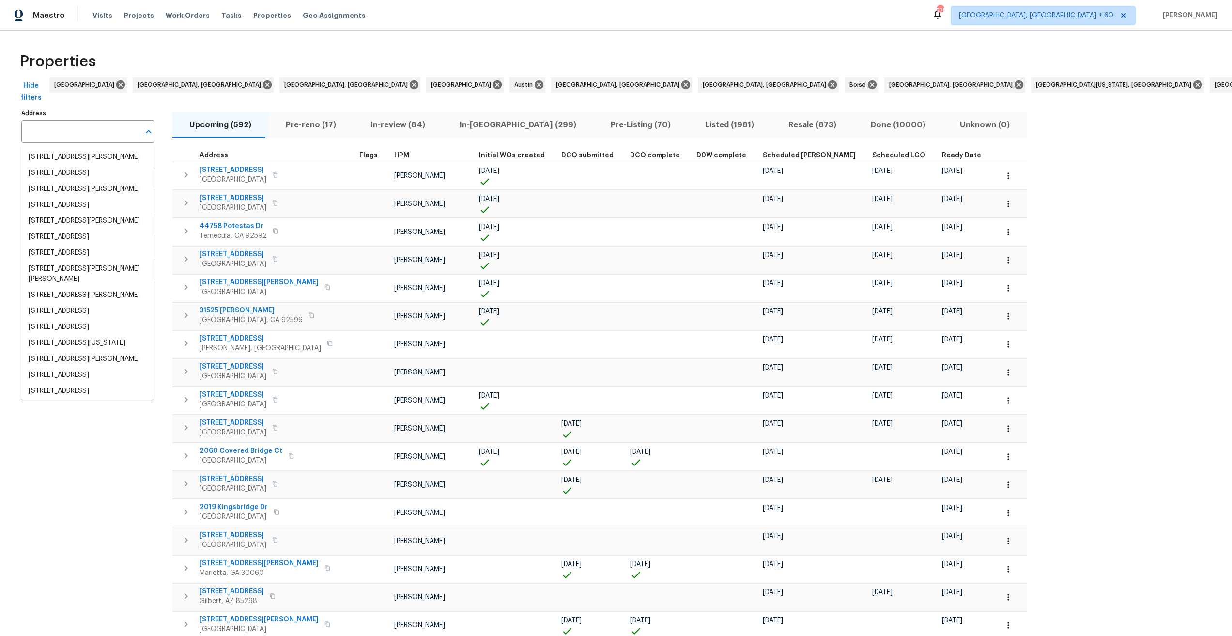
click at [77, 132] on input "Address" at bounding box center [80, 131] width 119 height 23
paste input "[STREET_ADDRESS]"
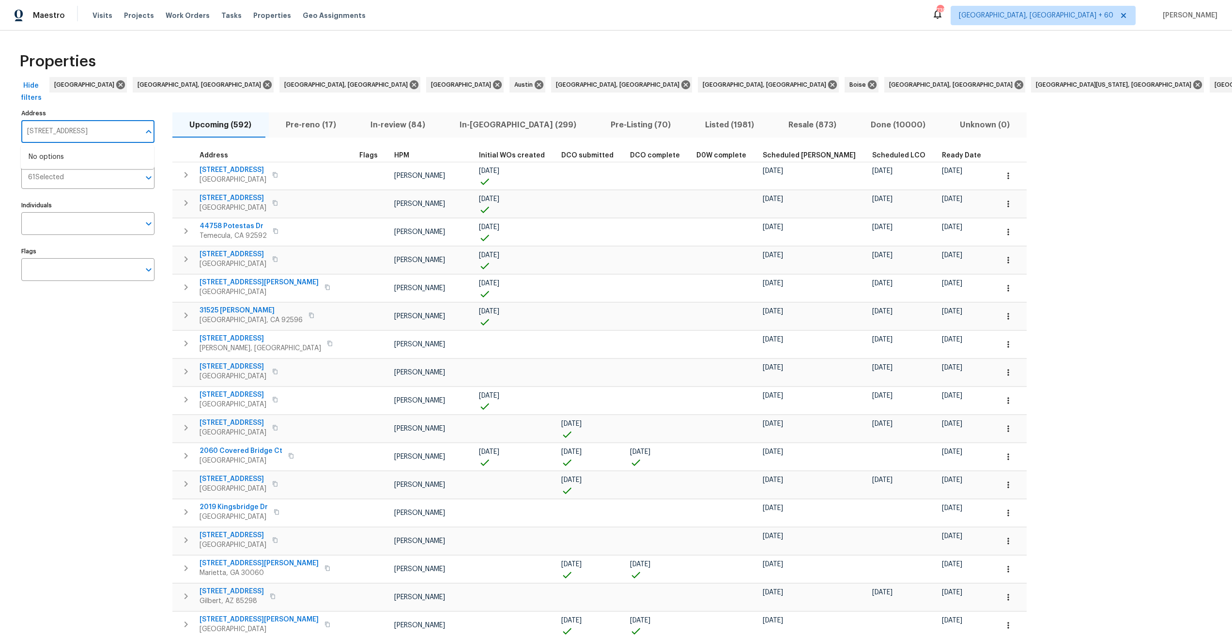
type input "[STREET_ADDRESS]"
click at [108, 331] on div "Address 1135 S Longwood Loop, Mesa, AZ 85208 Address Markets 61 Selected Market…" at bounding box center [93, 497] width 145 height 781
click at [221, 13] on span "Tasks" at bounding box center [231, 15] width 20 height 7
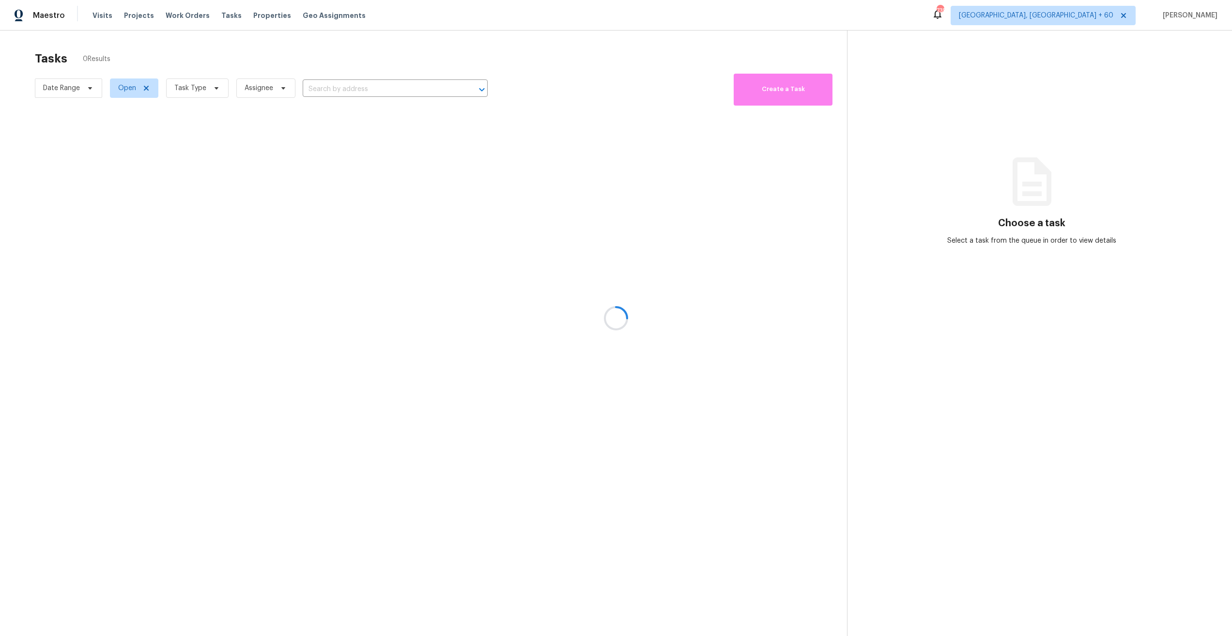
click at [336, 92] on div at bounding box center [616, 318] width 1232 height 636
click at [186, 82] on div at bounding box center [616, 318] width 1232 height 636
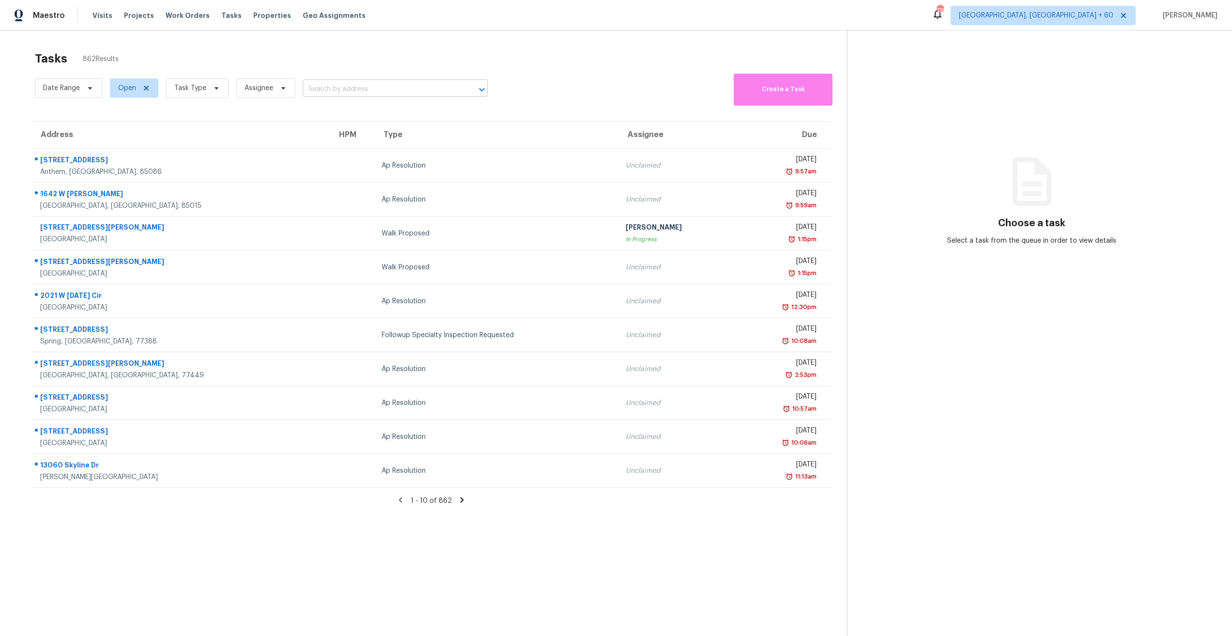
click at [322, 88] on input "text" at bounding box center [382, 89] width 158 height 15
paste input "[STREET_ADDRESS]"
type input "[STREET_ADDRESS]"
click at [316, 107] on li "[STREET_ADDRESS]" at bounding box center [393, 111] width 185 height 16
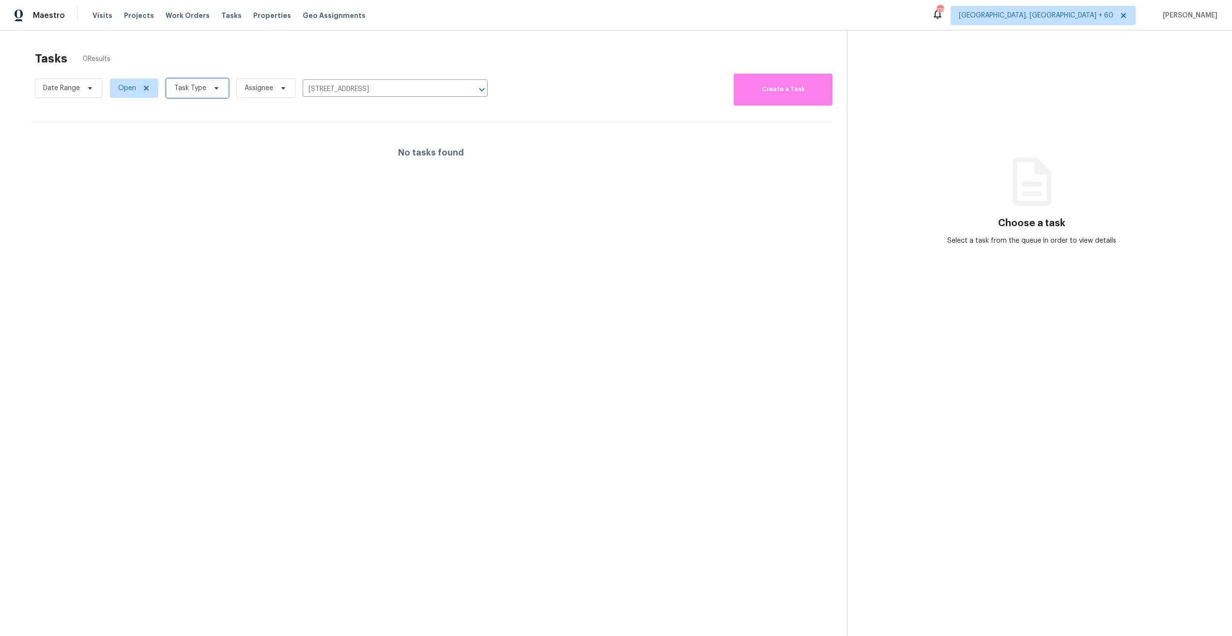
click at [174, 85] on span "Task Type" at bounding box center [190, 88] width 32 height 10
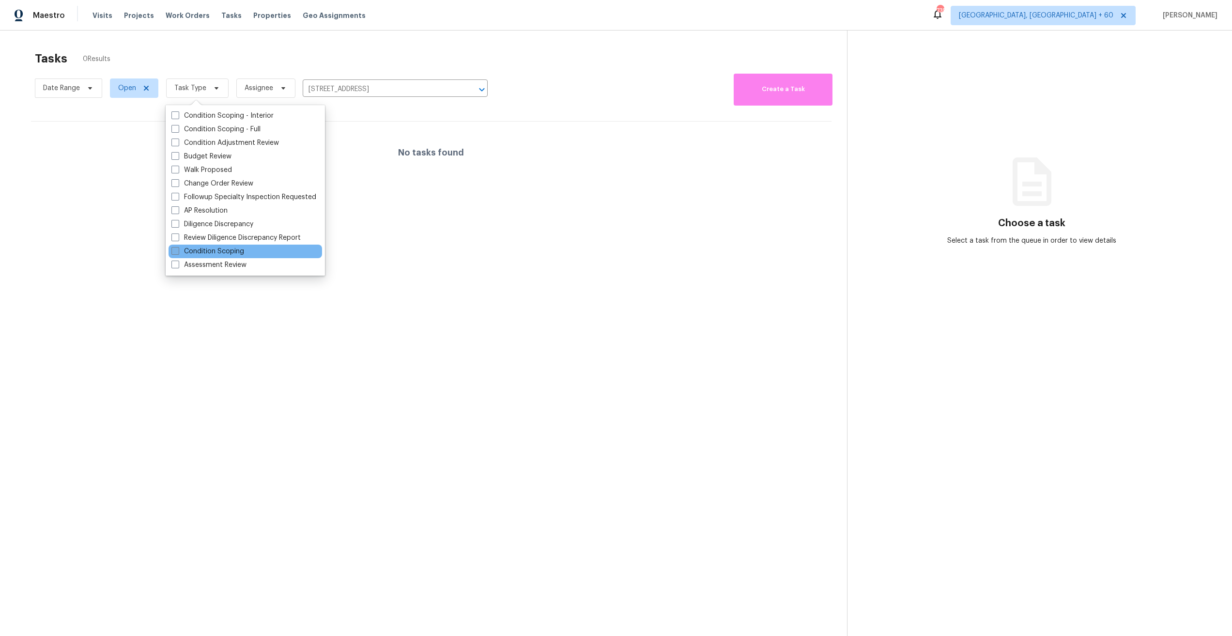
click at [228, 252] on label "Condition Scoping" at bounding box center [207, 251] width 73 height 10
click at [178, 252] on input "Condition Scoping" at bounding box center [174, 249] width 6 height 6
checkbox input "true"
click at [215, 264] on label "Assessment Review" at bounding box center [208, 265] width 75 height 10
click at [178, 264] on input "Assessment Review" at bounding box center [174, 263] width 6 height 6
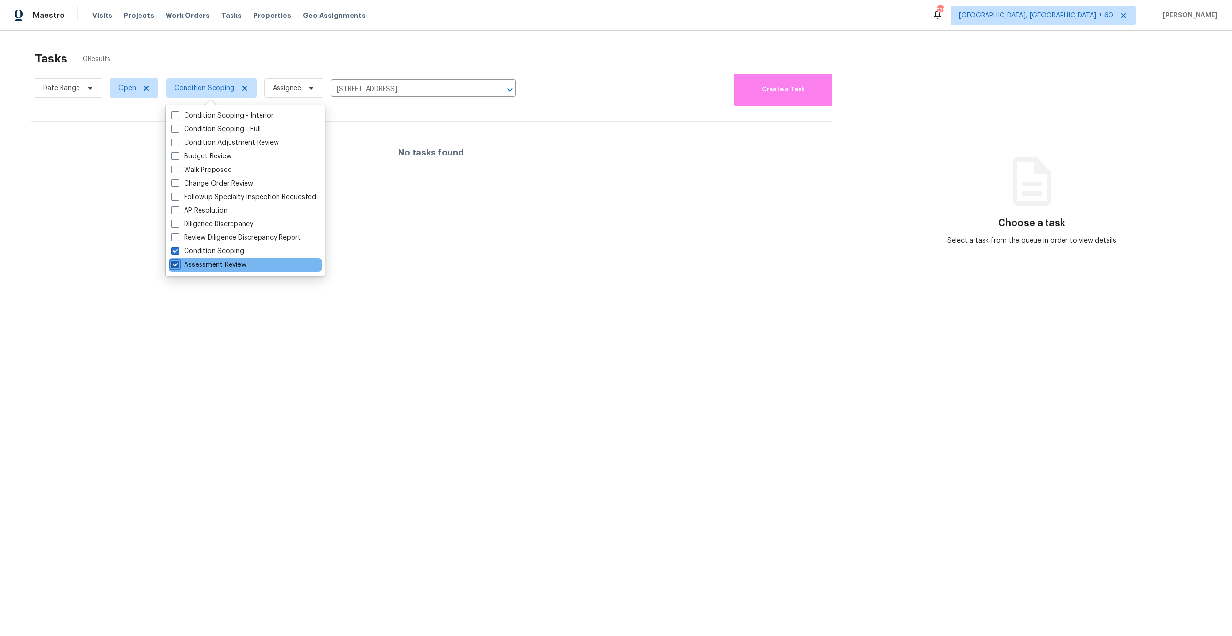
checkbox input "true"
click at [133, 76] on span "Open" at bounding box center [130, 88] width 56 height 25
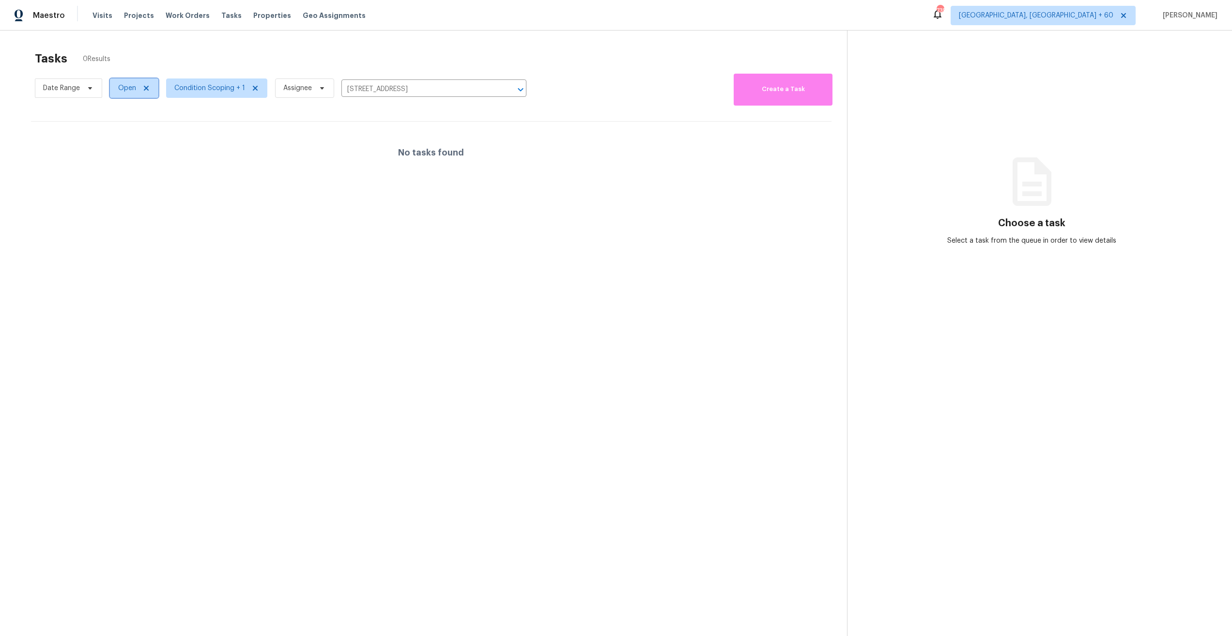
click at [132, 90] on span "Open" at bounding box center [127, 88] width 18 height 10
click at [136, 126] on label "Closed" at bounding box center [132, 129] width 35 height 10
click at [122, 126] on input "Closed" at bounding box center [118, 127] width 6 height 6
checkbox input "true"
click at [134, 114] on label "Open" at bounding box center [130, 116] width 31 height 10
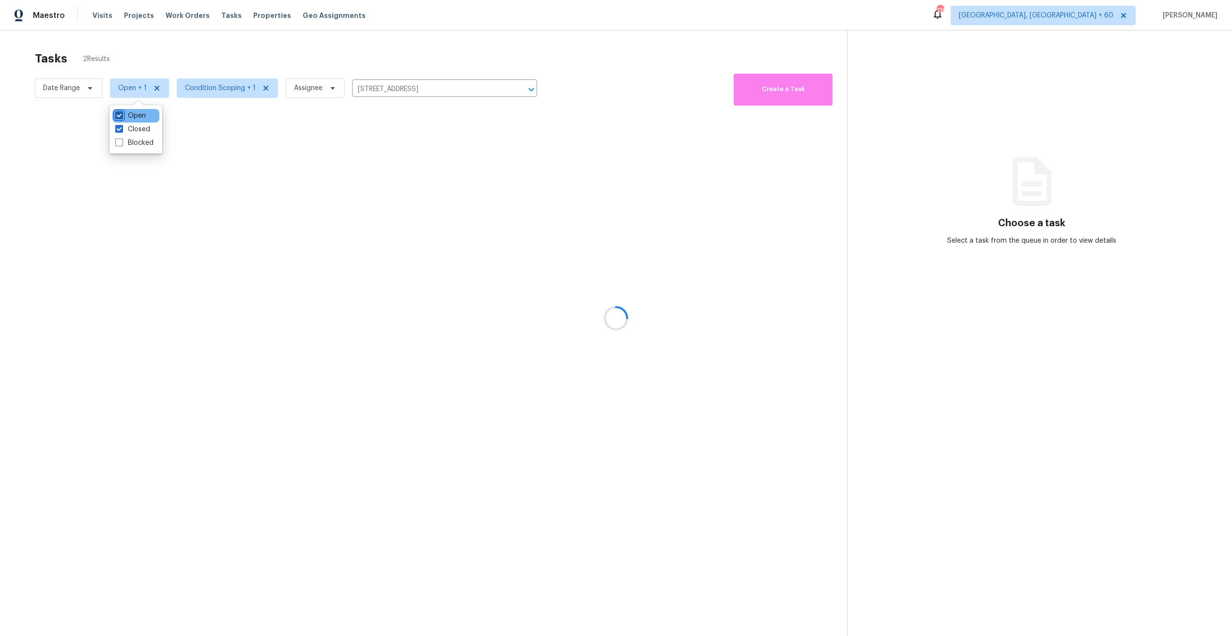
click at [122, 114] on input "Open" at bounding box center [118, 114] width 6 height 6
checkbox input "false"
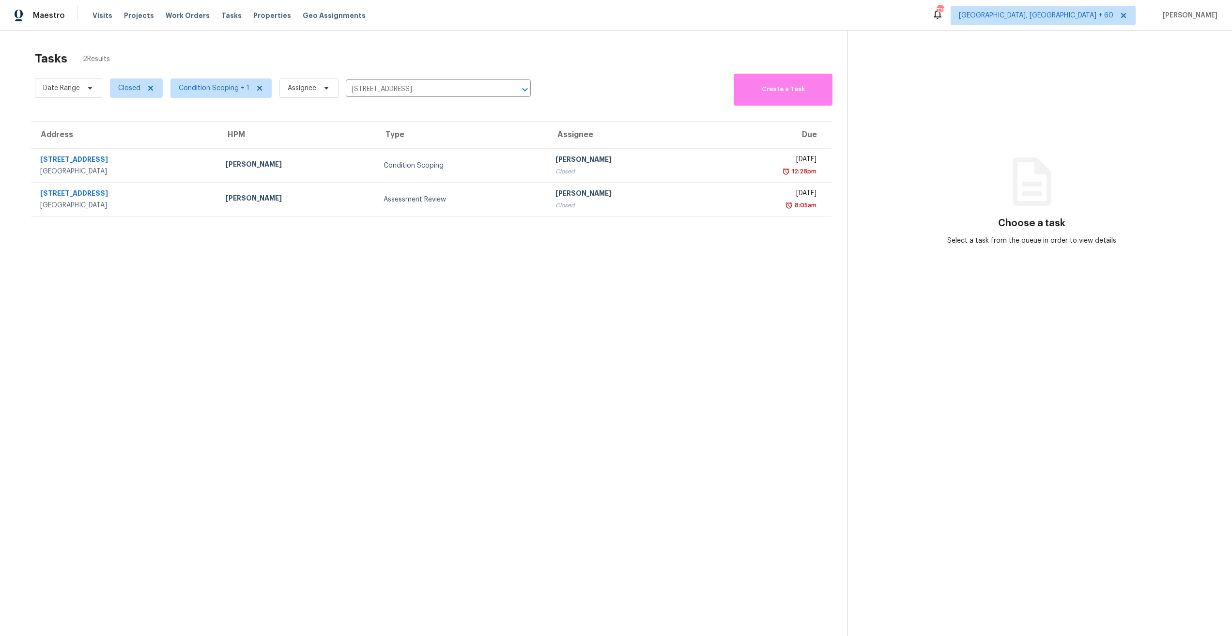
click at [161, 53] on div "Tasks 2 Results" at bounding box center [441, 58] width 812 height 25
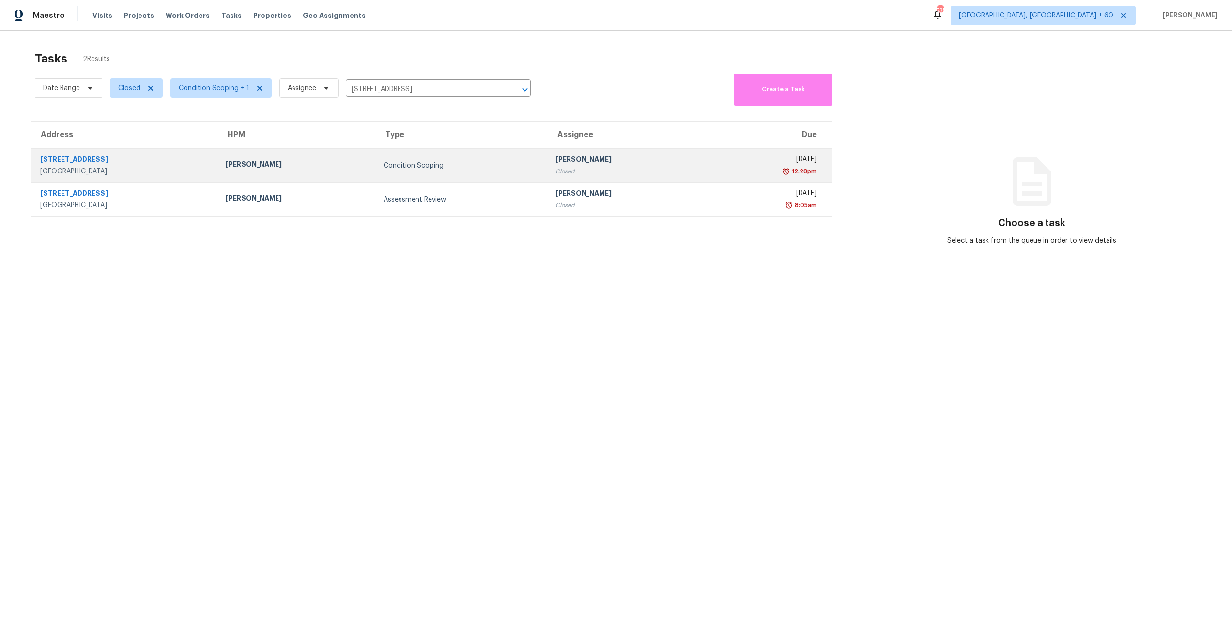
click at [292, 161] on div "Scott Nicol" at bounding box center [297, 165] width 142 height 12
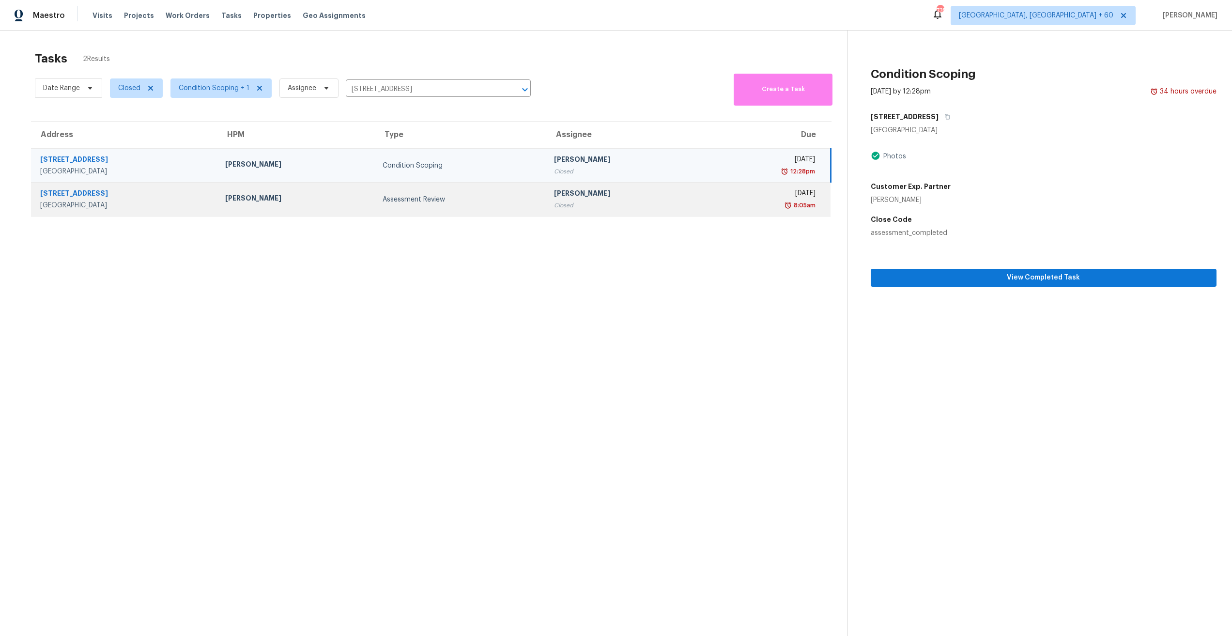
click at [612, 199] on div "Robert Hamilton" at bounding box center [625, 194] width 142 height 12
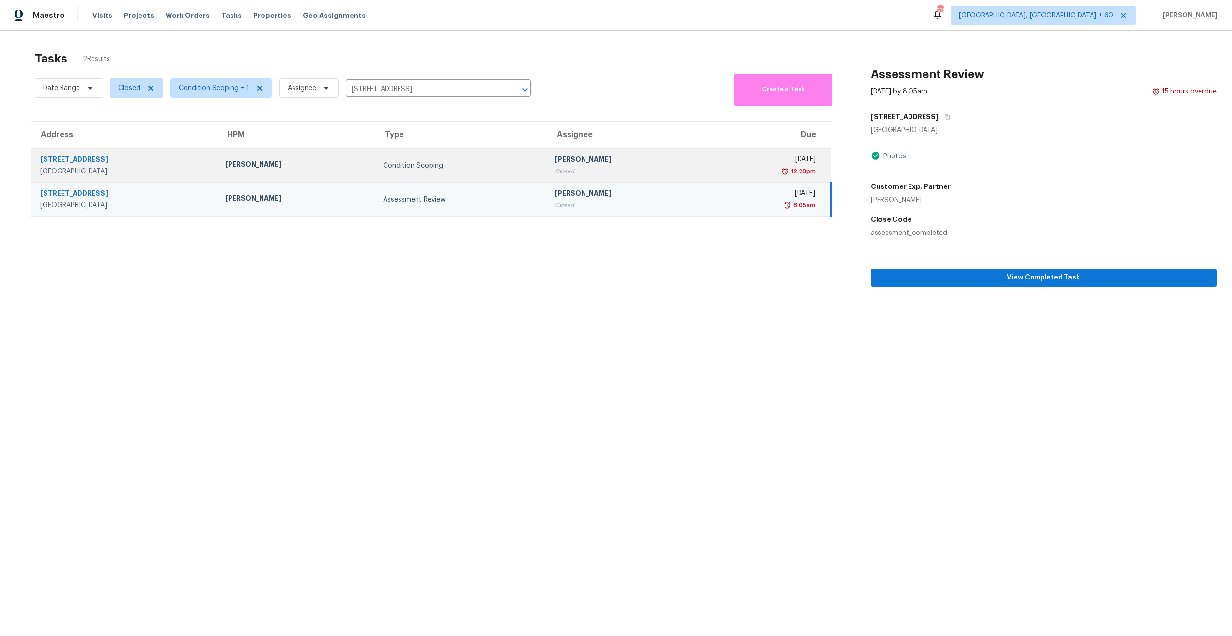
click at [712, 158] on div "Tue, Sep 23rd 2025" at bounding box center [763, 160] width 103 height 12
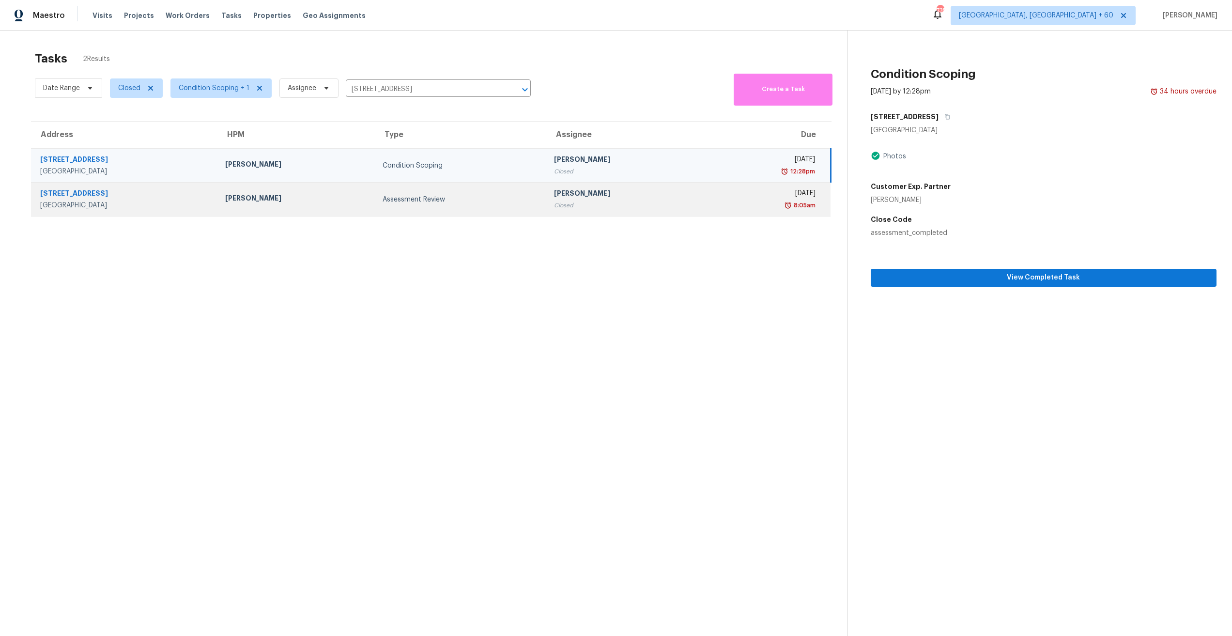
click at [704, 188] on td "Wed, Sep 24th 2025 8:05am" at bounding box center [767, 200] width 127 height 34
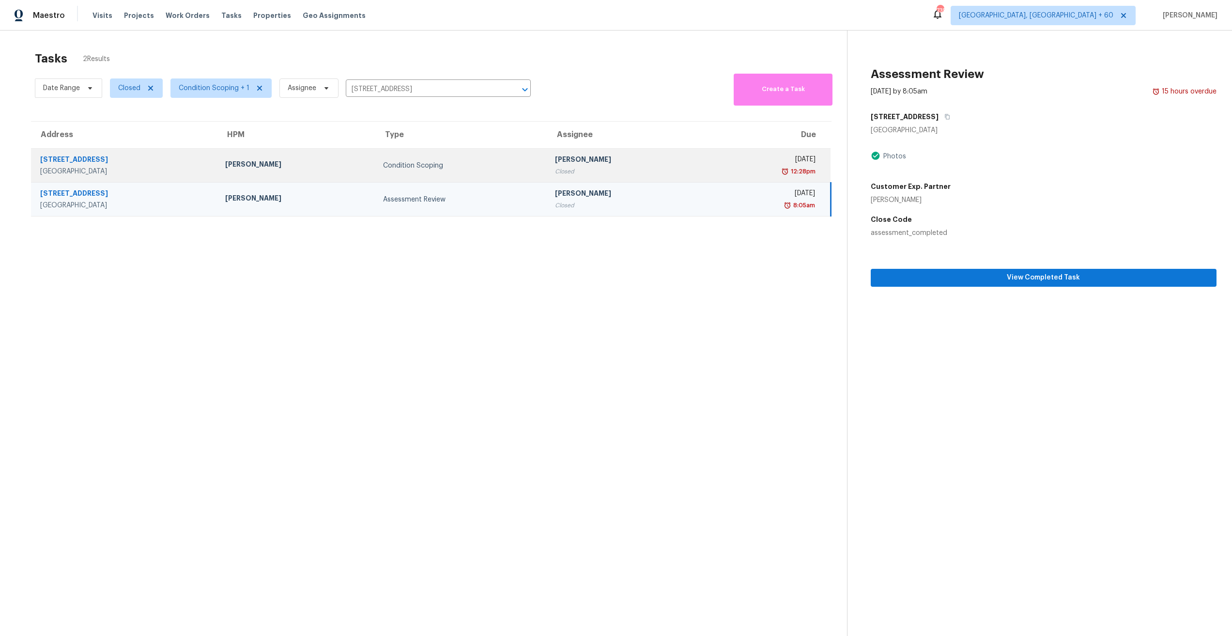
click at [712, 168] on div "12:28pm" at bounding box center [763, 172] width 103 height 10
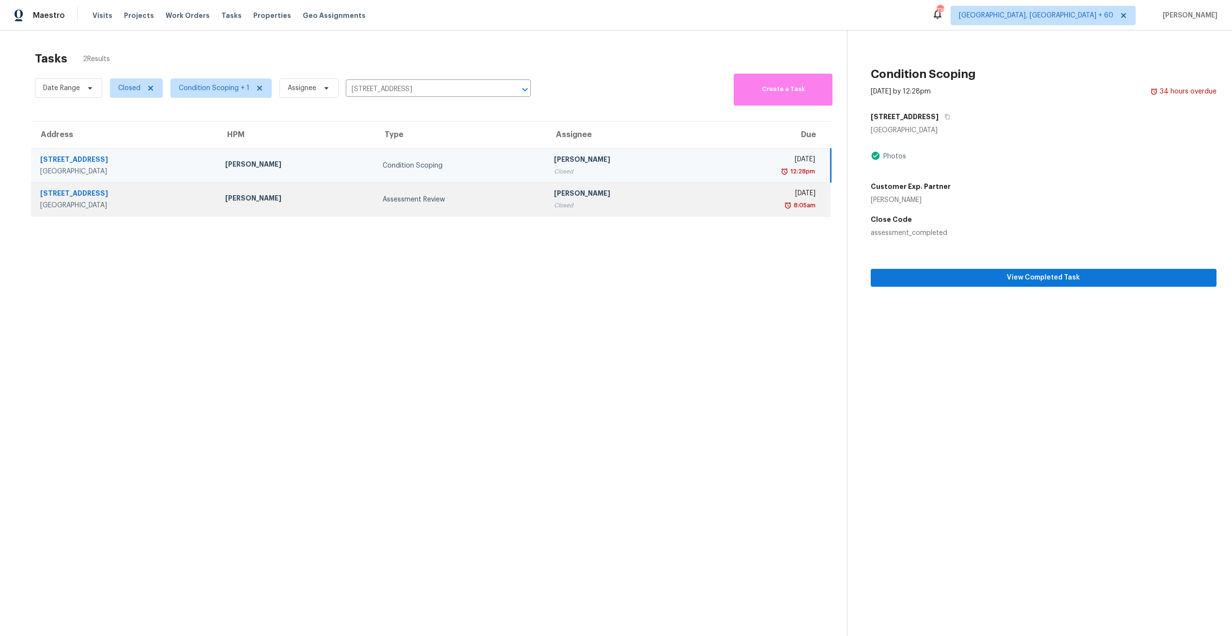
click at [711, 201] on div "8:05am" at bounding box center [763, 205] width 105 height 10
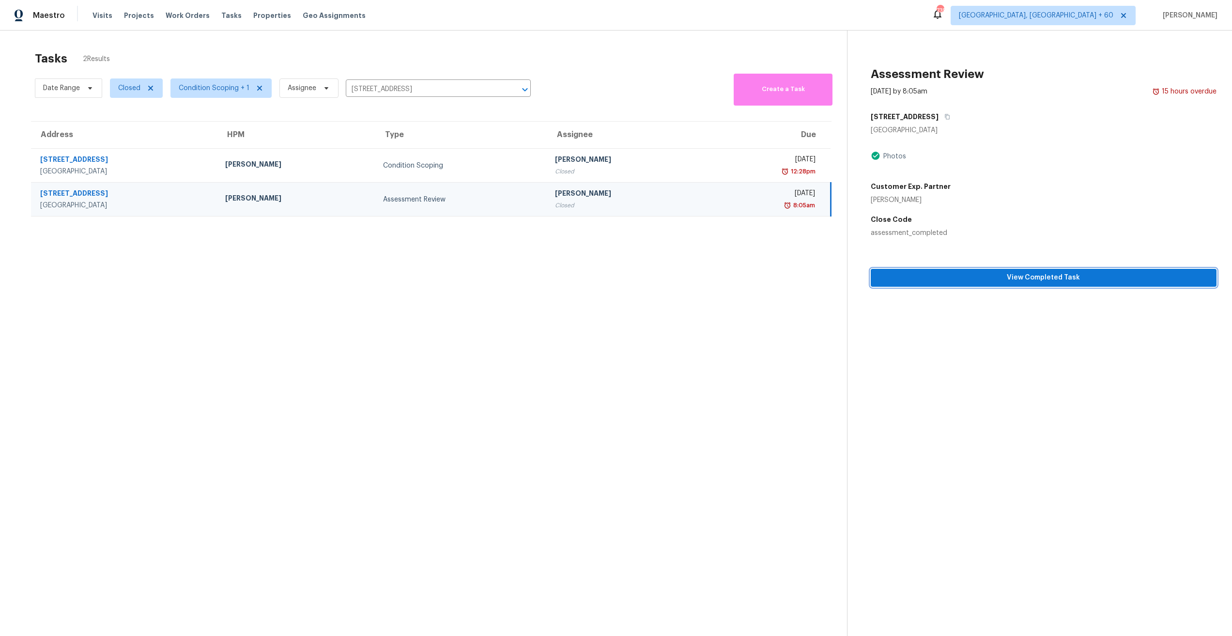
click at [967, 278] on span "View Completed Task" at bounding box center [1043, 278] width 330 height 12
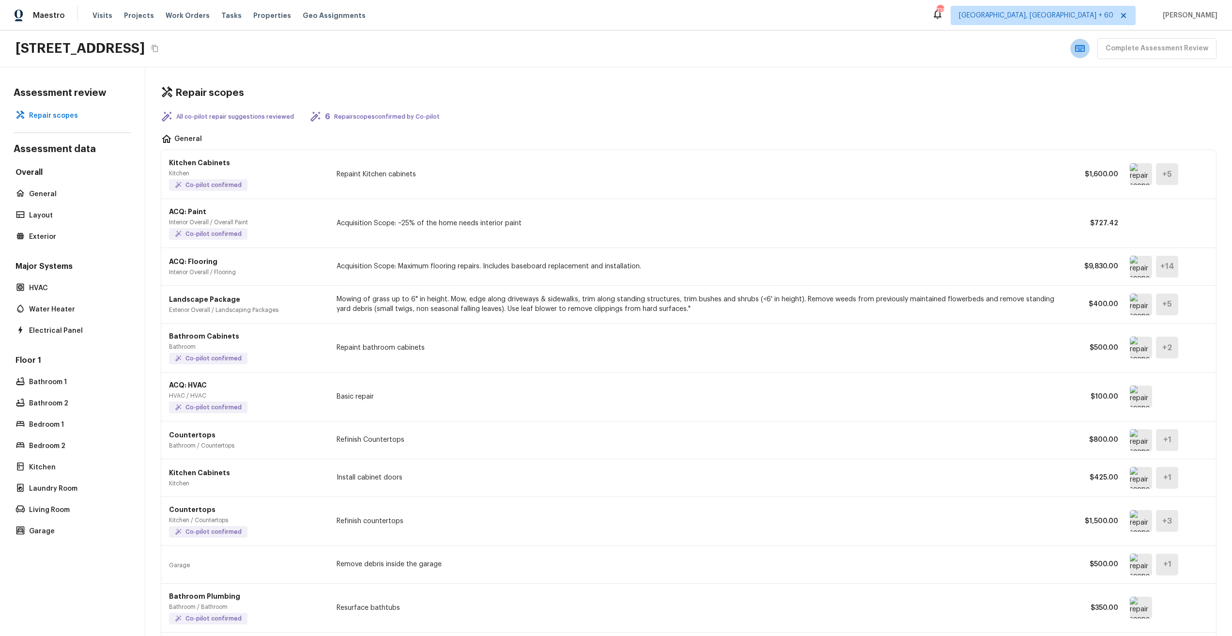
click at [1078, 47] on button "button" at bounding box center [1079, 48] width 19 height 19
click at [75, 186] on div "Overall General Layout Exterior" at bounding box center [73, 205] width 118 height 77
click at [71, 189] on p "General" at bounding box center [77, 194] width 96 height 10
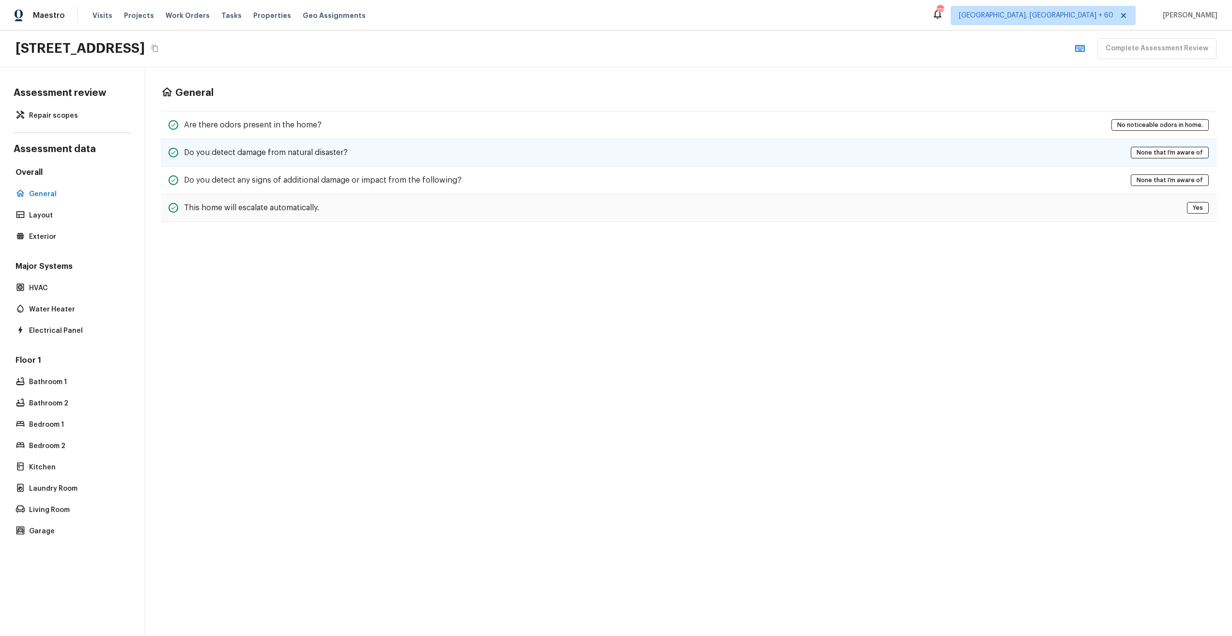
click at [291, 155] on h5 "Do you detect damage from natural disaster?" at bounding box center [266, 152] width 164 height 11
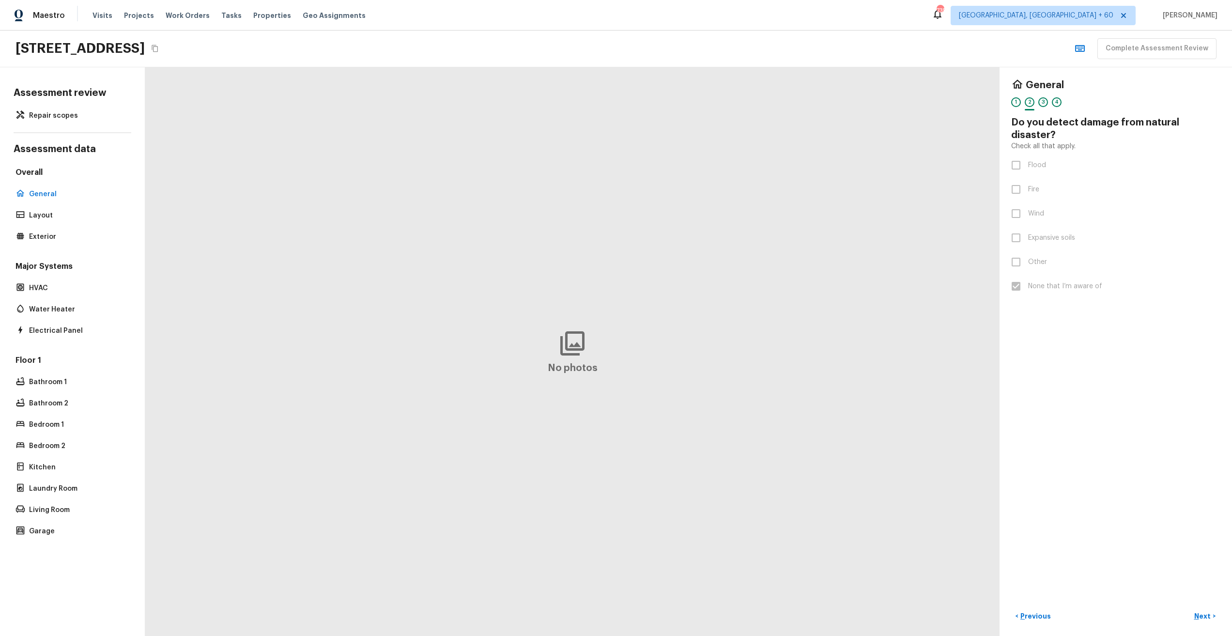
click at [68, 206] on div "Overall General Layout Exterior" at bounding box center [73, 205] width 118 height 77
click at [62, 223] on div "Overall General Layout Exterior" at bounding box center [73, 205] width 118 height 77
click at [61, 220] on div "Layout" at bounding box center [73, 216] width 118 height 14
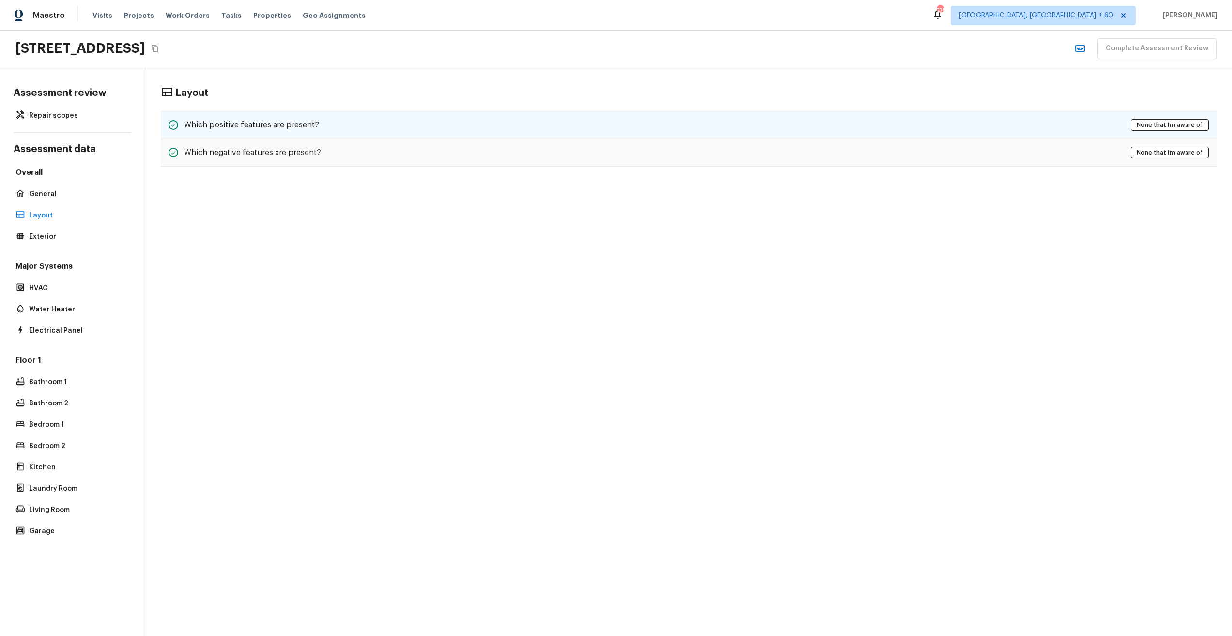
click at [197, 134] on div "Which positive features are present? None that I’m aware of" at bounding box center [689, 125] width 1056 height 28
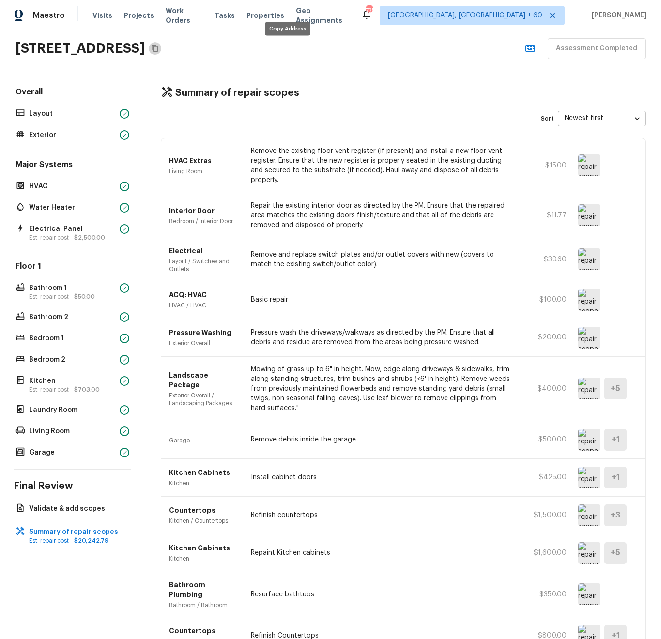
click at [159, 48] on icon "Copy Address" at bounding box center [155, 49] width 8 height 8
click at [50, 114] on p "Layout" at bounding box center [72, 114] width 87 height 10
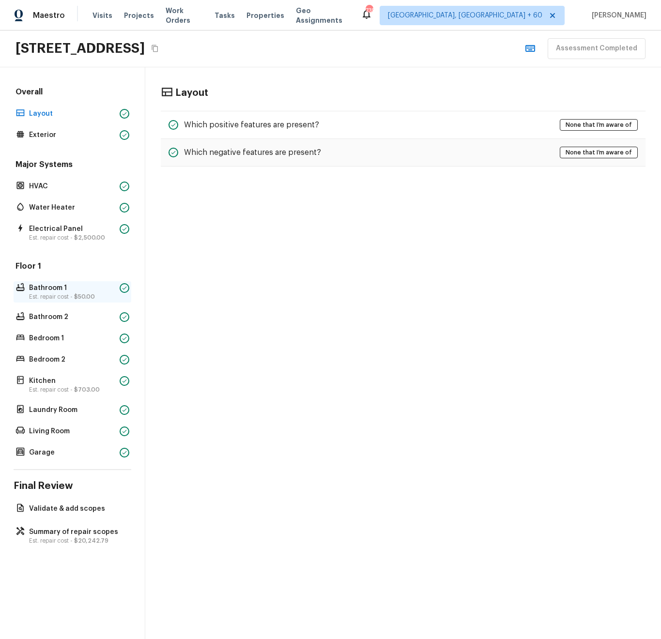
click at [61, 292] on p "Bathroom 1" at bounding box center [72, 288] width 87 height 10
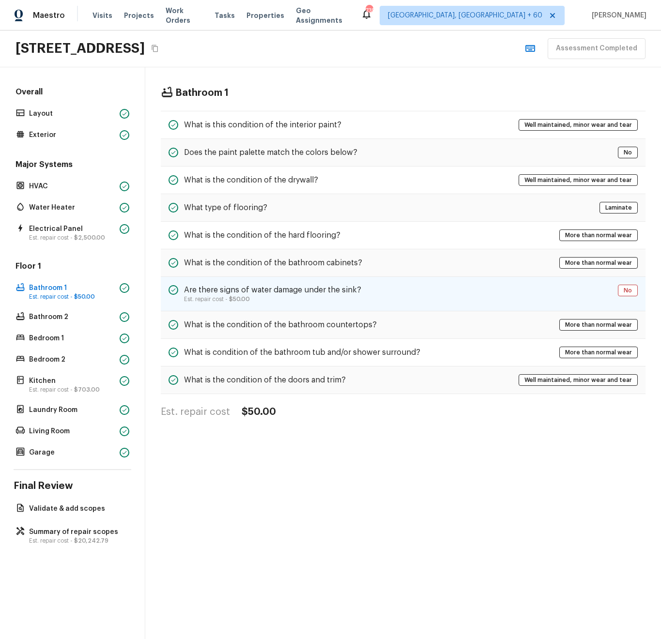
click at [308, 300] on p "Est. repair cost - $50.00" at bounding box center [272, 299] width 177 height 8
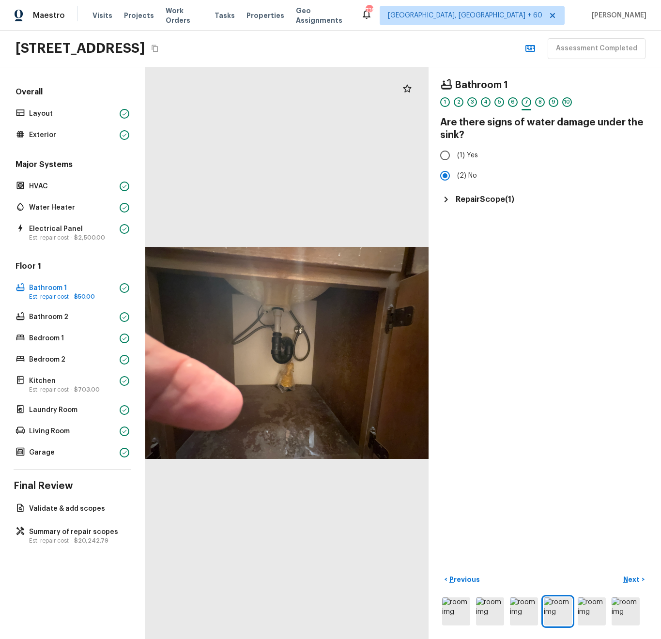
click at [456, 201] on h5 "Repair Scope ( 1 )" at bounding box center [485, 199] width 59 height 11
click at [463, 231] on p "Bathroom / Sink" at bounding box center [483, 231] width 70 height 8
click at [463, 230] on p "Bathroom / Sink" at bounding box center [483, 231] width 70 height 8
click at [71, 513] on p "Validate & add scopes" at bounding box center [77, 509] width 96 height 10
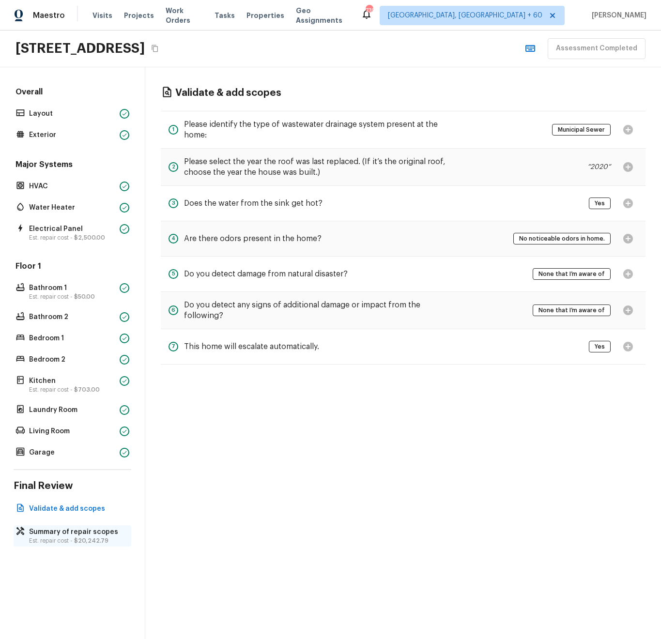
click at [83, 535] on p "Summary of repair scopes" at bounding box center [77, 532] width 96 height 10
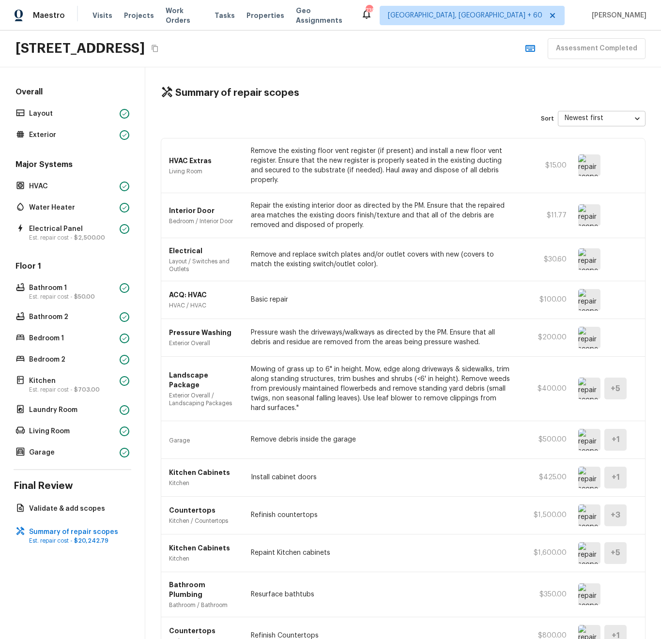
click at [584, 119] on body "Maestro Visits Projects Work Orders Tasks Properties Geo Assignments 735 [GEOGR…" at bounding box center [330, 319] width 661 height 639
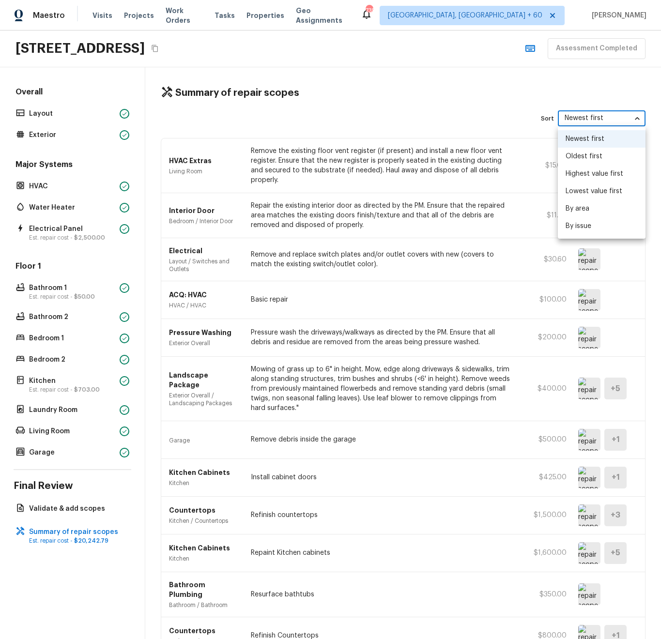
click at [588, 171] on li "Highest value first" at bounding box center [602, 173] width 88 height 17
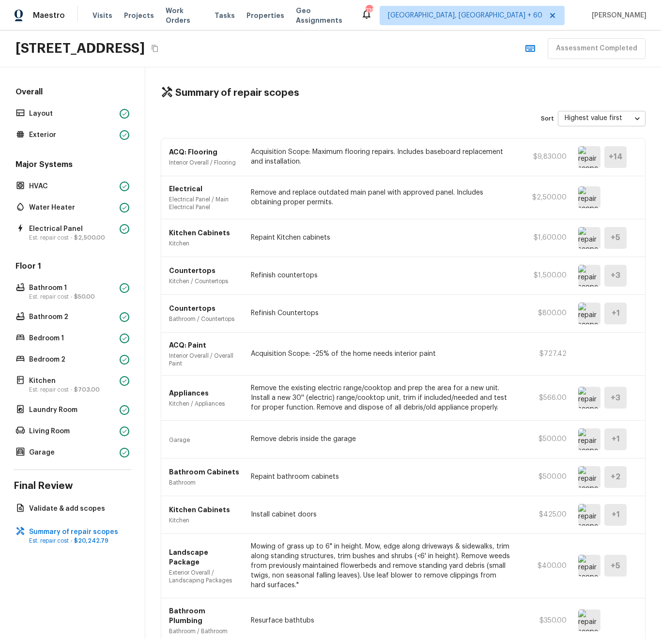
click at [424, 101] on div "Summary of repair scopes Sort Highest value first highestValue ​ ACQ: Flooring …" at bounding box center [403, 353] width 516 height 572
click at [590, 121] on body "Maestro Visits Projects Work Orders Tasks Properties Geo Assignments 735 [GEOGR…" at bounding box center [330, 319] width 661 height 639
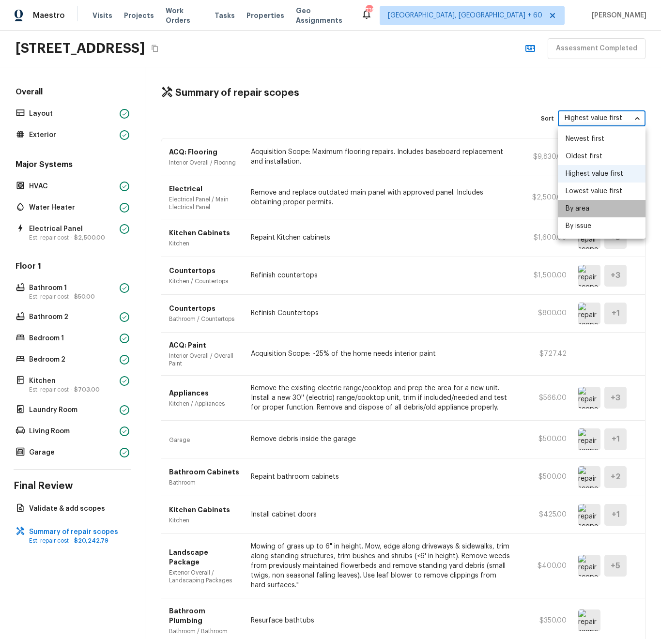
click at [584, 210] on li "By area" at bounding box center [602, 208] width 88 height 17
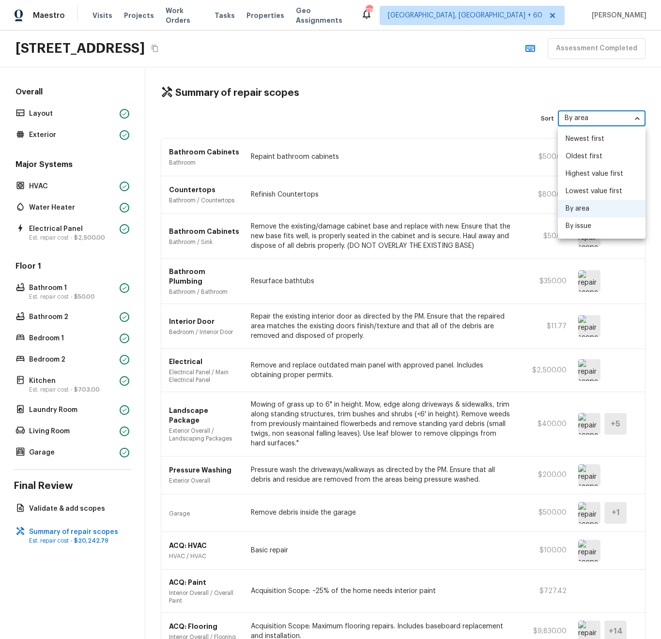
click at [580, 119] on body "Maestro Visits Projects Work Orders Tasks Properties Geo Assignments 735 Indian…" at bounding box center [330, 319] width 661 height 639
click at [581, 142] on li "Newest first" at bounding box center [602, 138] width 88 height 17
type input "newestFirst"
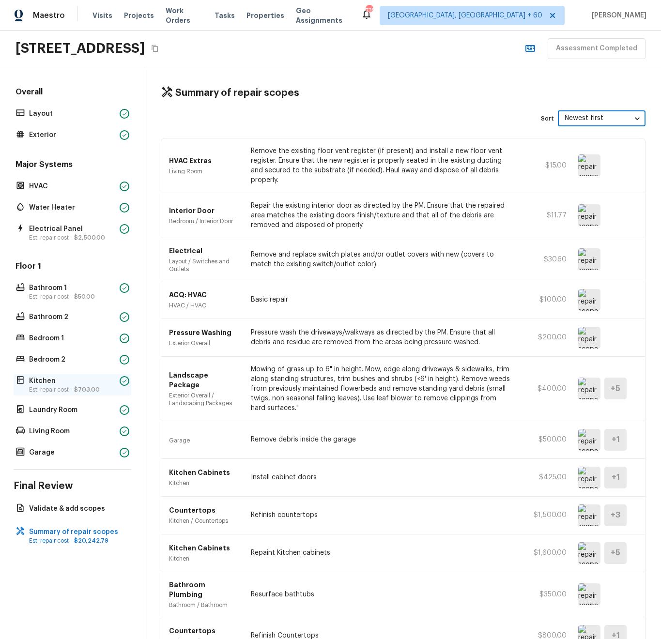
click at [56, 385] on p "Kitchen" at bounding box center [72, 381] width 87 height 10
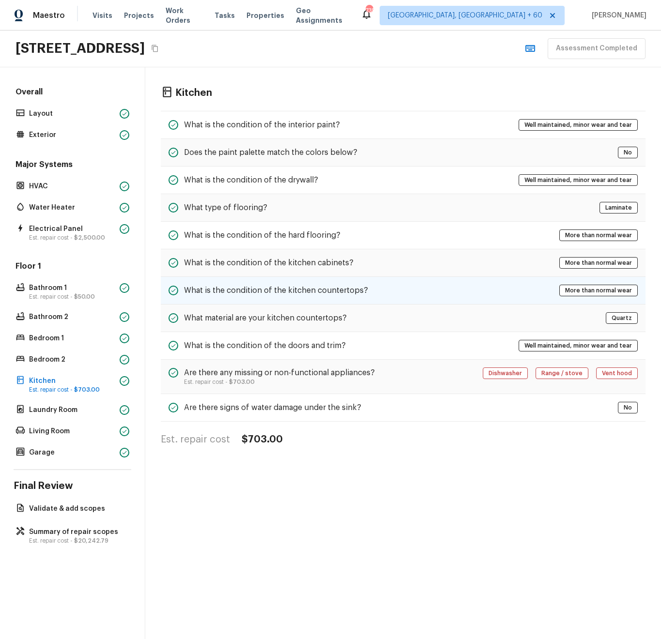
click at [352, 285] on h5 "What is the condition of the kitchen countertops?" at bounding box center [276, 290] width 184 height 11
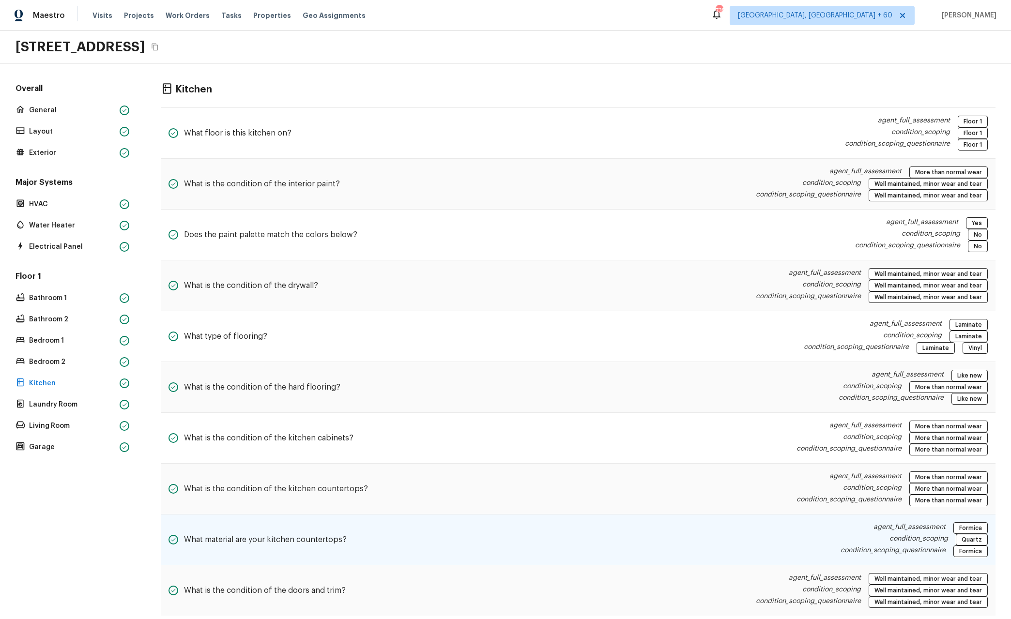
click at [545, 538] on div "What material are your kitchen countertops? agent_full_assessment Formica condi…" at bounding box center [578, 540] width 835 height 51
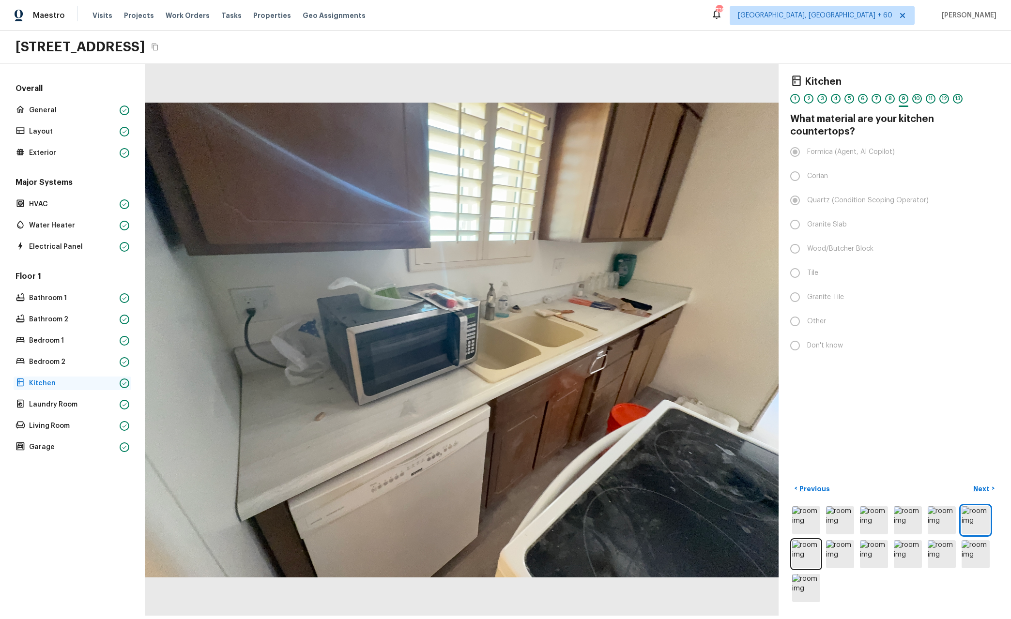
click at [42, 380] on p "Kitchen" at bounding box center [72, 384] width 87 height 10
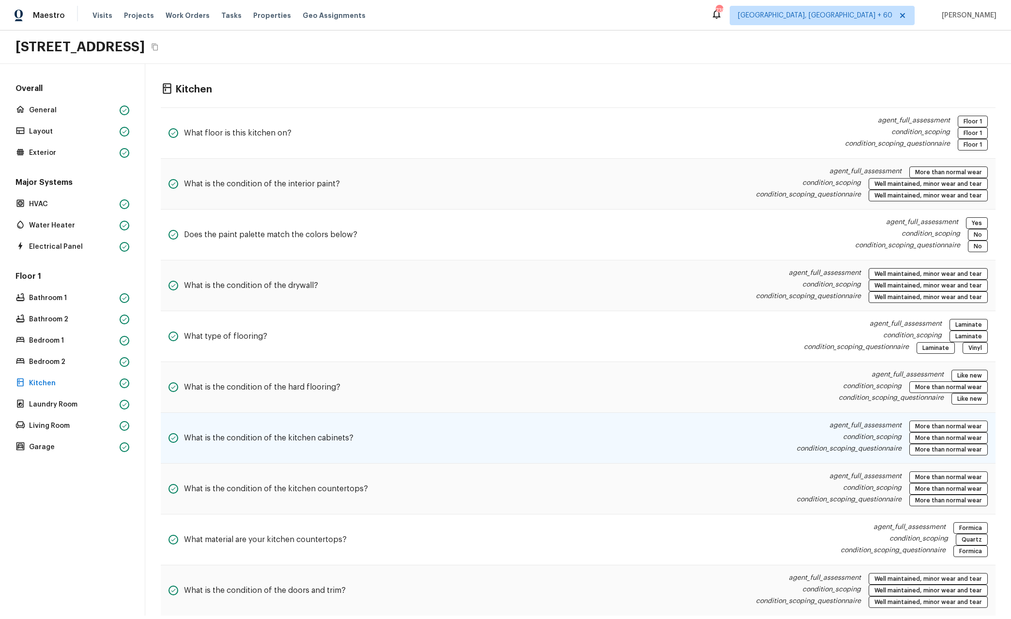
scroll to position [169, 0]
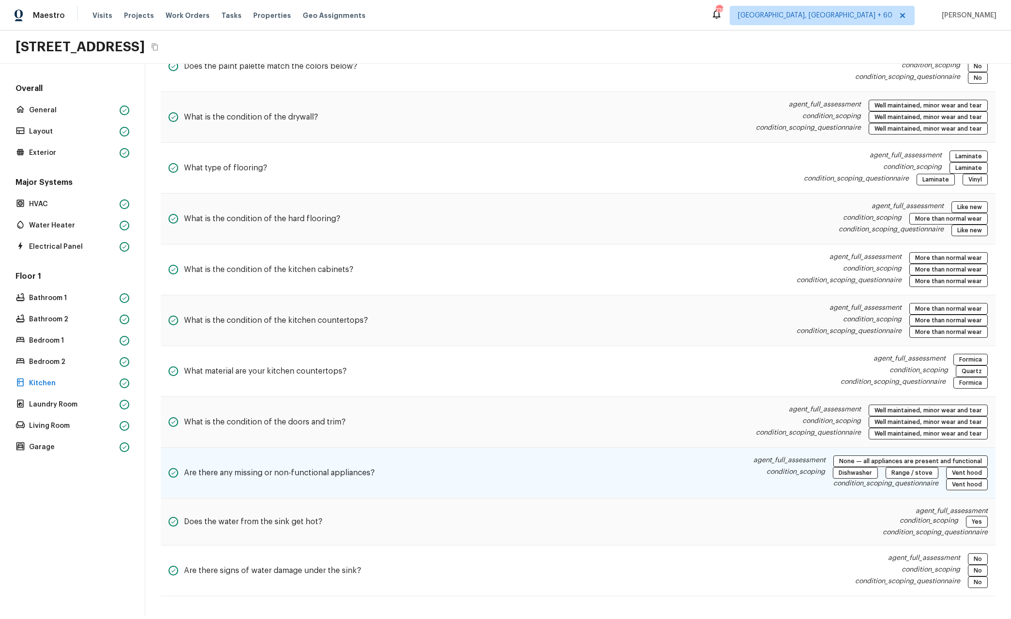
click at [417, 471] on div "Are there any missing or non-functional appliances? agent_full_assessment None …" at bounding box center [578, 473] width 835 height 51
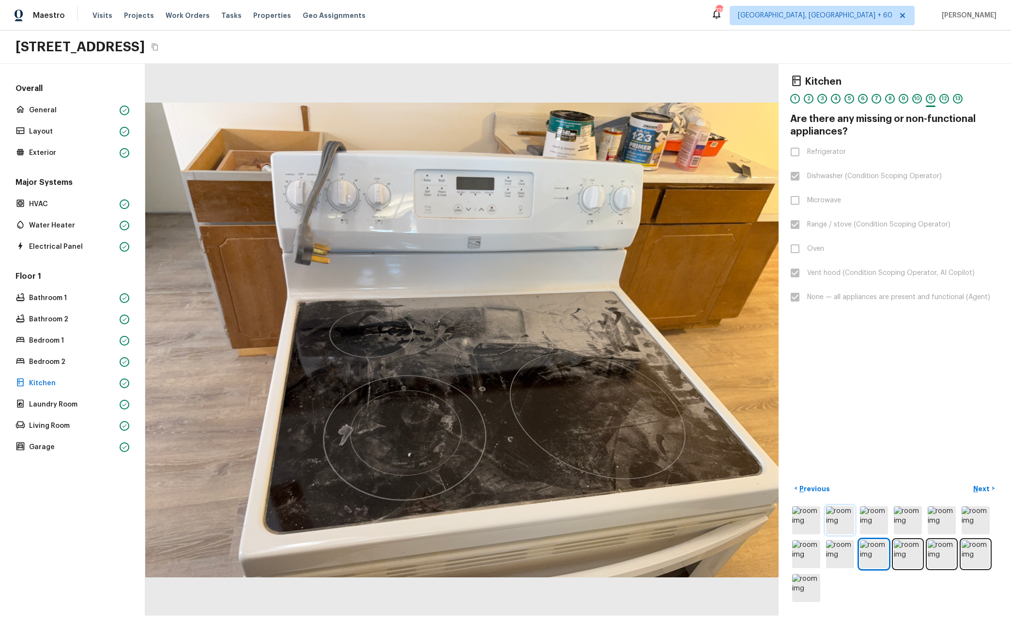
click at [660, 521] on img at bounding box center [840, 521] width 28 height 28
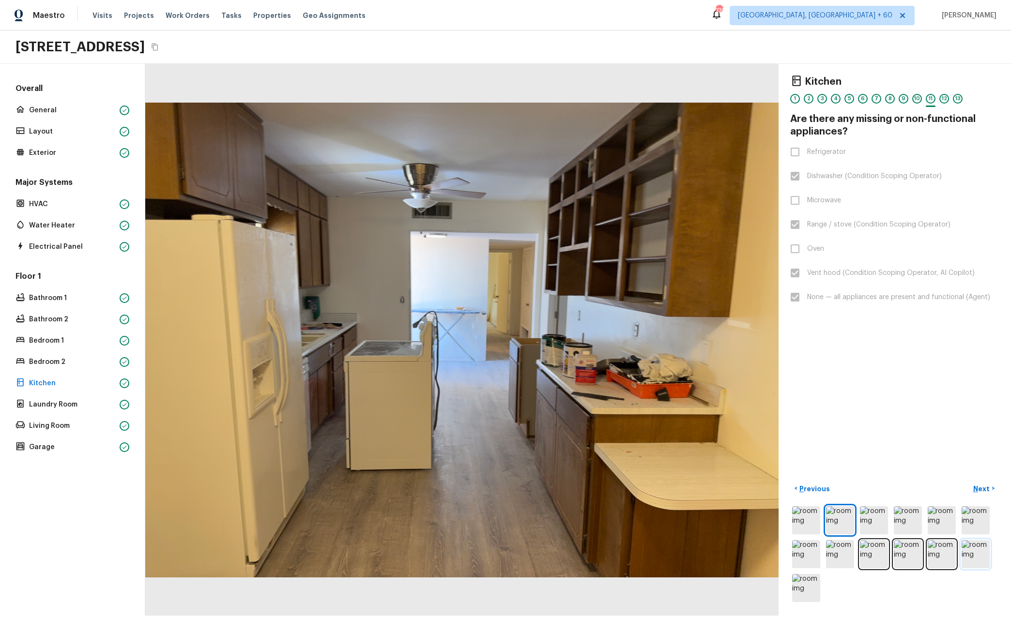
click at [660, 551] on img at bounding box center [976, 554] width 28 height 28
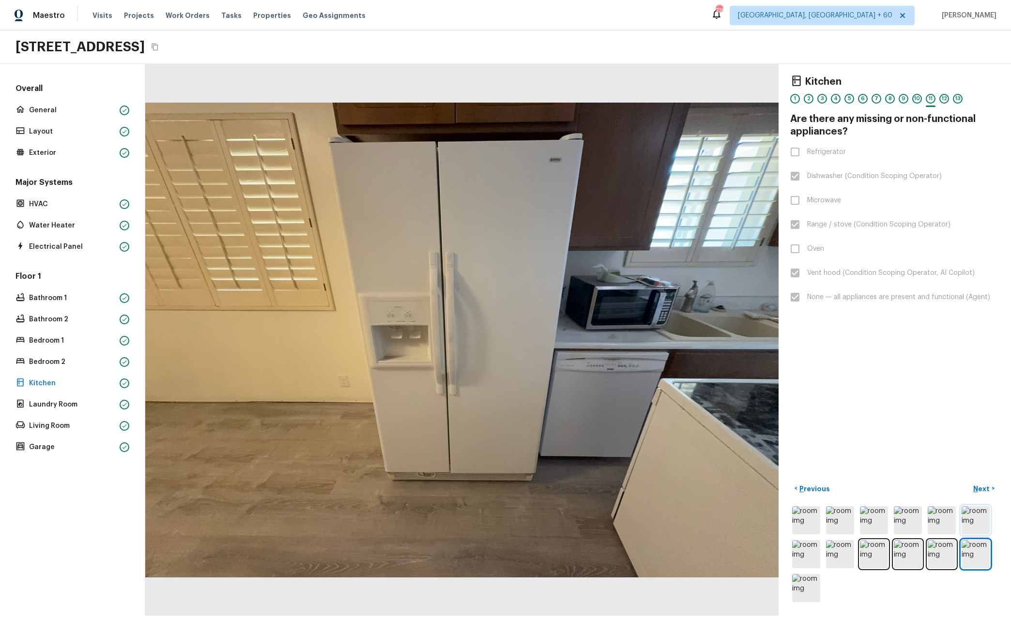
click at [660, 523] on img at bounding box center [976, 521] width 28 height 28
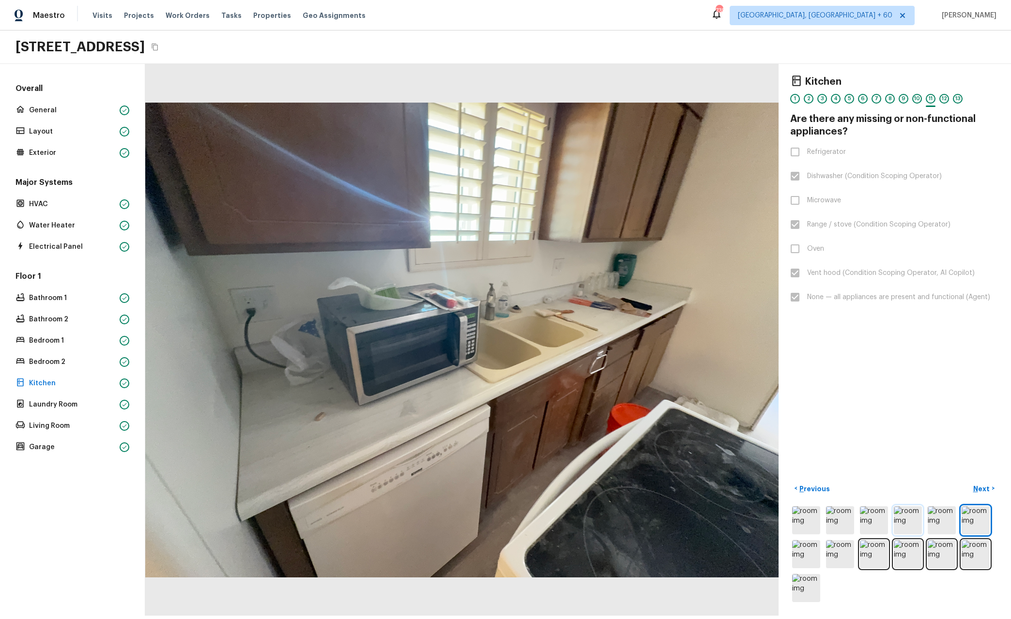
click at [660, 520] on img at bounding box center [908, 521] width 28 height 28
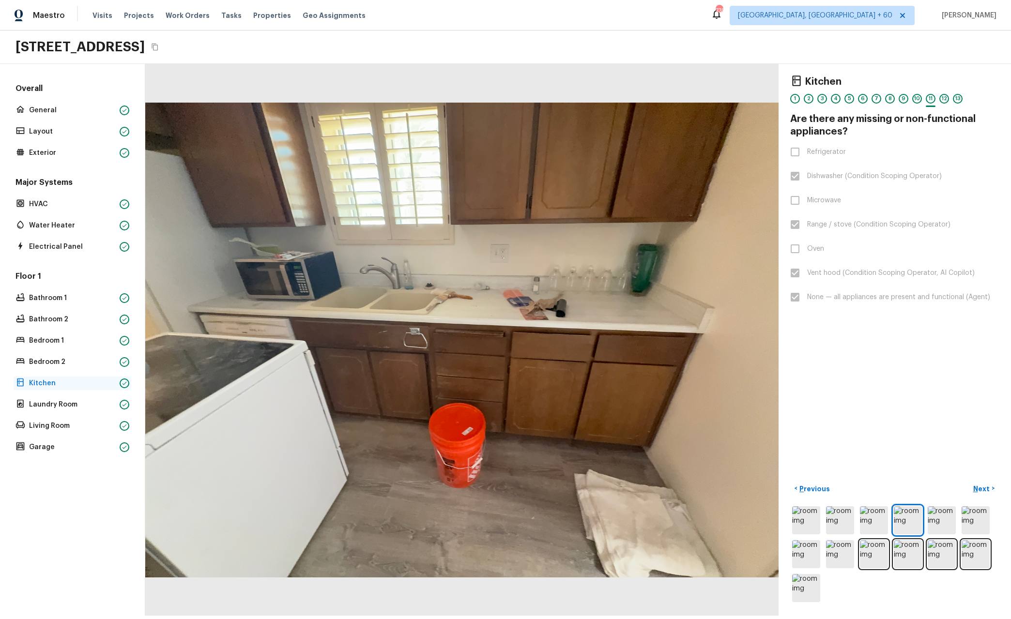
click at [32, 386] on p "Kitchen" at bounding box center [72, 384] width 87 height 10
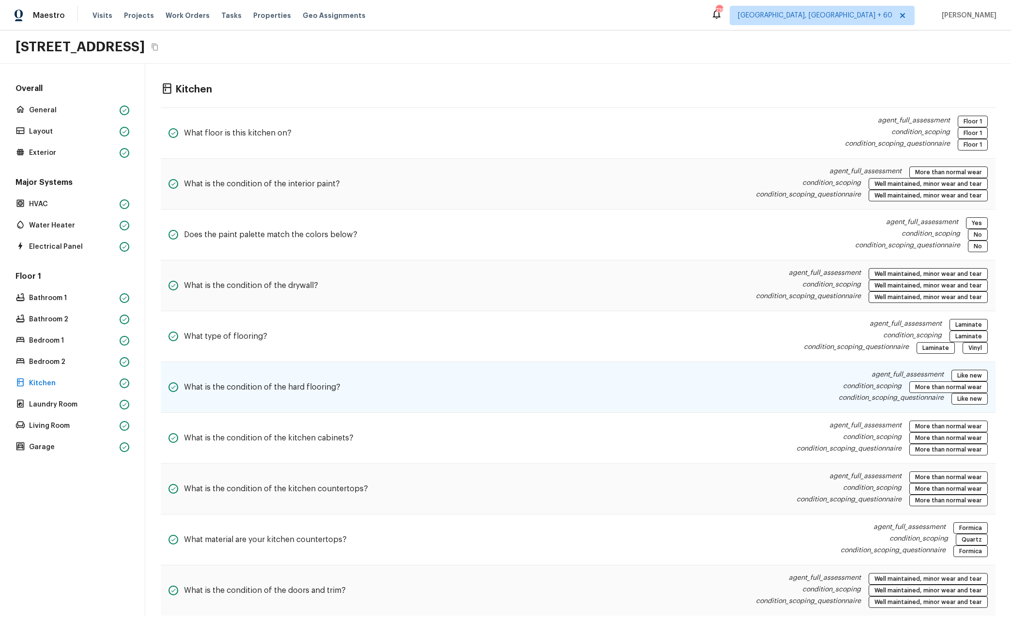
scroll to position [169, 0]
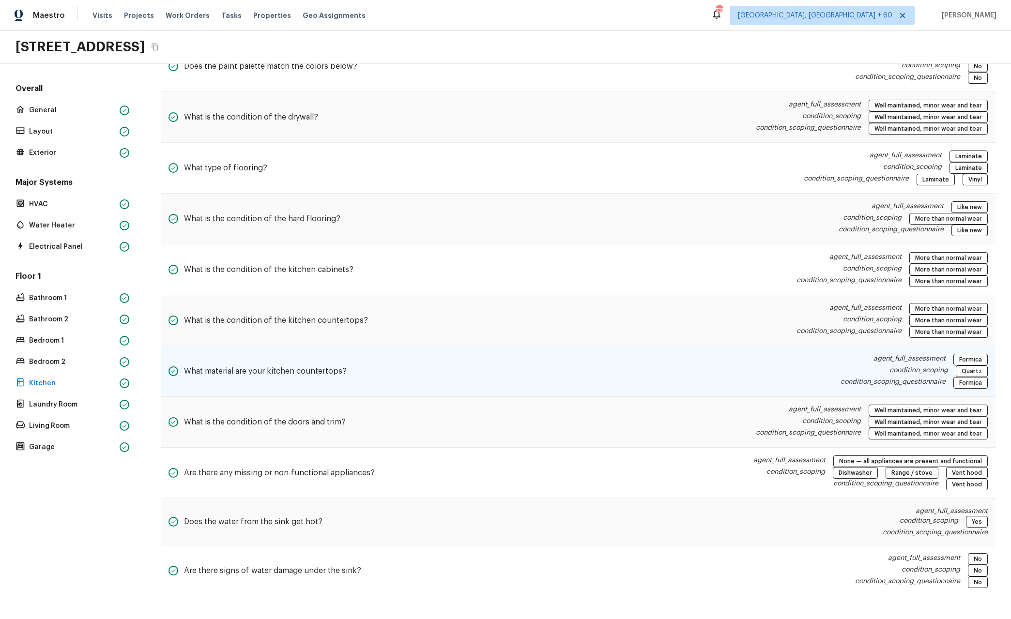
click at [617, 382] on div "What material are your kitchen countertops? agent_full_assessment Formica condi…" at bounding box center [578, 371] width 835 height 51
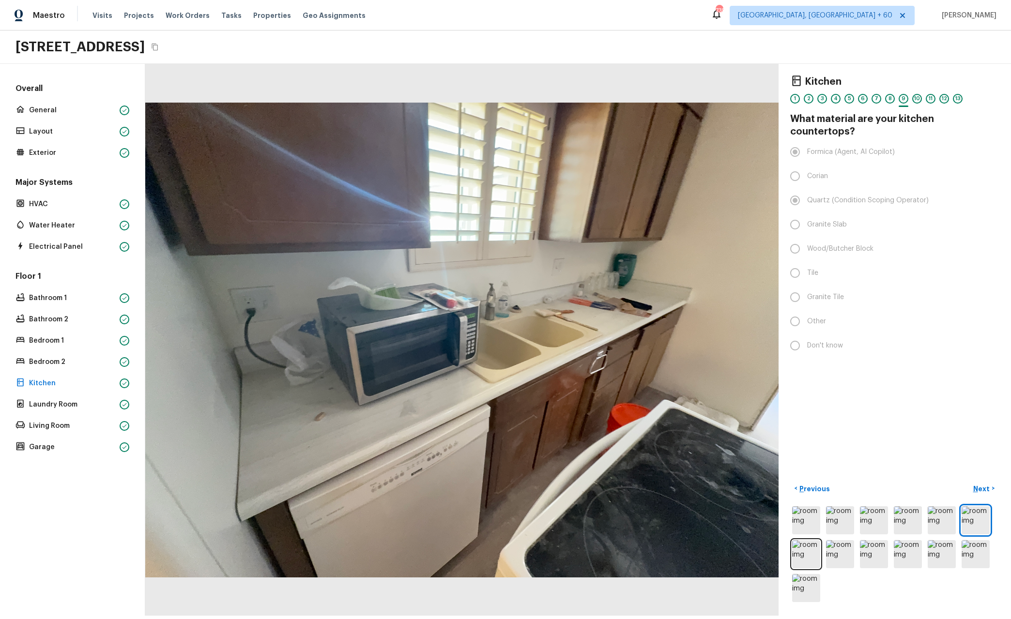
scroll to position [0, 0]
click at [384, 418] on div at bounding box center [461, 340] width 633 height 552
click at [302, 400] on div at bounding box center [461, 340] width 633 height 552
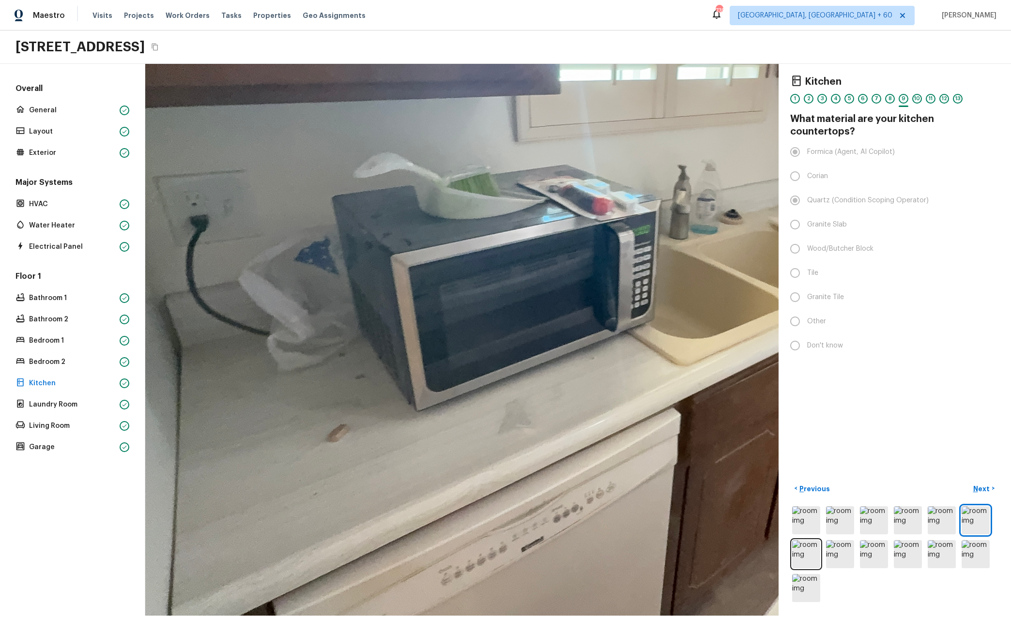
click at [423, 474] on div at bounding box center [623, 278] width 1273 height 1109
click at [423, 474] on div at bounding box center [622, 278] width 1273 height 1109
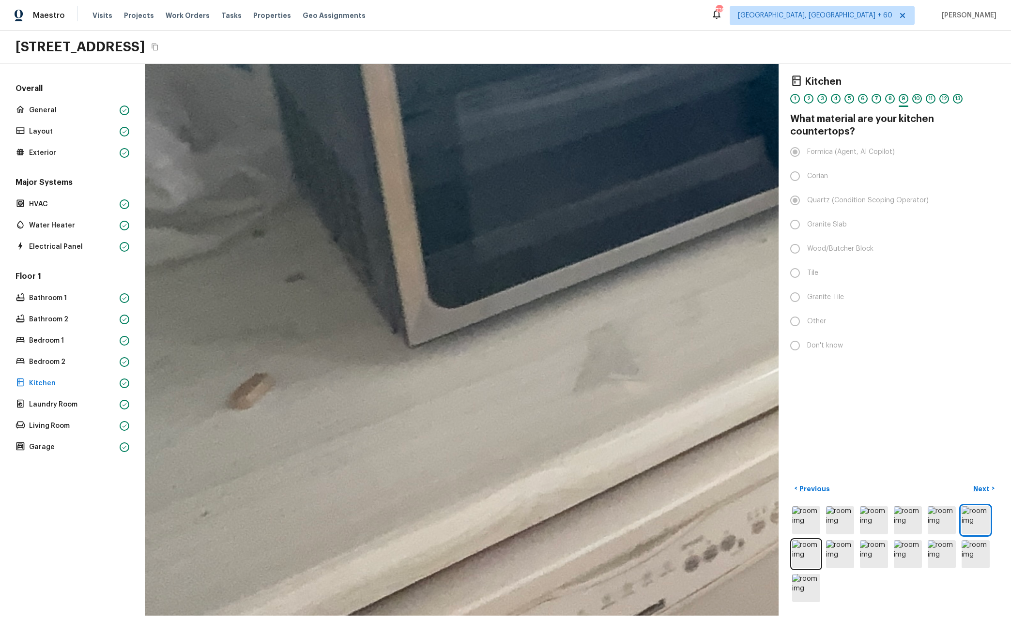
click at [503, 500] on div at bounding box center [825, 80] width 2565 height 2236
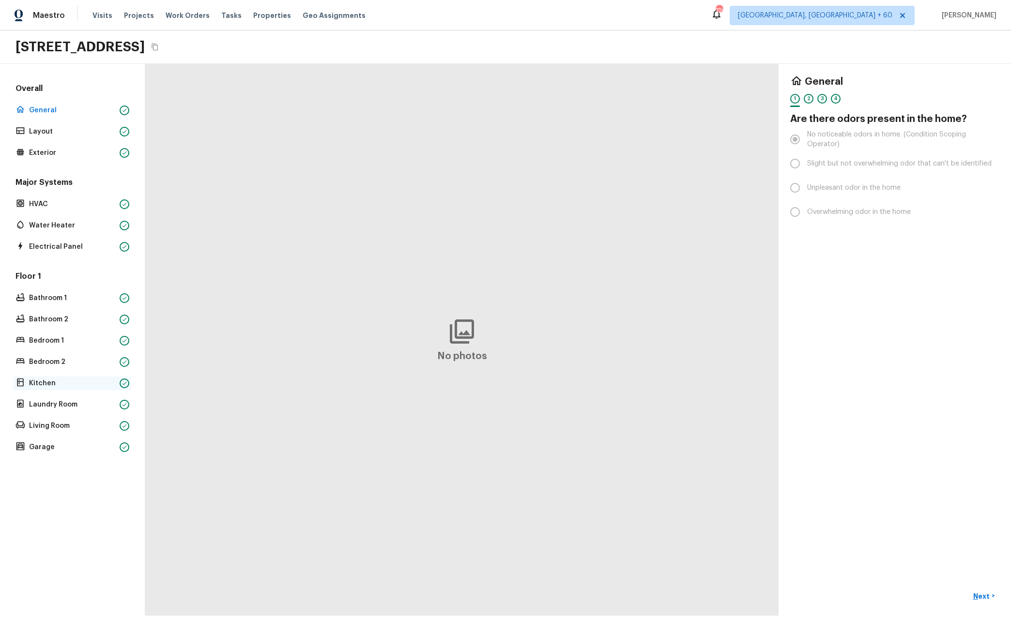
click at [57, 376] on div "Floor 1 Bathroom 1 Bathroom 2 Bedroom 1 Bedroom 2 Kitchen Laundry Room Living R…" at bounding box center [73, 362] width 118 height 183
click at [56, 380] on p "Kitchen" at bounding box center [72, 384] width 87 height 10
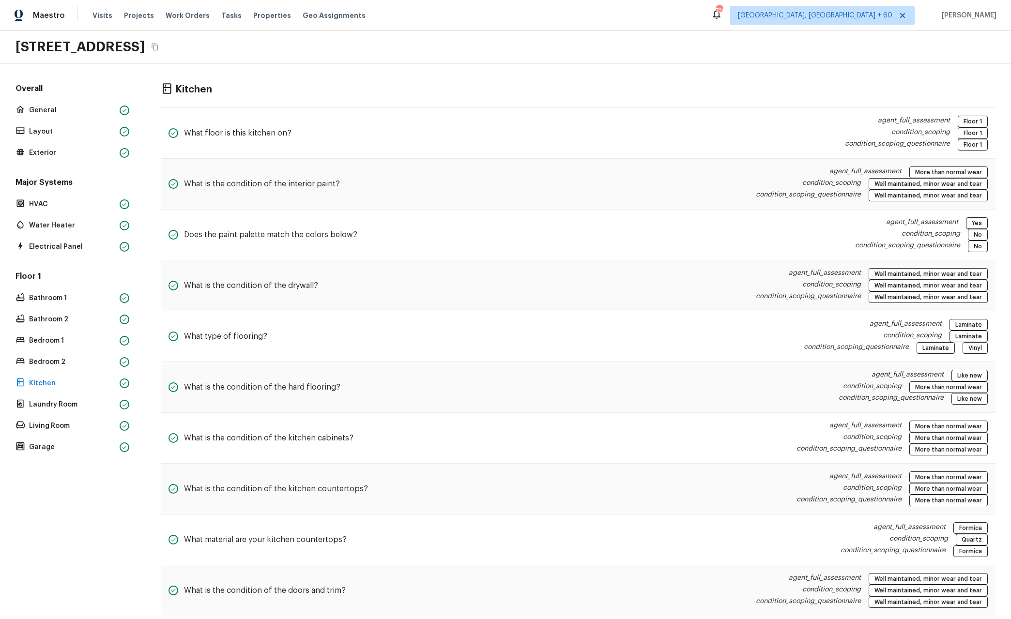
scroll to position [169, 0]
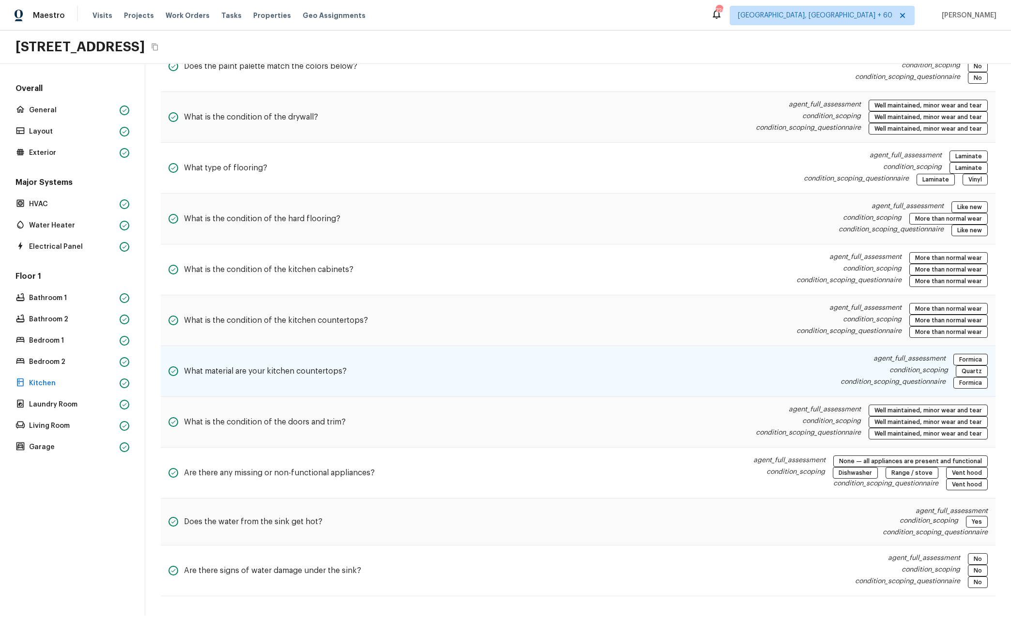
click at [569, 379] on div "What material are your kitchen countertops? agent_full_assessment Formica condi…" at bounding box center [578, 371] width 835 height 51
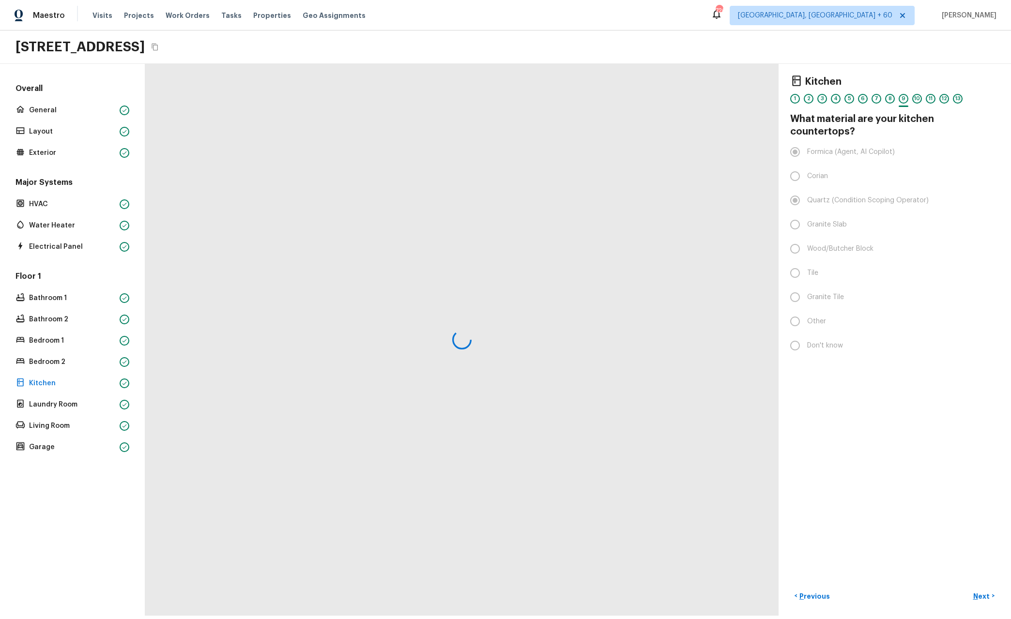
scroll to position [0, 0]
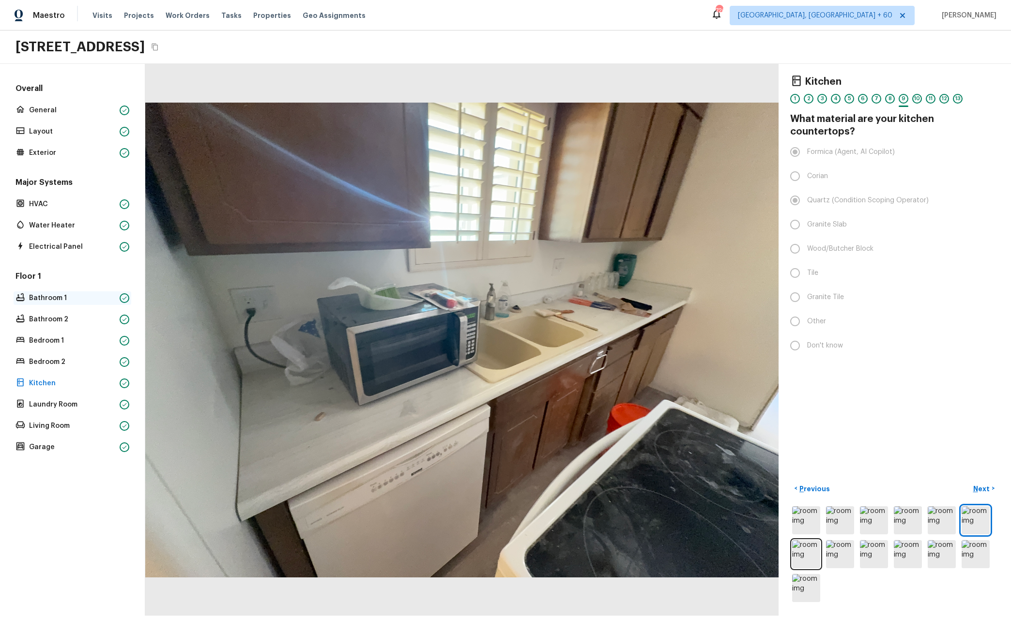
click at [53, 298] on p "Bathroom 1" at bounding box center [72, 298] width 87 height 10
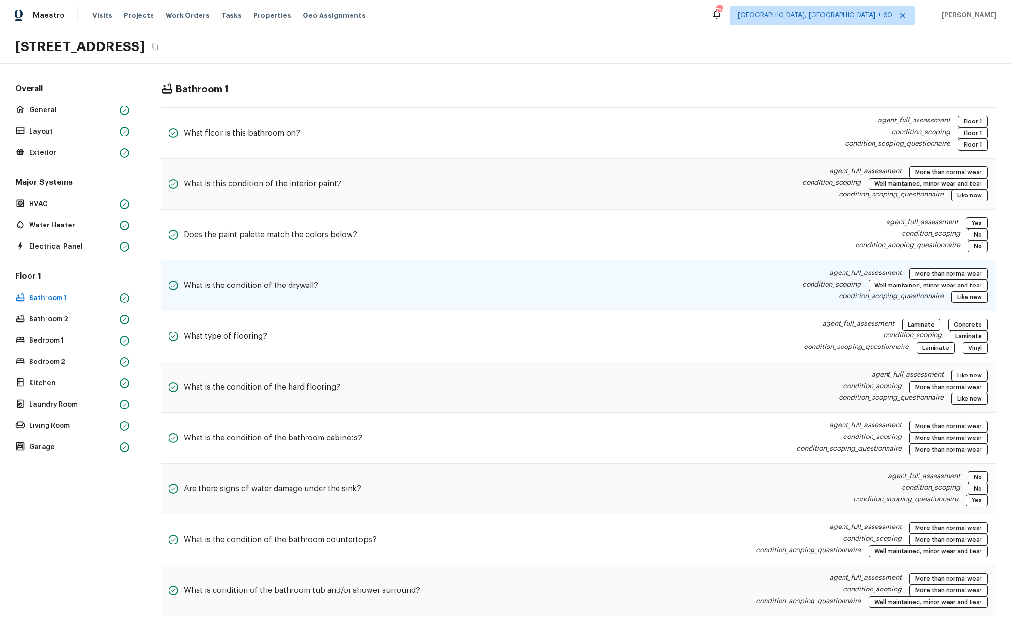
click at [562, 303] on div "What is the condition of the drywall? agent_full_assessment More than normal we…" at bounding box center [578, 286] width 835 height 51
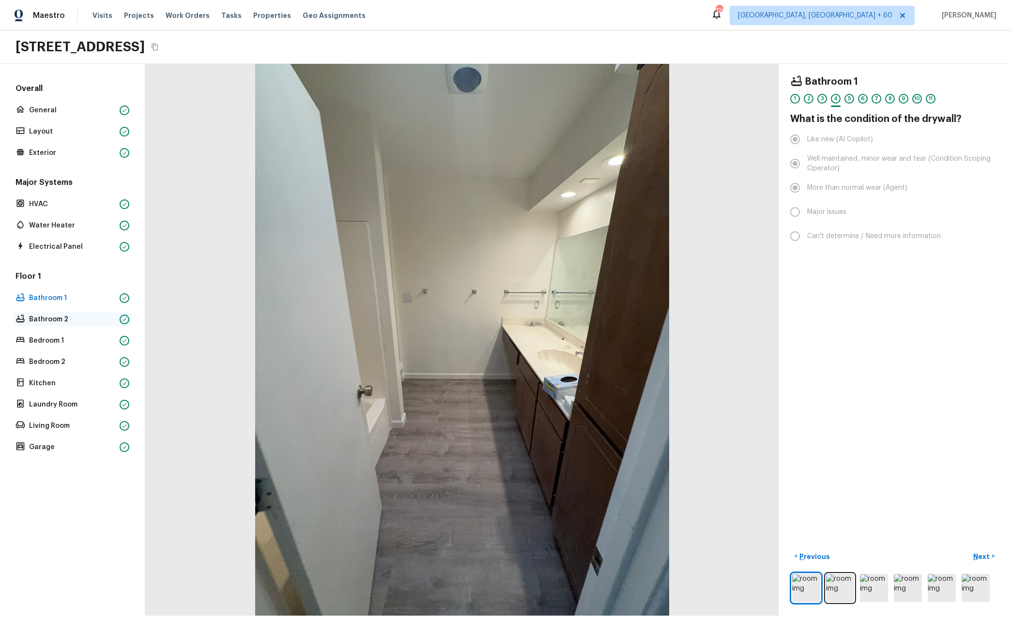
click at [64, 317] on p "Bathroom 2" at bounding box center [72, 320] width 87 height 10
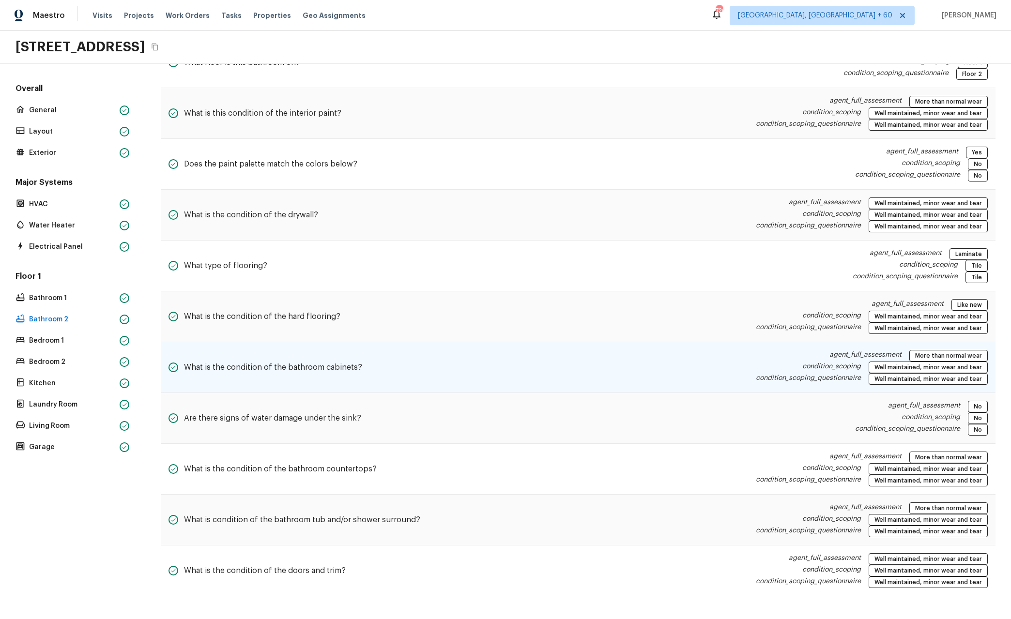
scroll to position [59, 0]
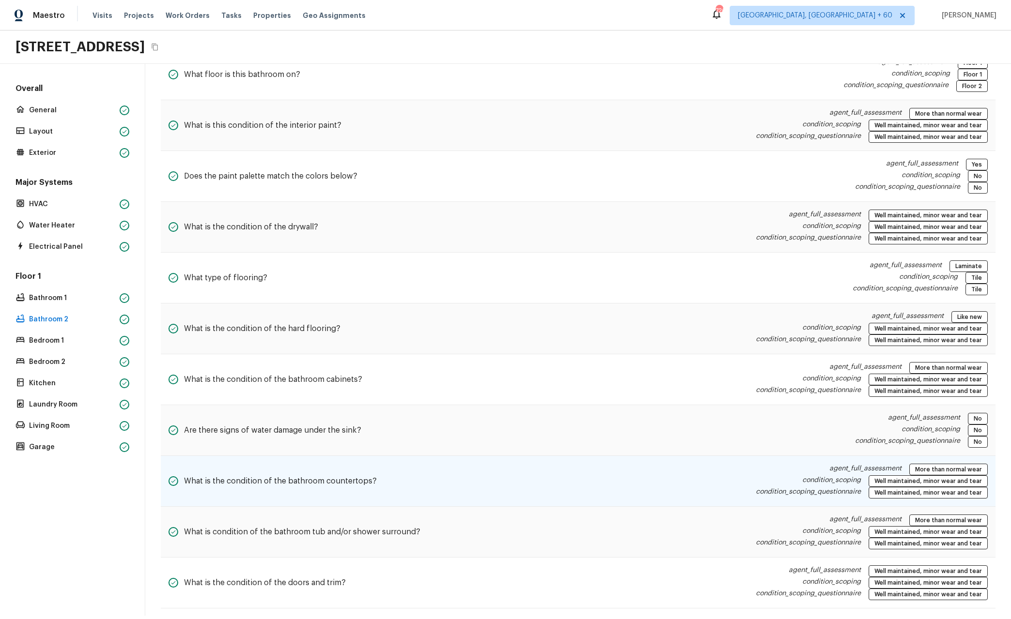
click at [378, 472] on div "What is the condition of the bathroom countertops? agent_full_assessment More t…" at bounding box center [578, 481] width 835 height 51
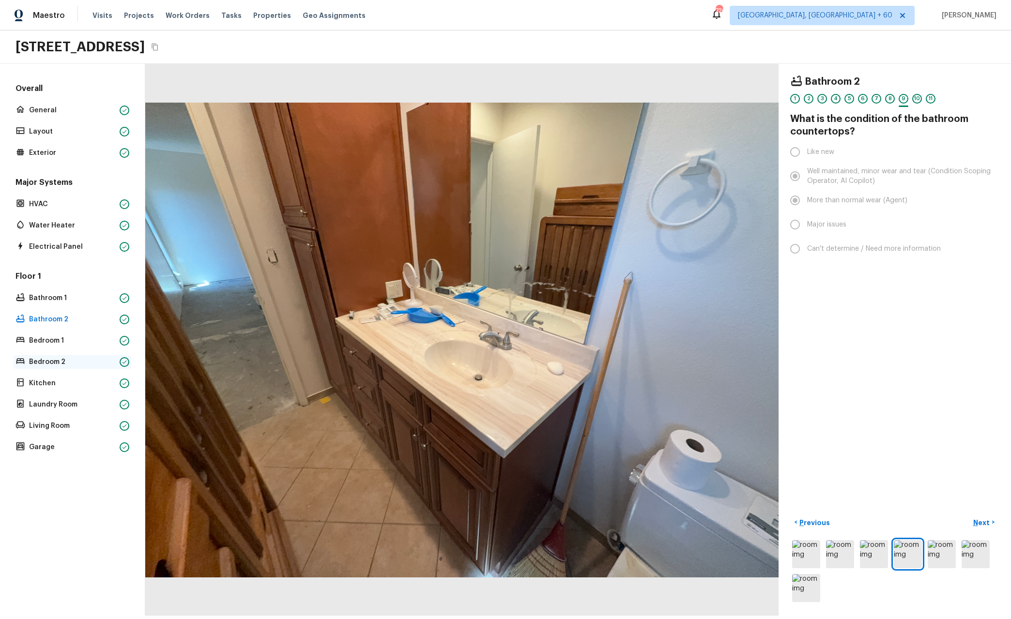
click at [59, 368] on div "Bedroom 2" at bounding box center [73, 362] width 118 height 14
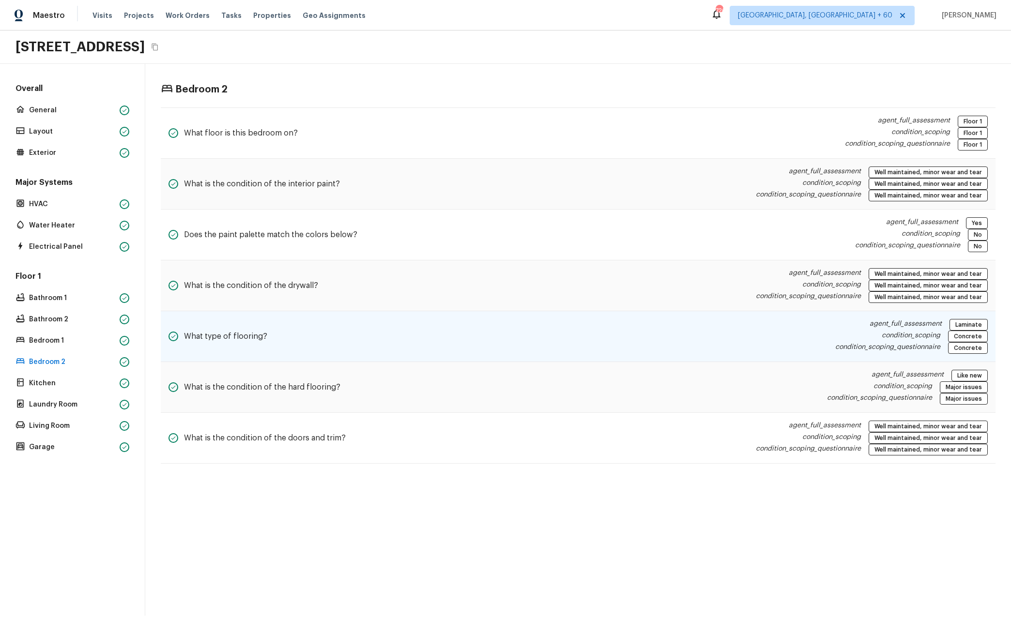
click at [482, 338] on div "What type of flooring? agent_full_assessment Laminate condition_scoping Concret…" at bounding box center [578, 336] width 835 height 51
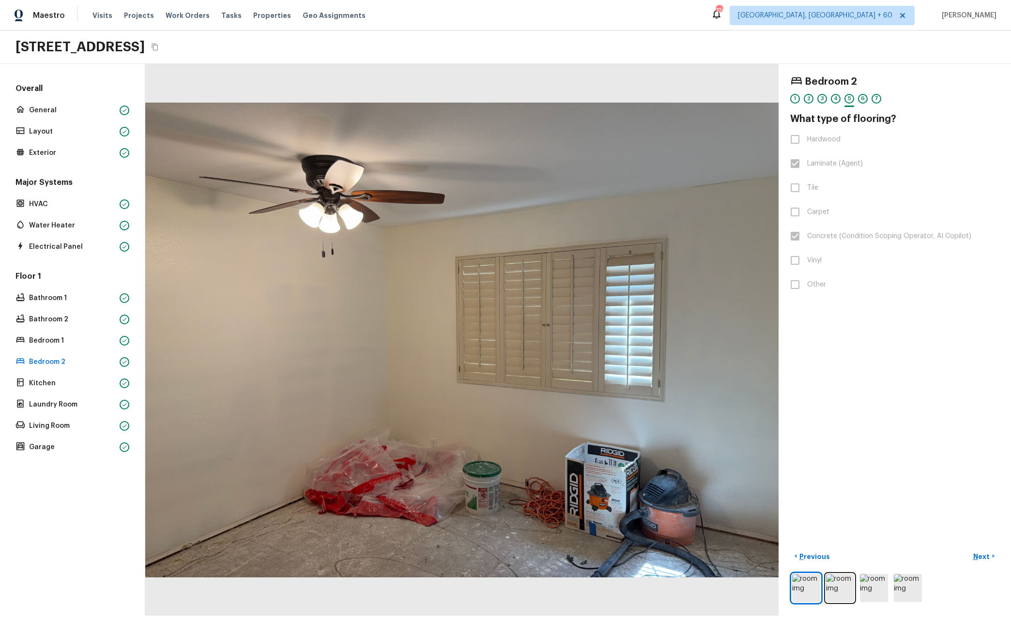
click at [341, 556] on div at bounding box center [461, 340] width 633 height 552
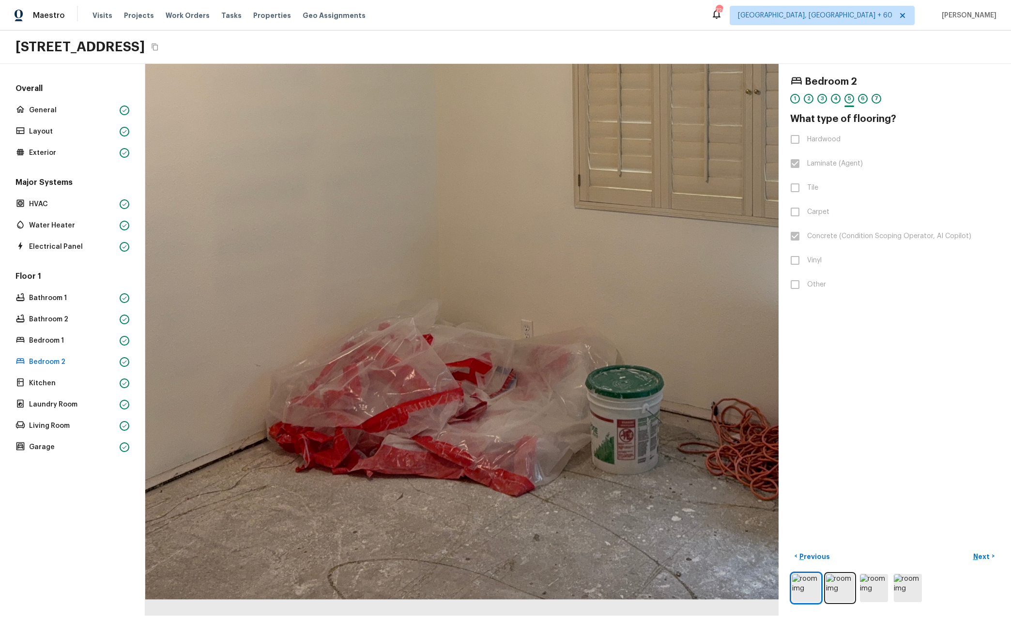
click at [334, 542] on div at bounding box center [584, 121] width 1273 height 1109
click at [334, 543] on div at bounding box center [584, 121] width 1273 height 1109
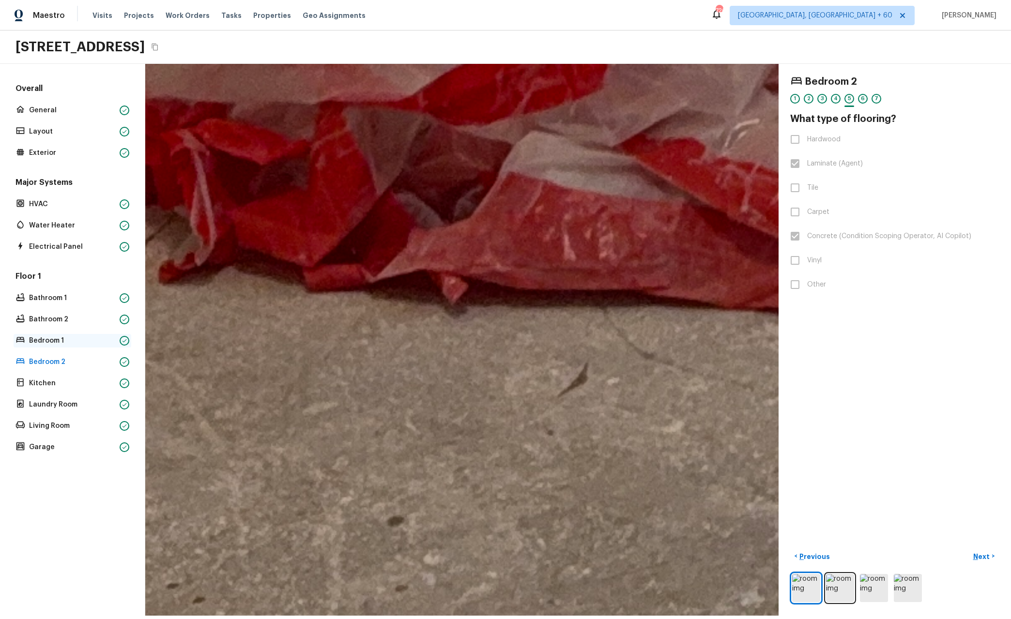
click at [87, 343] on p "Bedroom 1" at bounding box center [72, 341] width 87 height 10
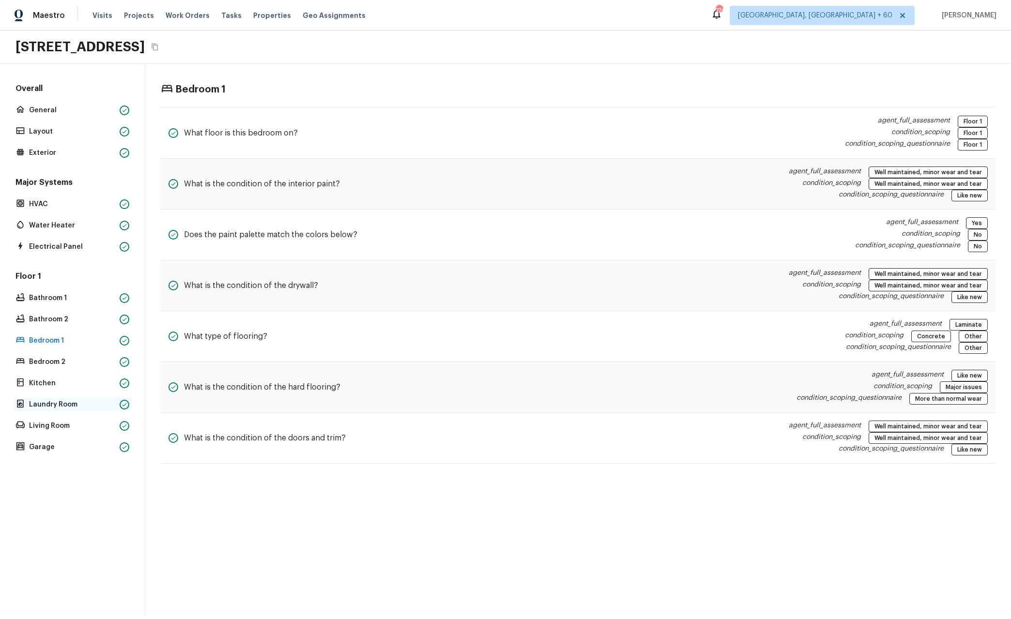
click at [90, 403] on p "Laundry Room" at bounding box center [72, 405] width 87 height 10
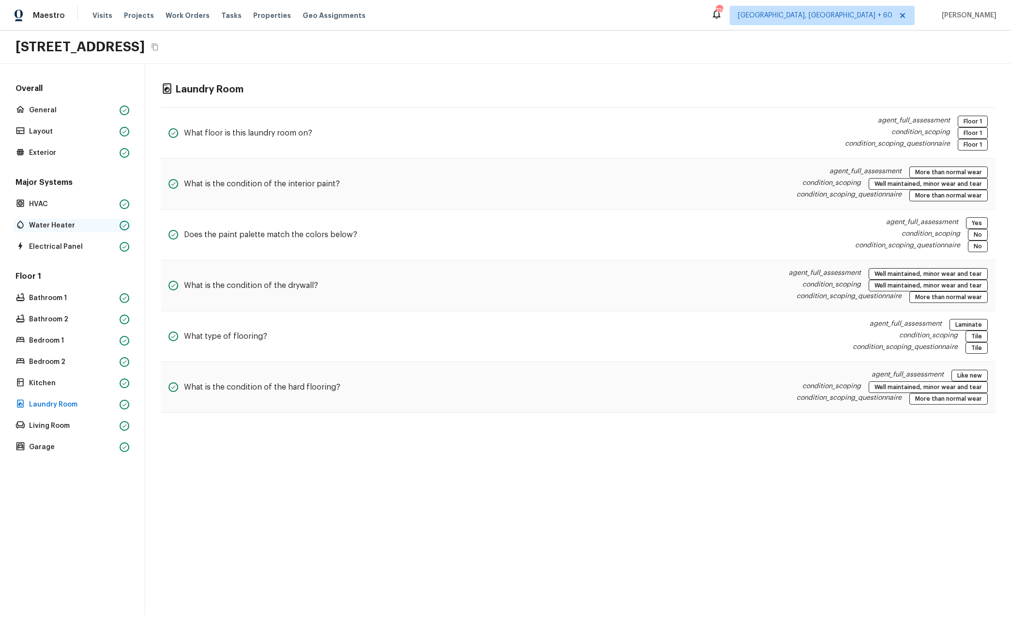
click at [70, 230] on div "Water Heater" at bounding box center [73, 226] width 118 height 14
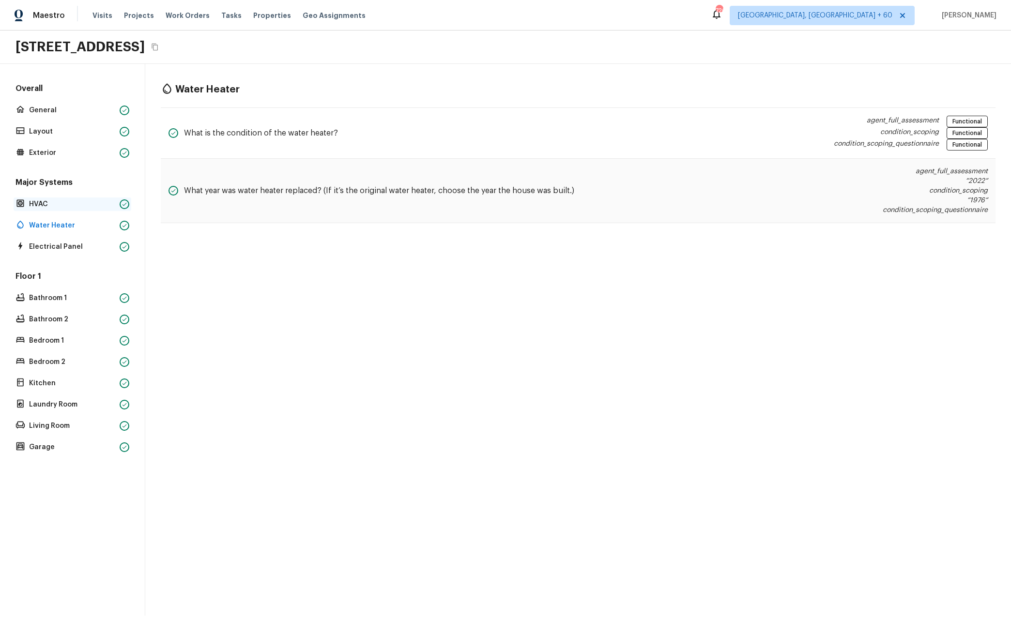
click at [69, 204] on p "HVAC" at bounding box center [72, 205] width 87 height 10
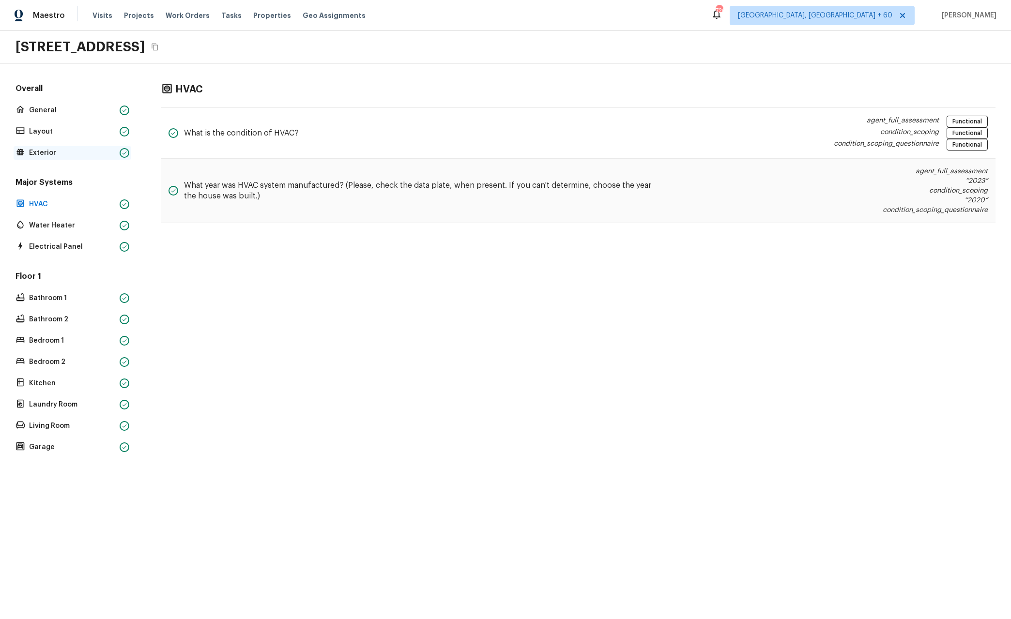
click at [75, 154] on p "Exterior" at bounding box center [72, 153] width 87 height 10
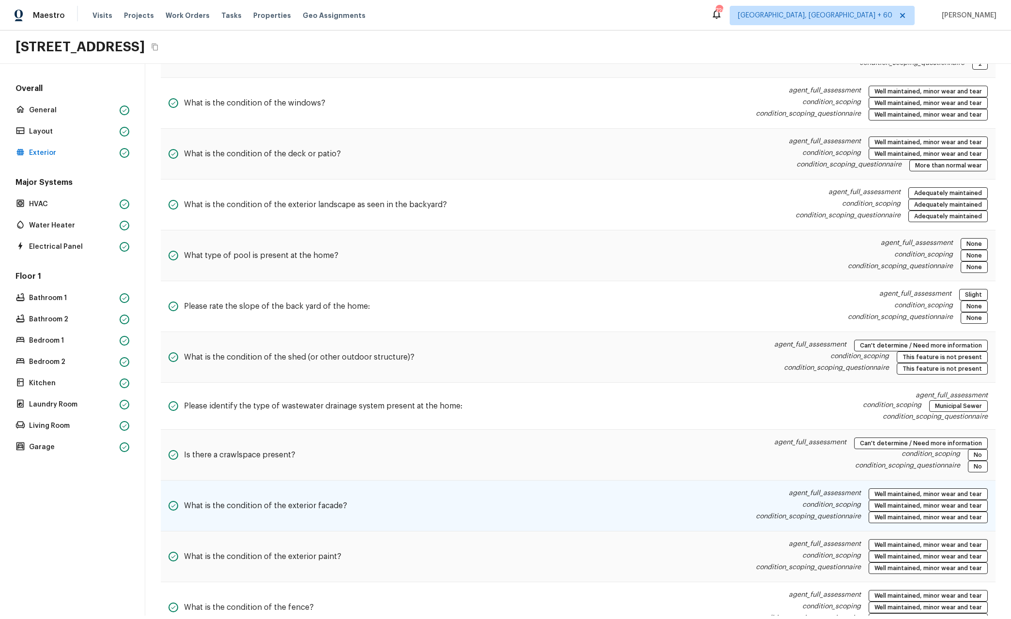
scroll to position [681, 0]
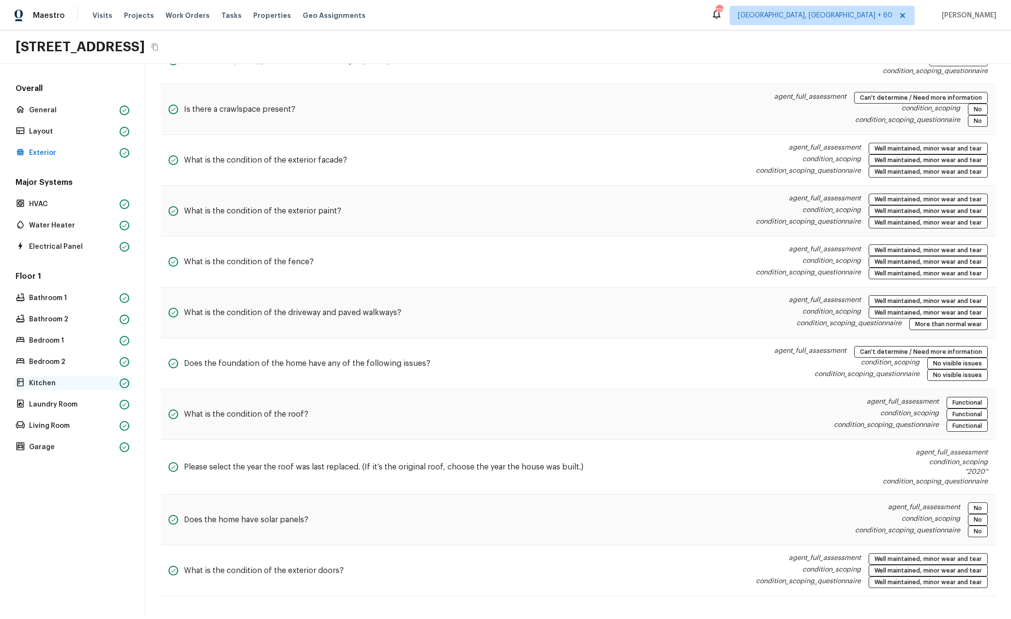
click at [67, 386] on p "Kitchen" at bounding box center [72, 384] width 87 height 10
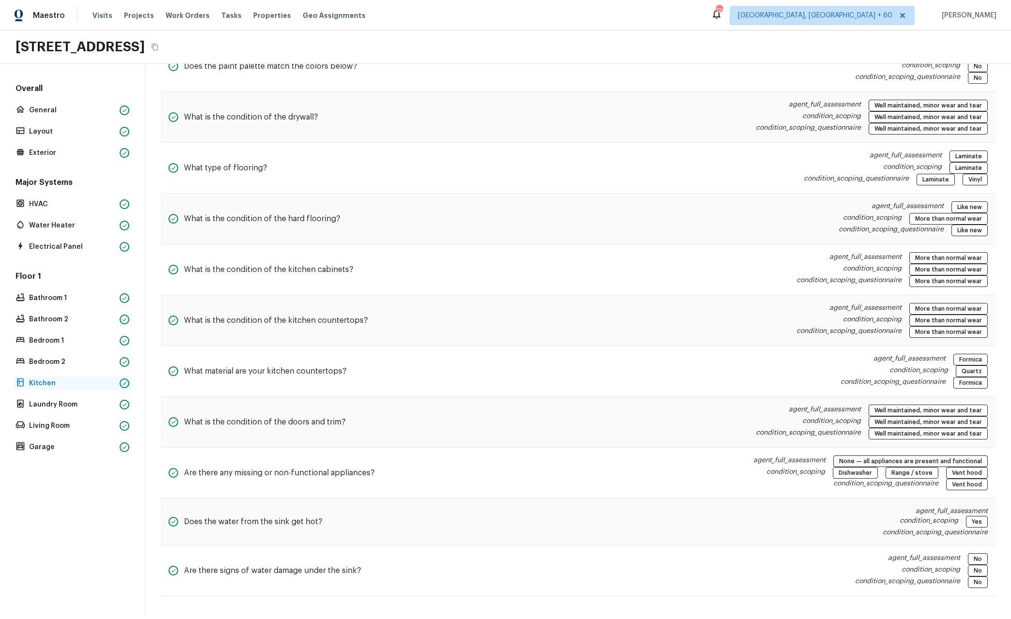
scroll to position [169, 0]
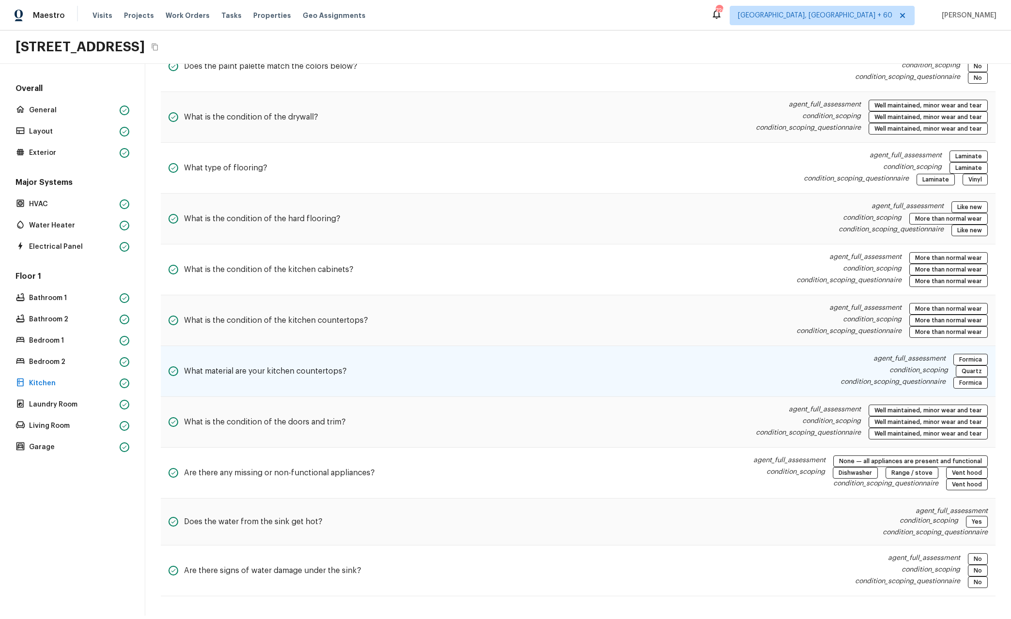
click at [730, 365] on div "What material are your kitchen countertops? agent_full_assessment Formica condi…" at bounding box center [578, 371] width 835 height 51
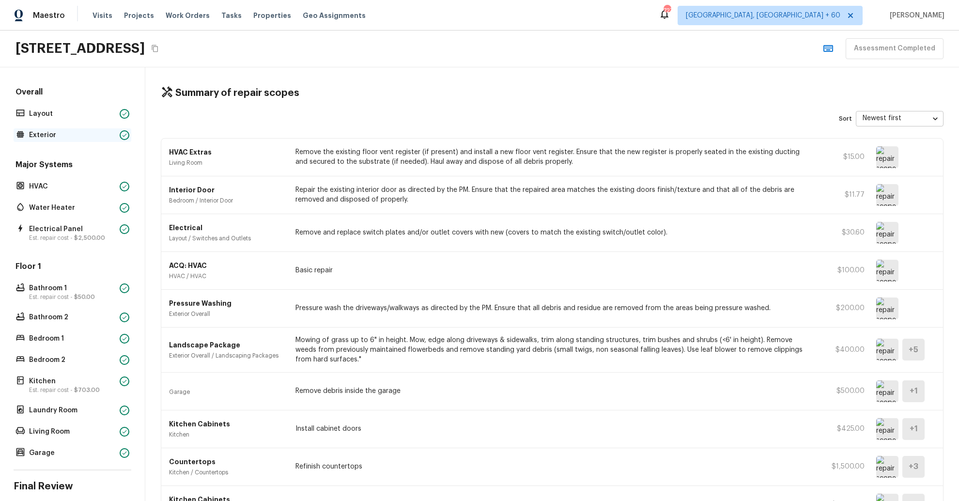
click at [77, 132] on p "Exterior" at bounding box center [72, 135] width 87 height 10
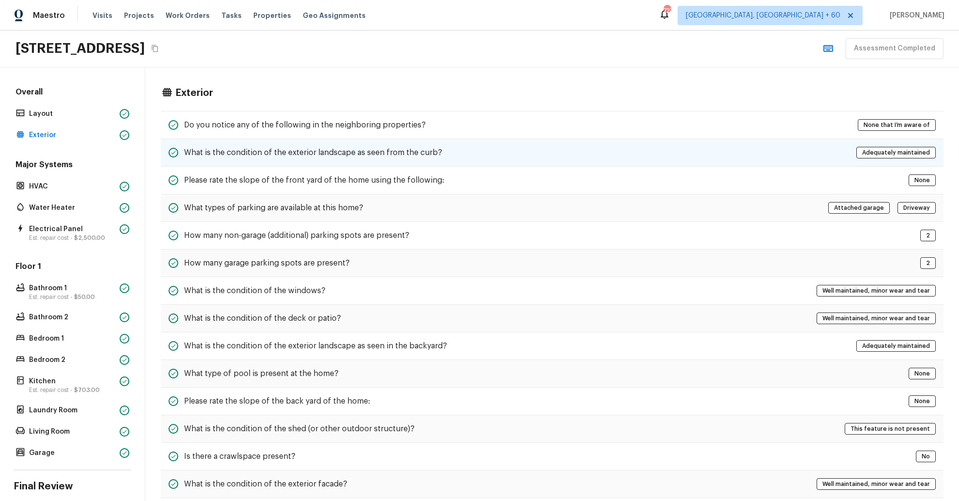
click at [283, 148] on h5 "What is the condition of the exterior landscape as seen from the curb?" at bounding box center [313, 152] width 258 height 11
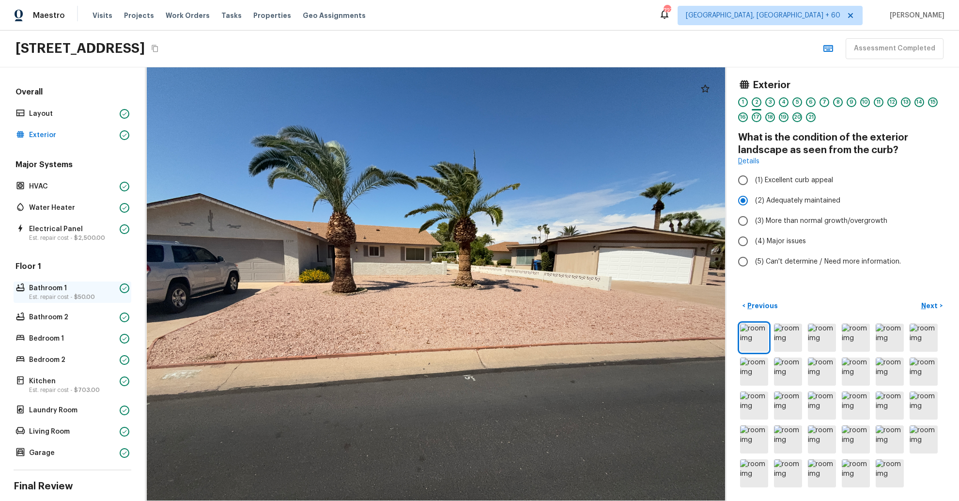
click at [52, 294] on p "Est. repair cost - $50.00" at bounding box center [72, 297] width 87 height 8
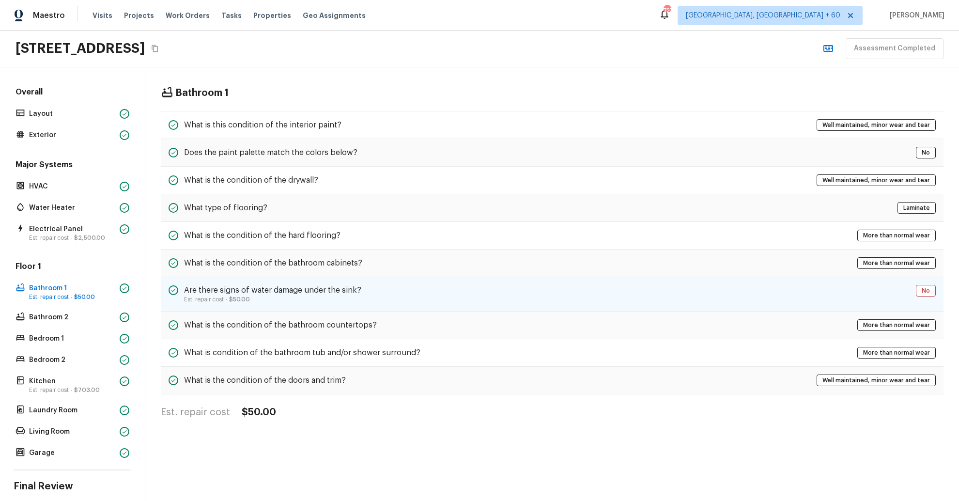
click at [441, 309] on div "Are there signs of water damage under the sink? Est. repair cost - $50.00 No" at bounding box center [552, 294] width 783 height 34
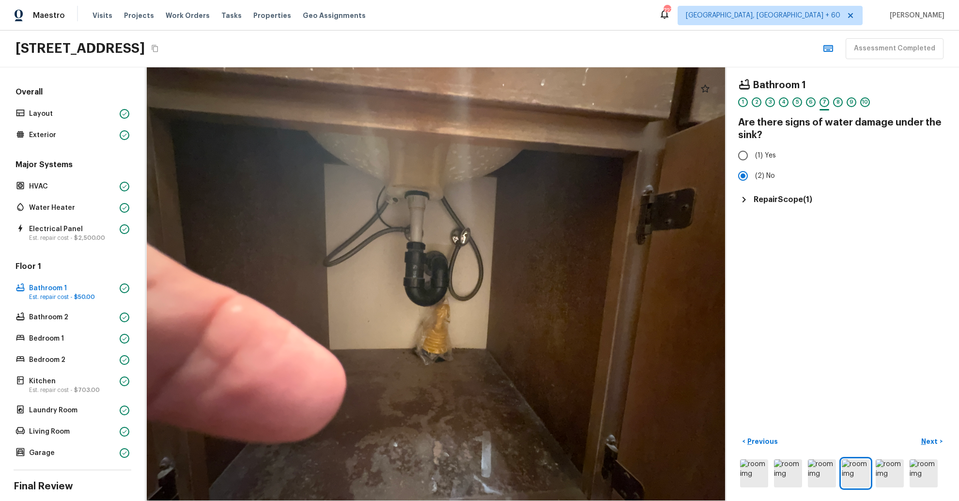
click at [742, 201] on icon at bounding box center [744, 200] width 12 height 12
click at [787, 240] on div "Bathroom Cabinets Bathroom / Sink $50.00" at bounding box center [842, 226] width 209 height 34
click at [783, 221] on h6 "Bathroom Cabinets" at bounding box center [781, 222] width 70 height 10
click at [916, 232] on div "Bathroom Cabinets Bathroom / Sink $50.00" at bounding box center [842, 226] width 209 height 34
click at [929, 229] on p "$50.00" at bounding box center [927, 226] width 23 height 10
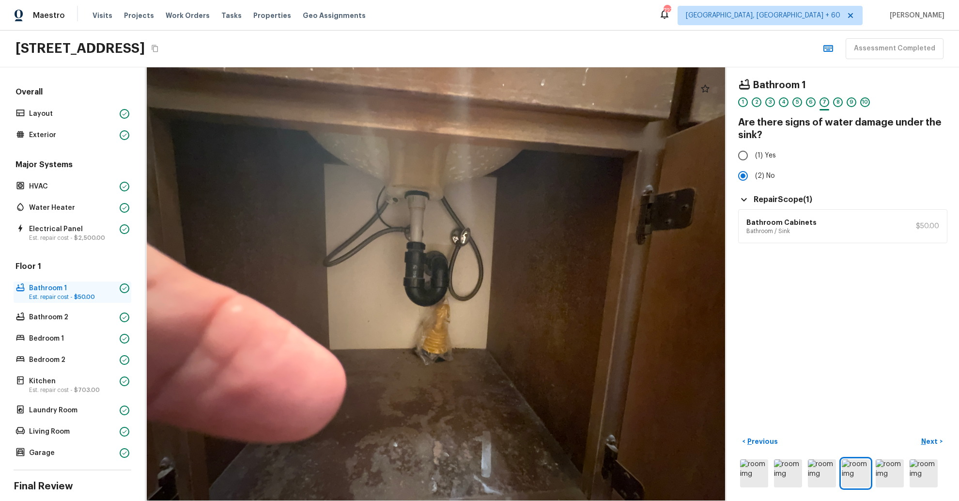
scroll to position [65, 0]
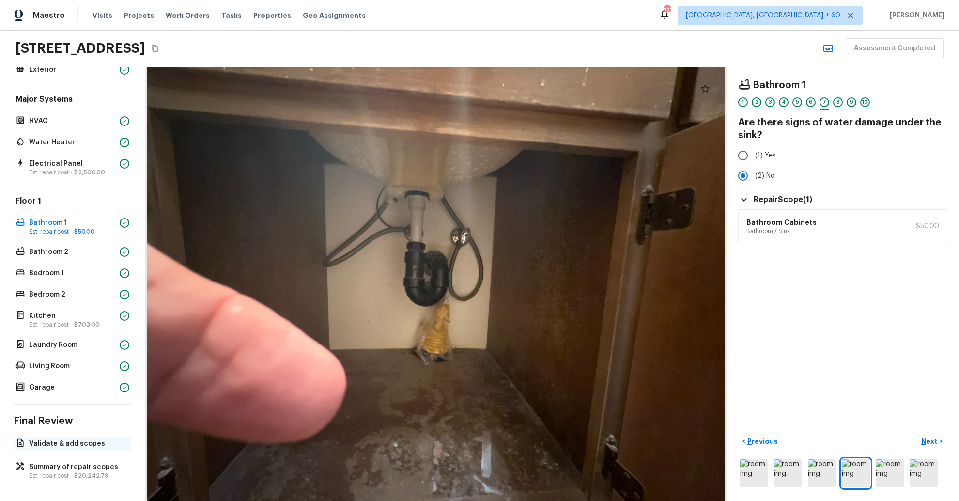
click at [50, 441] on p "Validate & add scopes" at bounding box center [77, 444] width 96 height 10
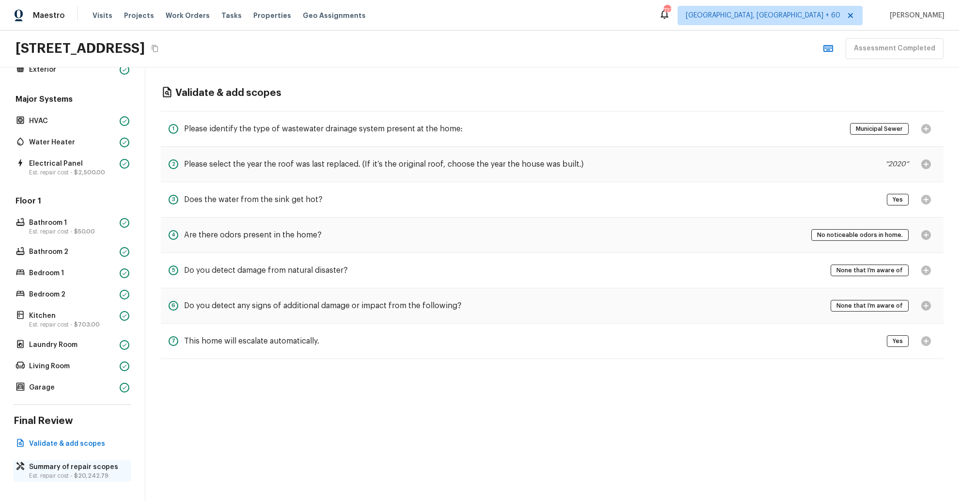
click at [53, 465] on p "Summary of repair scopes" at bounding box center [77, 467] width 96 height 10
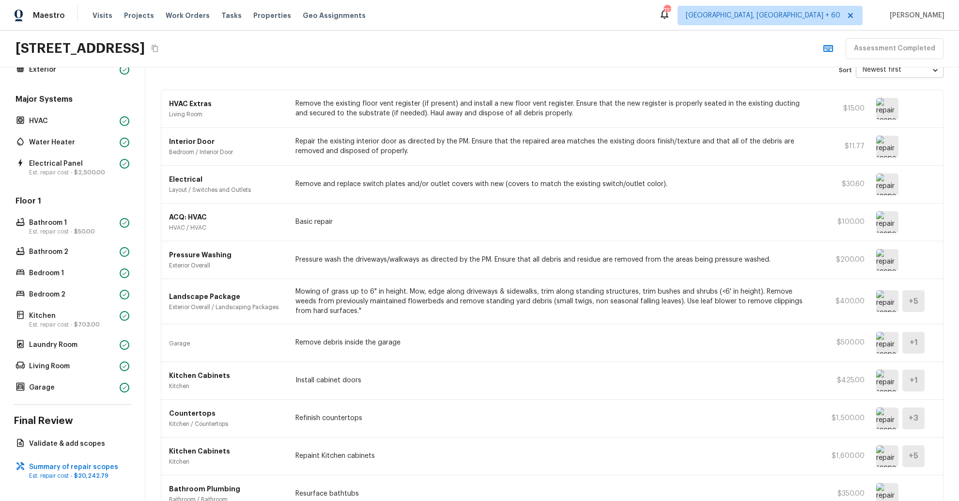
scroll to position [0, 0]
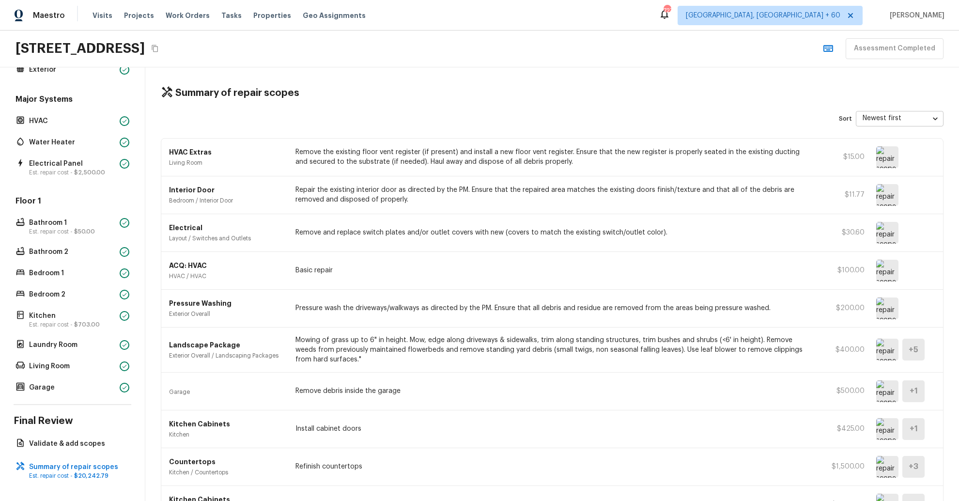
click at [571, 155] on p "Remove the existing floor vent register (if present) and install a new floor ve…" at bounding box center [552, 156] width 514 height 19
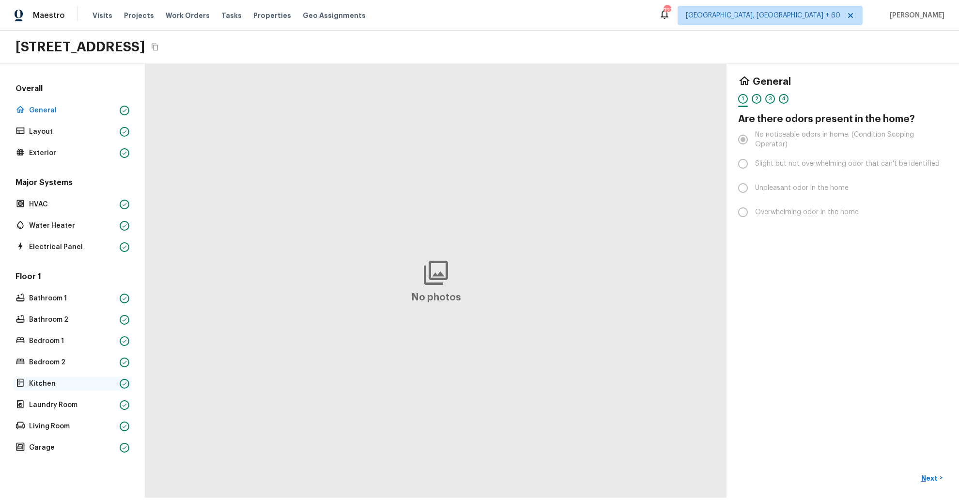
click at [55, 378] on div "Kitchen" at bounding box center [73, 384] width 118 height 14
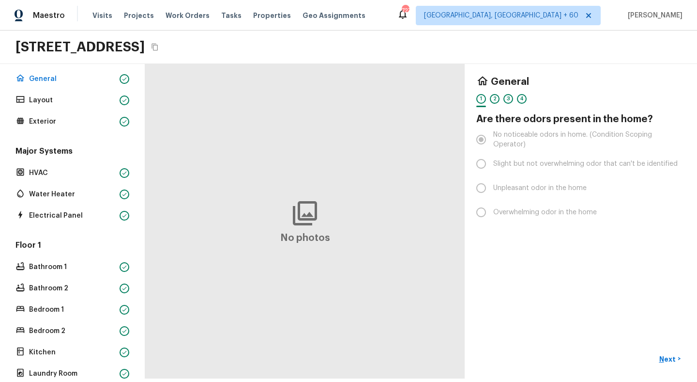
scroll to position [95, 0]
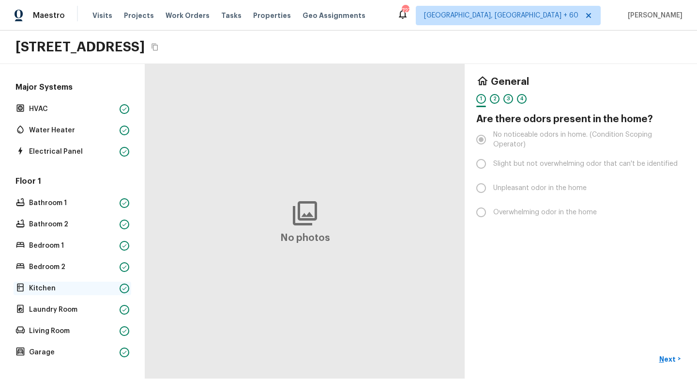
click at [51, 292] on p "Kitchen" at bounding box center [72, 288] width 87 height 10
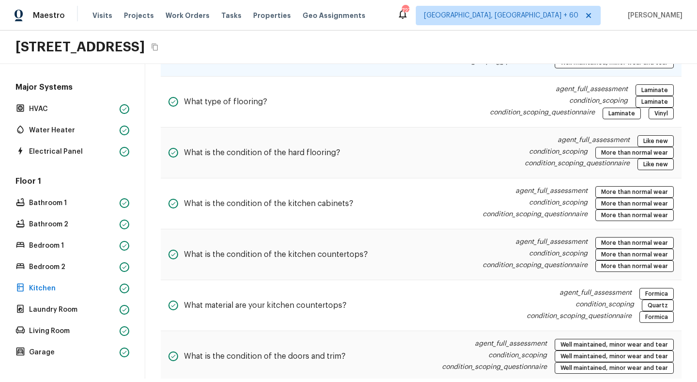
scroll to position [260, 0]
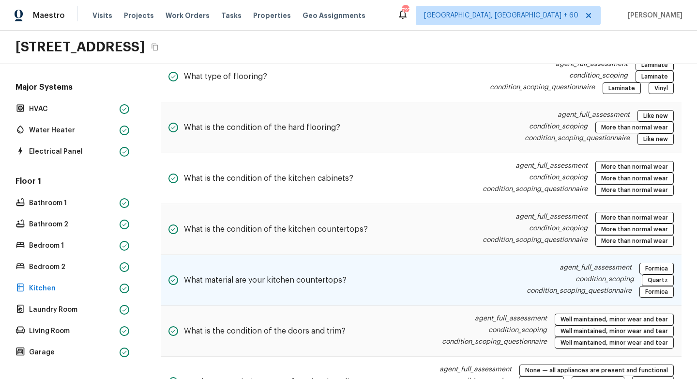
click at [332, 268] on div "What material are your kitchen countertops?" at bounding box center [258, 279] width 178 height 35
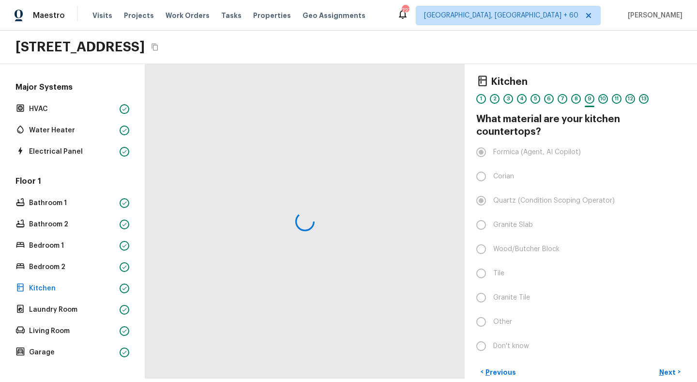
scroll to position [0, 0]
